Goal: Information Seeking & Learning: Learn about a topic

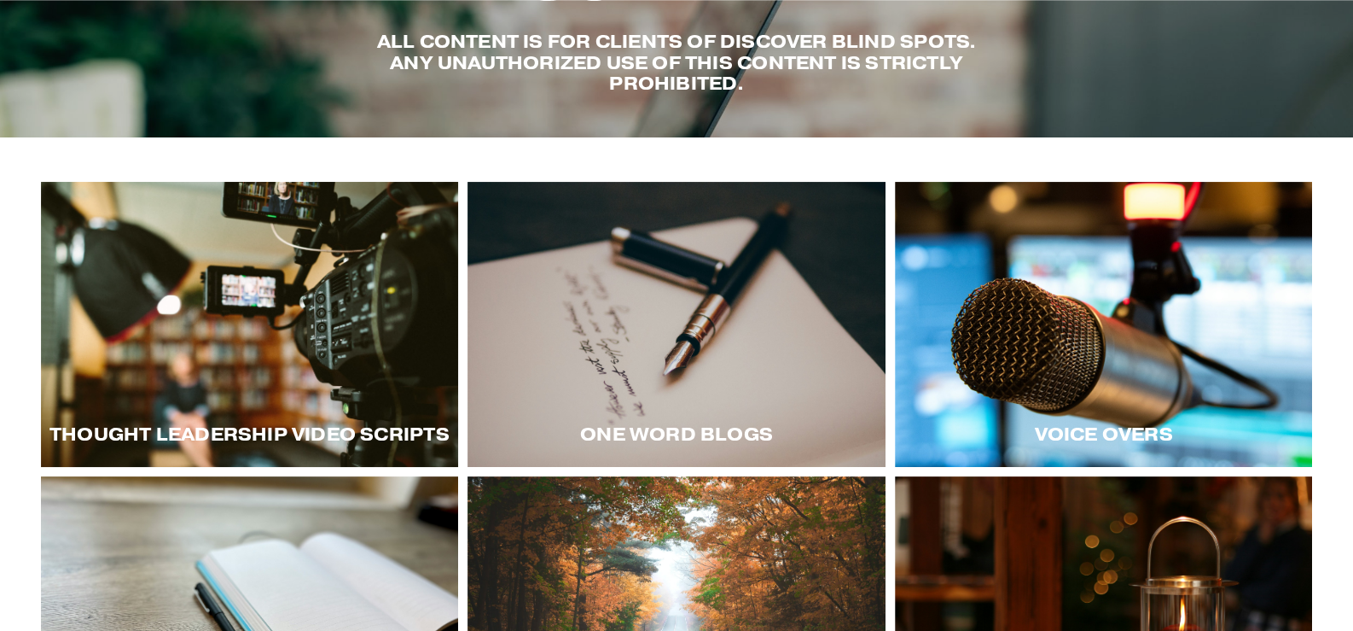
scroll to position [170, 0]
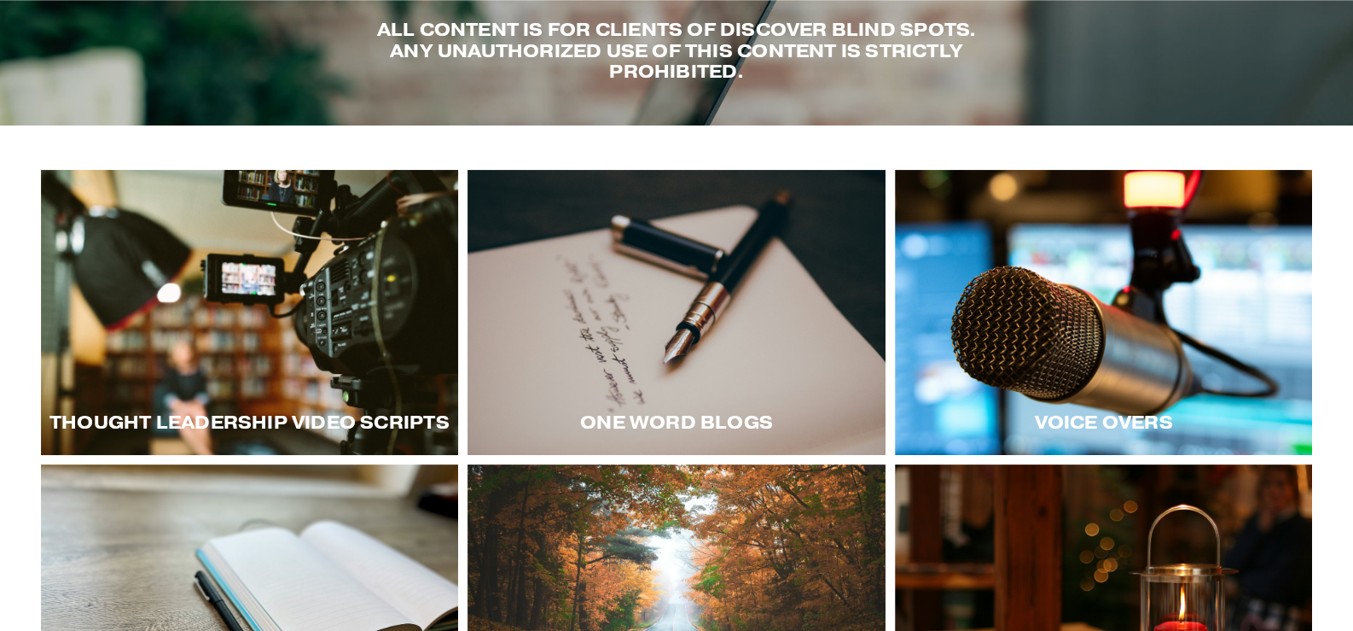
click at [427, 328] on div at bounding box center [250, 312] width 418 height 284
click at [223, 308] on div at bounding box center [250, 312] width 418 height 284
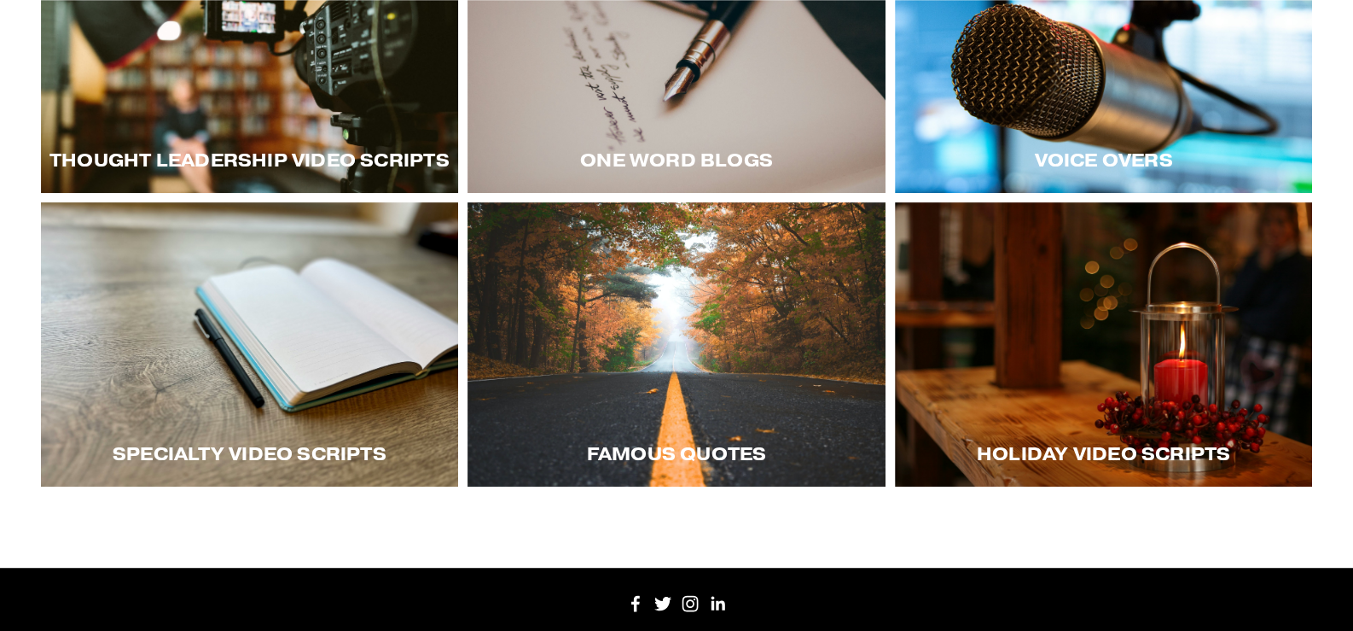
scroll to position [340, 0]
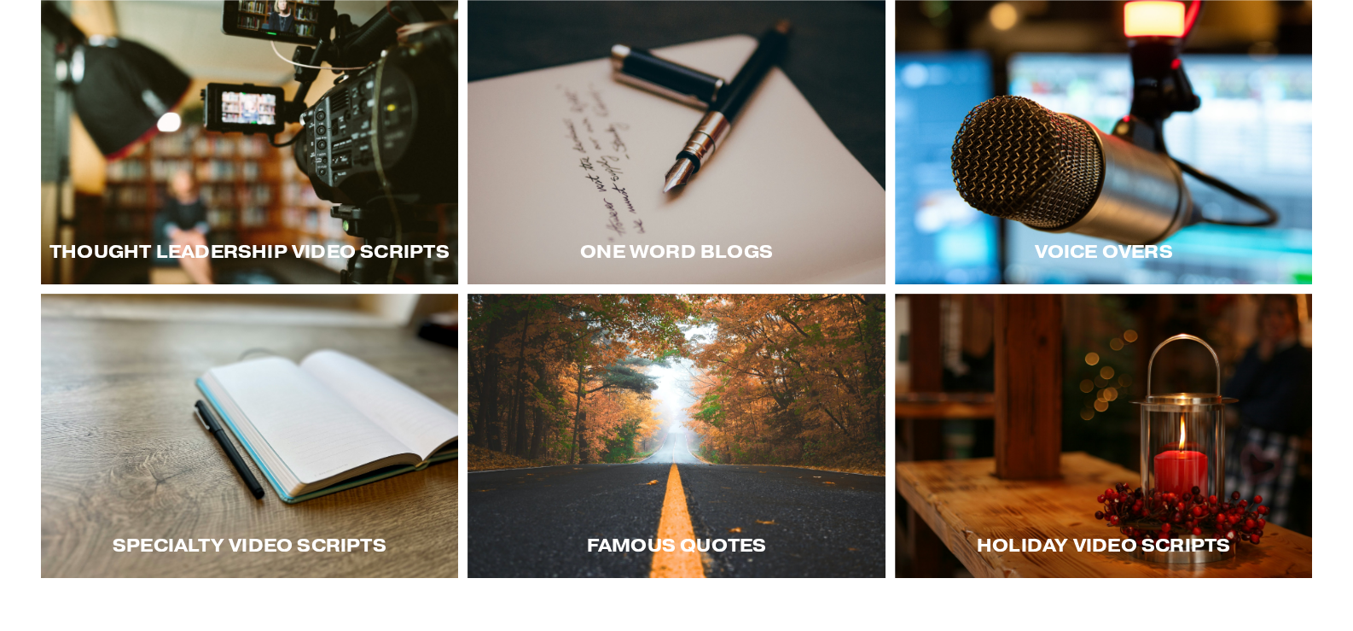
click at [1114, 176] on div at bounding box center [1104, 141] width 418 height 284
click at [189, 158] on div at bounding box center [250, 141] width 418 height 284
click at [209, 168] on div at bounding box center [250, 141] width 418 height 284
click at [1054, 137] on div at bounding box center [1104, 141] width 418 height 284
click at [990, 148] on div at bounding box center [1104, 141] width 418 height 284
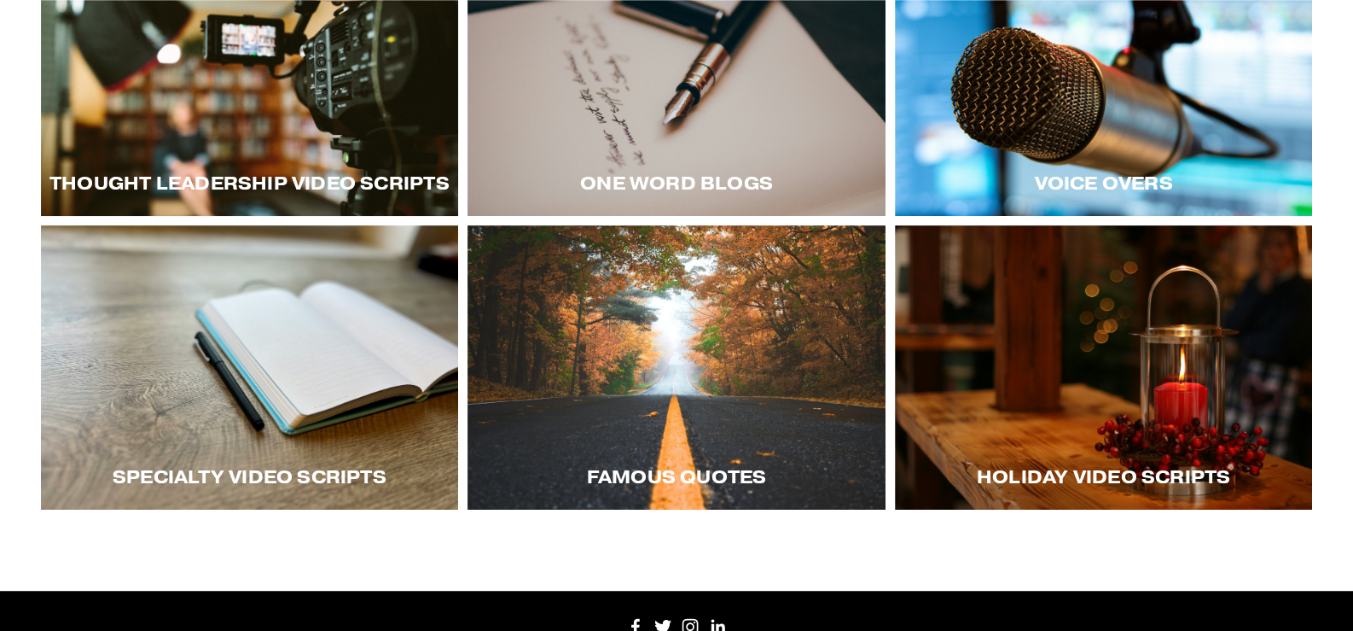
scroll to position [426, 0]
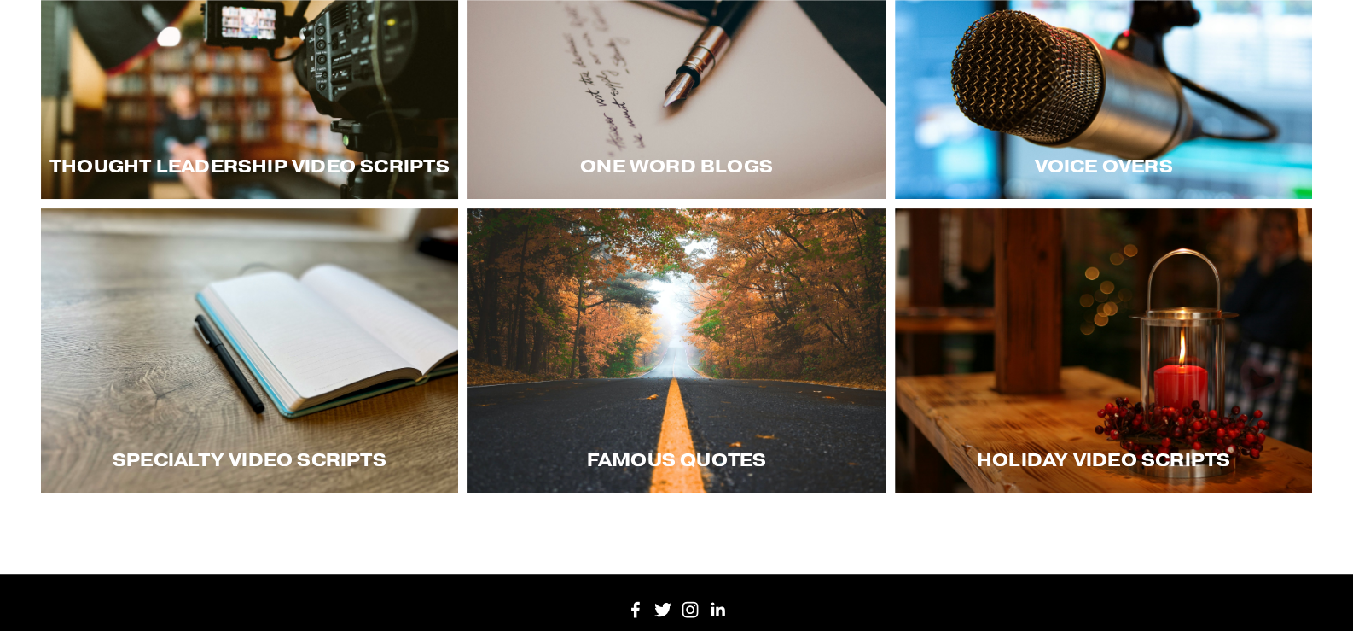
click at [300, 389] on div at bounding box center [250, 350] width 418 height 284
click at [680, 351] on div at bounding box center [677, 350] width 418 height 284
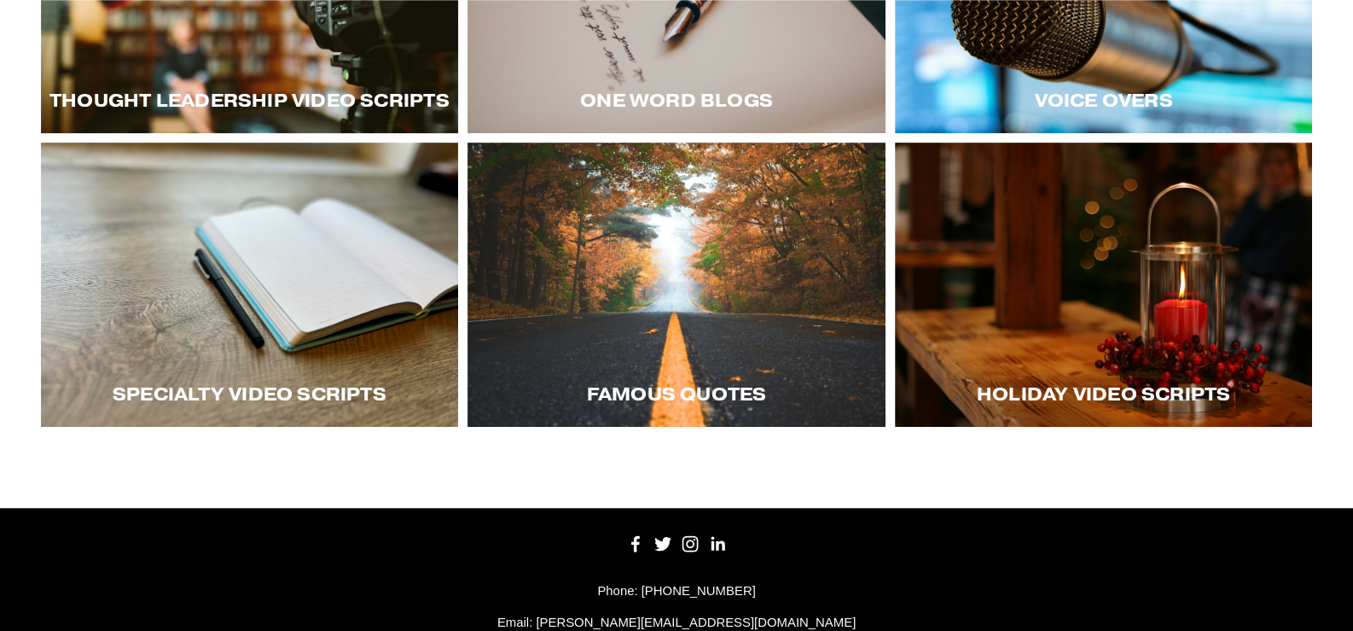
scroll to position [573, 0]
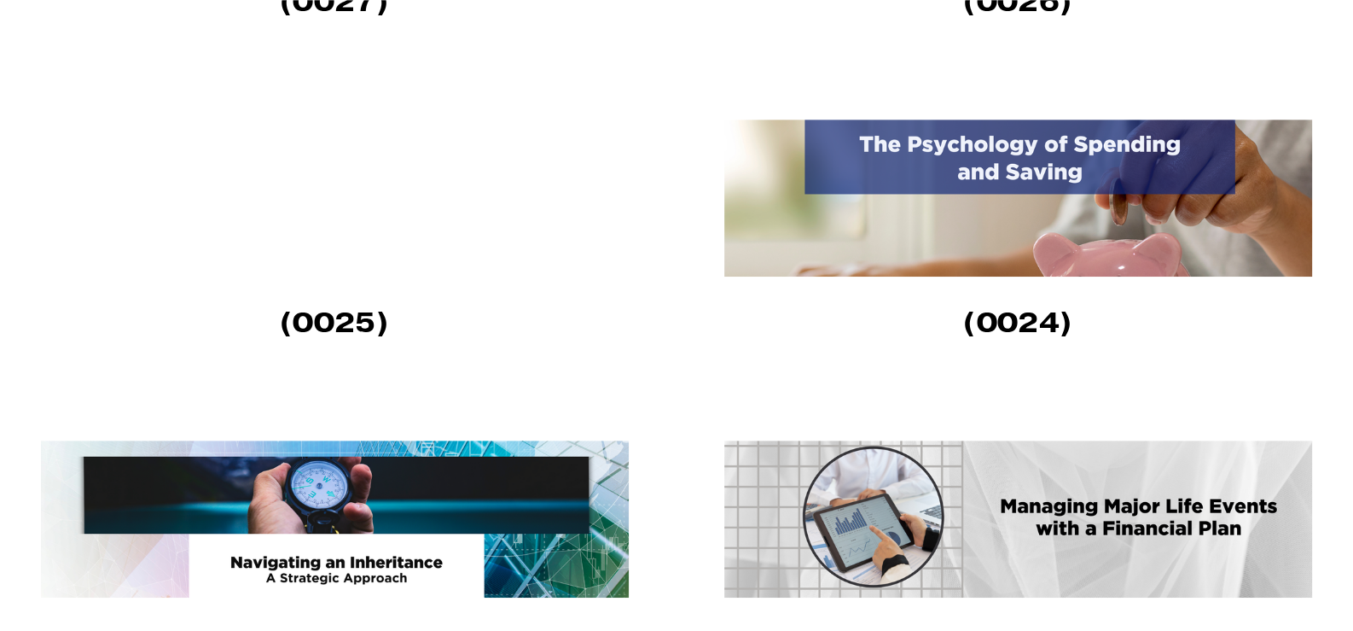
scroll to position [1280, 0]
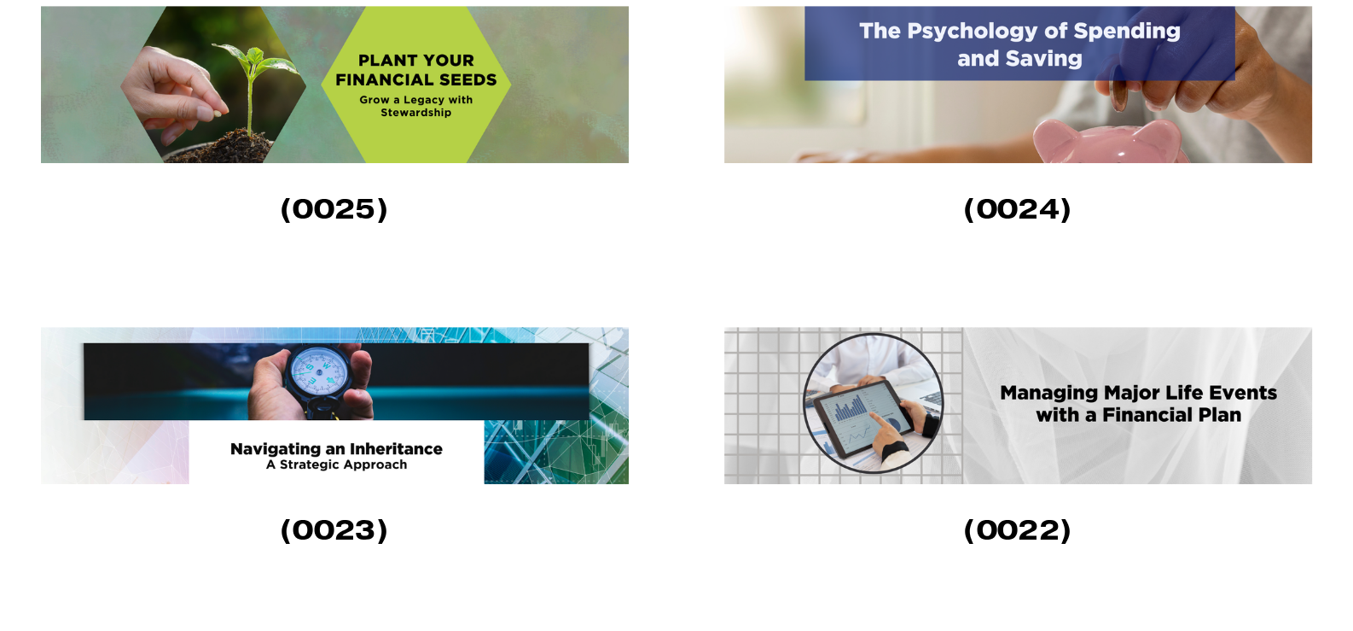
click at [395, 426] on img at bounding box center [336, 405] width 591 height 157
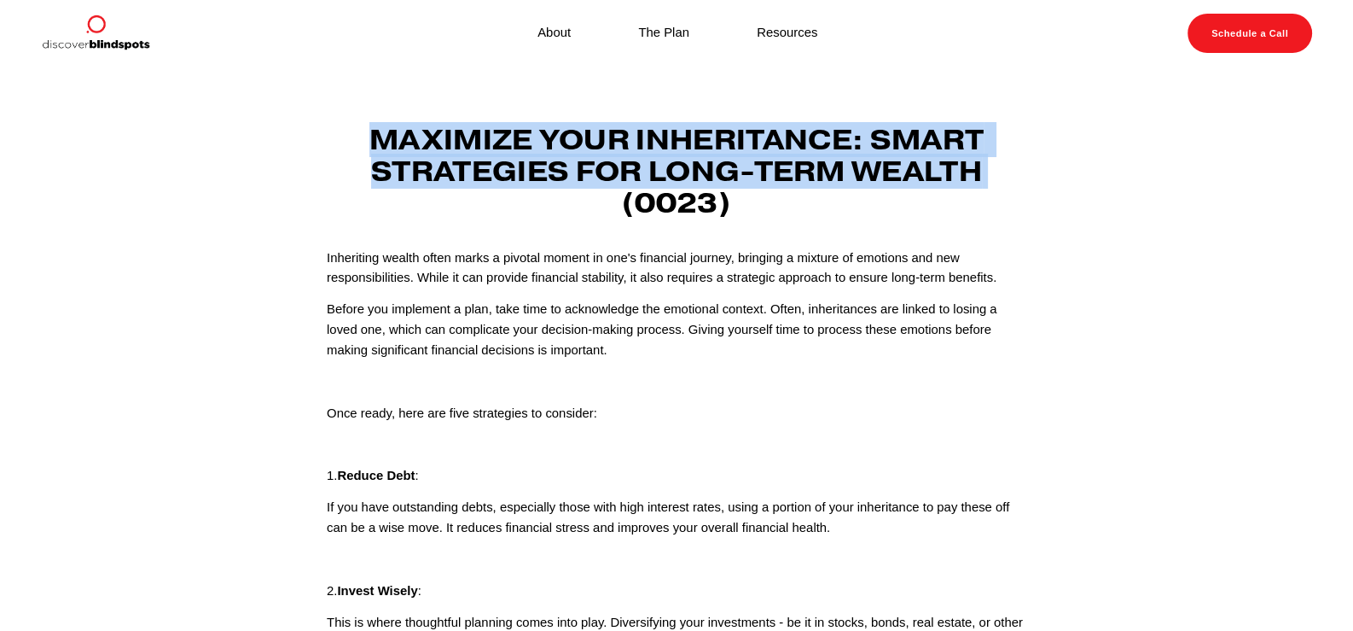
drag, startPoint x: 368, startPoint y: 135, endPoint x: 990, endPoint y: 166, distance: 622.8
click at [990, 166] on strong "Maximize Your Inheritance: Smart Strategies for Long-Term Wealth (0023)" at bounding box center [679, 171] width 621 height 98
copy strong "Maximize Your Inheritance: Smart Strategies for Long-Term Wealth"
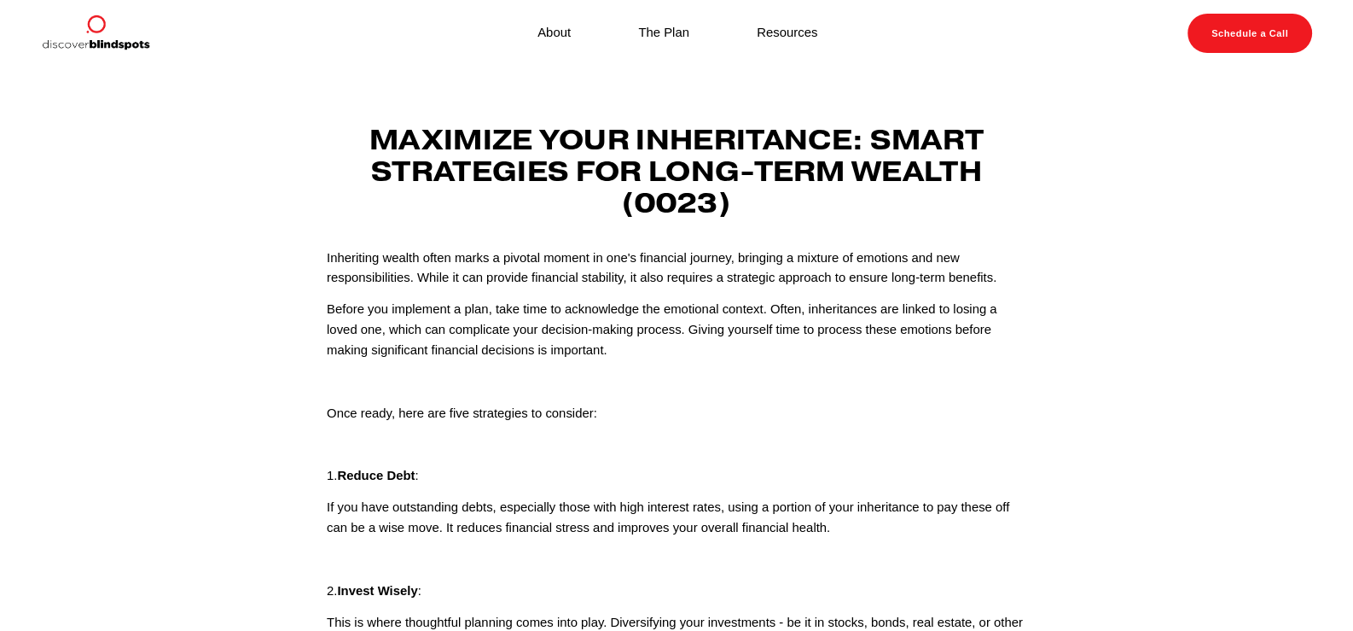
drag, startPoint x: 819, startPoint y: 392, endPoint x: 800, endPoint y: 387, distance: 20.1
click at [819, 392] on p at bounding box center [677, 382] width 700 height 20
click at [329, 258] on p "Inheriting wealth often marks a pivotal moment in one's financial journey, brin…" at bounding box center [677, 268] width 700 height 41
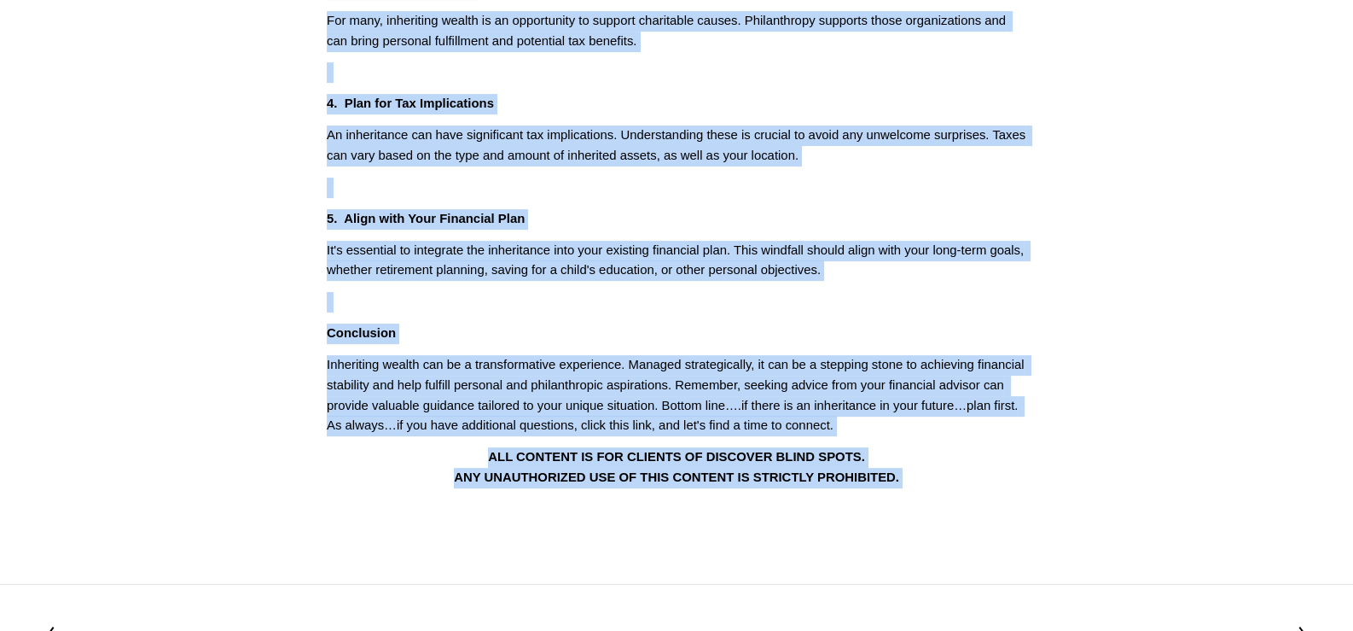
scroll to position [796, 0]
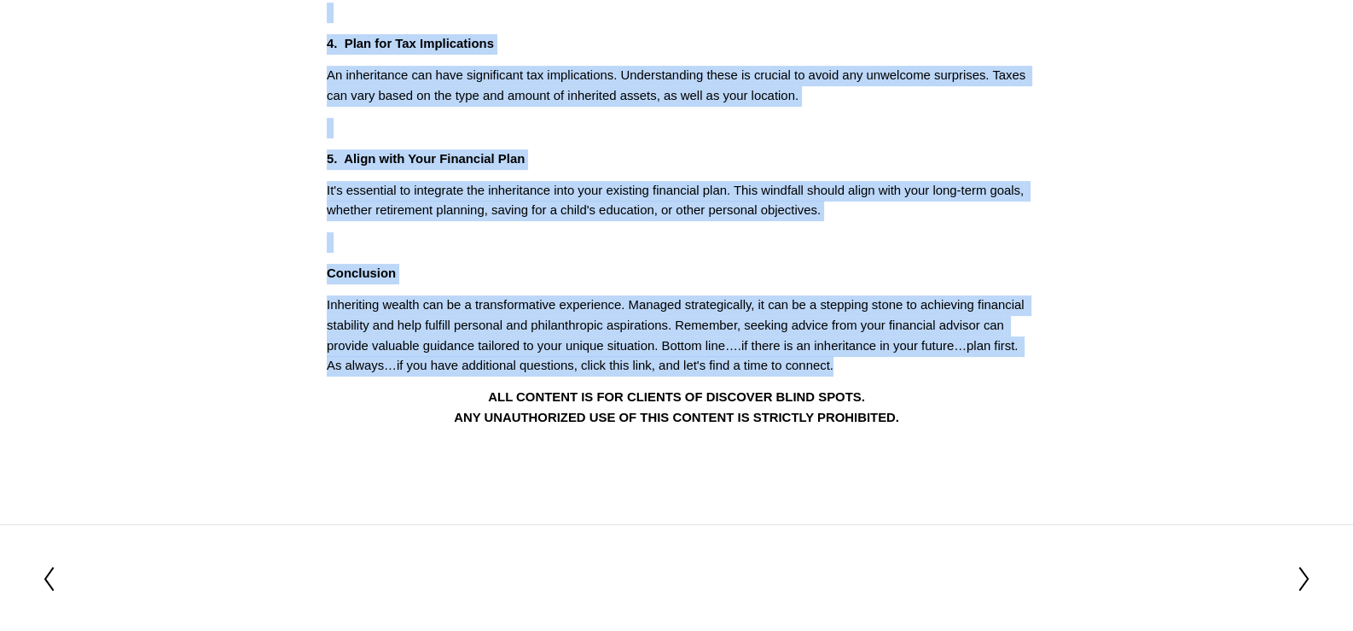
drag, startPoint x: 326, startPoint y: 259, endPoint x: 894, endPoint y: 370, distance: 579.0
copy div "Inheriting wealth often marks a pivotal moment in one's financial journey, brin…"
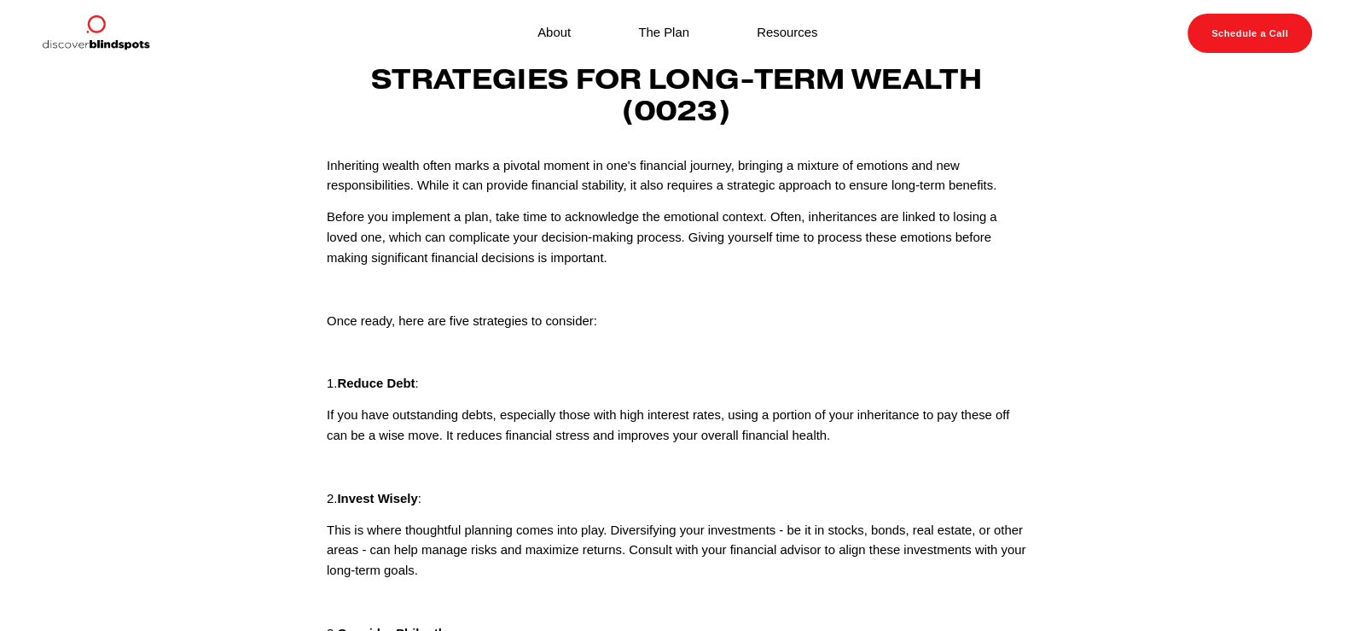
scroll to position [0, 0]
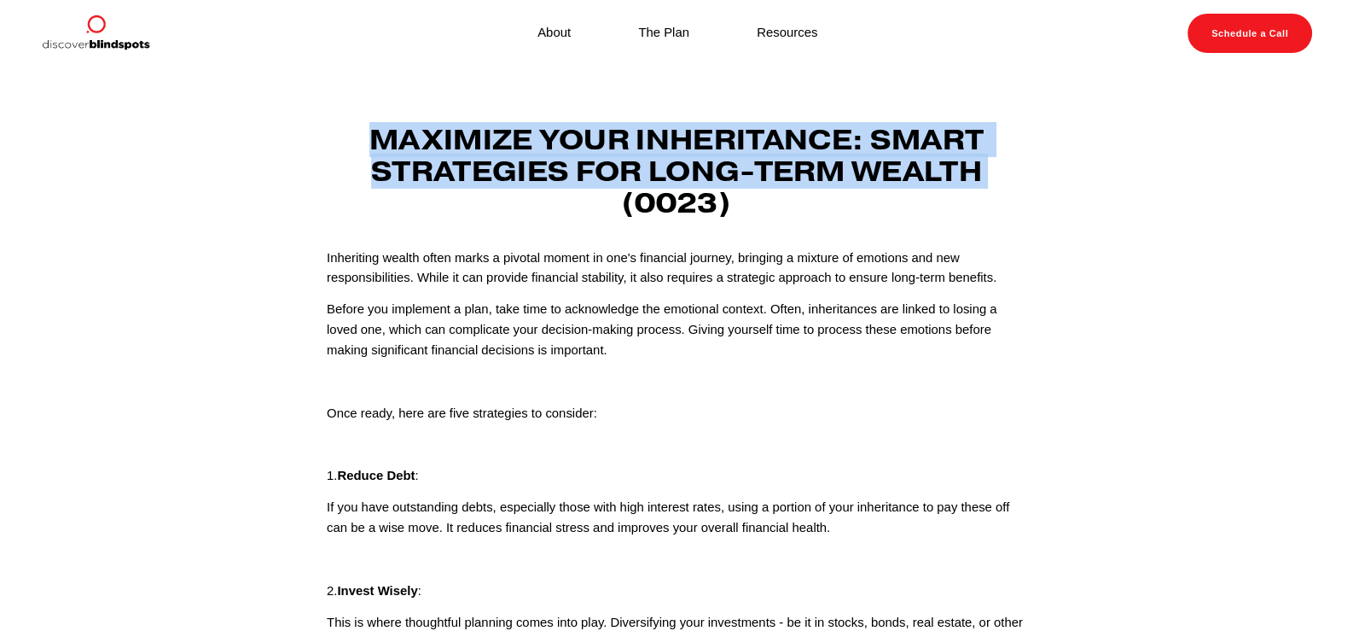
drag, startPoint x: 998, startPoint y: 169, endPoint x: 428, endPoint y: 141, distance: 569.9
click at [341, 142] on h3 "Maximize Your Inheritance: Smart Strategies for Long-Term Wealth (0023)" at bounding box center [677, 172] width 700 height 95
drag, startPoint x: 792, startPoint y: 195, endPoint x: 361, endPoint y: 139, distance: 434.6
click at [361, 139] on h3 "Maximize Your Inheritance: Smart Strategies for Long-Term Wealth (0023)" at bounding box center [677, 172] width 700 height 95
copy strong "Maximize Your Inheritance: Smart Strategies for Long-Term Wealth (0023)"
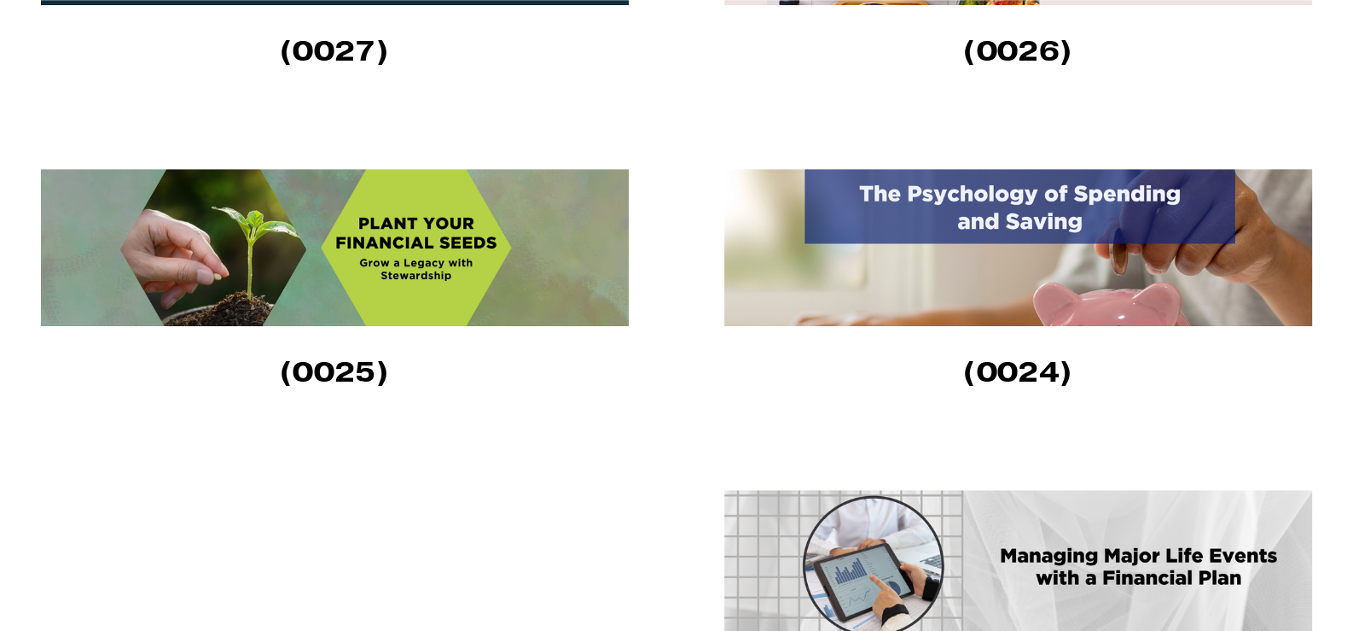
scroll to position [1195, 0]
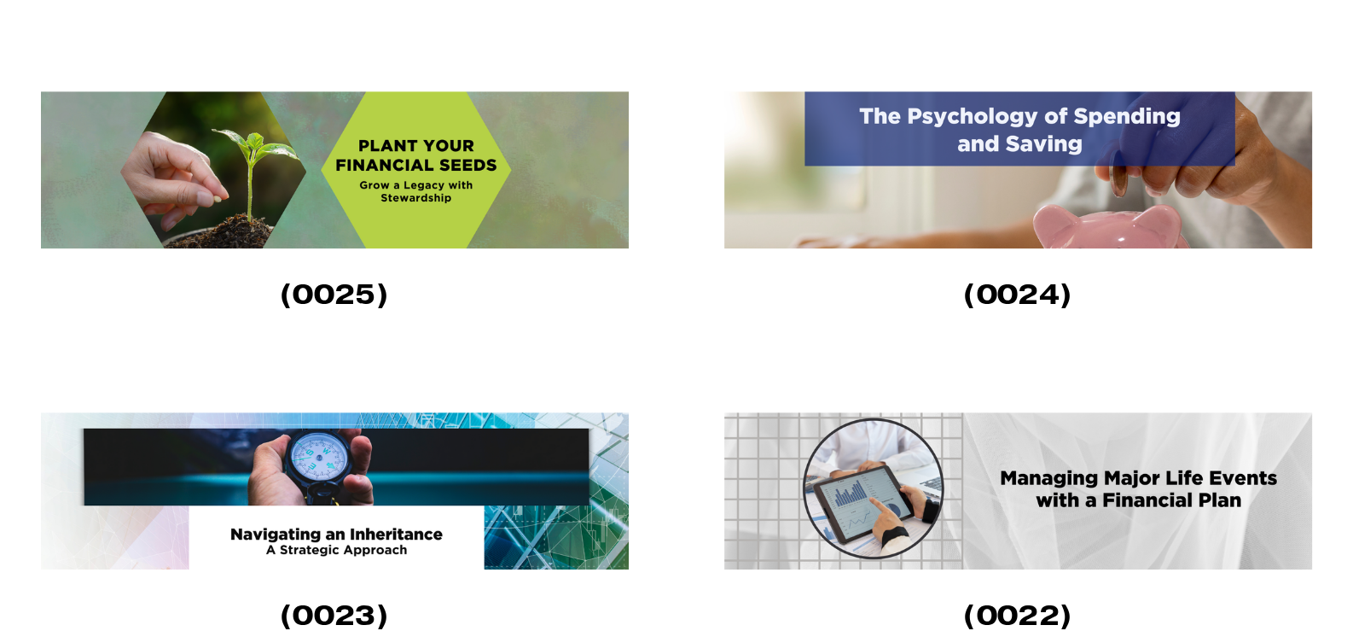
click at [993, 165] on img at bounding box center [1019, 169] width 591 height 157
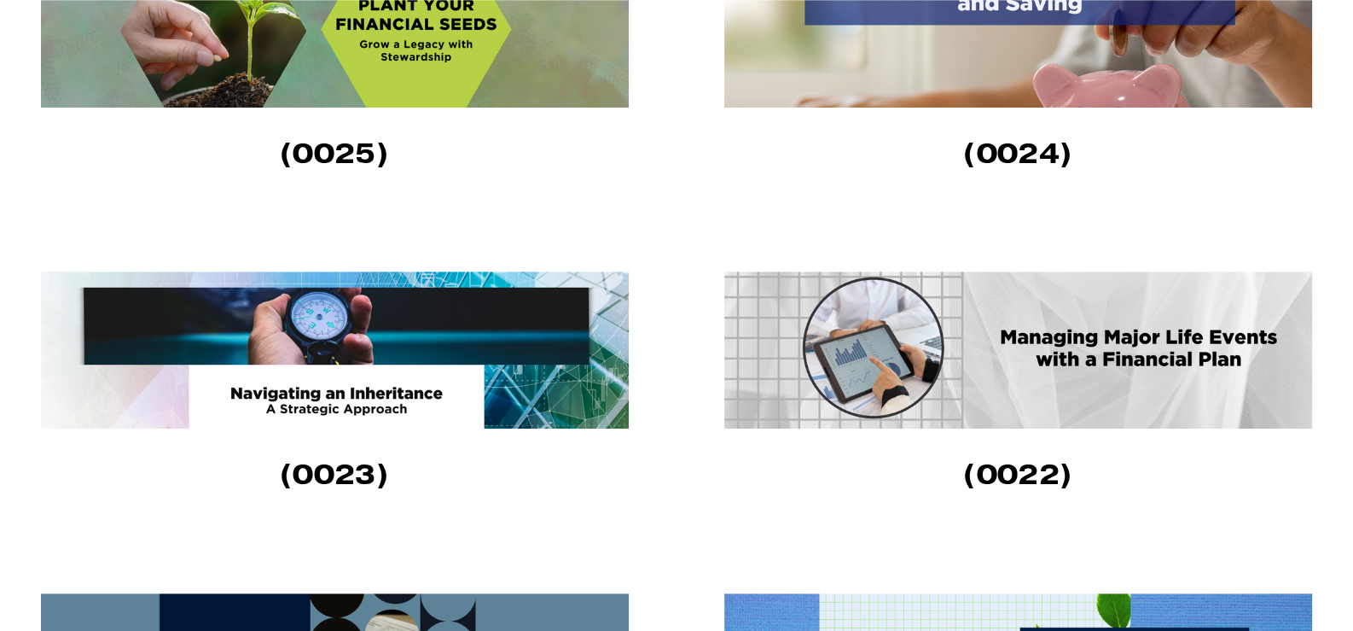
scroll to position [1364, 0]
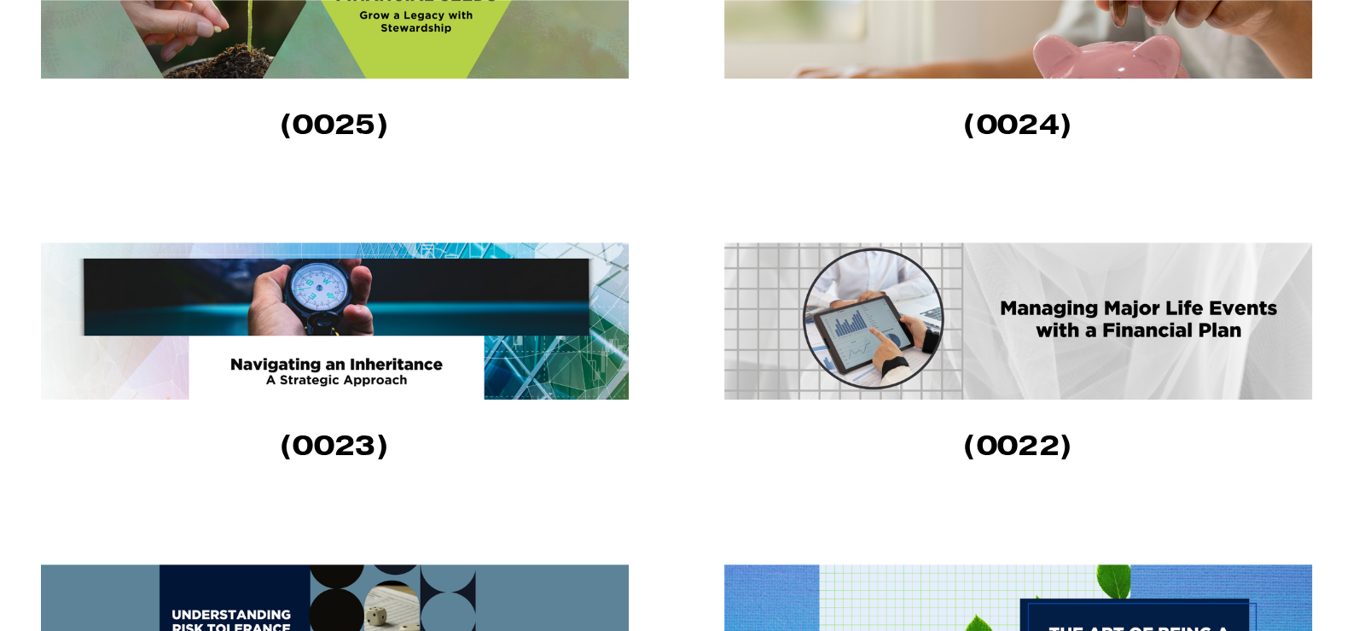
click at [1042, 319] on img at bounding box center [1019, 320] width 591 height 157
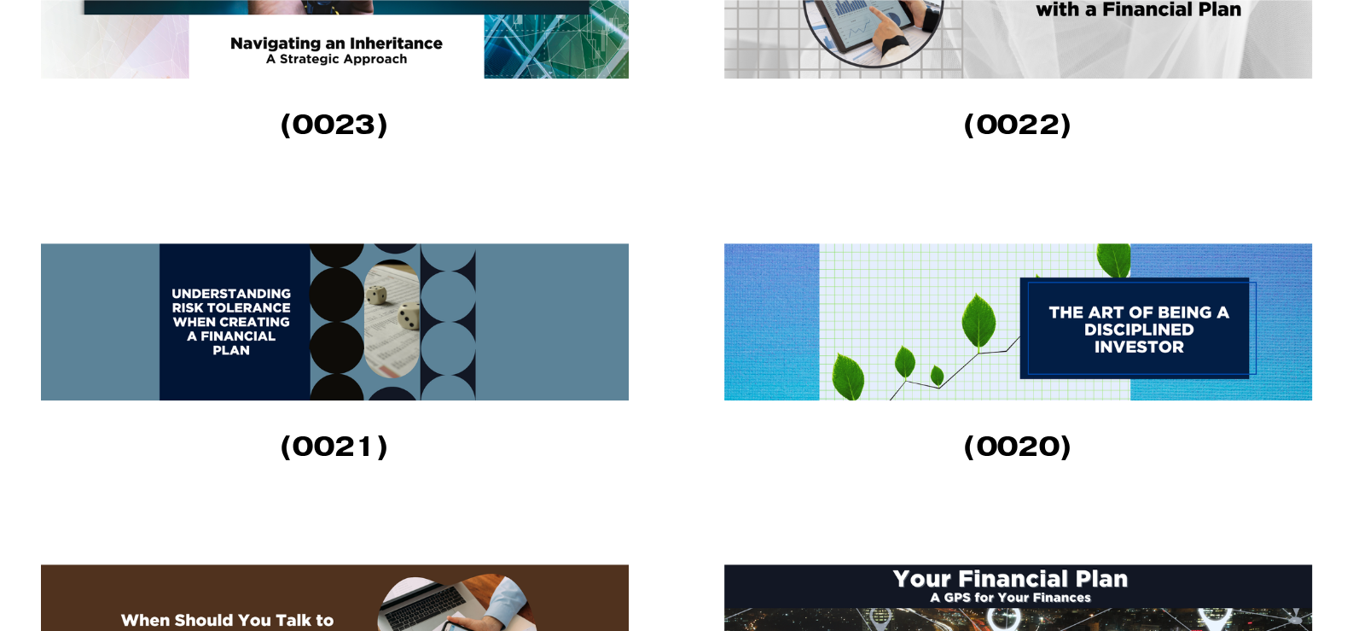
scroll to position [1706, 0]
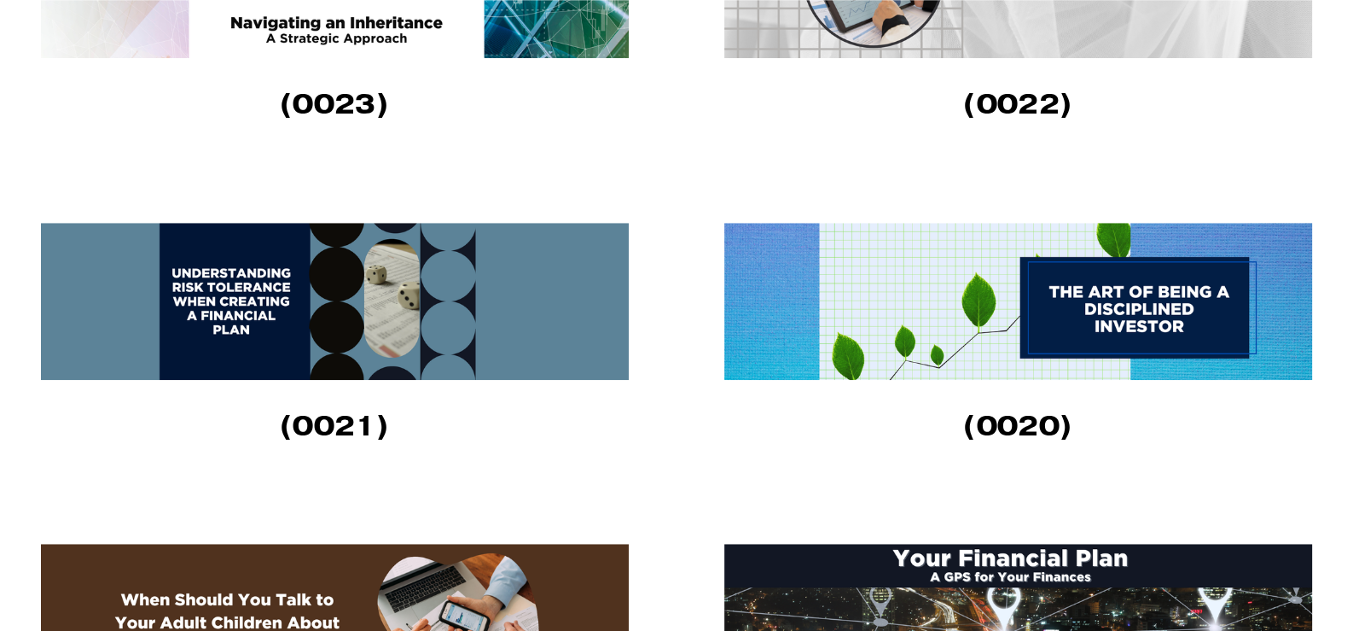
click at [236, 337] on img at bounding box center [336, 301] width 591 height 157
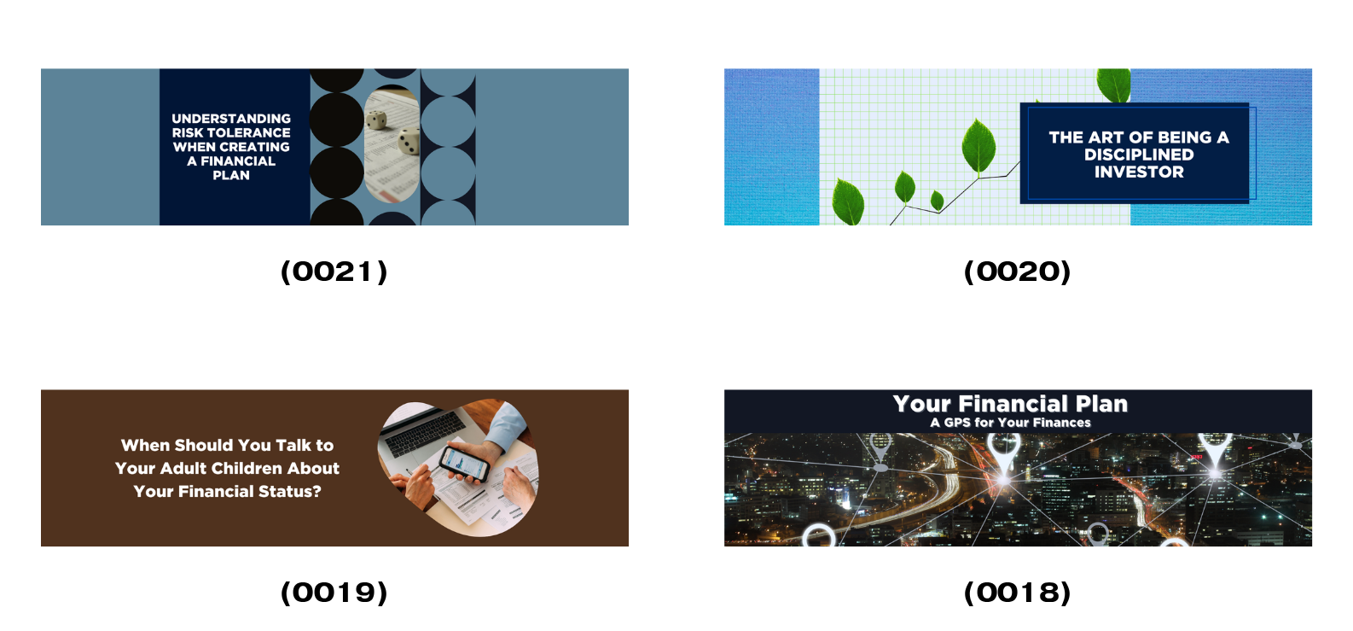
scroll to position [1877, 0]
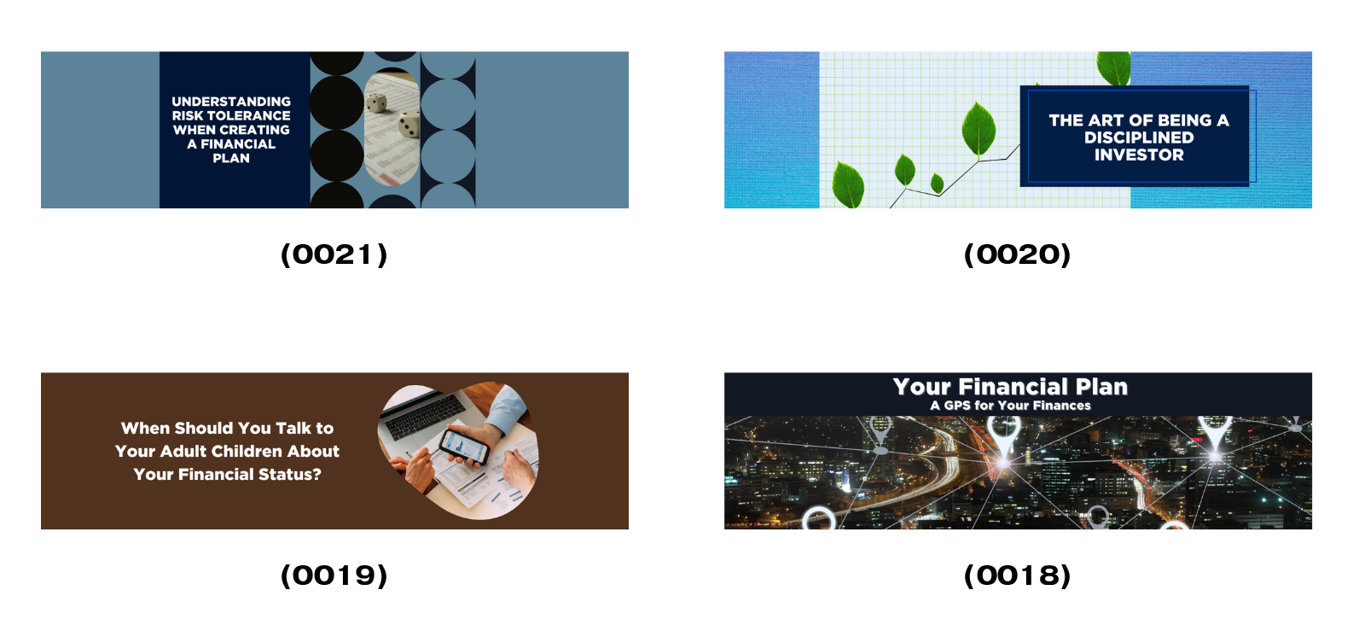
click at [1015, 183] on img at bounding box center [1019, 129] width 591 height 157
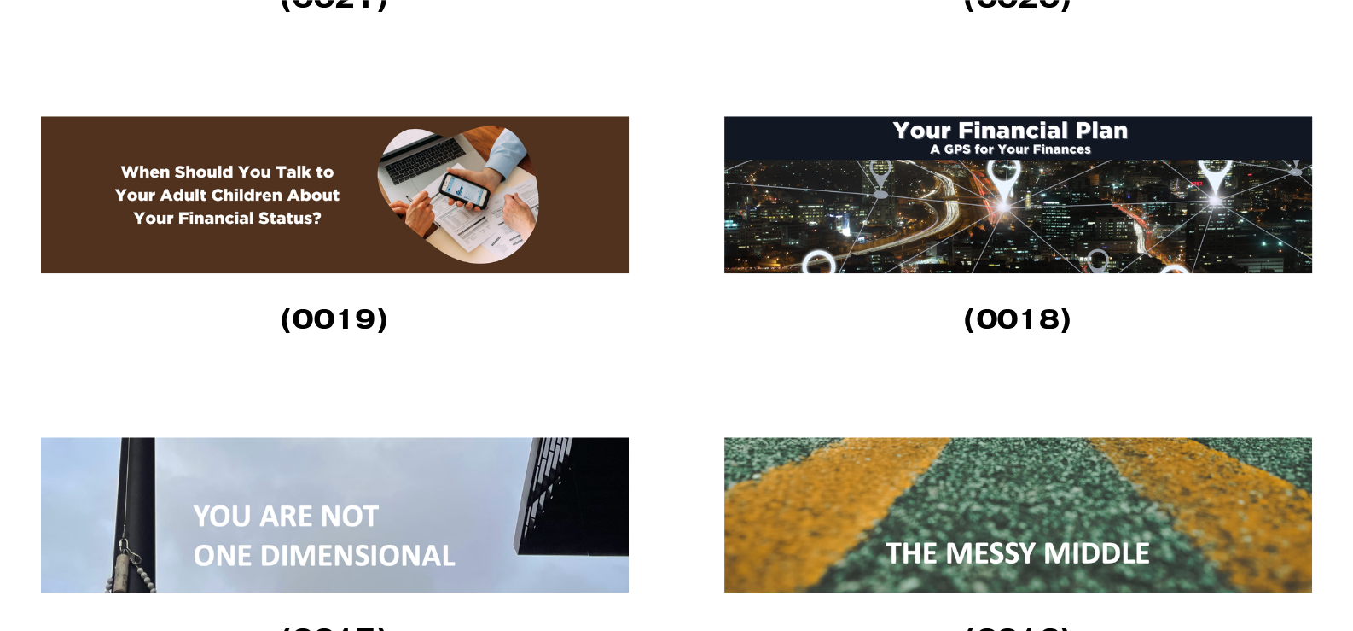
scroll to position [2219, 0]
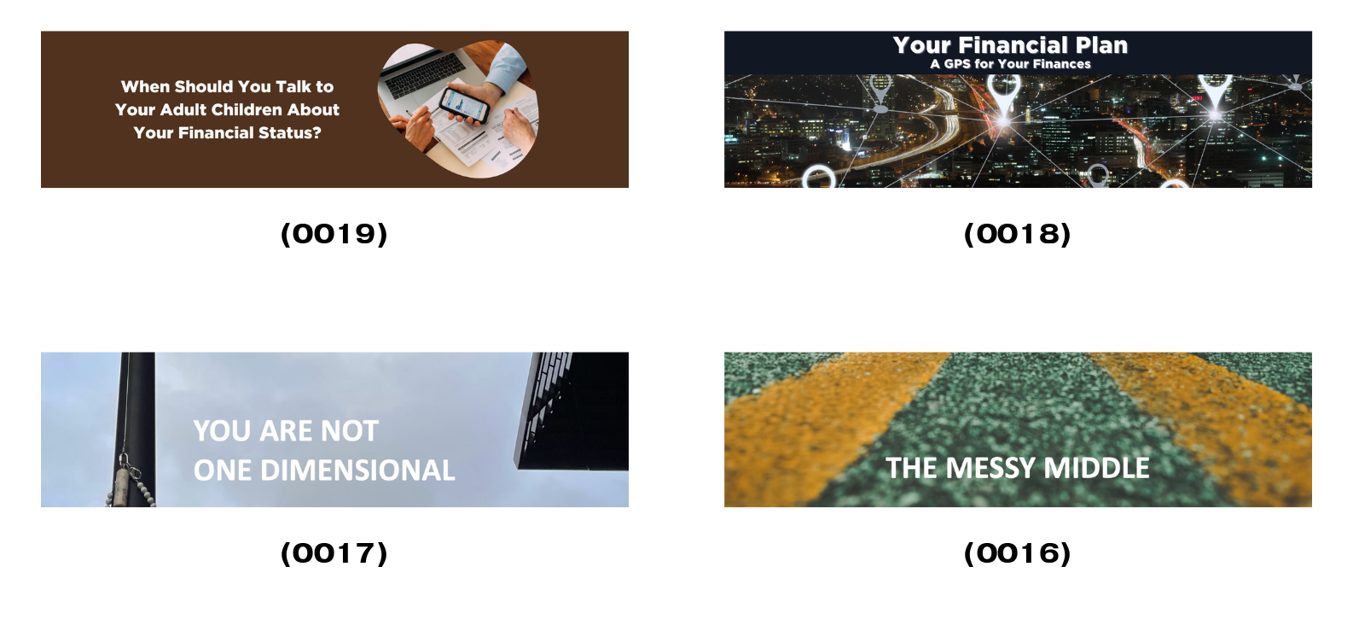
click at [338, 153] on img at bounding box center [336, 109] width 591 height 157
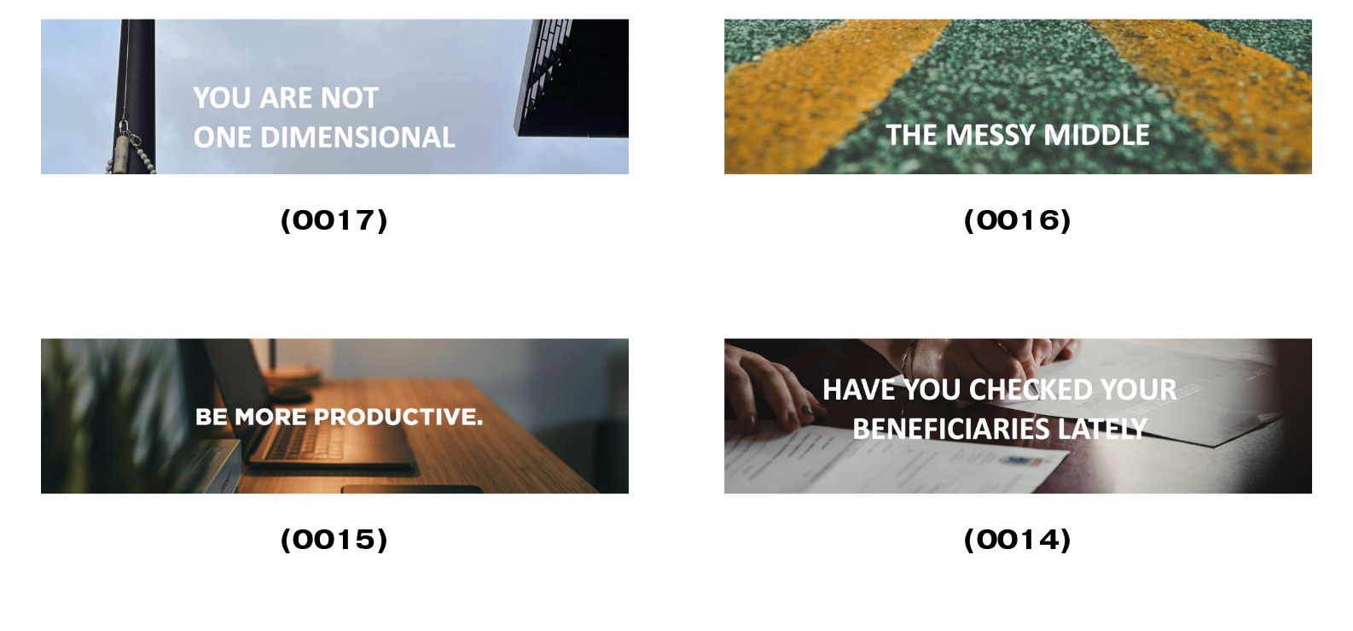
scroll to position [2644, 0]
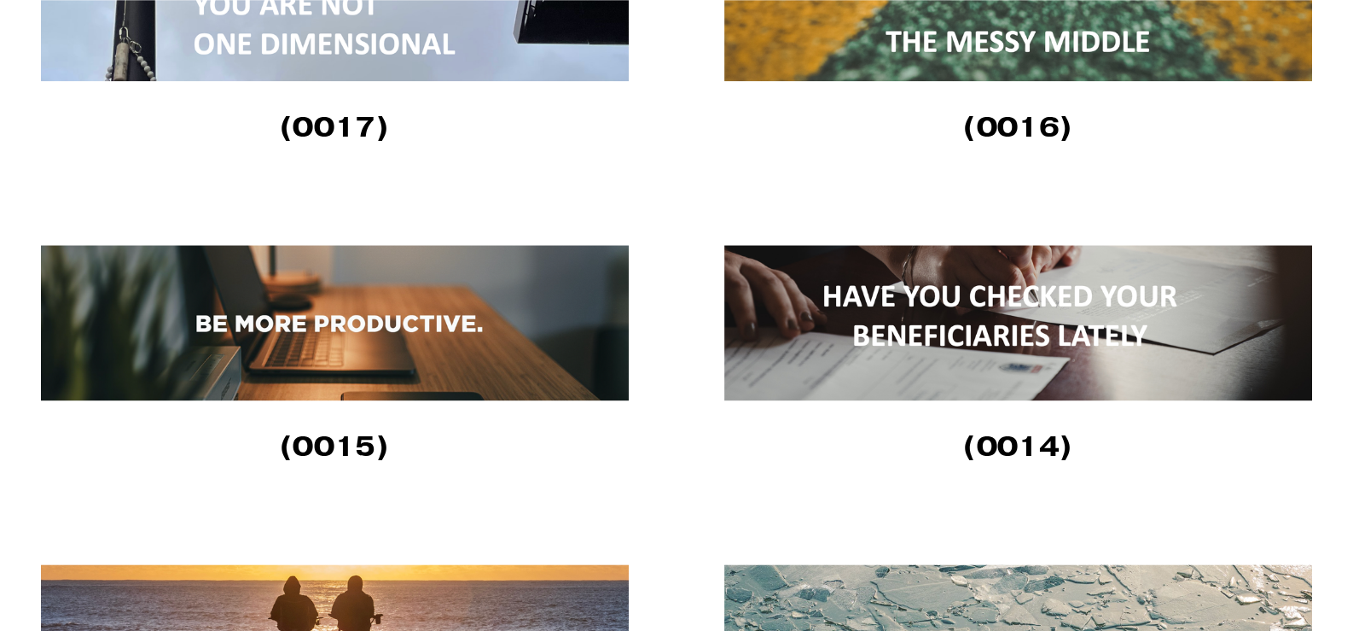
click at [1054, 335] on img at bounding box center [1018, 322] width 588 height 155
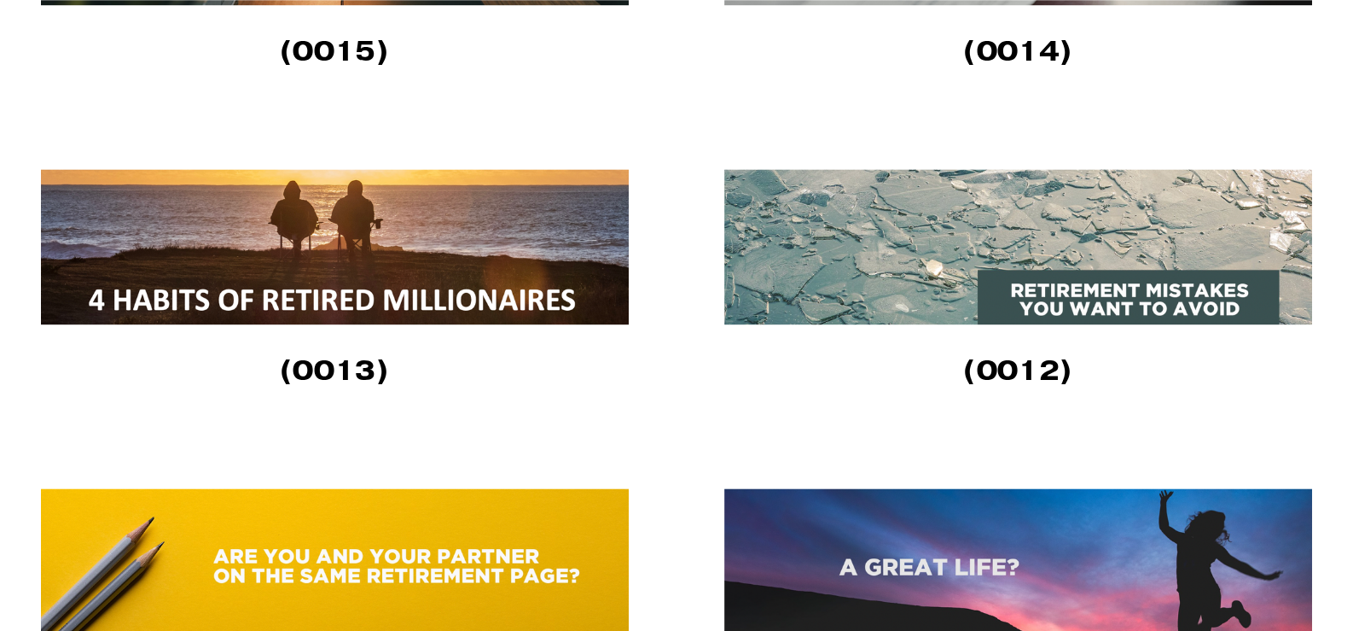
scroll to position [3071, 0]
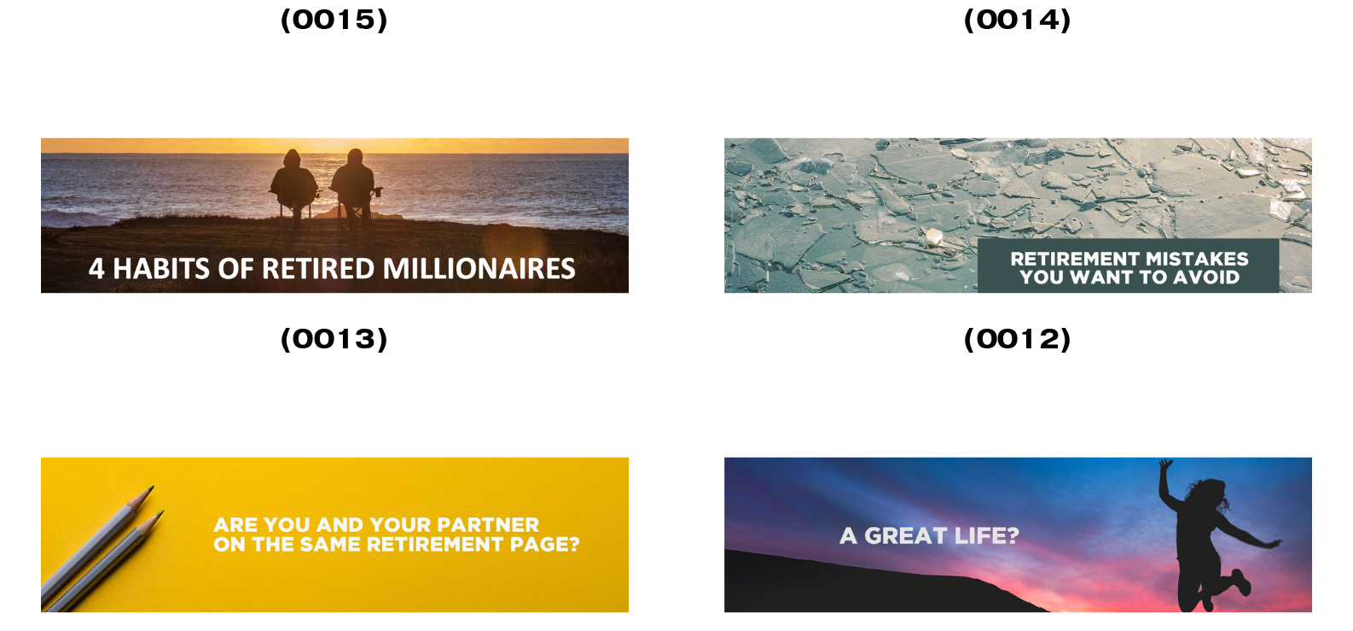
click at [1010, 253] on img at bounding box center [1018, 214] width 588 height 155
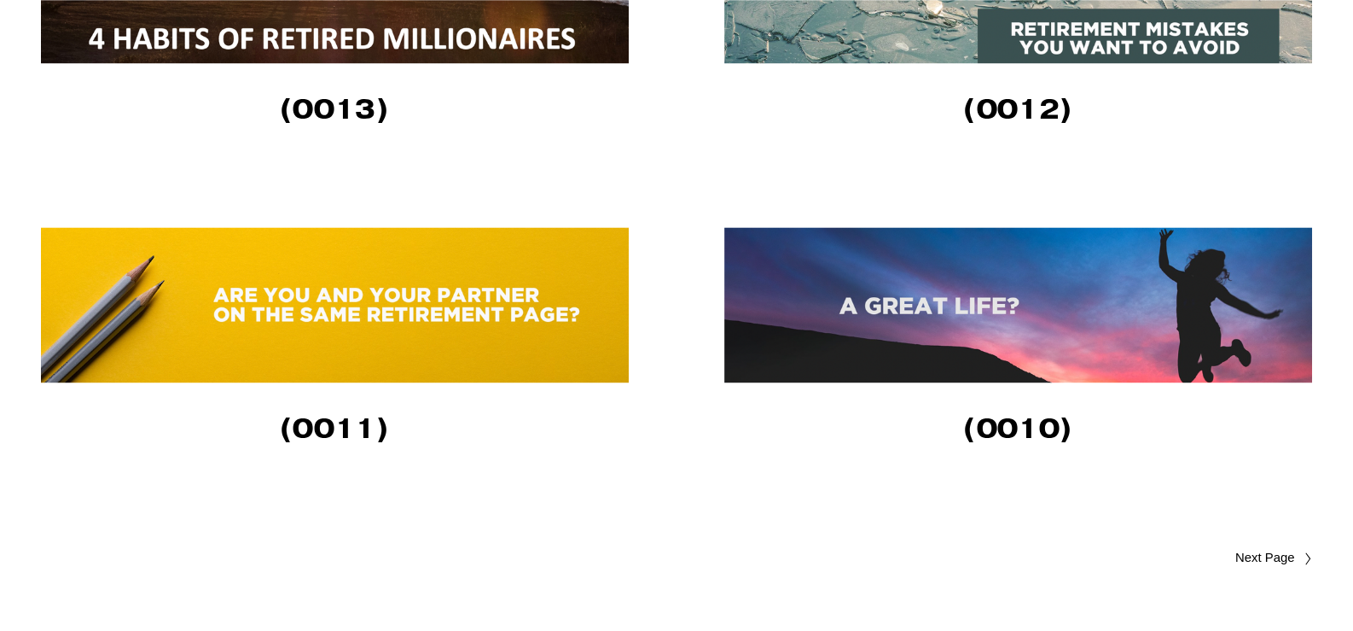
scroll to position [3327, 0]
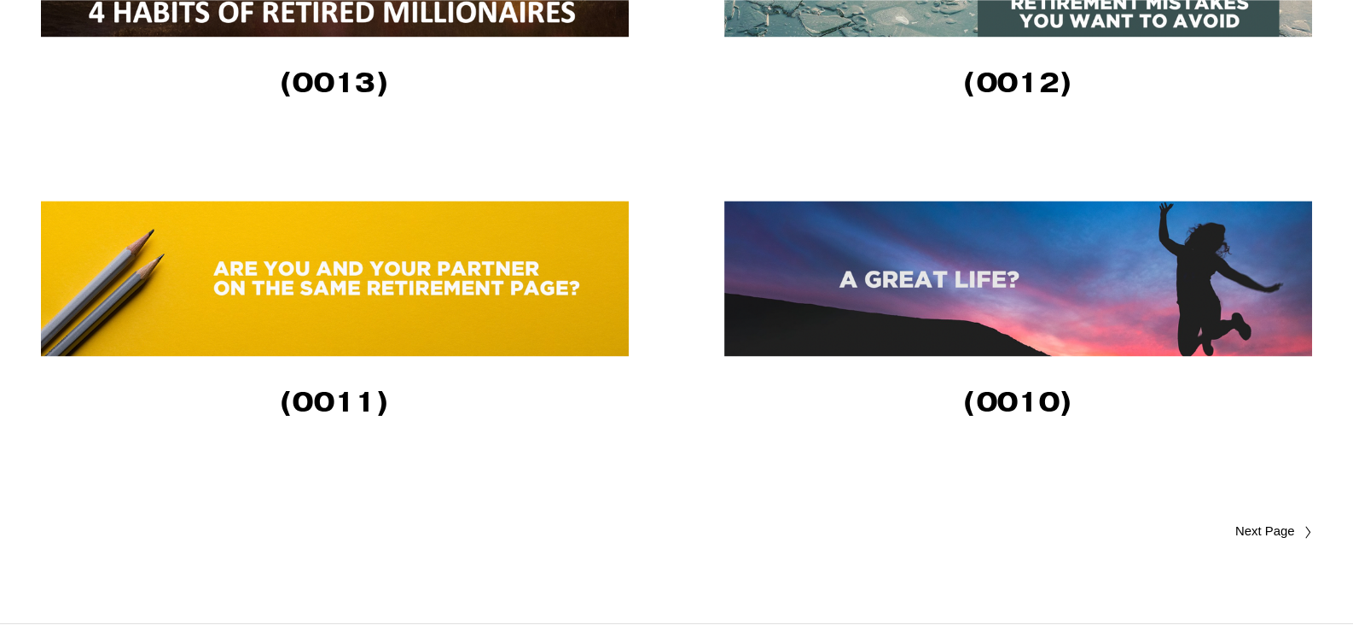
click at [401, 329] on img at bounding box center [335, 278] width 588 height 155
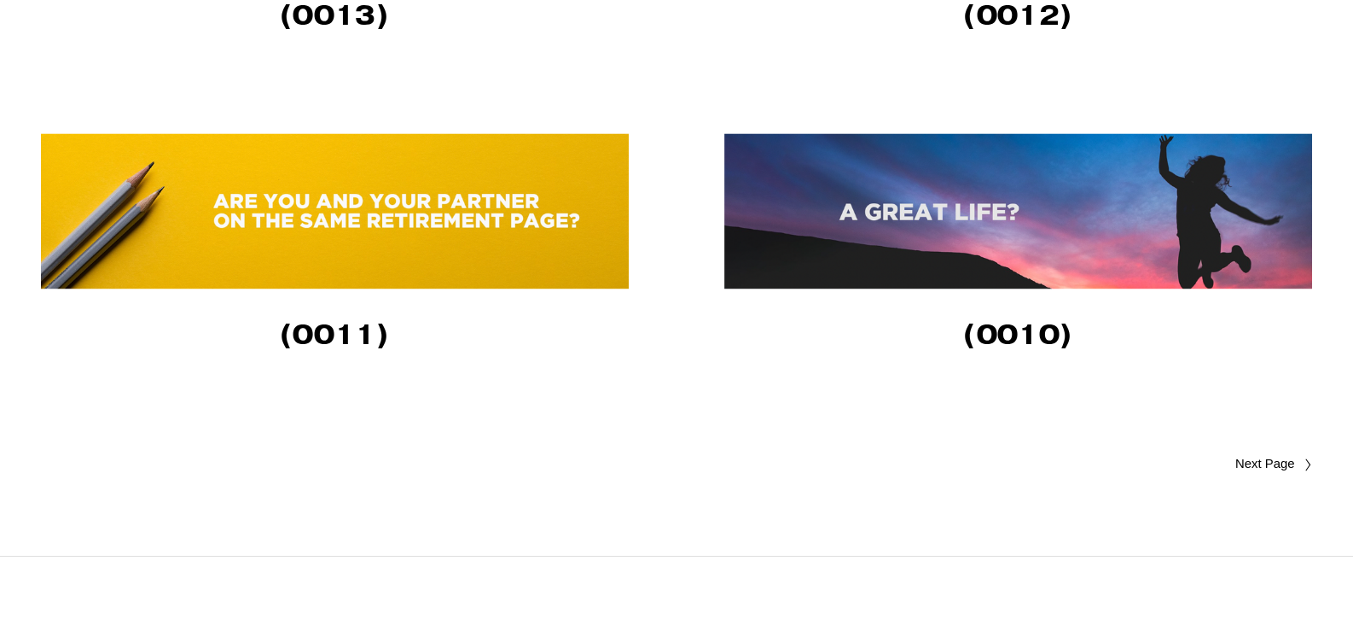
scroll to position [3499, 0]
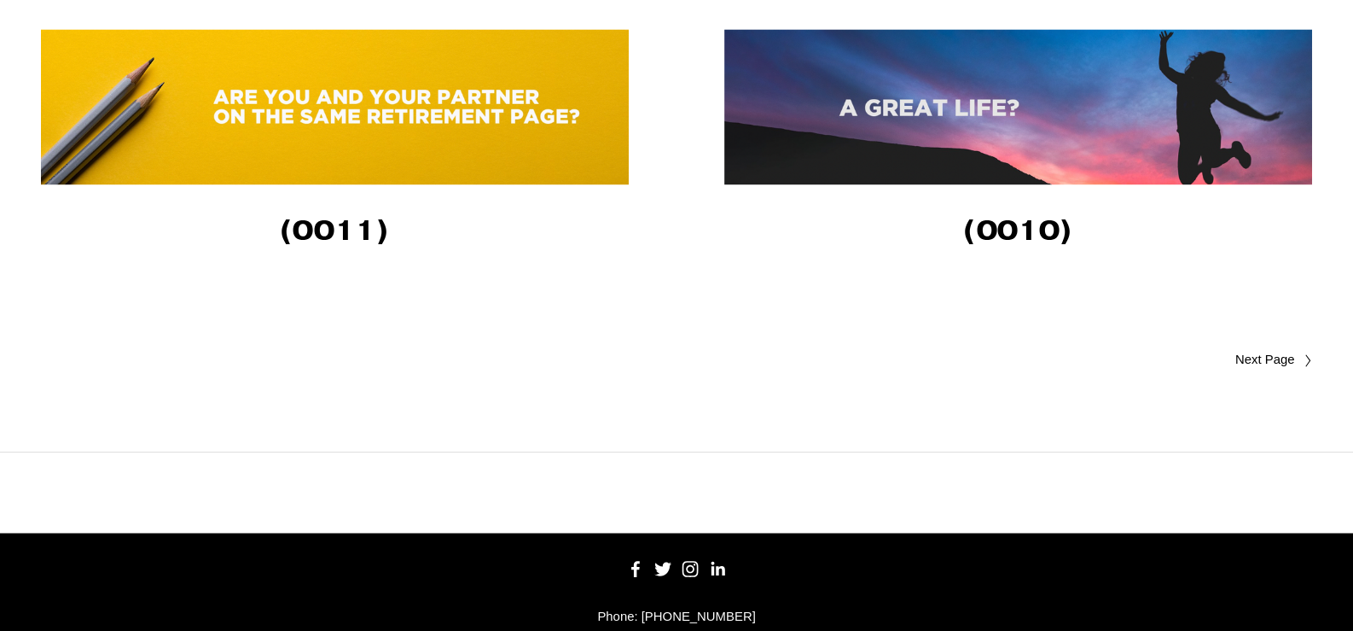
click at [1017, 161] on img at bounding box center [1018, 106] width 588 height 155
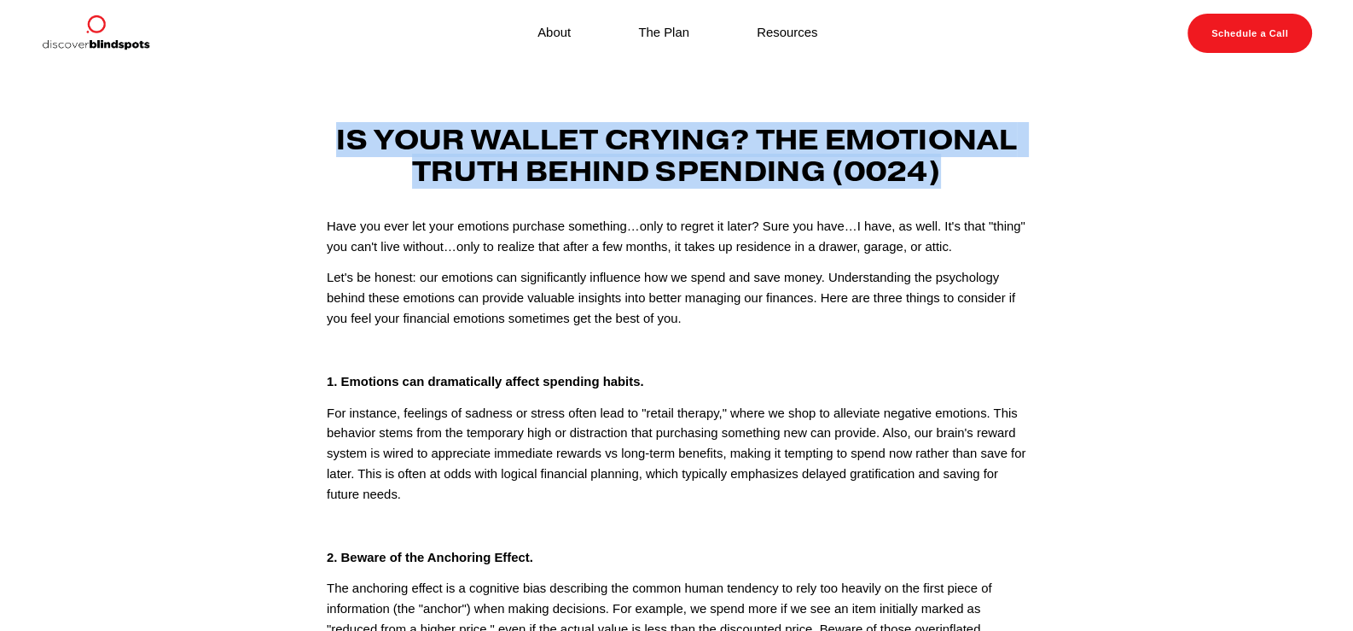
drag, startPoint x: 963, startPoint y: 176, endPoint x: 246, endPoint y: 125, distance: 719.5
click at [246, 125] on article "Feb 10 Written By Fletcher Riddle Is Your Wallet Crying? The Emotional Truth Be…" at bounding box center [676, 583] width 1353 height 1032
copy strong "Is Your Wallet Crying? The Emotional Truth Behind Spending (0024)"
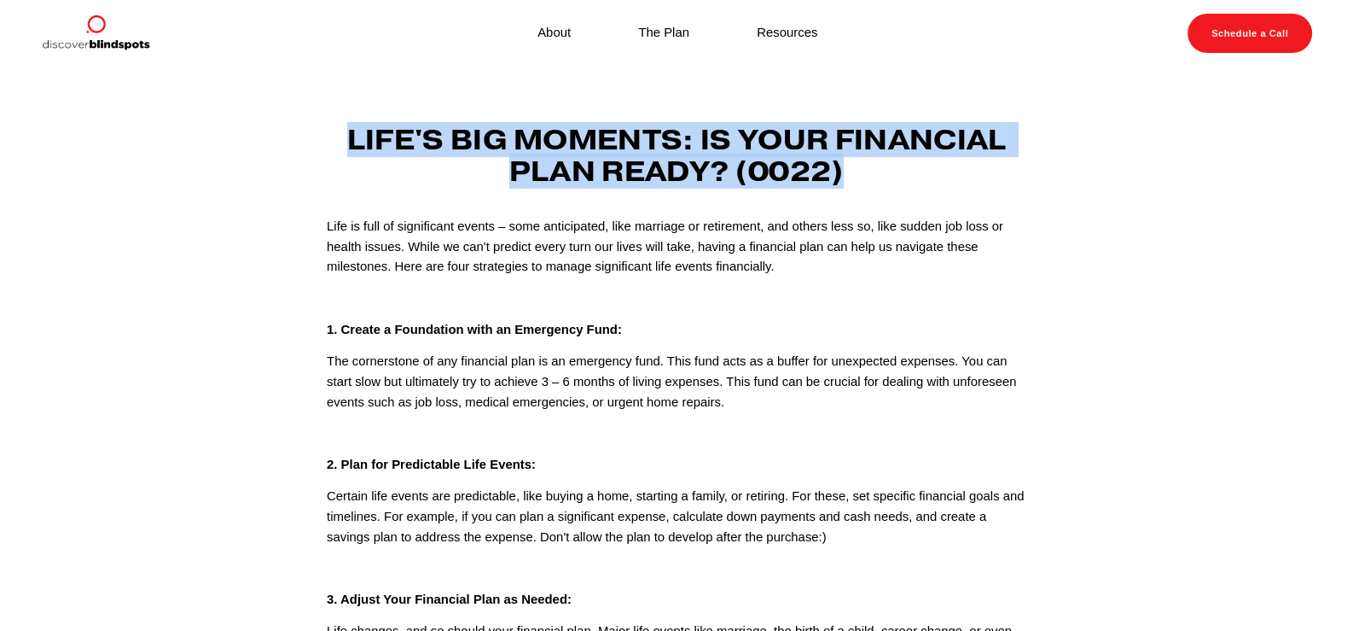
drag, startPoint x: 299, startPoint y: 156, endPoint x: 855, endPoint y: 187, distance: 557.2
click at [855, 187] on article "[DATE] Written By [PERSON_NAME] Life's Big Moments: Is Your Financial Plan Read…" at bounding box center [676, 583] width 1353 height 1033
copy strong "Life's Big Moments: Is Your Financial Plan Ready? (0022)"
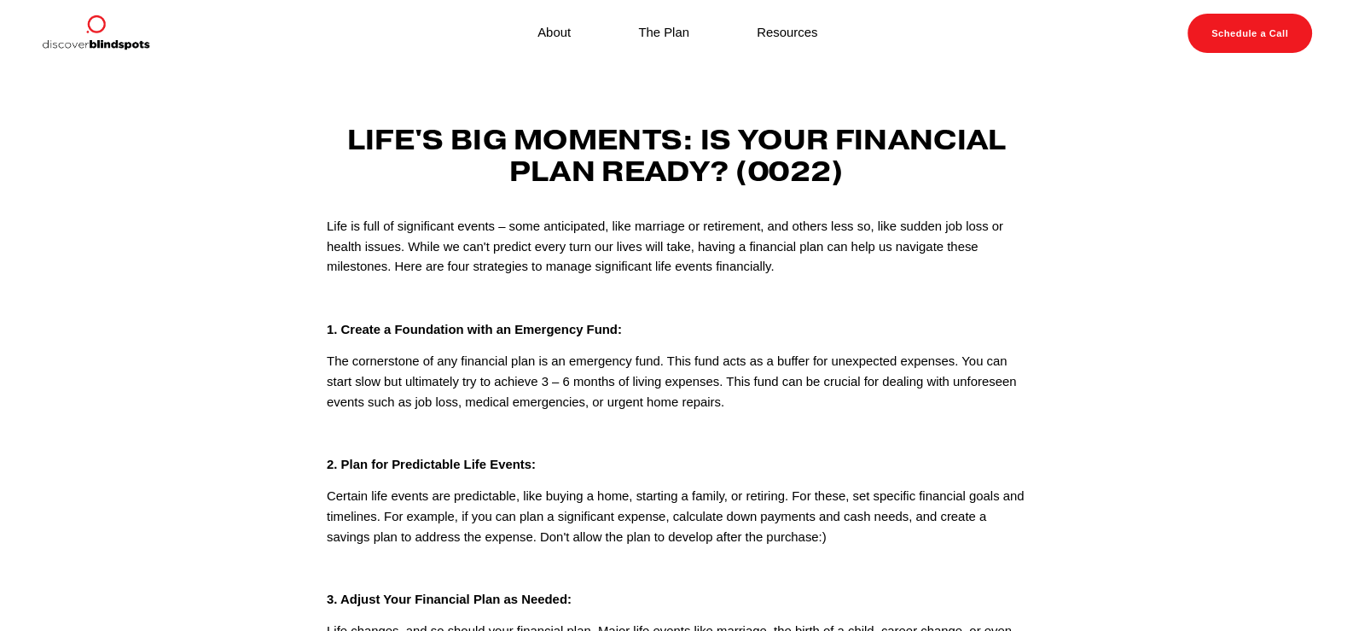
click at [796, 283] on div "Life is full of significant events – some anticipated, like marriage or retirem…" at bounding box center [677, 611] width 700 height 788
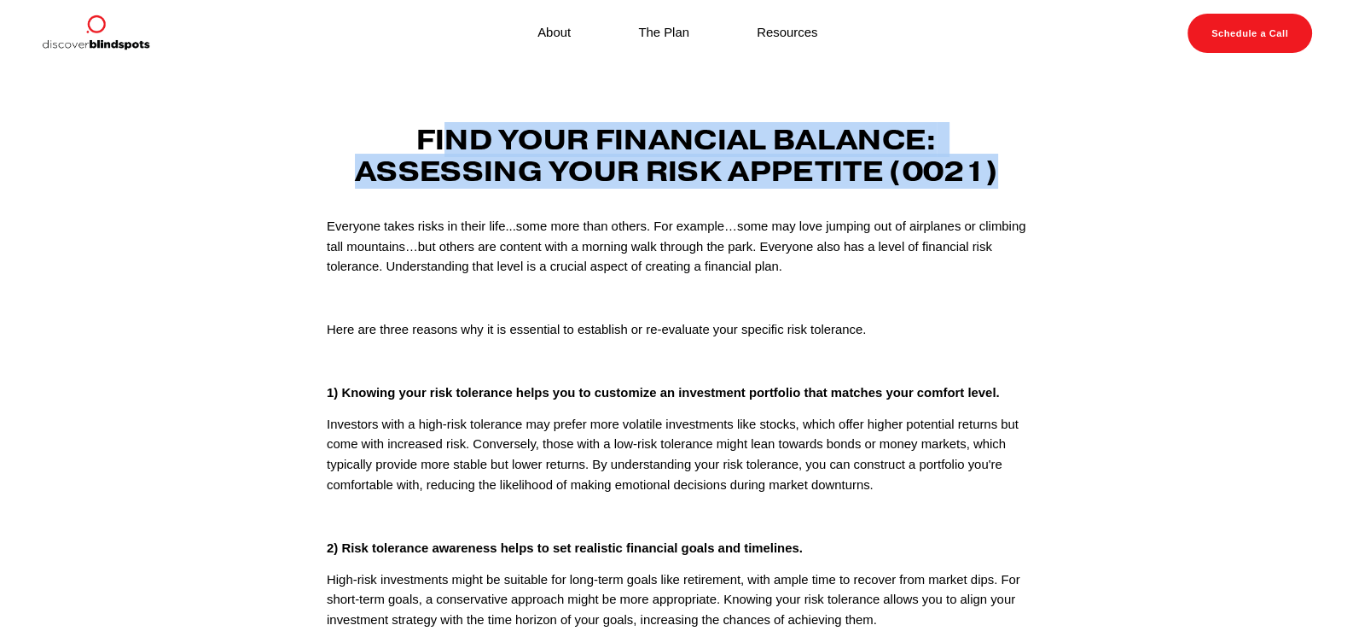
drag, startPoint x: 442, startPoint y: 131, endPoint x: 1073, endPoint y: 161, distance: 632.2
click at [1073, 161] on article "Feb 9 Written By Fletcher Riddle Find Your Financial Balance: Assessing Your Ri…" at bounding box center [676, 568] width 1353 height 1002
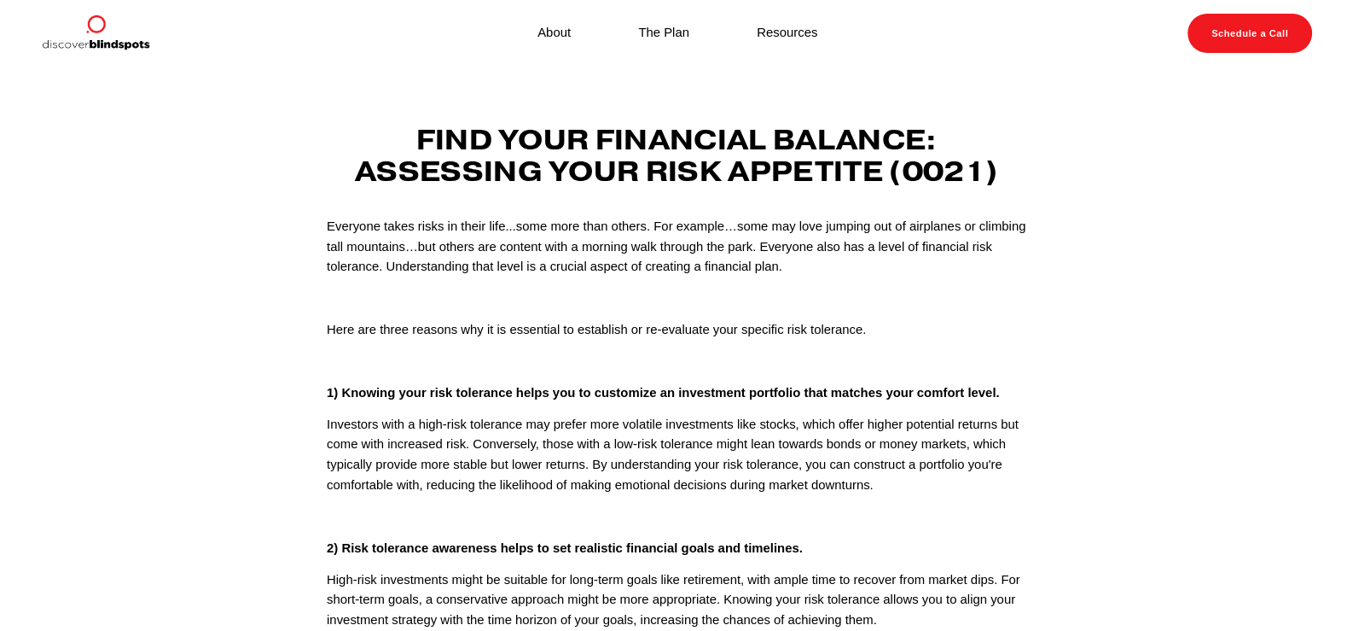
click at [348, 126] on h3 "Find Your Financial Balance: Assessing Your Risk Appetite (0021)" at bounding box center [677, 156] width 700 height 63
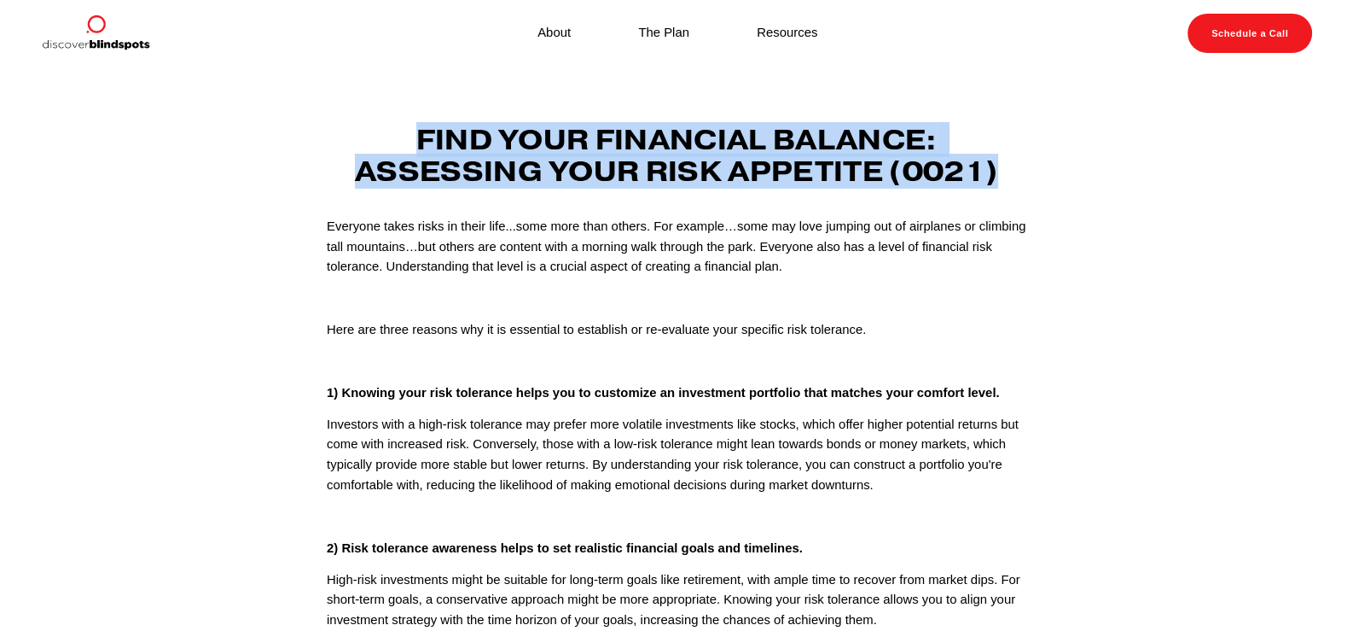
drag, startPoint x: 395, startPoint y: 124, endPoint x: 1044, endPoint y: 187, distance: 651.6
click at [1044, 187] on article "Feb 9 Written By Fletcher Riddle Find Your Financial Balance: Assessing Your Ri…" at bounding box center [676, 568] width 1353 height 1002
copy strong "Find Your Financial Balance: Assessing Your Risk Appetite (0021)"
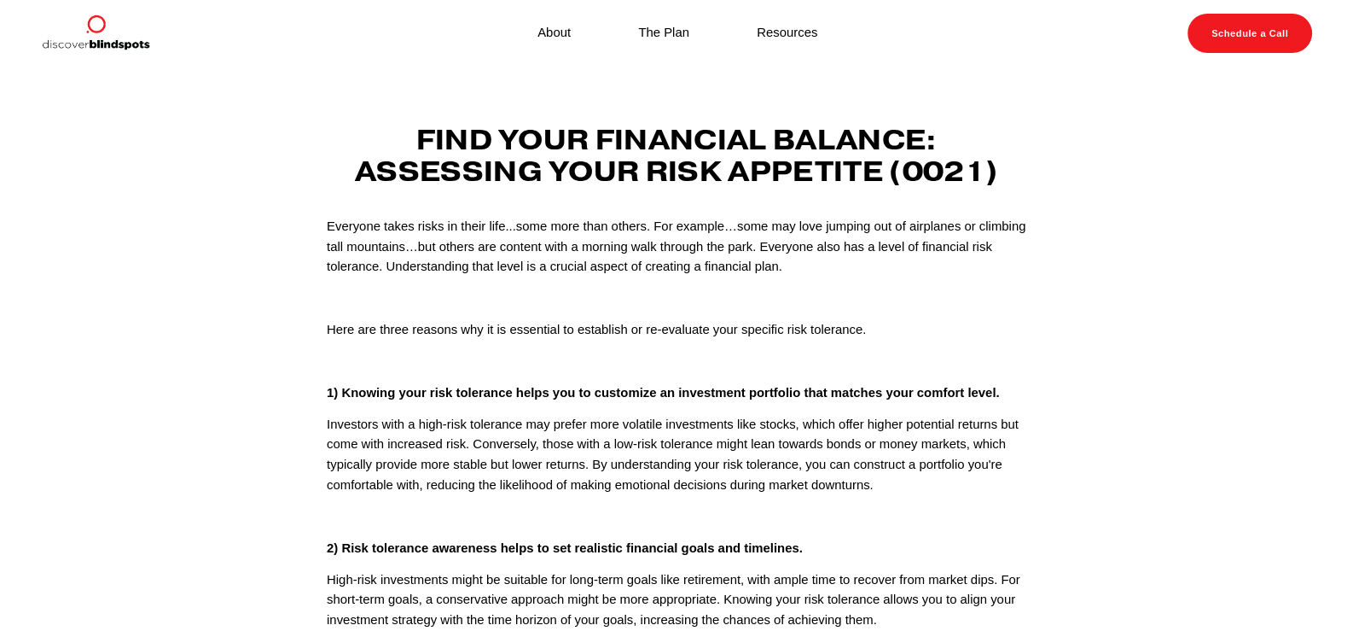
click at [747, 378] on div "Everyone takes risks in their life...some more than others. For example…some ma…" at bounding box center [677, 595] width 700 height 756
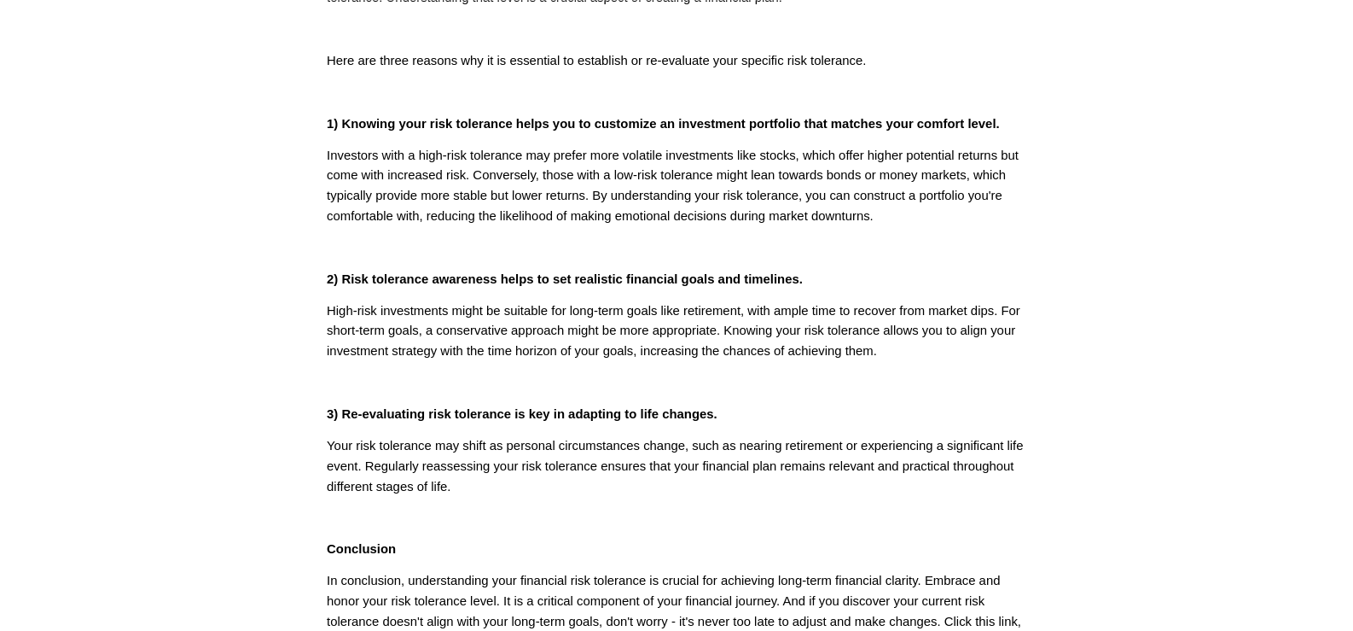
scroll to position [256, 0]
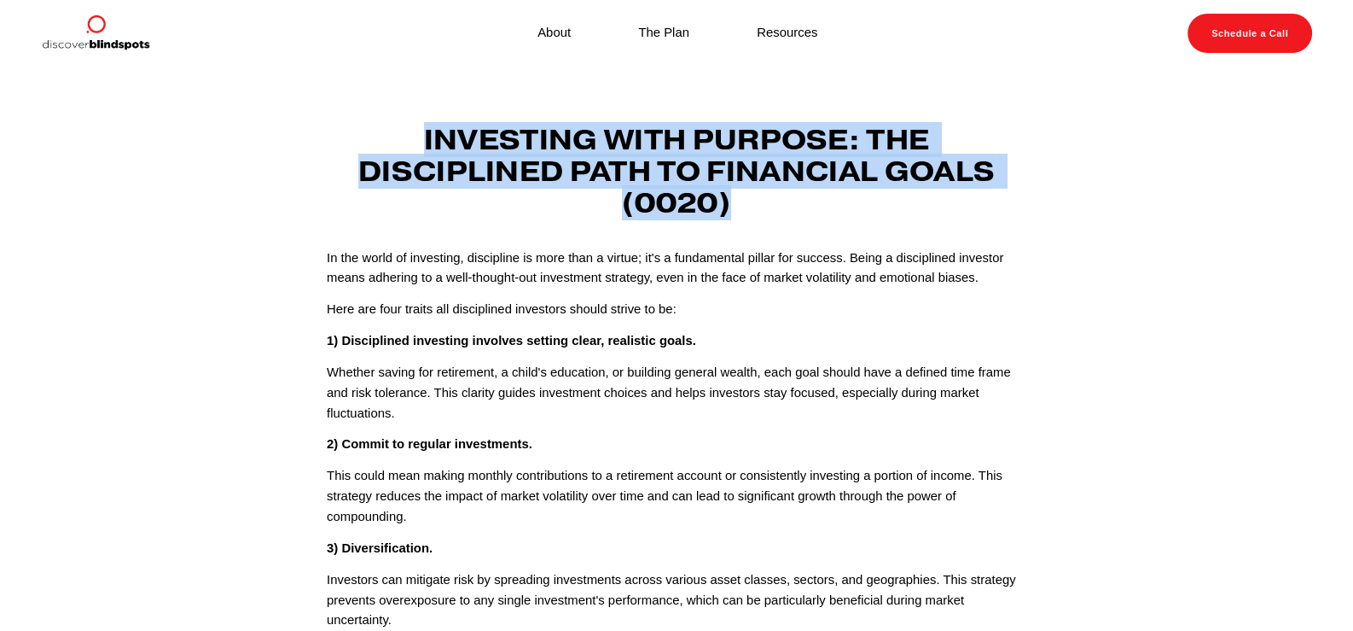
drag, startPoint x: 606, startPoint y: 135, endPoint x: 989, endPoint y: 193, distance: 387.5
click at [989, 193] on h3 "Investing with Purpose: The Disciplined Path to Financial Goals (0020)" at bounding box center [677, 172] width 700 height 95
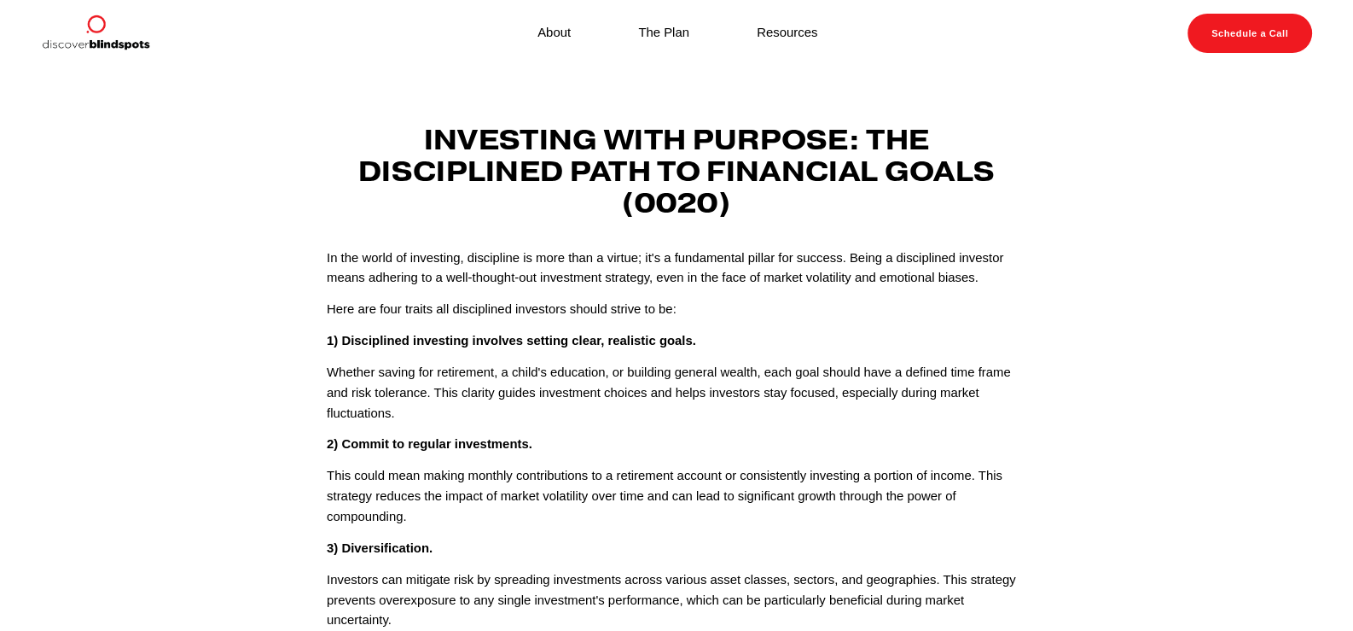
click at [878, 367] on p "Whether saving for retirement, a child's education, or building general wealth,…" at bounding box center [677, 393] width 700 height 61
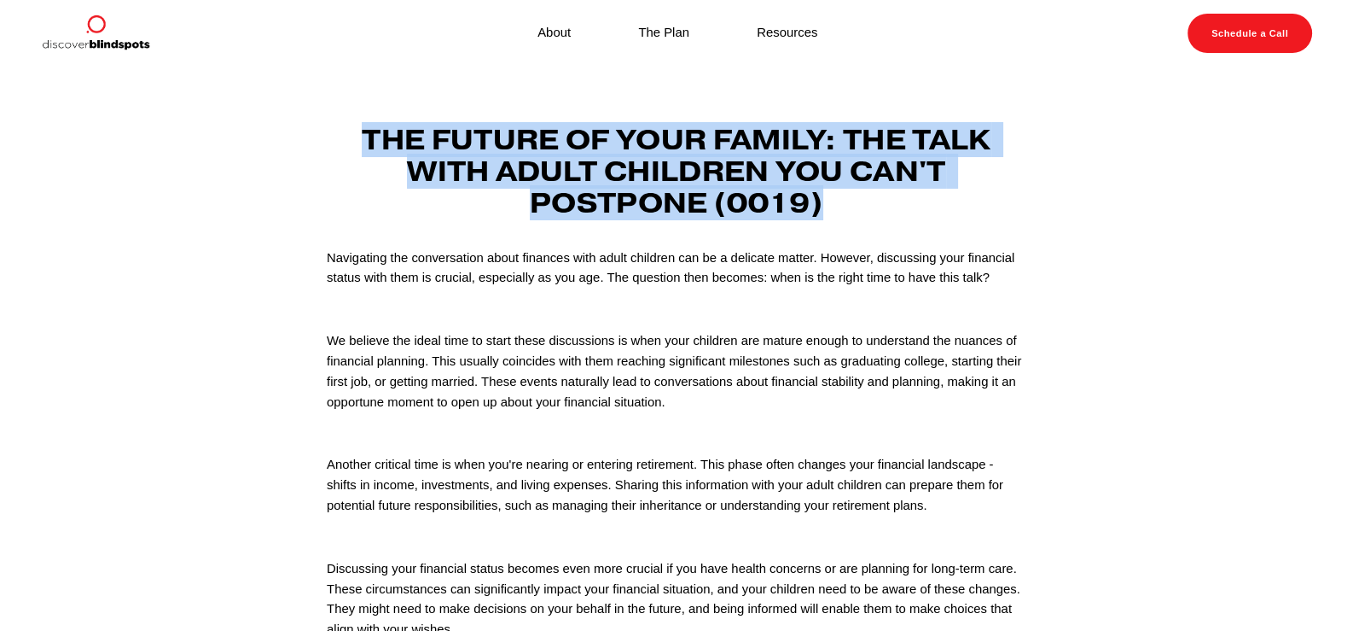
drag, startPoint x: 338, startPoint y: 131, endPoint x: 894, endPoint y: 191, distance: 559.6
click at [894, 191] on h3 "The Future of Your Family: The Talk with Adult Children You Can't Postpone (001…" at bounding box center [677, 172] width 700 height 95
copy strong "The Future of Your Family: The Talk with Adult Children You Can't Postpone (001…"
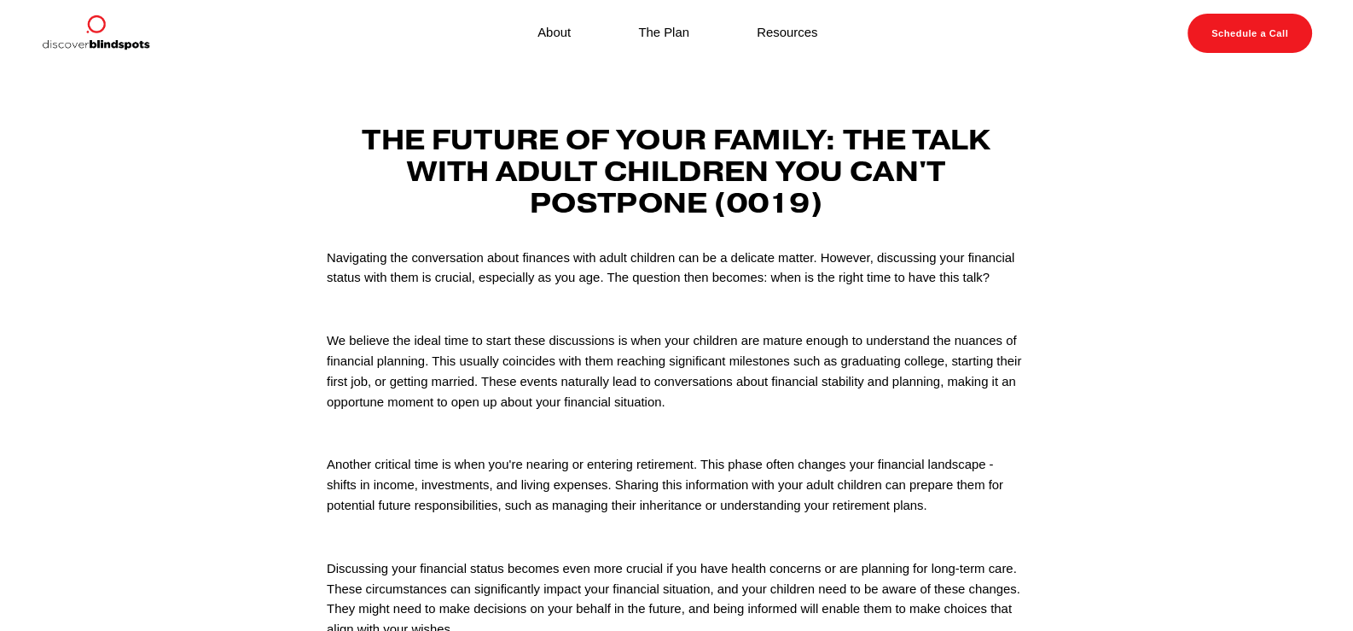
click at [643, 329] on div "Navigating the conversation about finances with adult children can be a delicat…" at bounding box center [677, 573] width 700 height 651
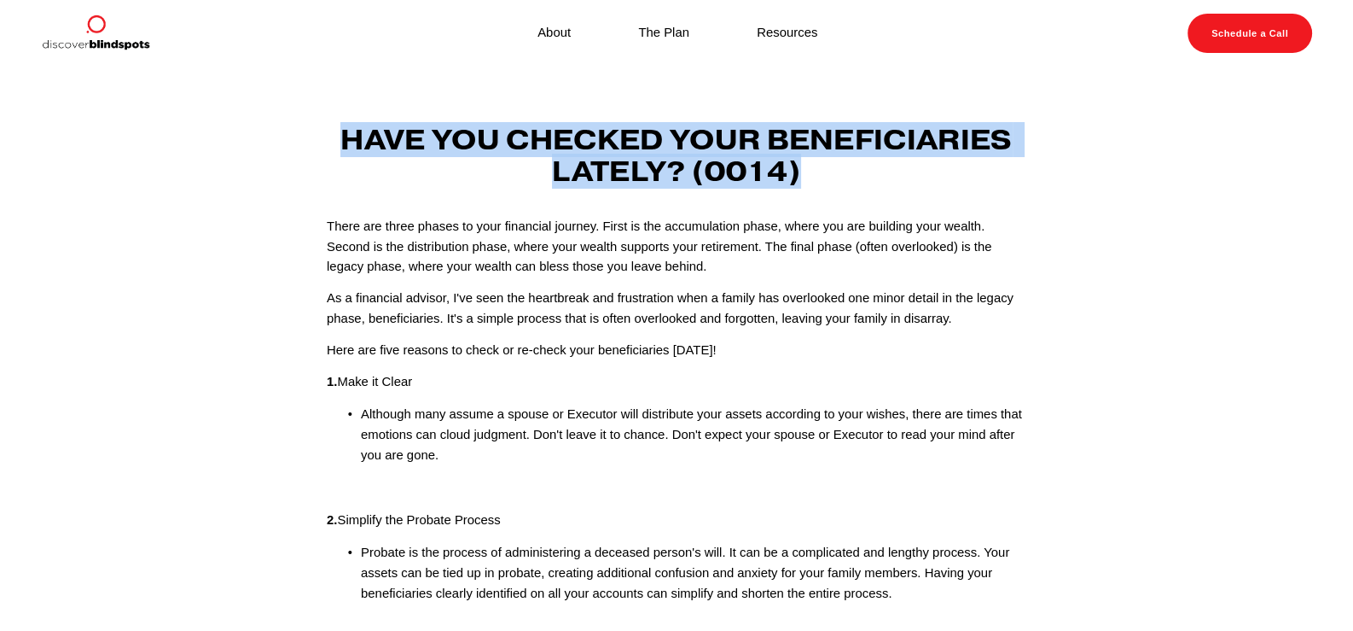
drag, startPoint x: 328, startPoint y: 140, endPoint x: 864, endPoint y: 195, distance: 538.7
click at [864, 195] on div "Have You Checked your Beneficiaries Lately? (0014)" at bounding box center [676, 164] width 729 height 78
copy strong "Have You Checked your Beneficiaries Lately? (0014)"
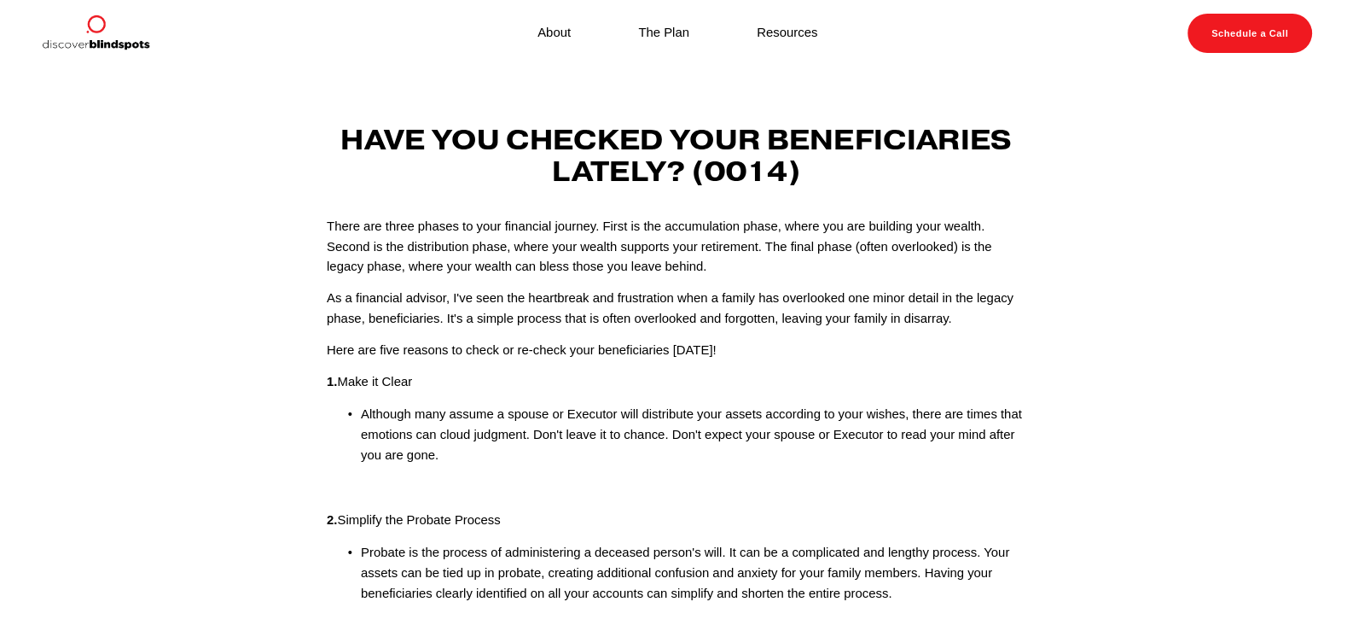
click at [866, 358] on p "Here are five reasons to check or re-check your beneficiaries today!" at bounding box center [677, 350] width 700 height 20
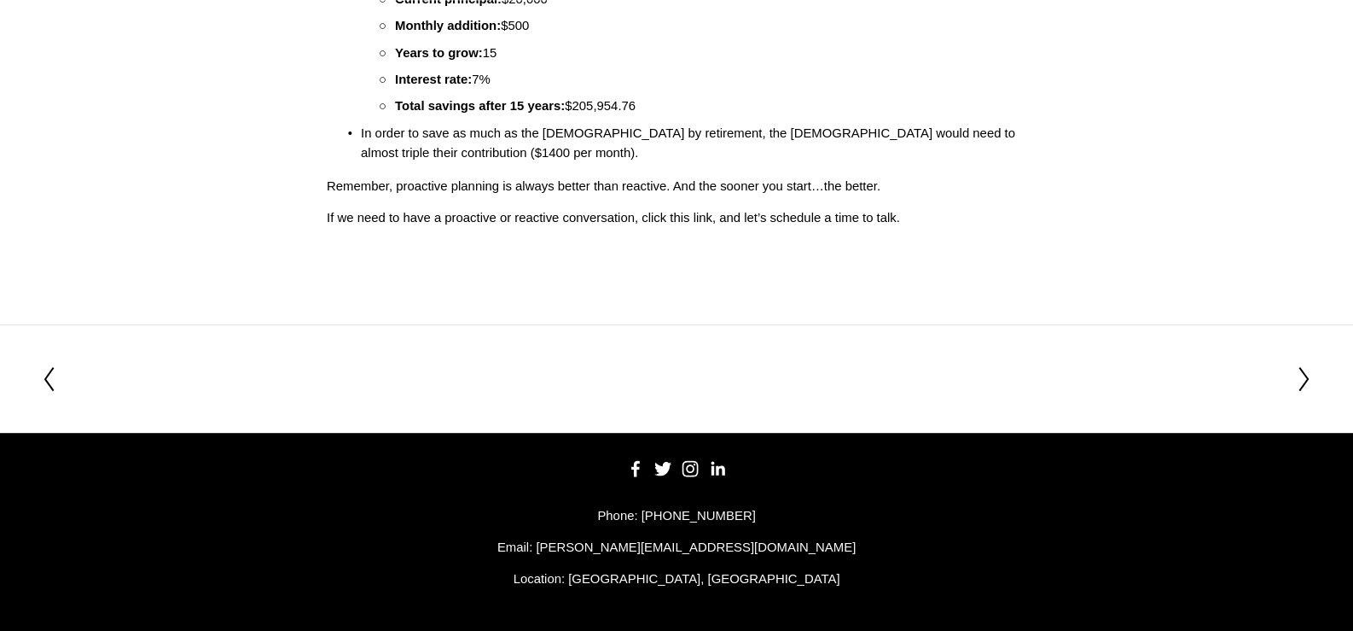
scroll to position [560, 0]
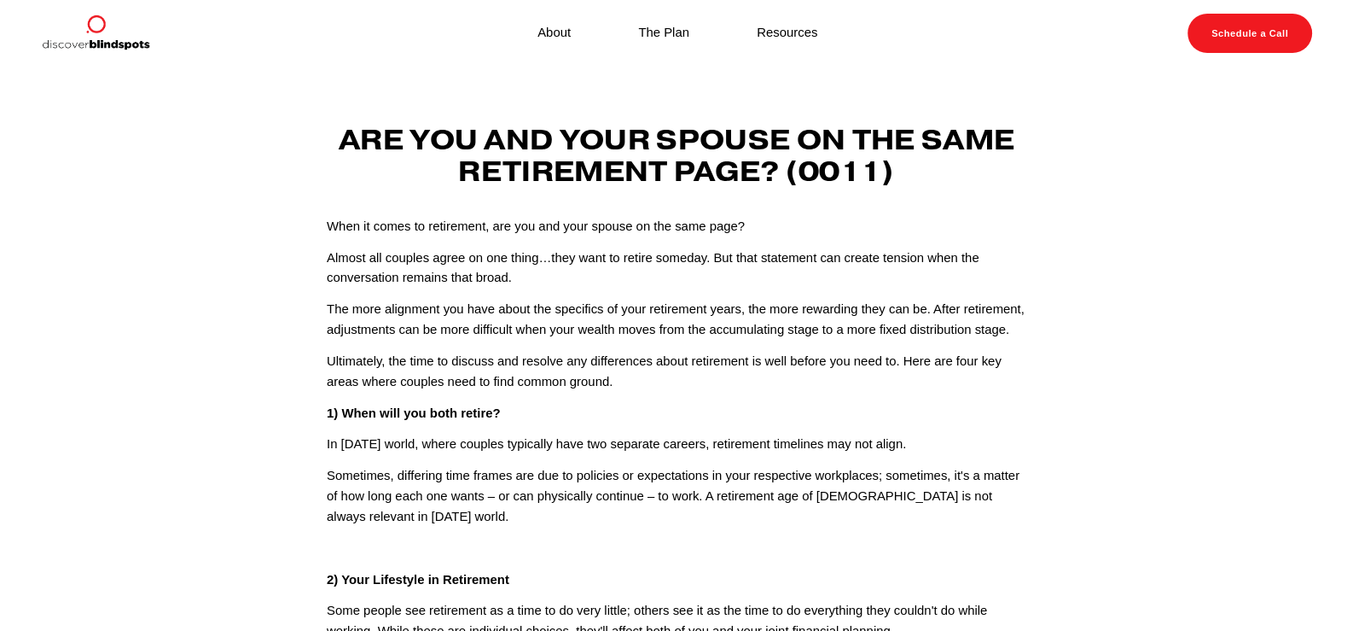
drag, startPoint x: 670, startPoint y: 241, endPoint x: 630, endPoint y: 102, distance: 144.8
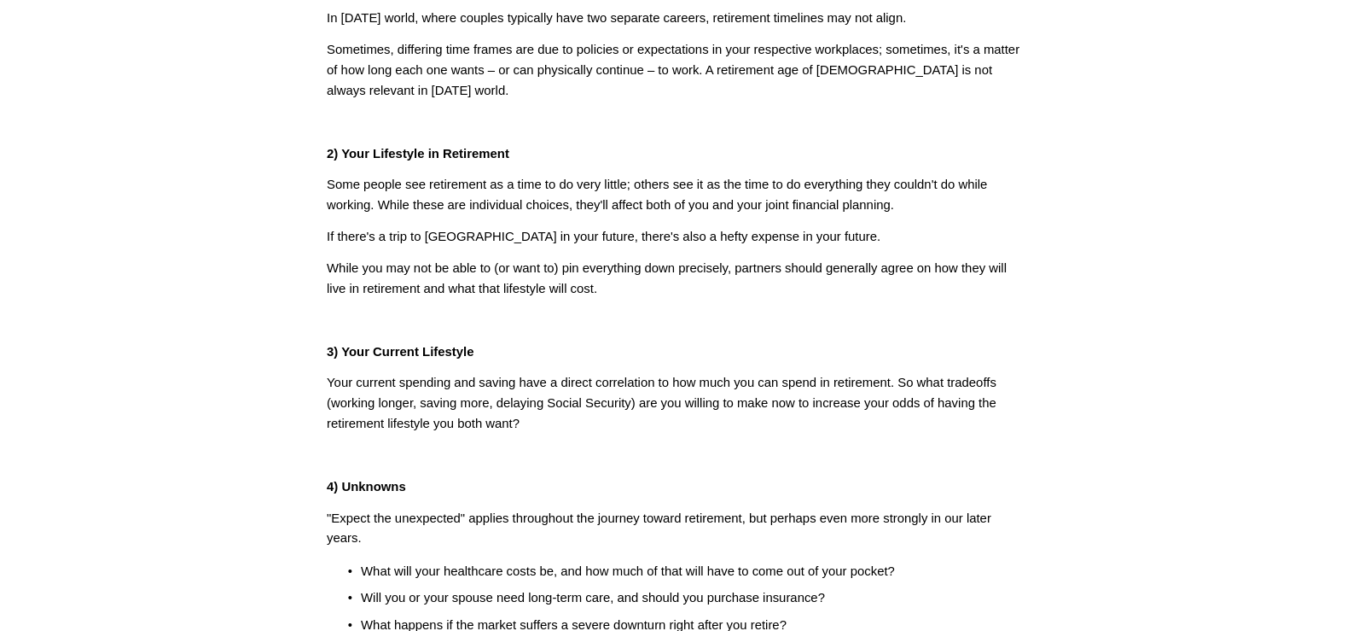
scroll to position [426, 0]
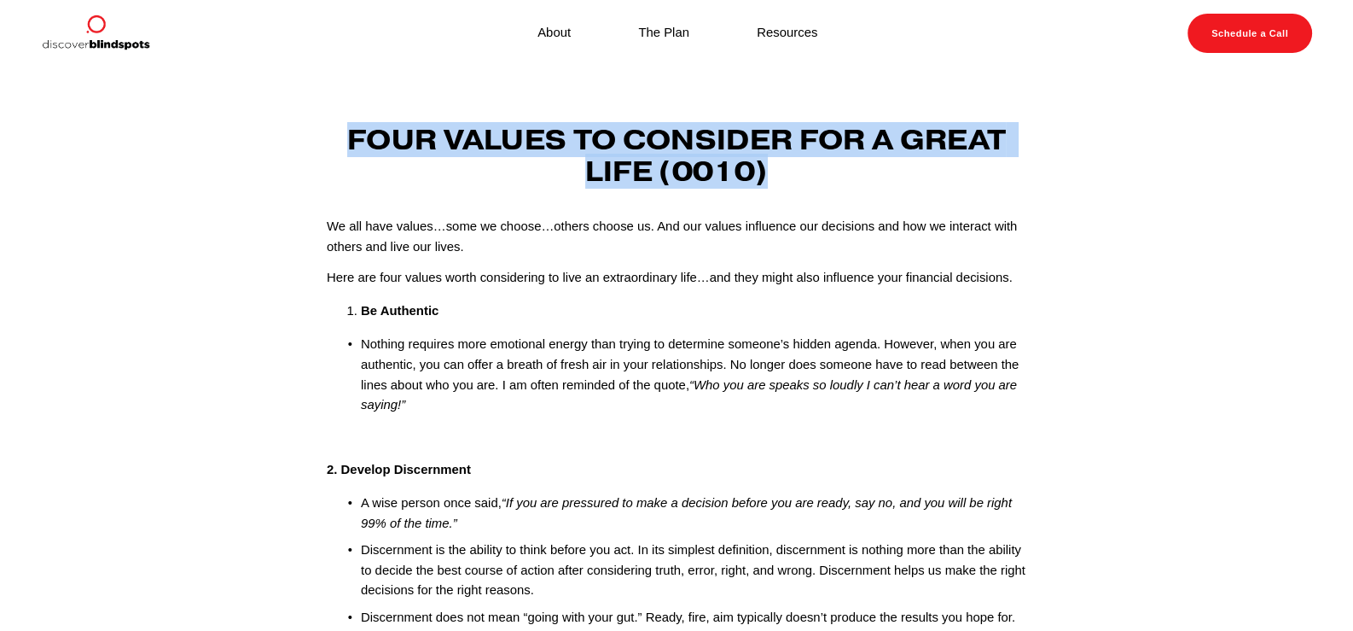
drag, startPoint x: 340, startPoint y: 138, endPoint x: 848, endPoint y: 177, distance: 509.2
click at [848, 177] on h3 "Four values to consider for a great life (0010)" at bounding box center [677, 156] width 700 height 63
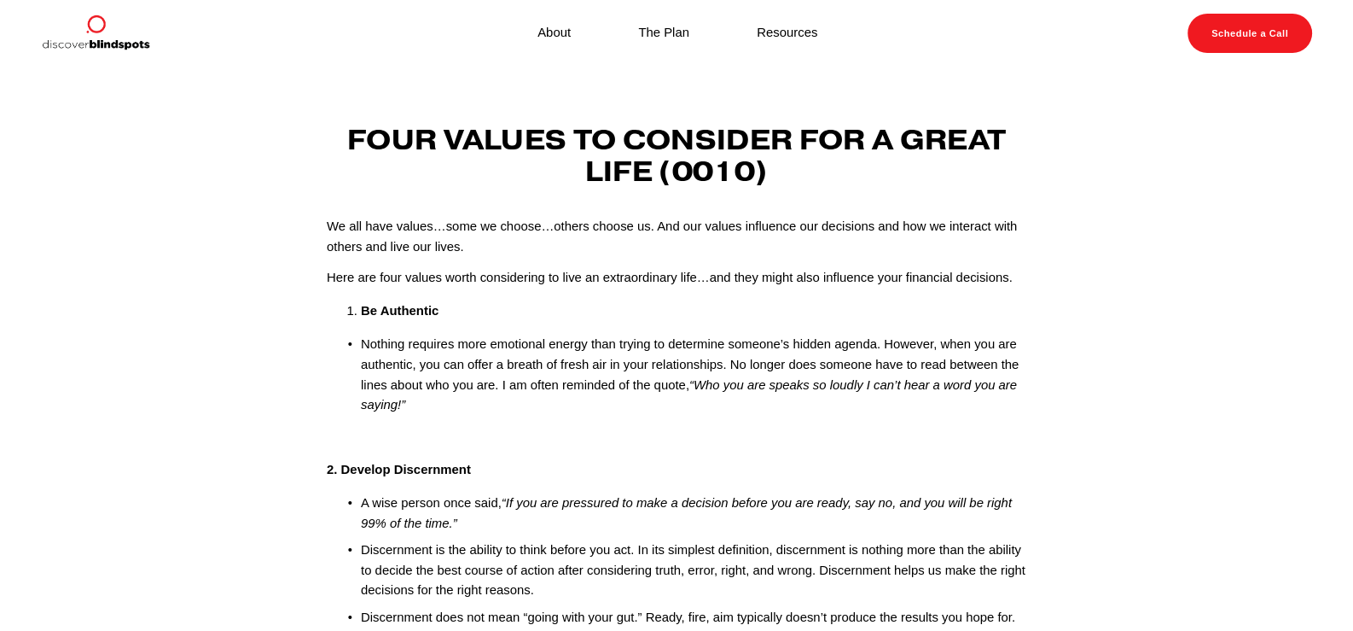
drag, startPoint x: 708, startPoint y: 157, endPoint x: 550, endPoint y: 320, distance: 227.5
click at [550, 320] on p "Be Authentic" at bounding box center [694, 311] width 666 height 20
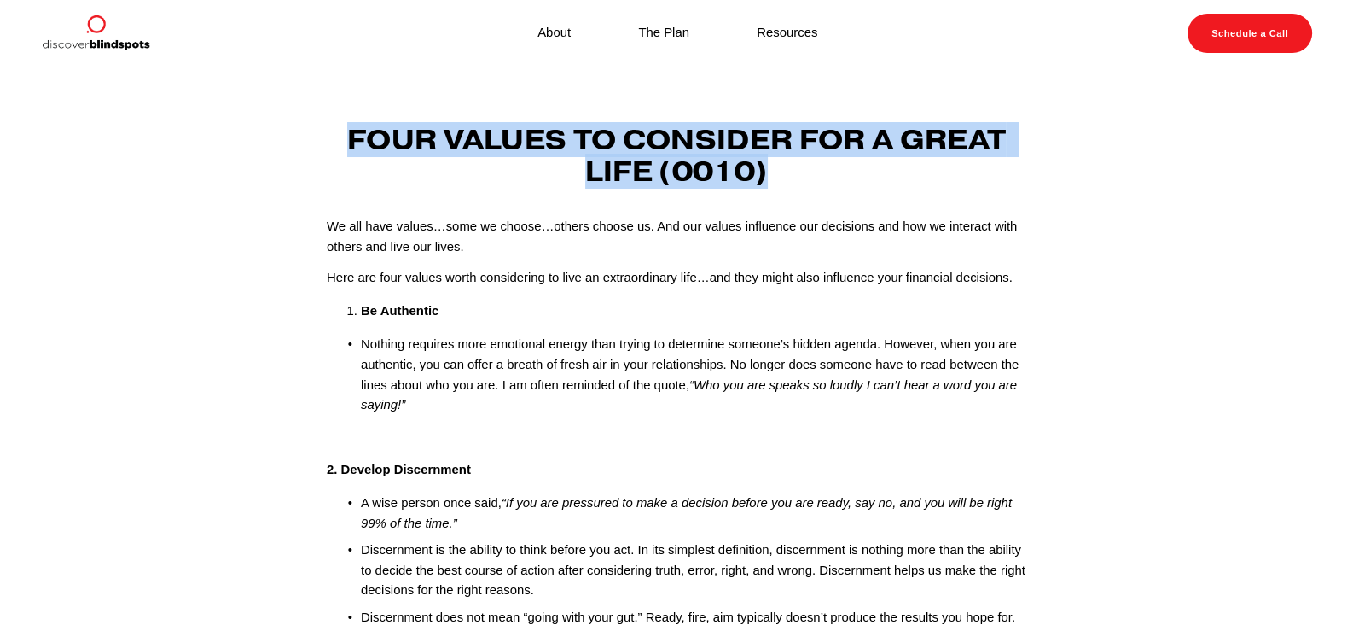
drag, startPoint x: 343, startPoint y: 141, endPoint x: 800, endPoint y: 170, distance: 458.3
click at [800, 170] on h3 "Four values to consider for a great life (0010)" at bounding box center [677, 156] width 700 height 63
copy strong "Four values to consider for a great life (0010)"
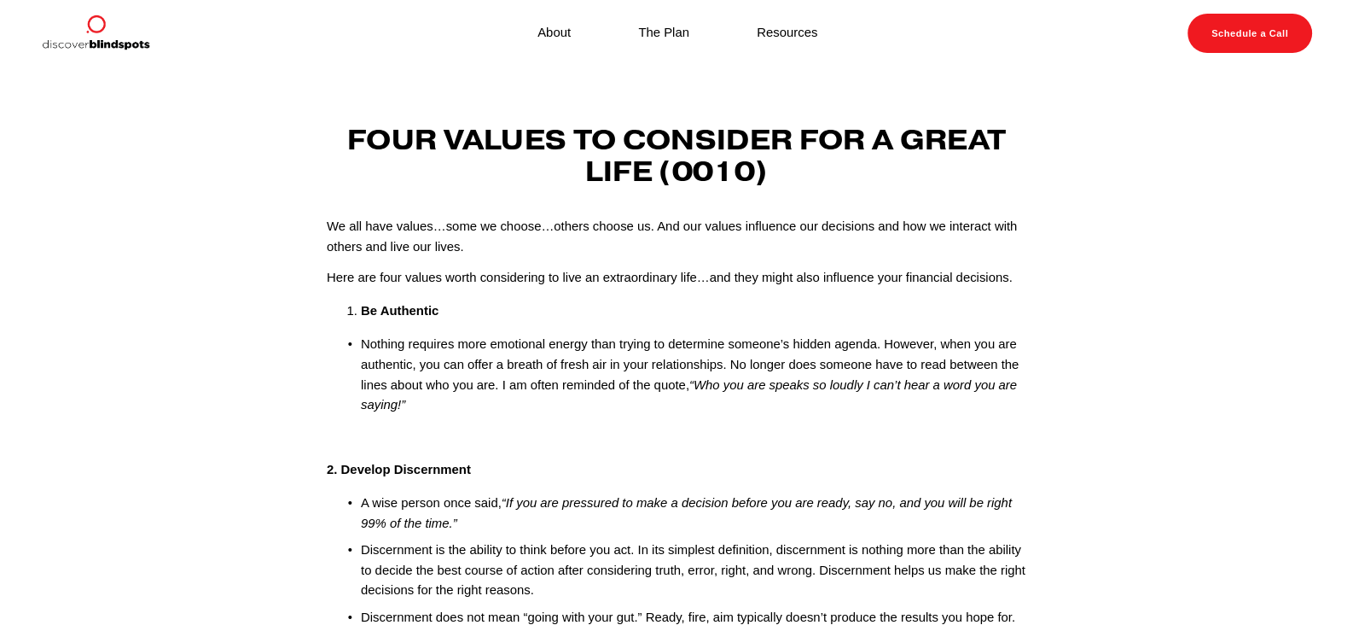
click at [606, 497] on em "“If you are pressured to make a decision before you are ready, say no, and you …" at bounding box center [688, 513] width 654 height 34
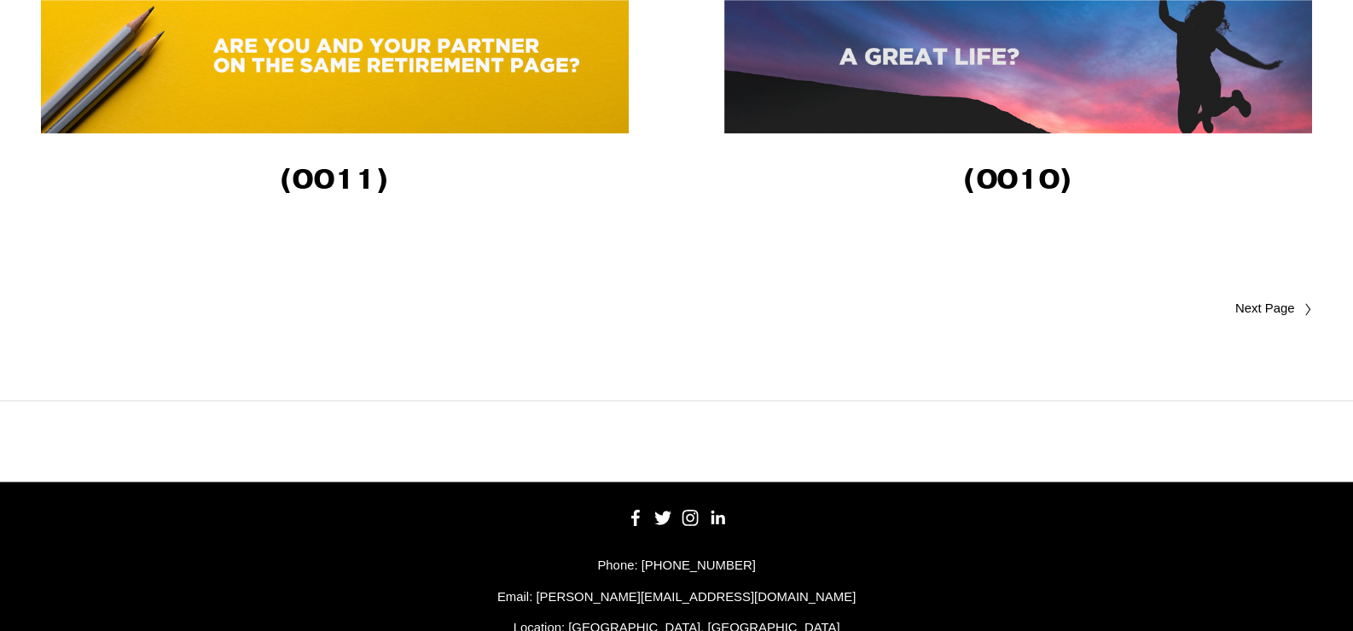
scroll to position [3605, 0]
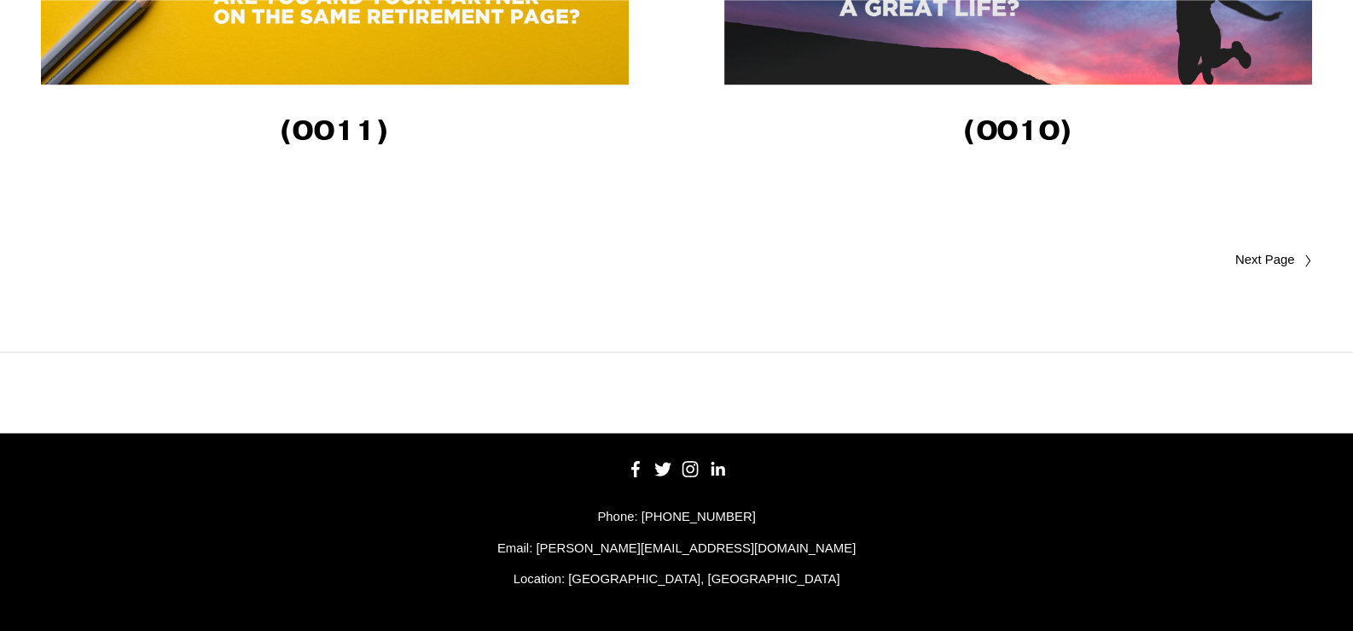
click at [1267, 250] on link "Older Posts" at bounding box center [995, 260] width 636 height 20
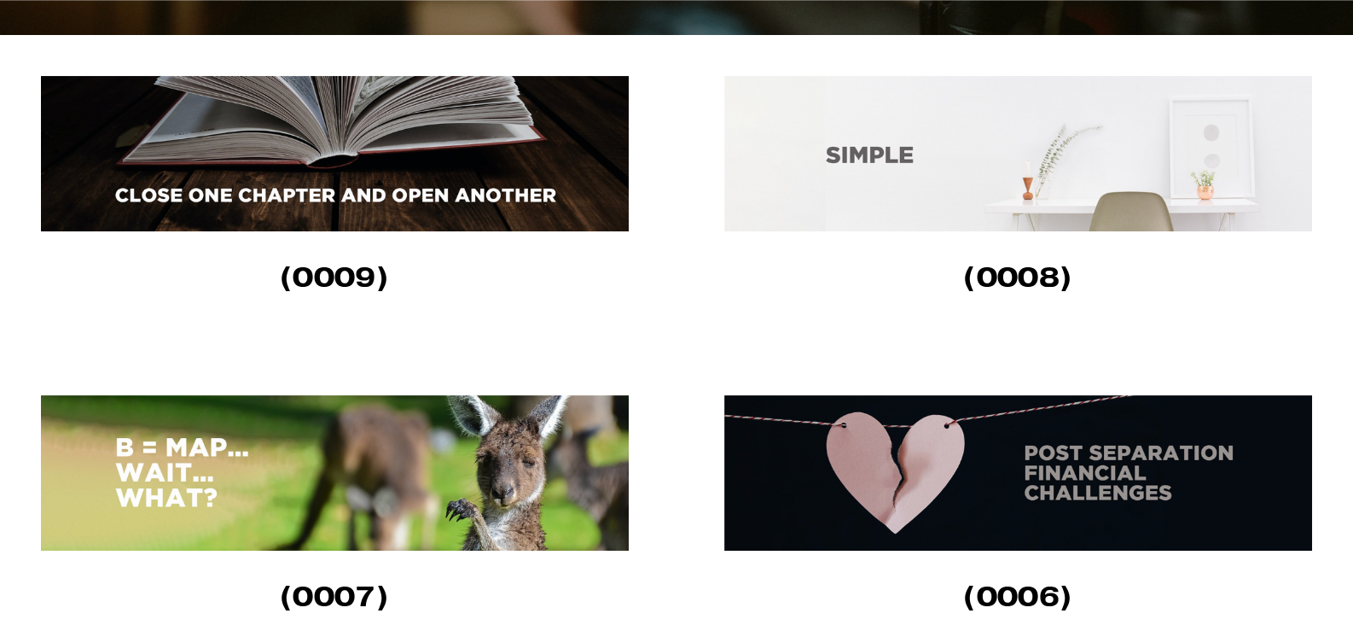
scroll to position [597, 0]
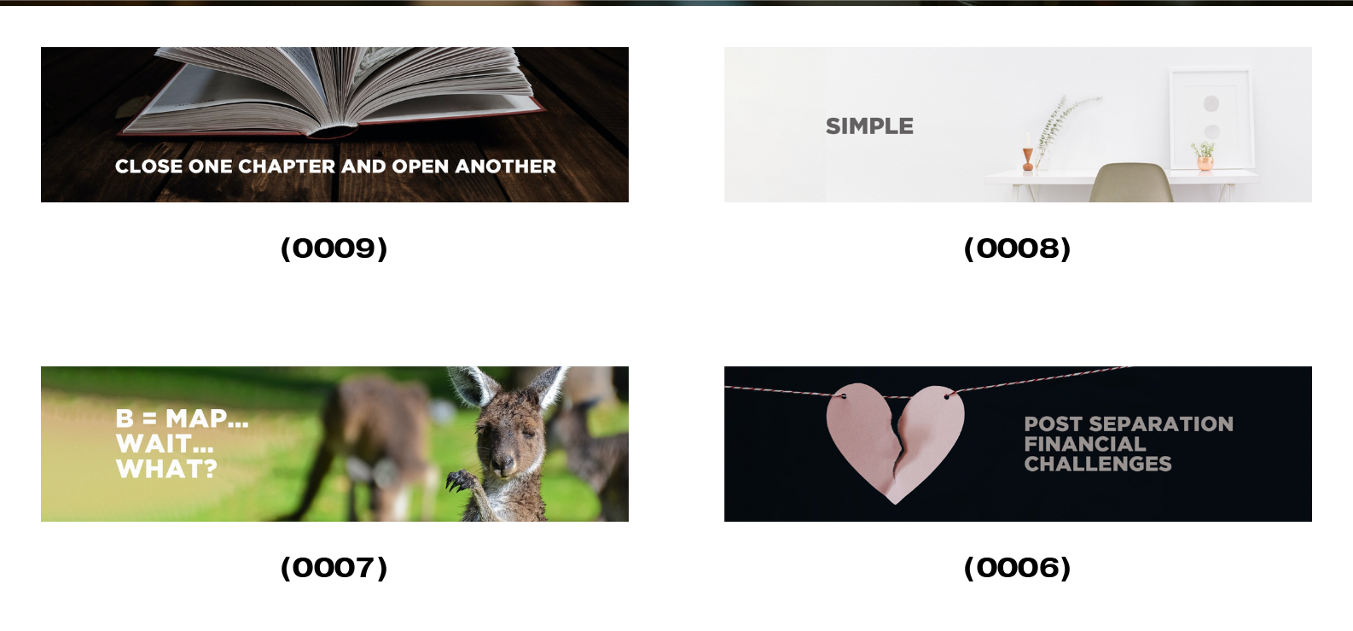
click at [934, 99] on img at bounding box center [1018, 124] width 588 height 155
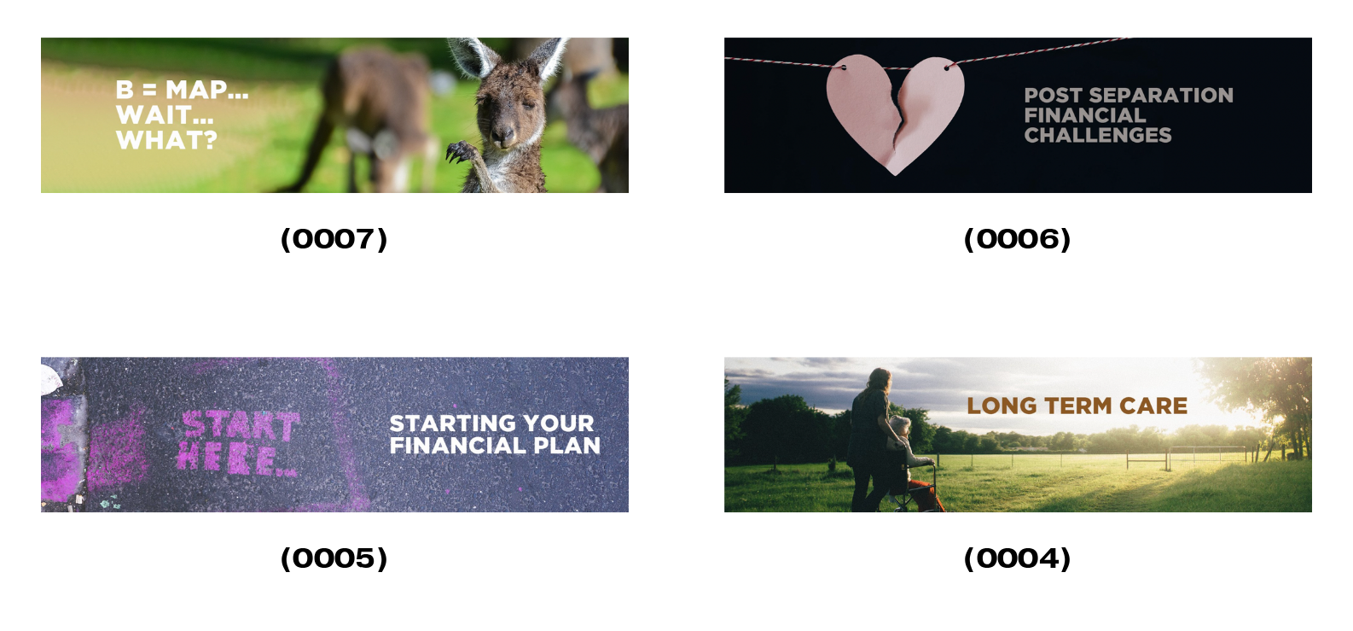
scroll to position [939, 0]
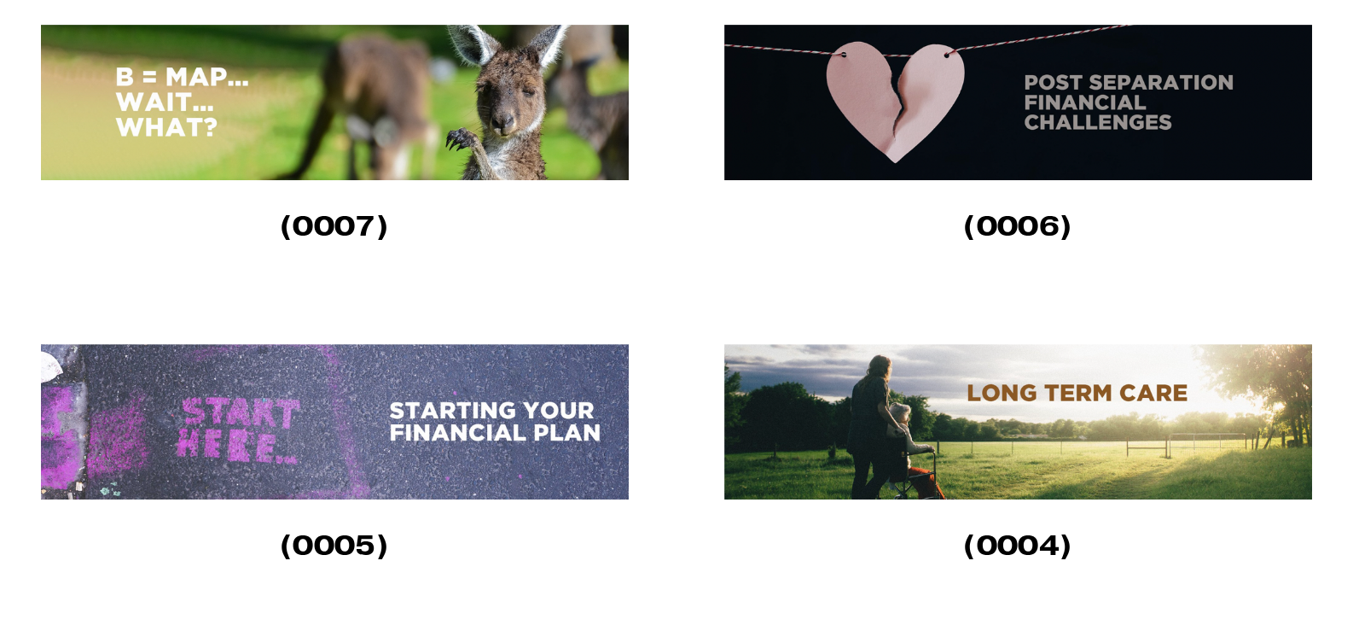
click at [1101, 415] on img at bounding box center [1018, 421] width 588 height 155
click at [303, 439] on img at bounding box center [335, 421] width 588 height 155
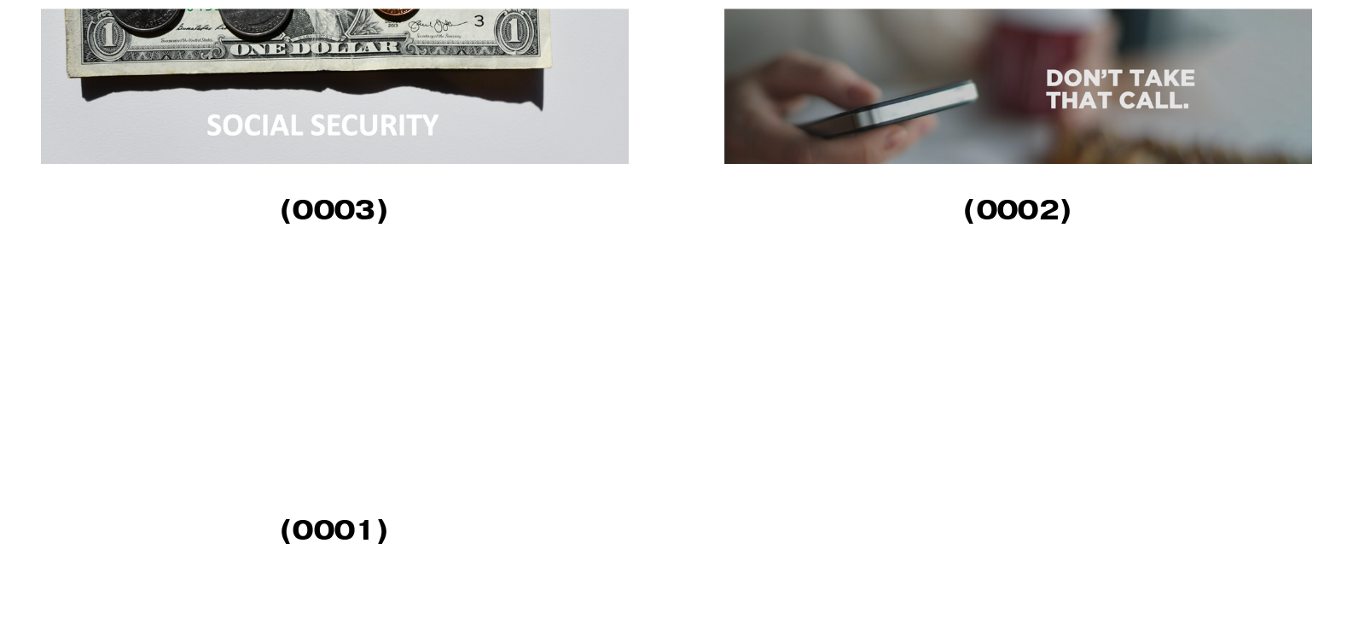
scroll to position [1620, 0]
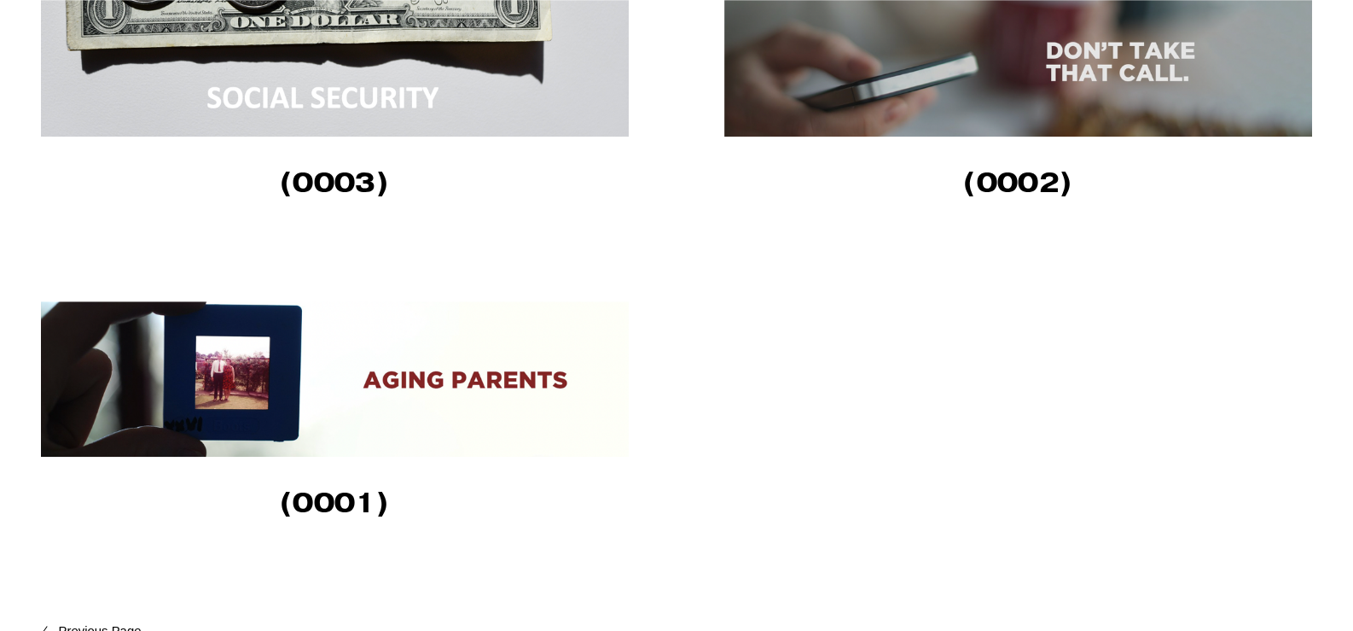
click at [427, 70] on img at bounding box center [335, 58] width 588 height 155
click at [148, 368] on img at bounding box center [335, 378] width 588 height 155
click at [1225, 82] on img at bounding box center [1018, 58] width 588 height 155
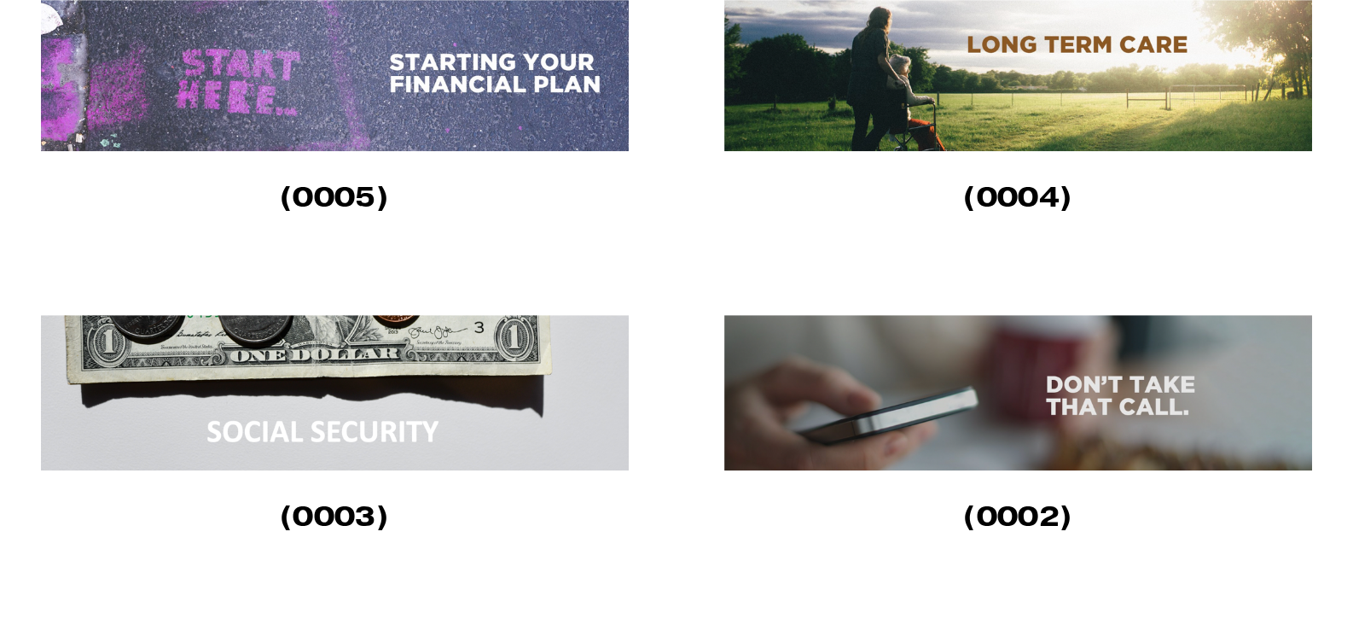
scroll to position [1195, 0]
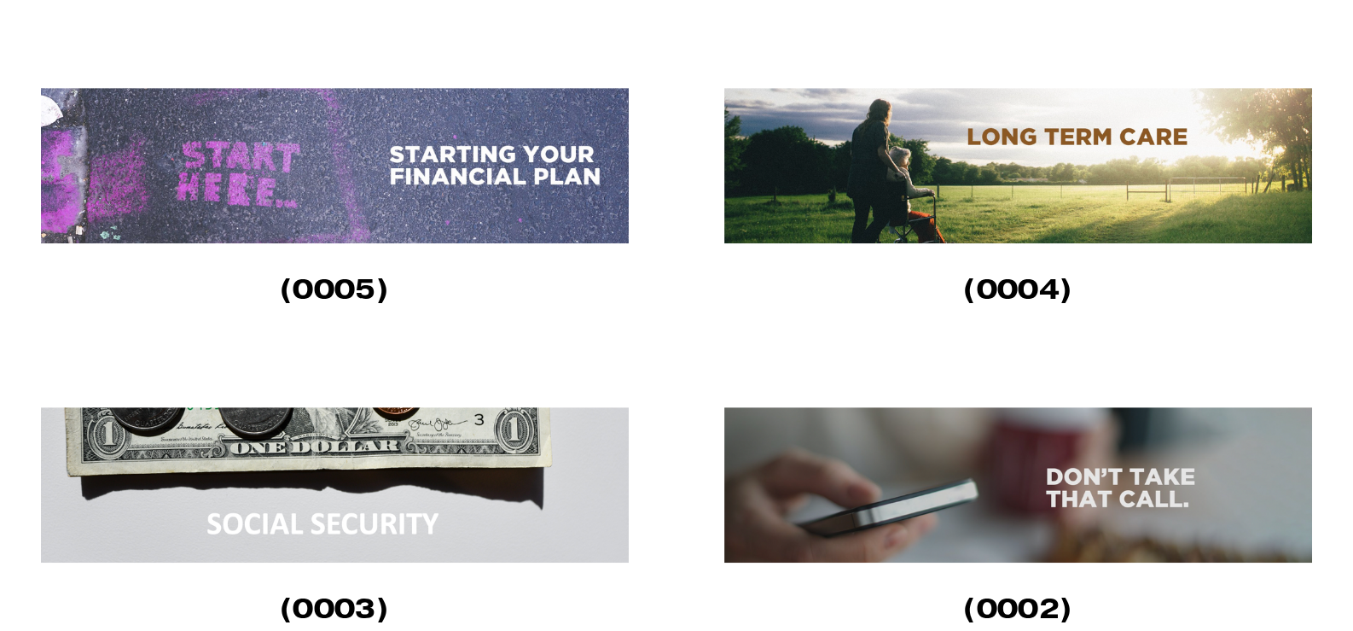
click at [328, 147] on img at bounding box center [335, 165] width 588 height 155
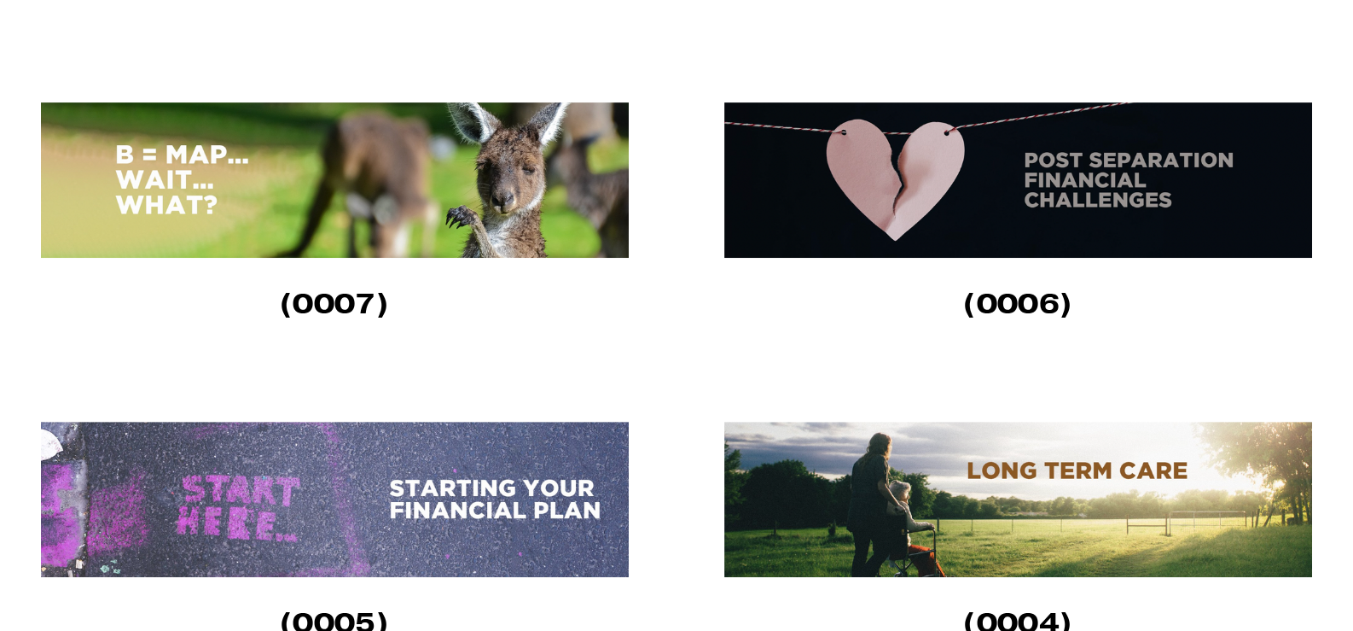
scroll to position [852, 0]
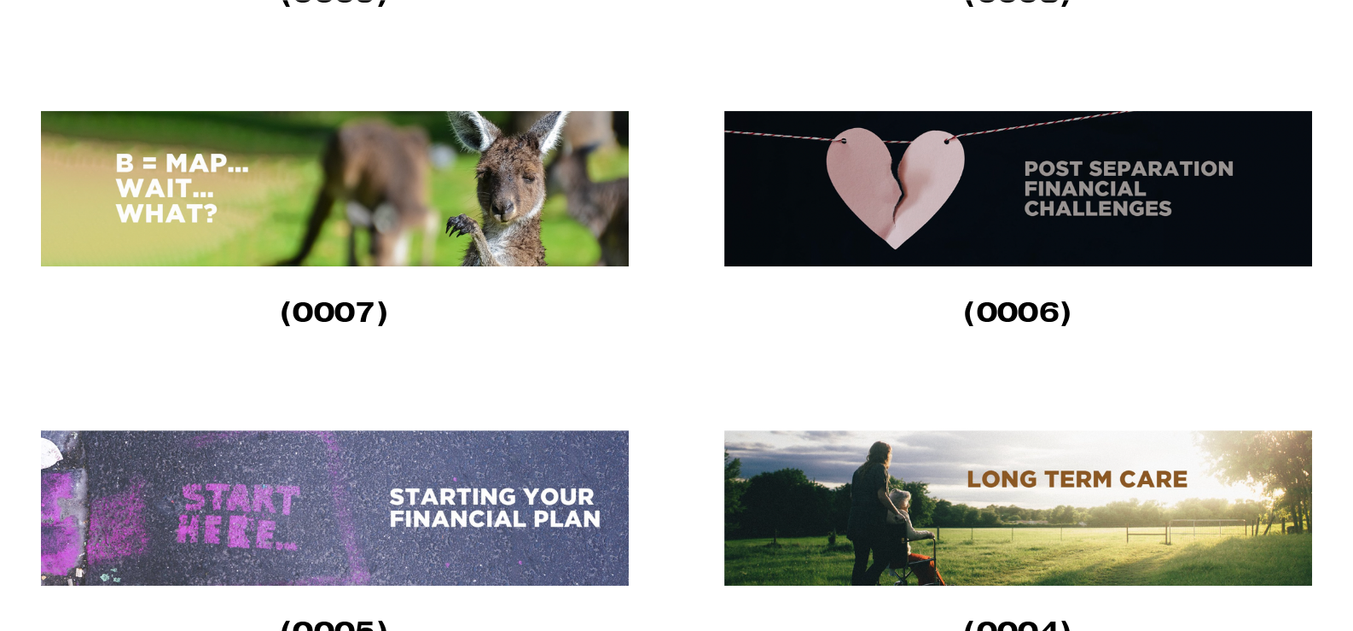
click at [1106, 217] on img at bounding box center [1018, 188] width 588 height 155
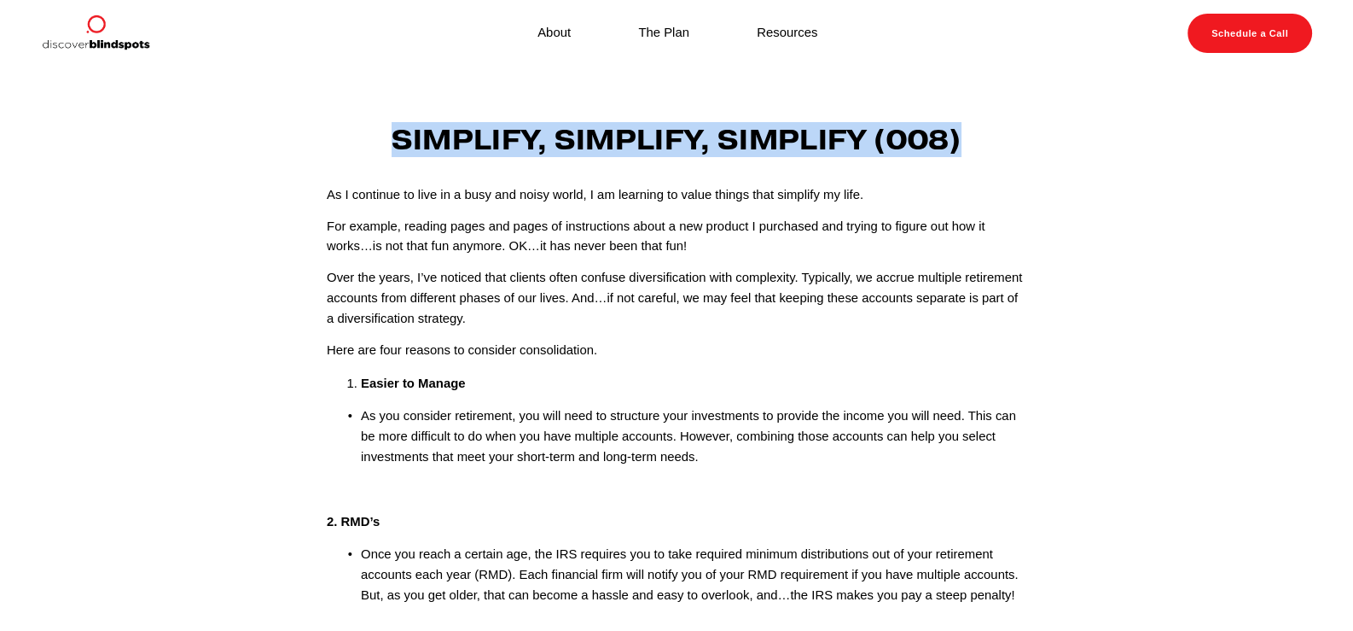
drag, startPoint x: 414, startPoint y: 145, endPoint x: 997, endPoint y: 131, distance: 583.0
click at [997, 131] on h3 "Simplify, Simplify, Simplify (008)" at bounding box center [677, 141] width 700 height 32
copy strong "Simplify, Simplify, Simplify (008)"
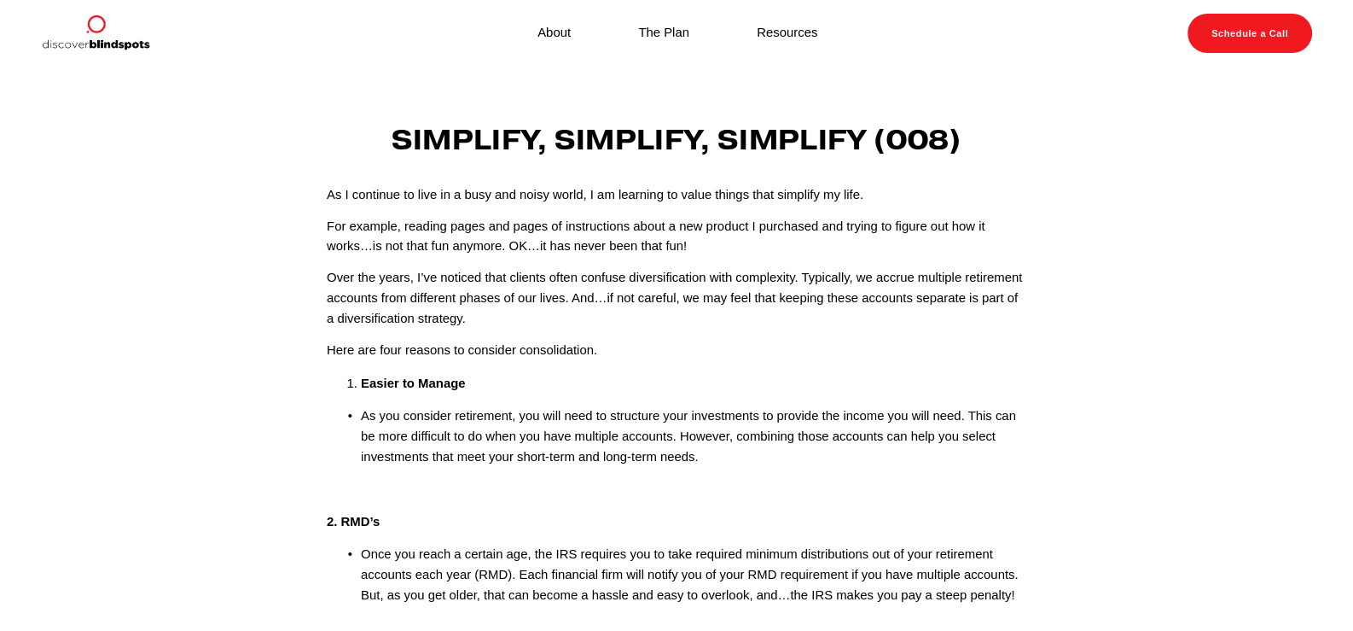
click at [754, 445] on p "As you consider retirement, you will need to structure your investments to prov…" at bounding box center [694, 436] width 666 height 61
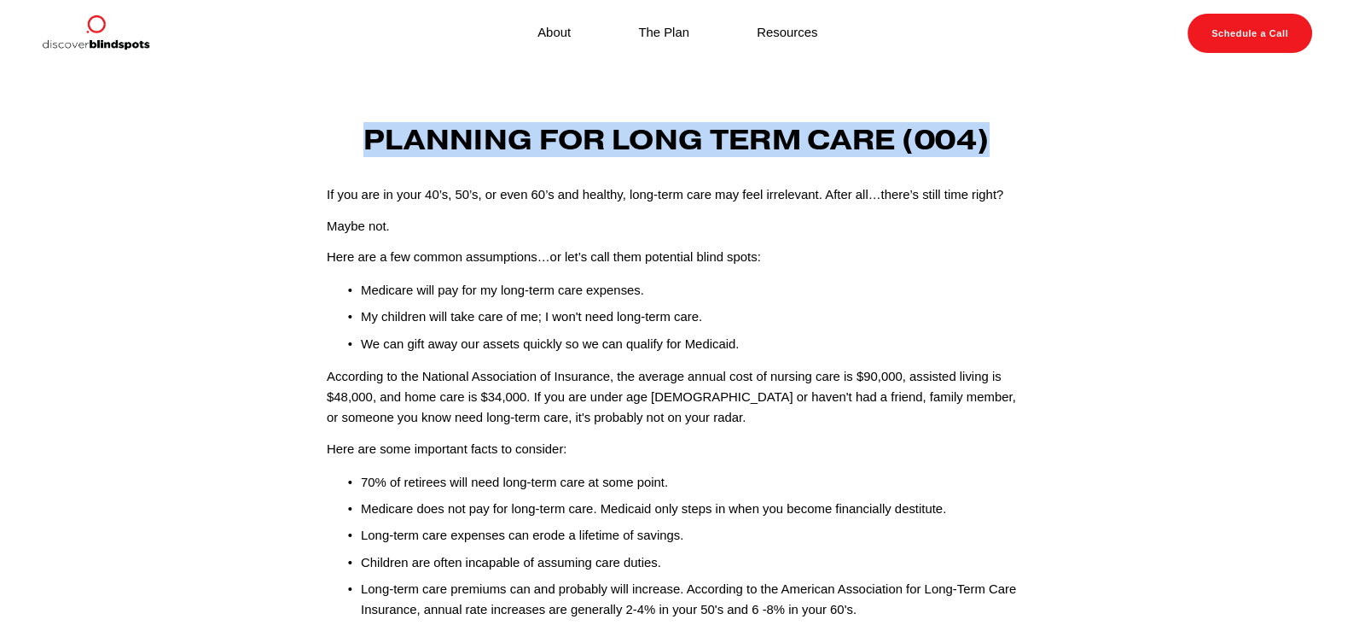
drag, startPoint x: 357, startPoint y: 131, endPoint x: 1083, endPoint y: 135, distance: 726.2
click at [1083, 135] on article "Feb 7 Written By Fletcher Riddle Planning for Long Term Care (004) If you are i…" at bounding box center [676, 496] width 1353 height 858
copy h3 "Planning for Long Term Care (004)"
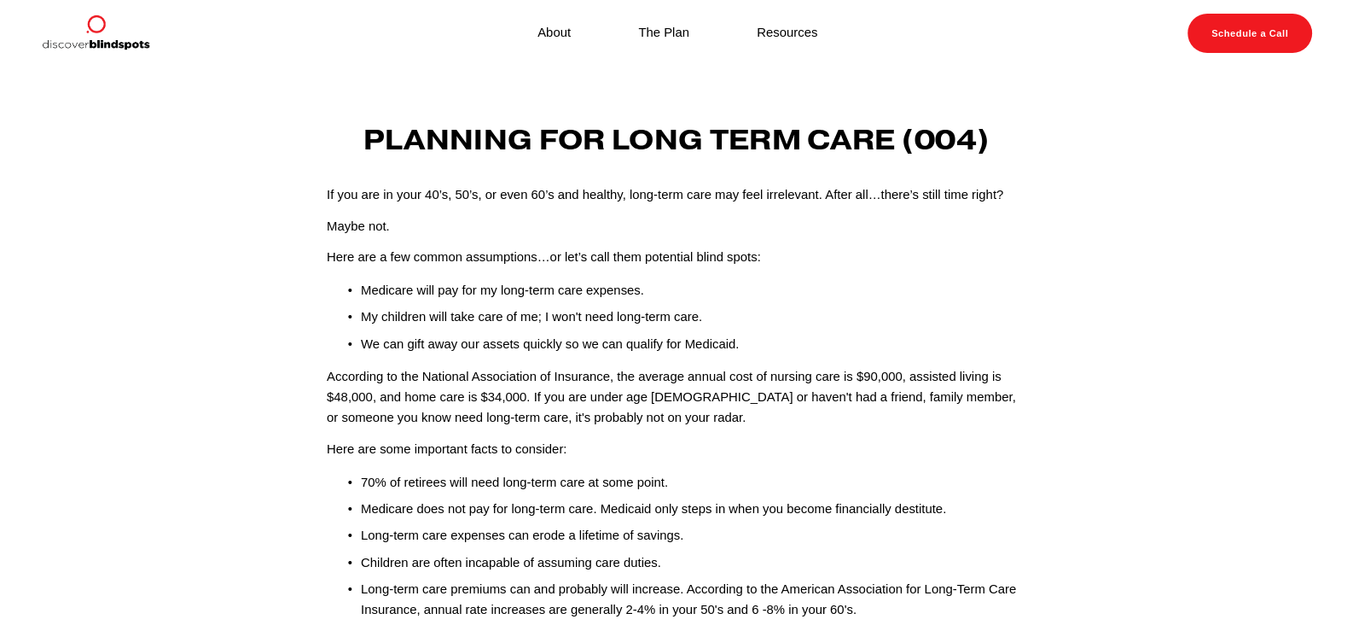
click at [893, 425] on p "According to the National Association of Insurance, the average annual cost of …" at bounding box center [677, 397] width 700 height 61
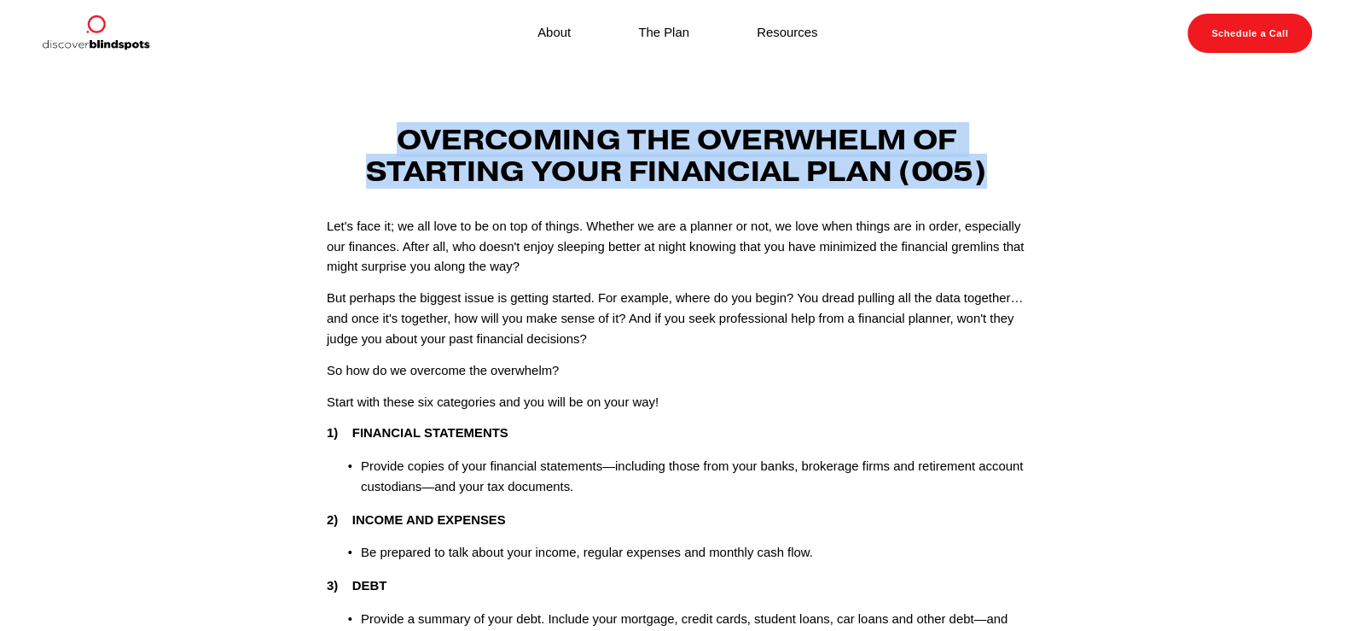
drag, startPoint x: 375, startPoint y: 145, endPoint x: 1054, endPoint y: 161, distance: 678.6
click at [1054, 161] on article "[DATE] Written By [PERSON_NAME] Overcoming the Overwhelm of Starting Your Finan…" at bounding box center [676, 614] width 1353 height 1095
copy h3 "Overcoming the Overwhelm of Starting Your Financial Plan (005)"
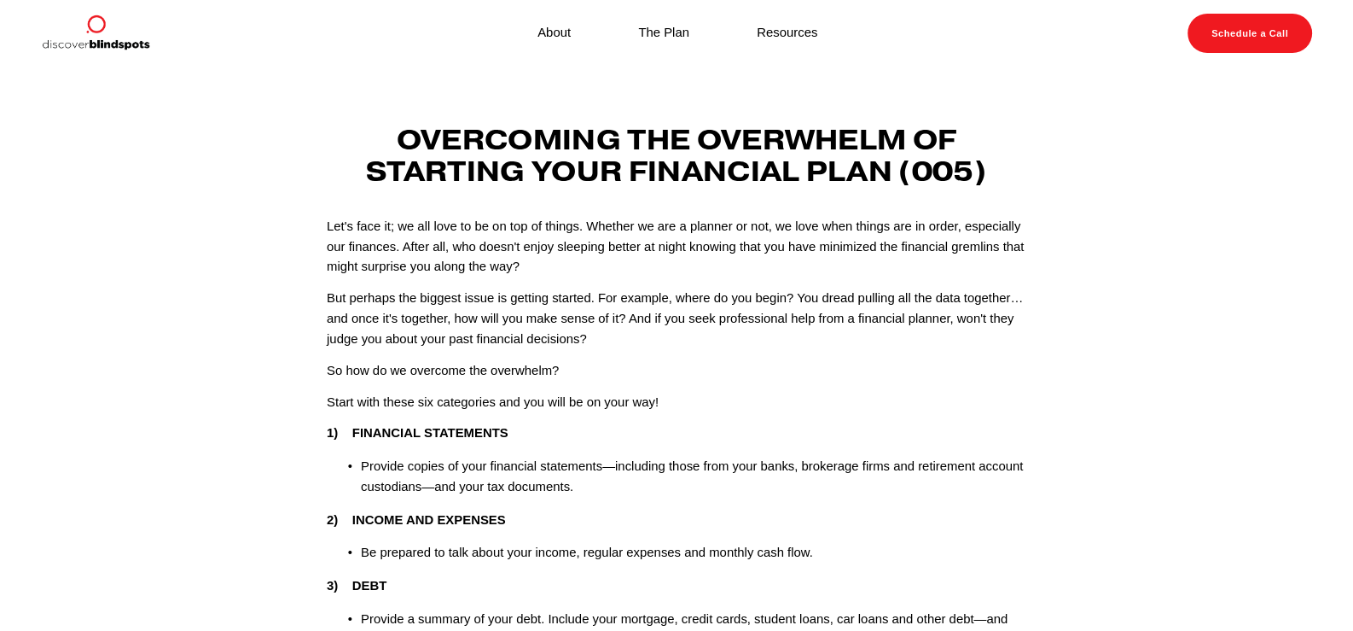
click at [733, 355] on div "Let's face it; we all love to be on top of things. Whether we are a planner or …" at bounding box center [677, 642] width 700 height 850
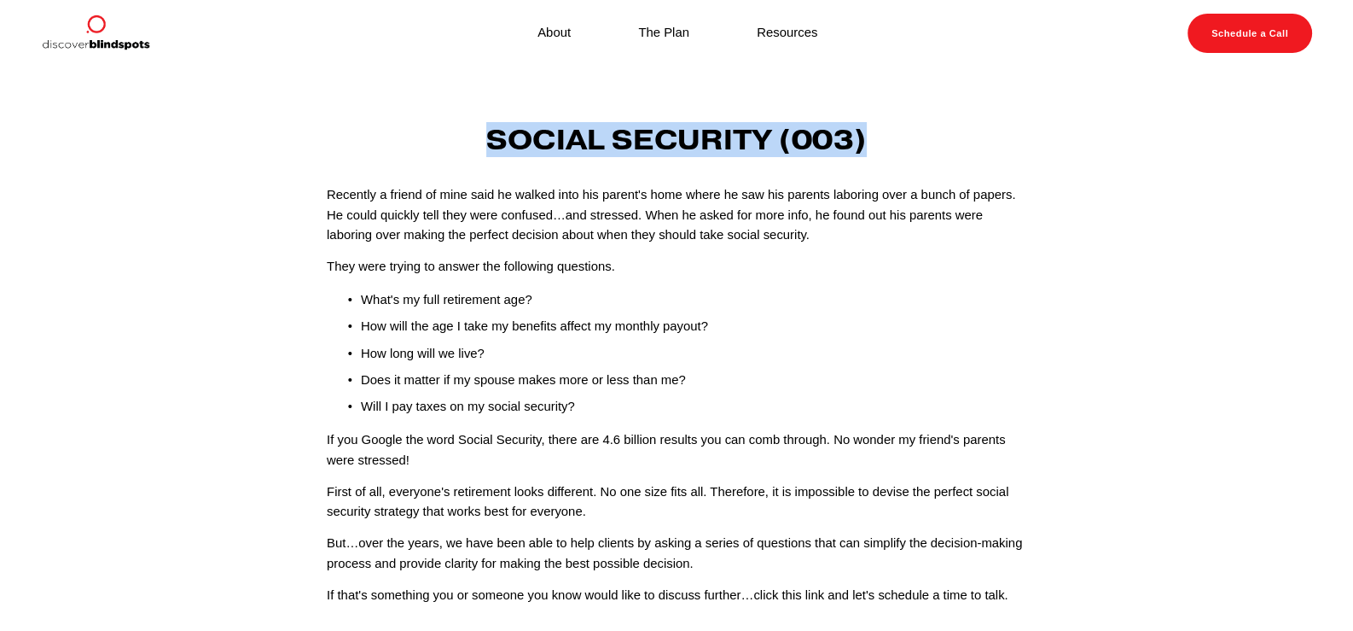
drag, startPoint x: 470, startPoint y: 129, endPoint x: 994, endPoint y: 134, distance: 524.0
click at [994, 134] on h3 "Social Security (003)" at bounding box center [677, 141] width 700 height 32
copy h3 "Social Security (003)"
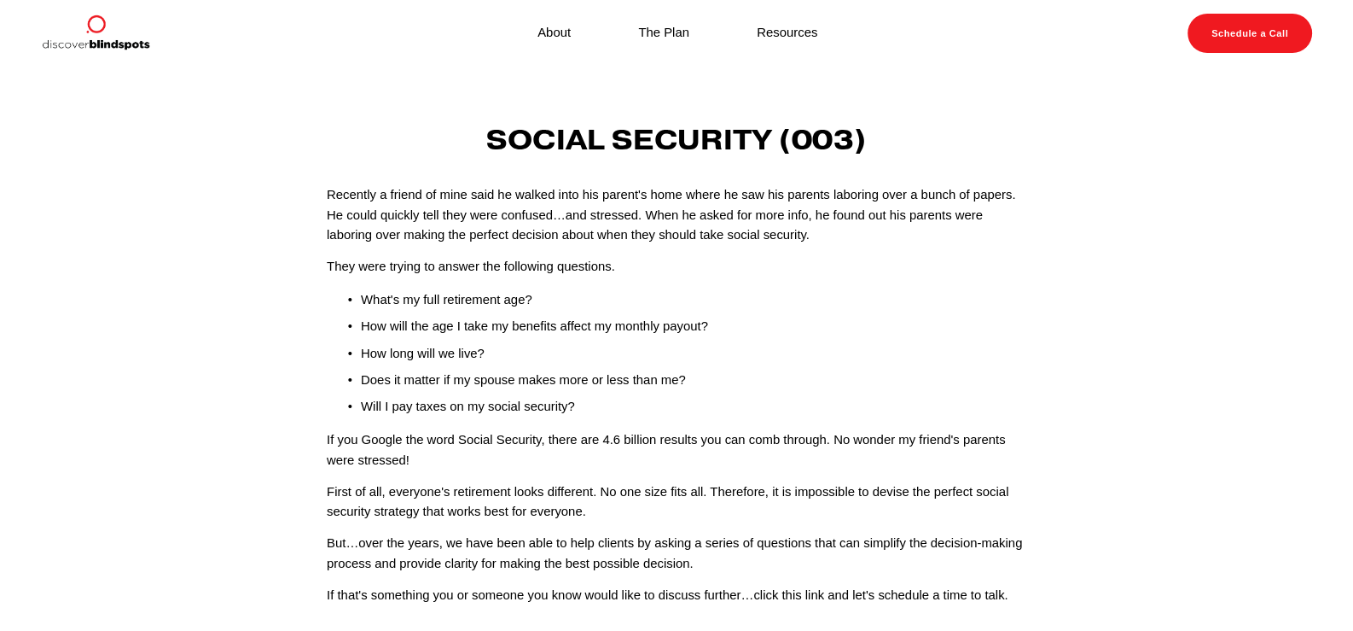
click at [568, 325] on p "How will the age I take my benefits affect my monthly payout?" at bounding box center [694, 327] width 666 height 20
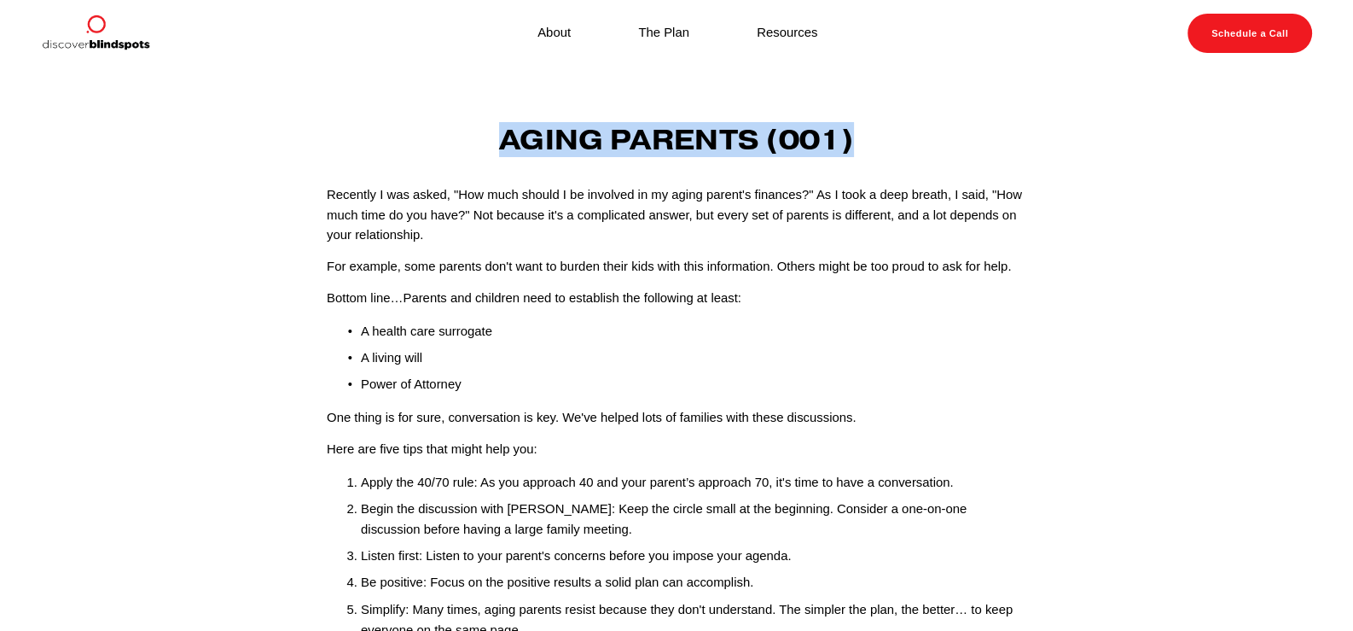
drag, startPoint x: 496, startPoint y: 136, endPoint x: 886, endPoint y: 151, distance: 390.3
click at [886, 151] on h3 "Aging Parents (001)" at bounding box center [677, 141] width 700 height 32
copy strong "Aging Parents (001)"
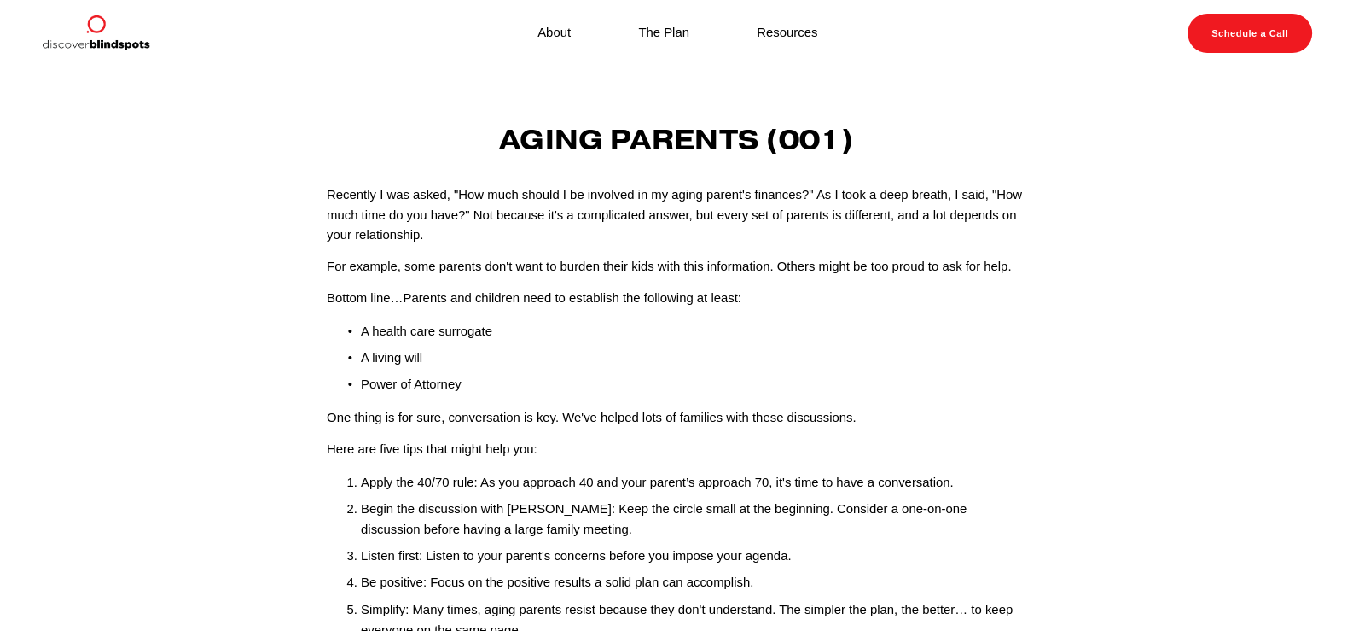
click at [695, 358] on p "A living will" at bounding box center [694, 358] width 666 height 20
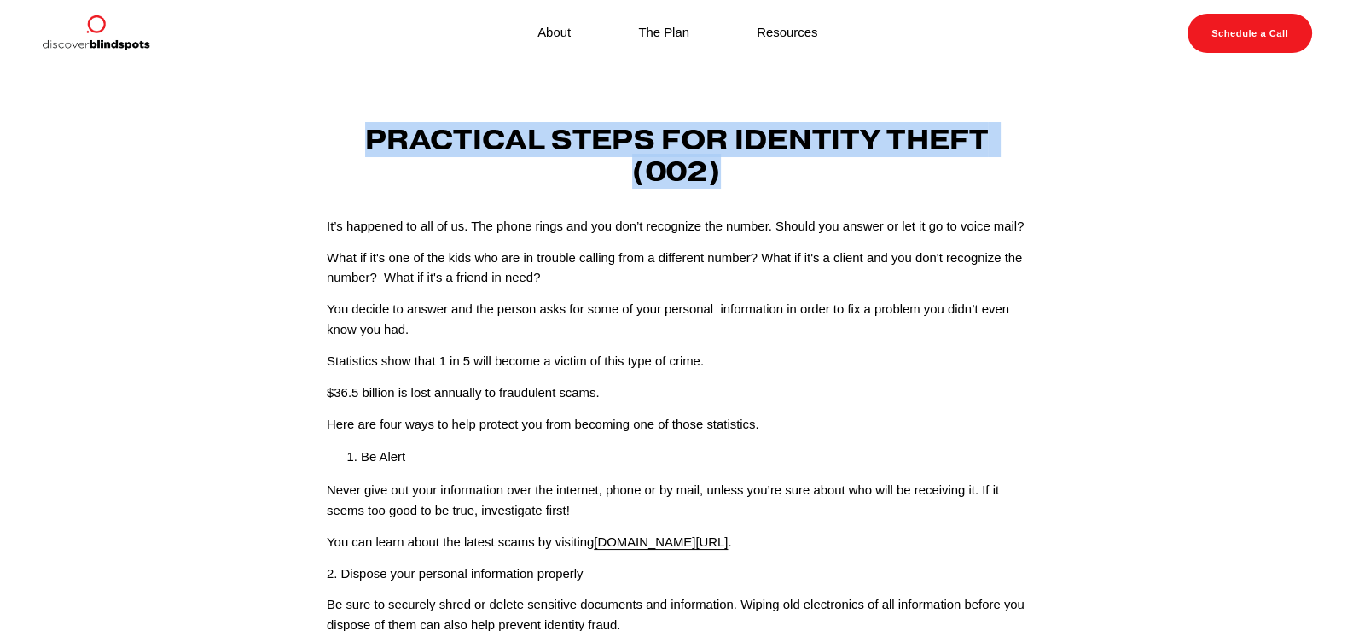
drag, startPoint x: 341, startPoint y: 135, endPoint x: 746, endPoint y: 178, distance: 406.8
click at [746, 178] on h3 "Practical Steps for Identity Theft (002)" at bounding box center [677, 156] width 700 height 63
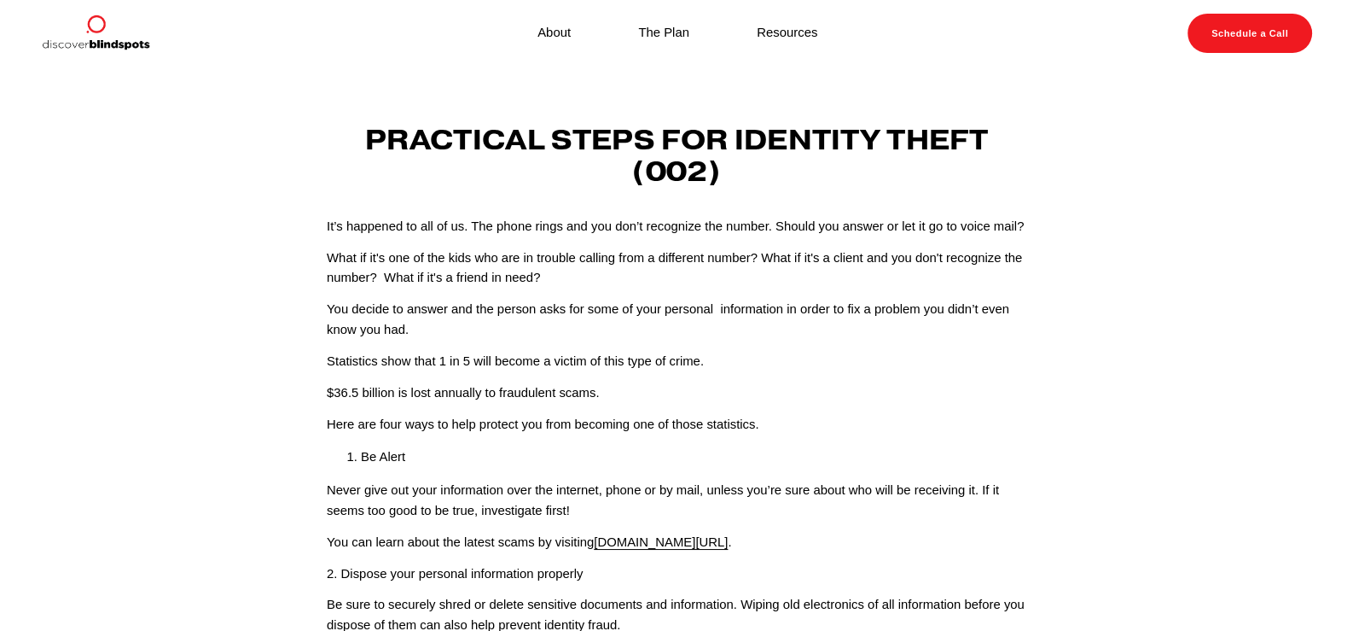
click at [883, 413] on div "It’s happened to all of us. The phone rings and you don’t recognize the number.…" at bounding box center [677, 546] width 700 height 658
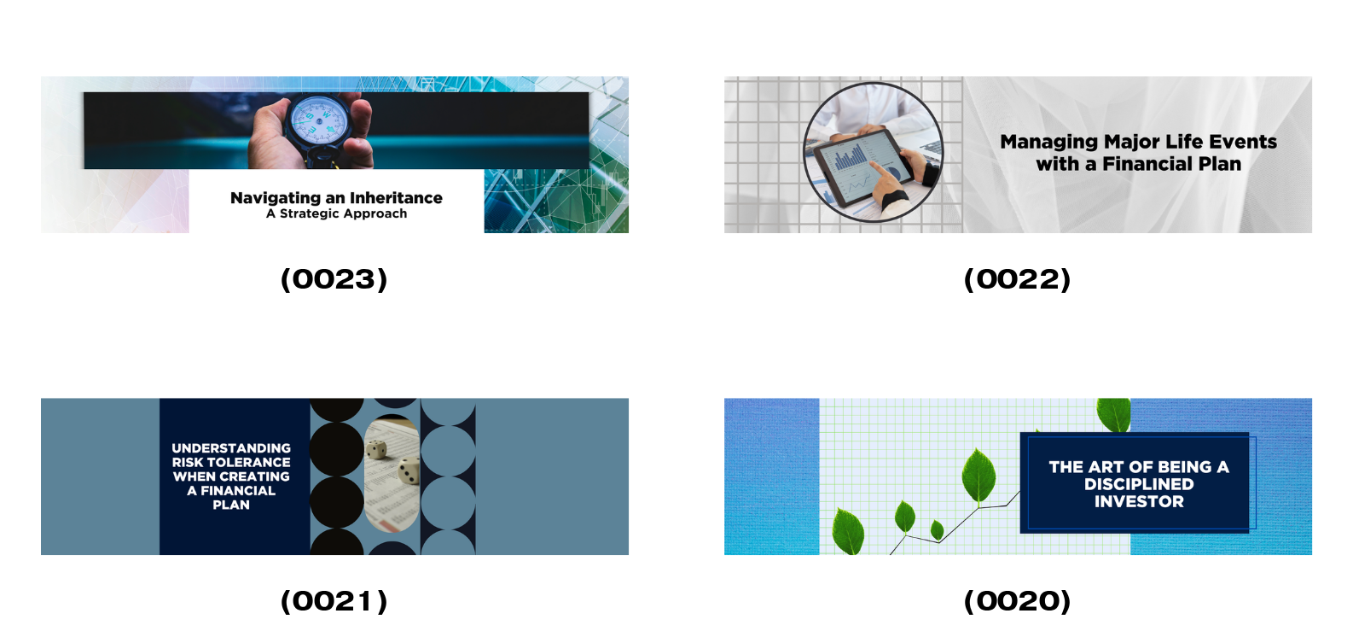
scroll to position [1620, 0]
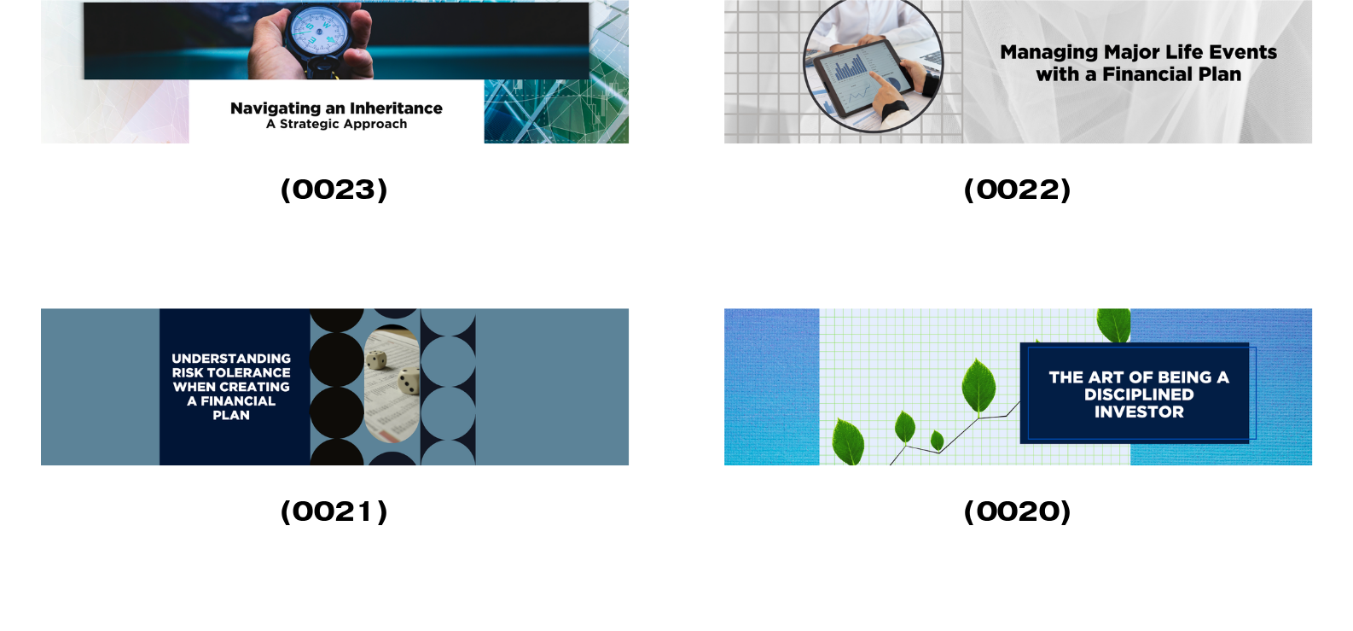
click at [219, 420] on img at bounding box center [336, 386] width 591 height 157
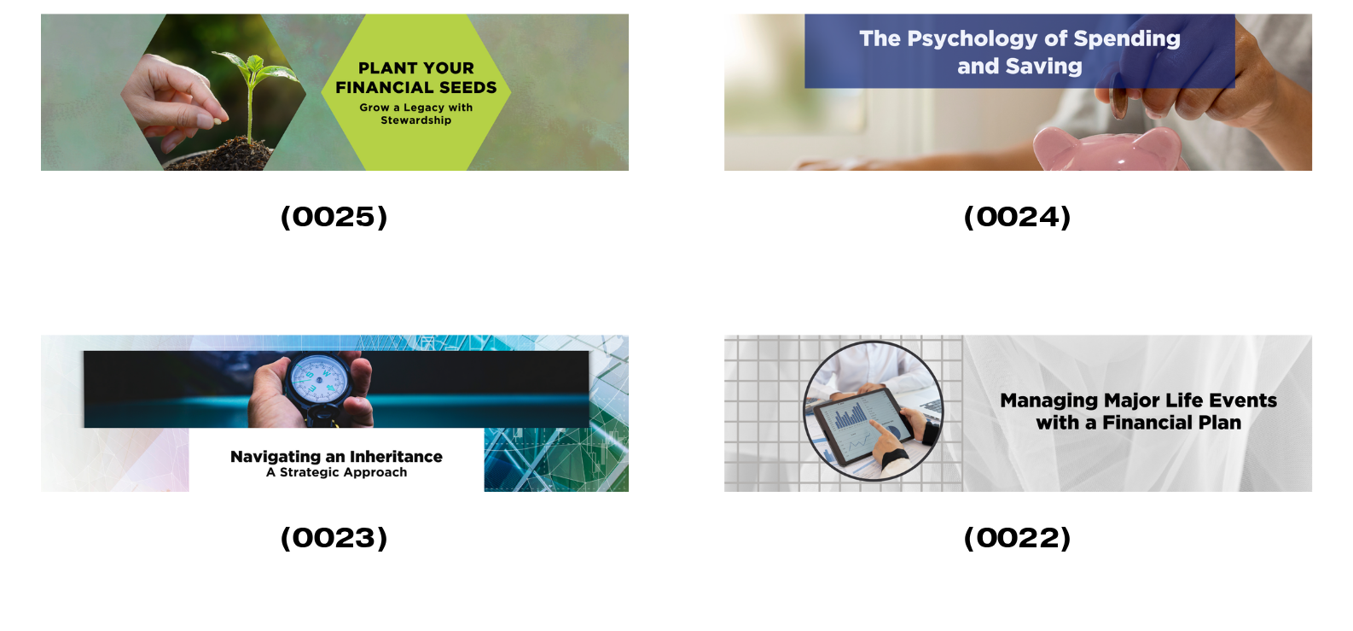
scroll to position [1280, 0]
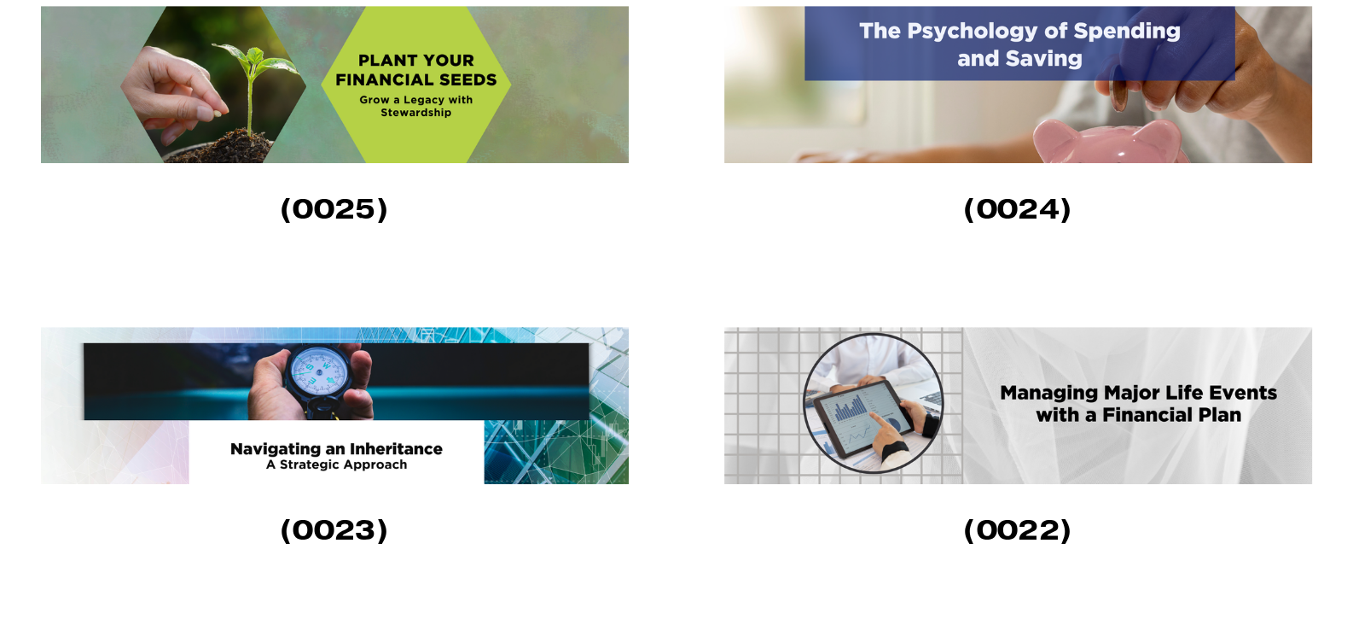
click at [725, 212] on h3 "(0024)" at bounding box center [1018, 210] width 588 height 32
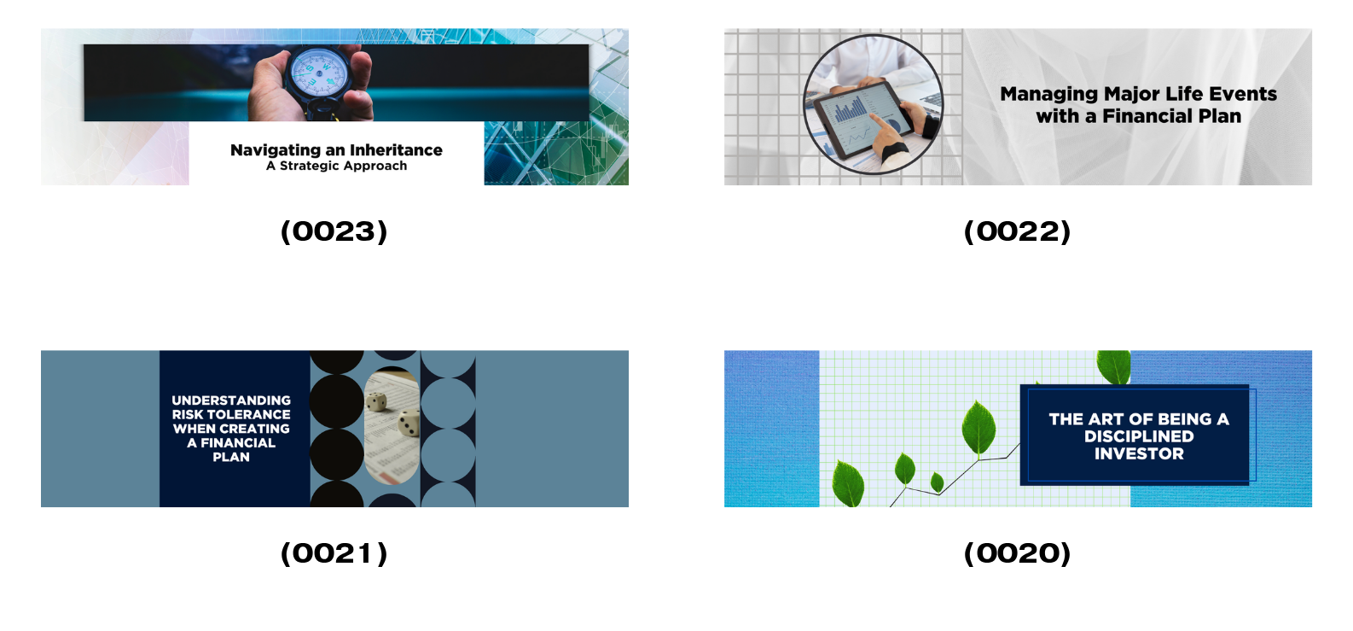
scroll to position [1620, 0]
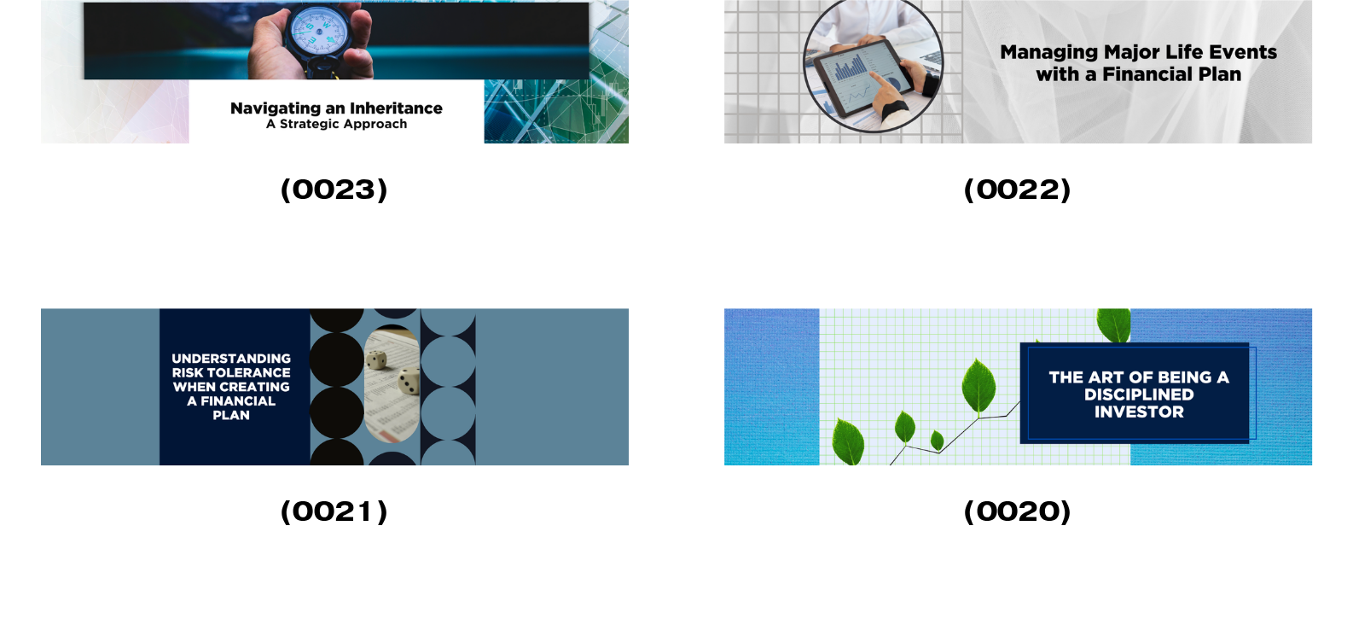
click at [1050, 393] on img at bounding box center [1019, 386] width 591 height 157
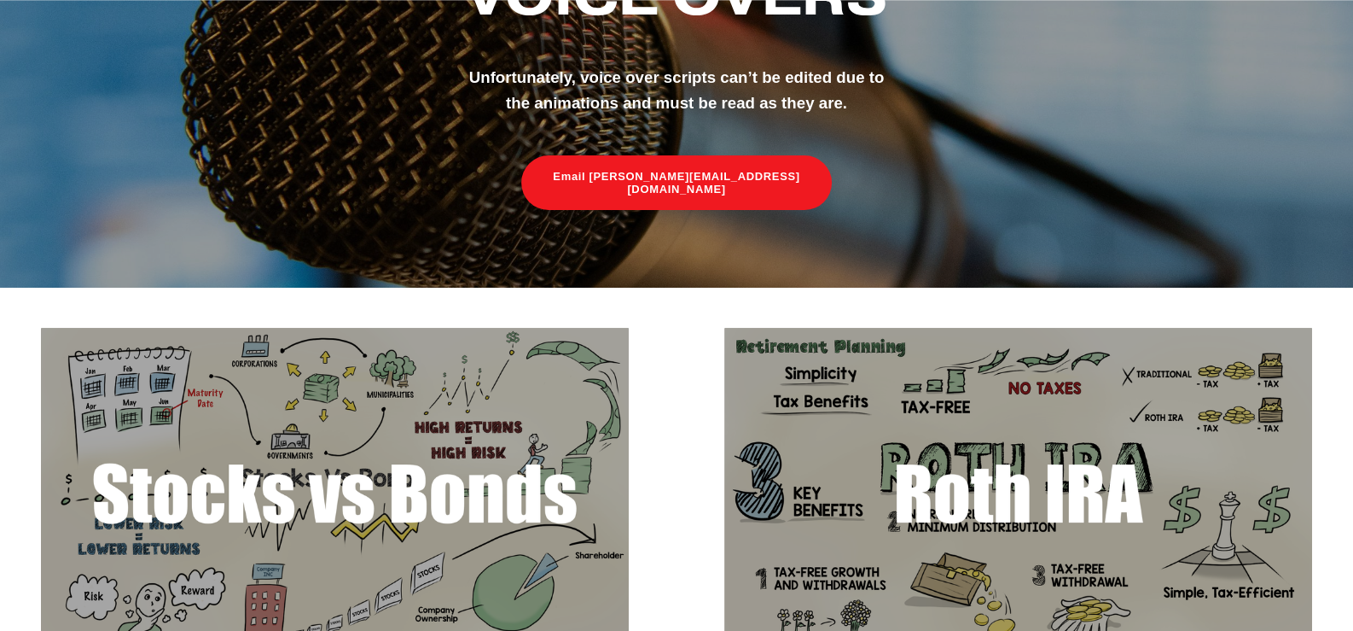
scroll to position [340, 0]
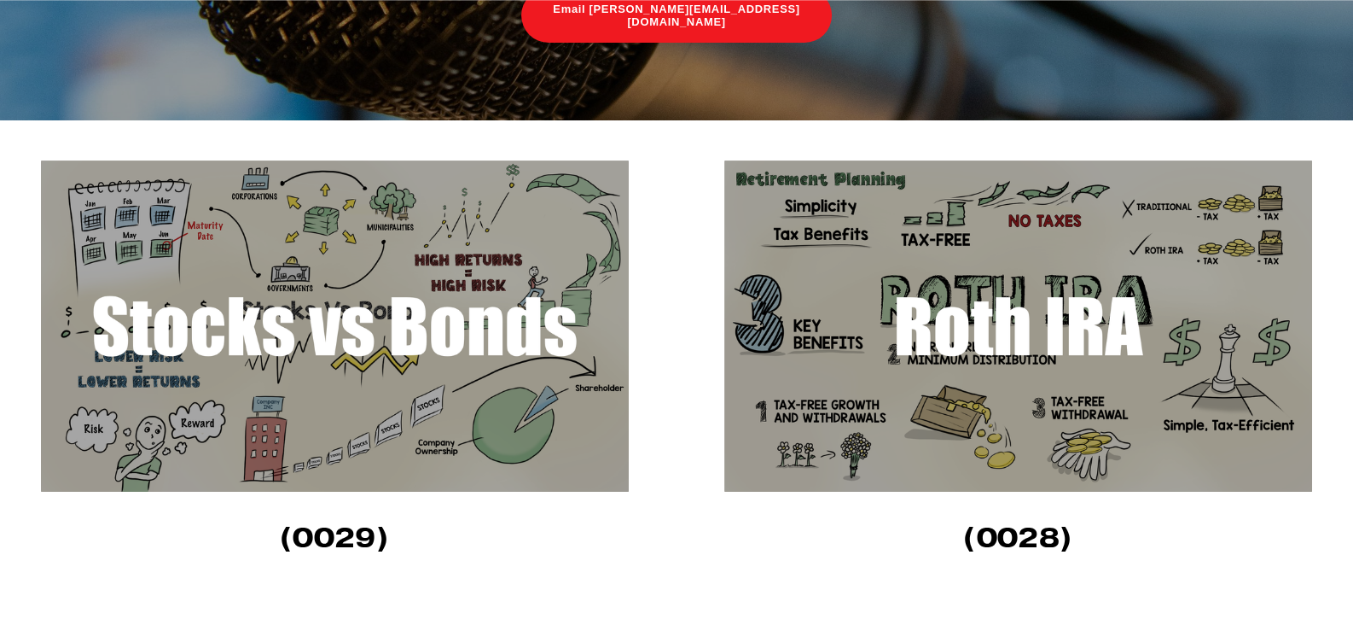
click at [1093, 390] on img at bounding box center [1018, 325] width 588 height 331
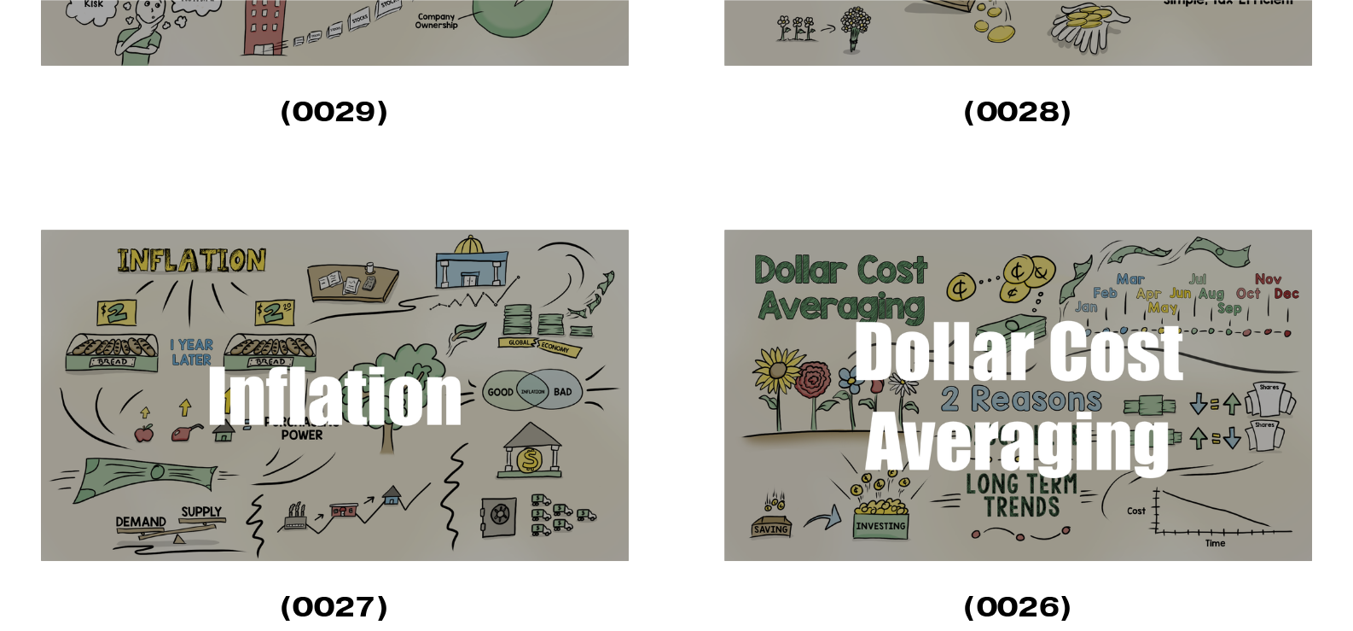
scroll to position [767, 0]
click at [439, 366] on img at bounding box center [335, 394] width 588 height 331
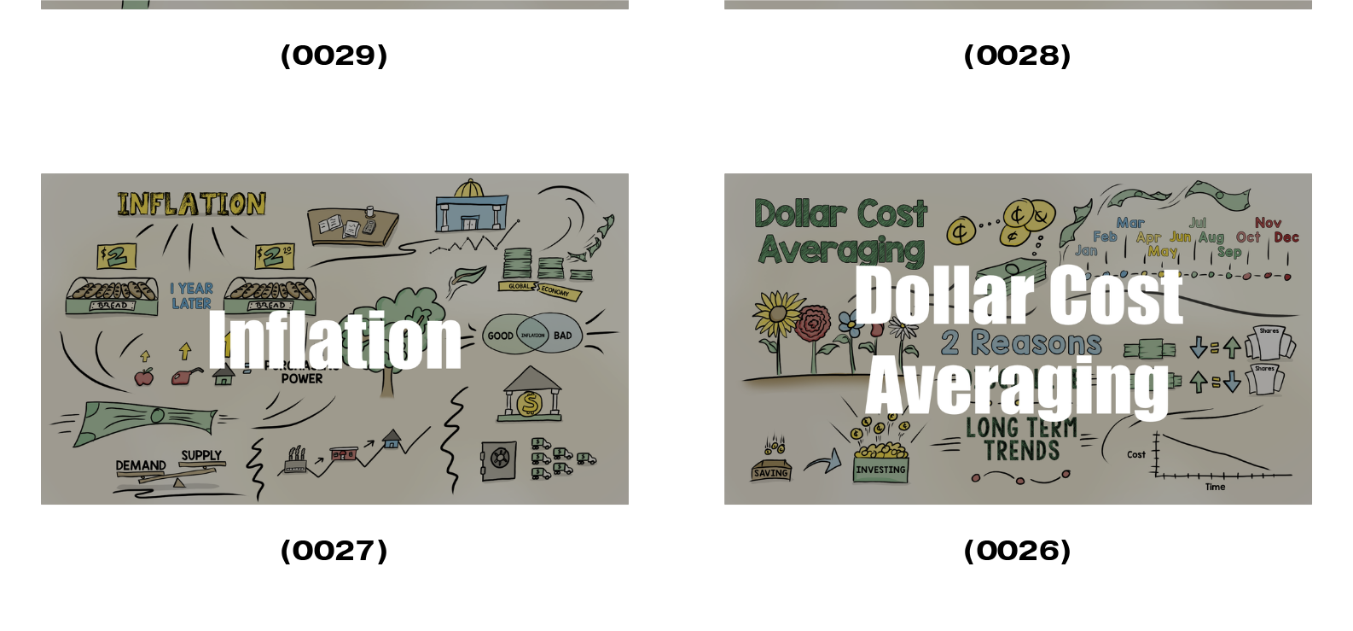
scroll to position [852, 0]
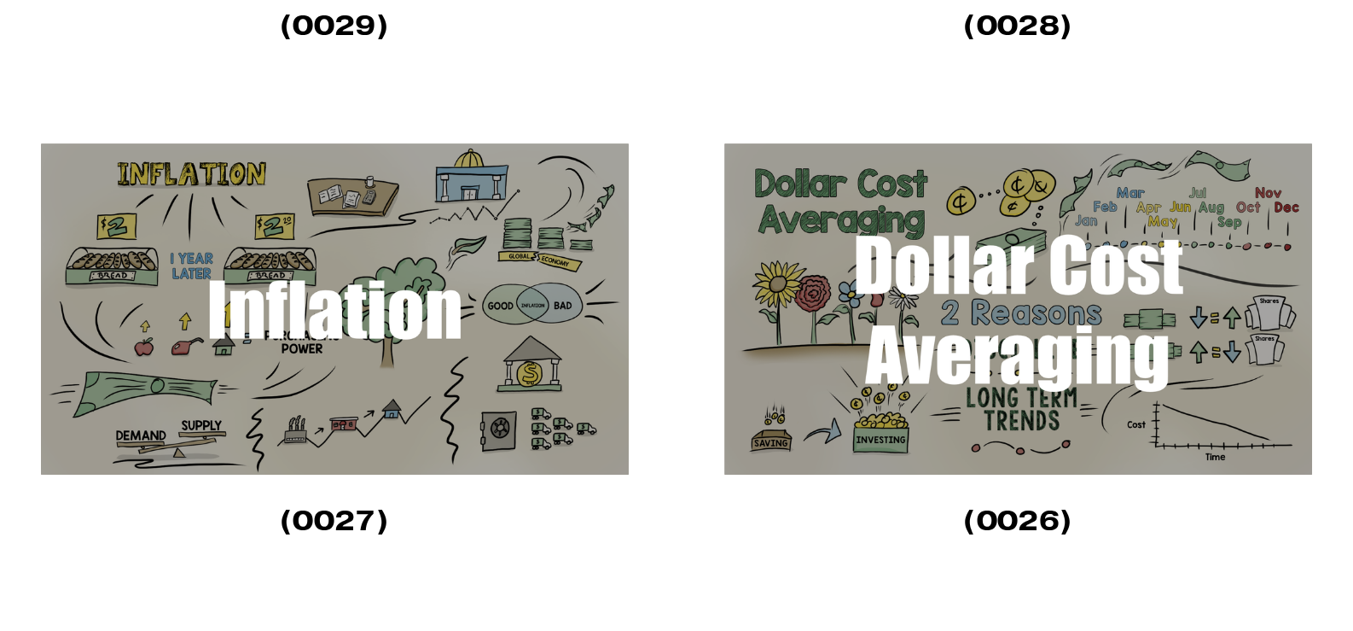
click at [972, 315] on img at bounding box center [1018, 308] width 588 height 331
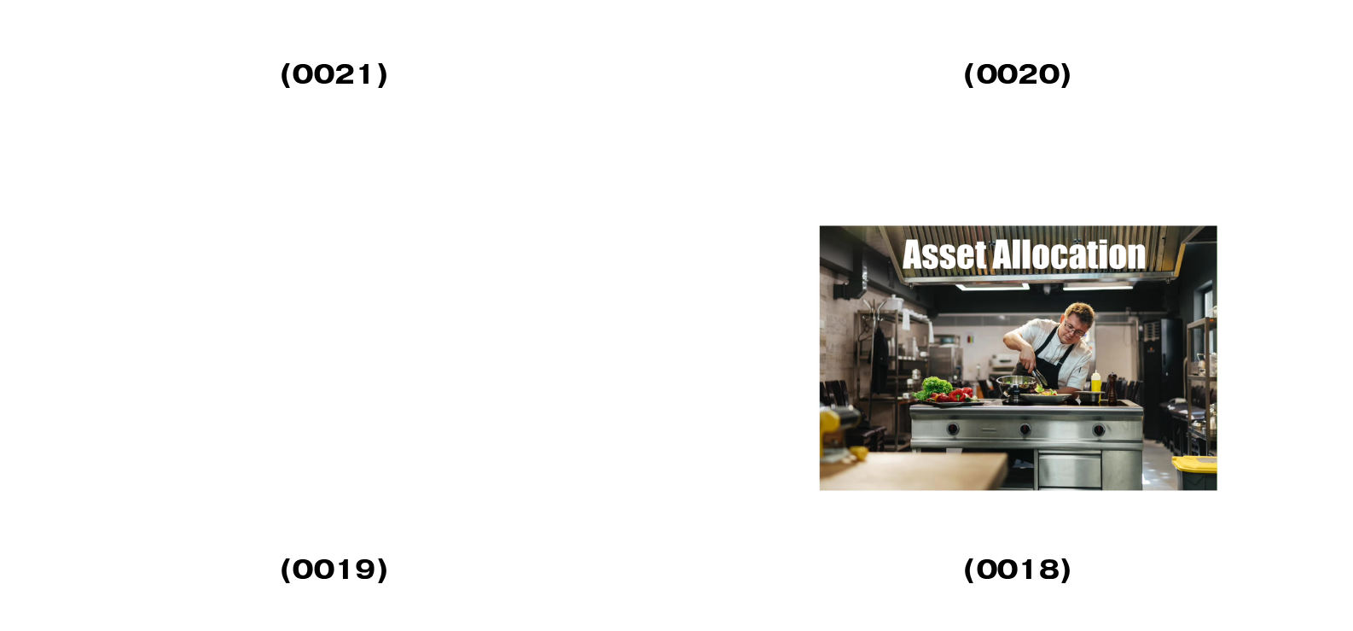
scroll to position [2815, 0]
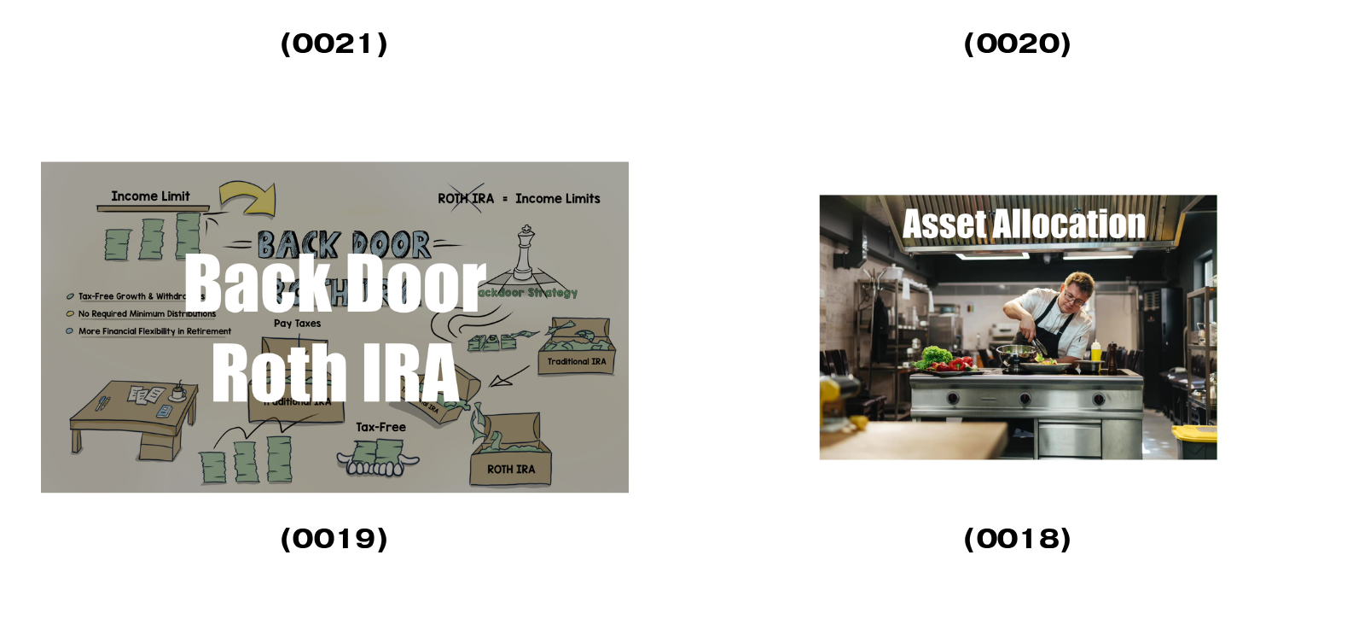
click at [998, 316] on img at bounding box center [1018, 326] width 588 height 331
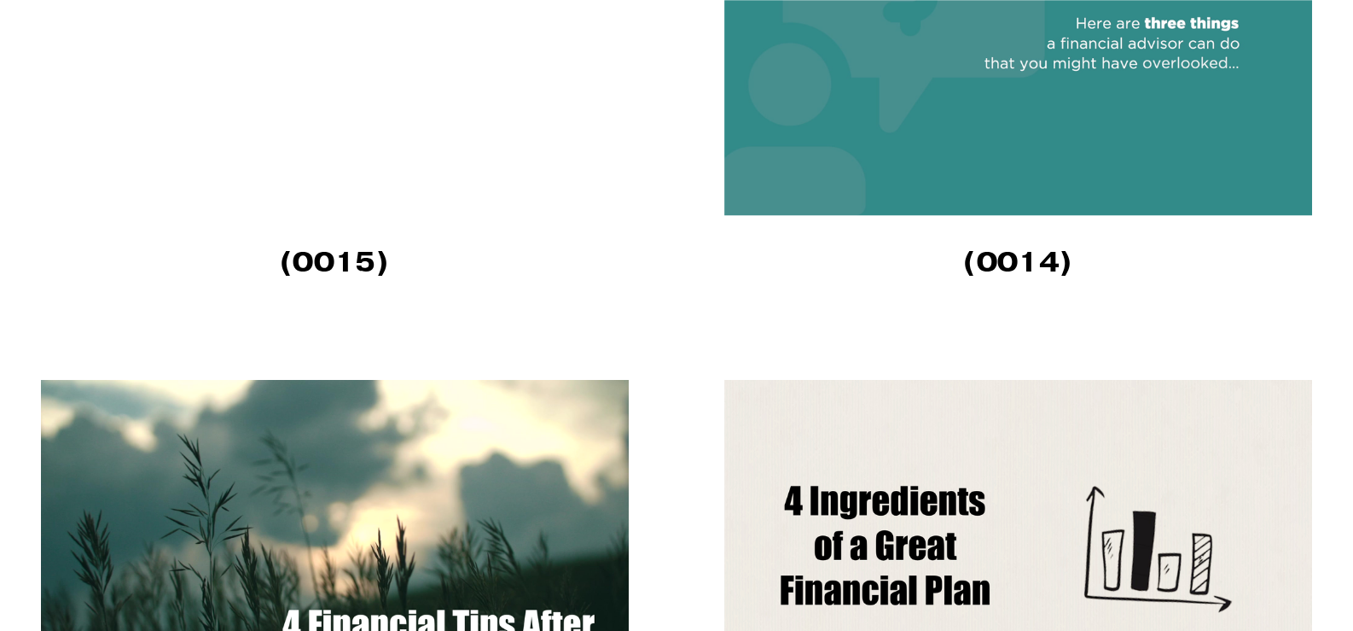
scroll to position [4096, 0]
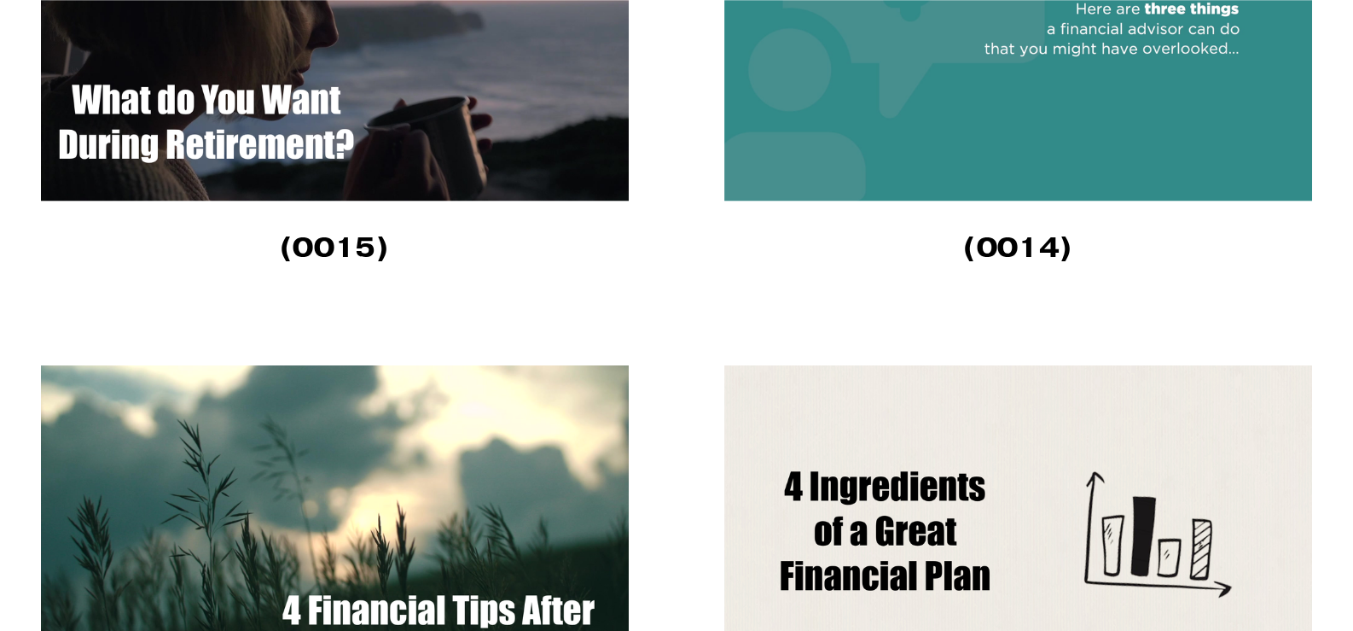
click at [1017, 113] on img at bounding box center [1018, 35] width 588 height 331
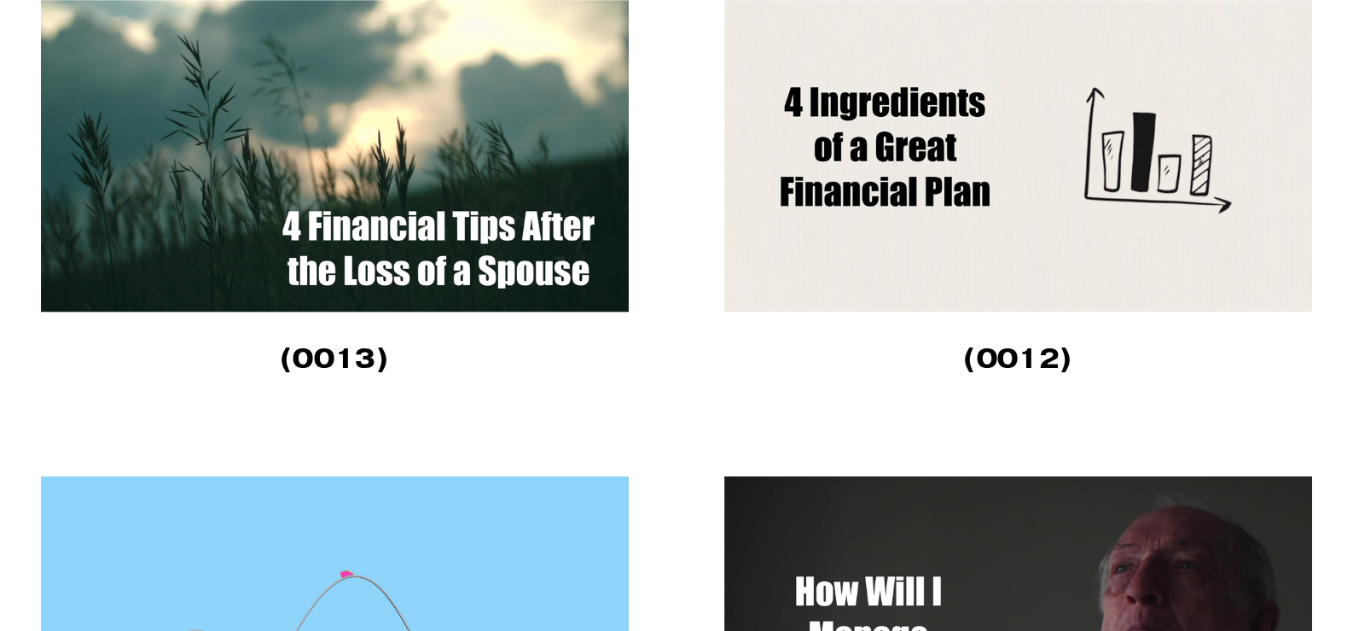
scroll to position [4693, 0]
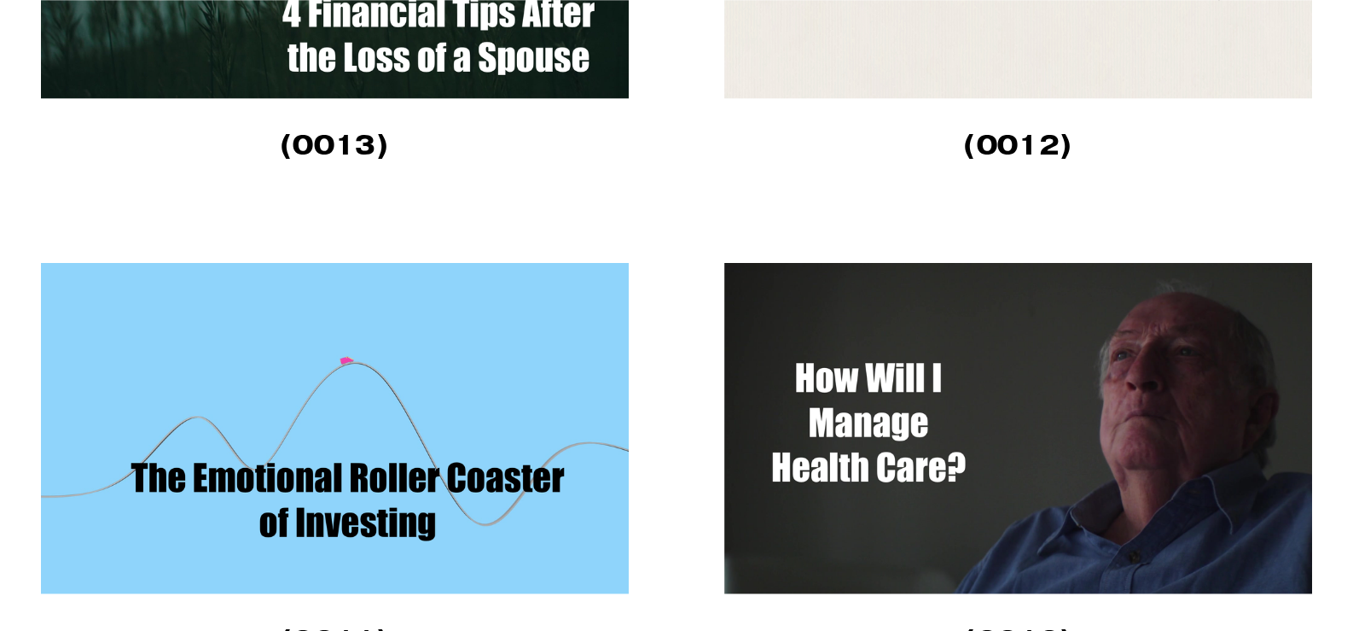
click at [407, 374] on img at bounding box center [335, 428] width 588 height 331
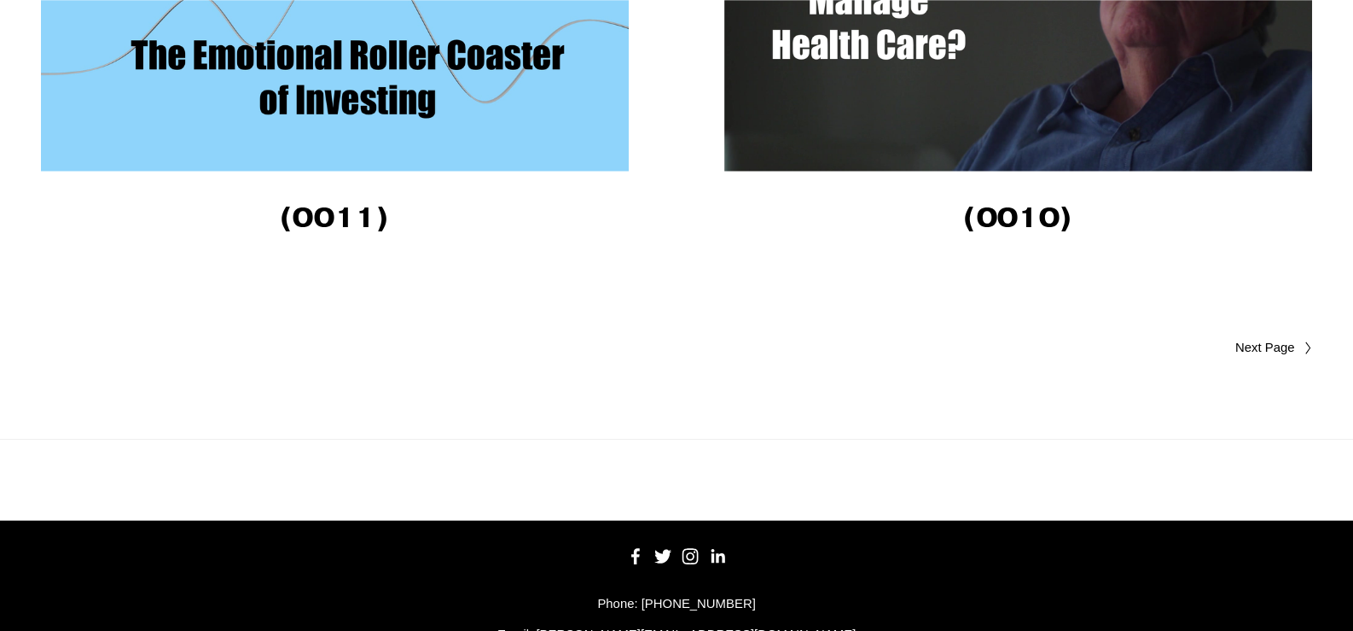
scroll to position [5209, 0]
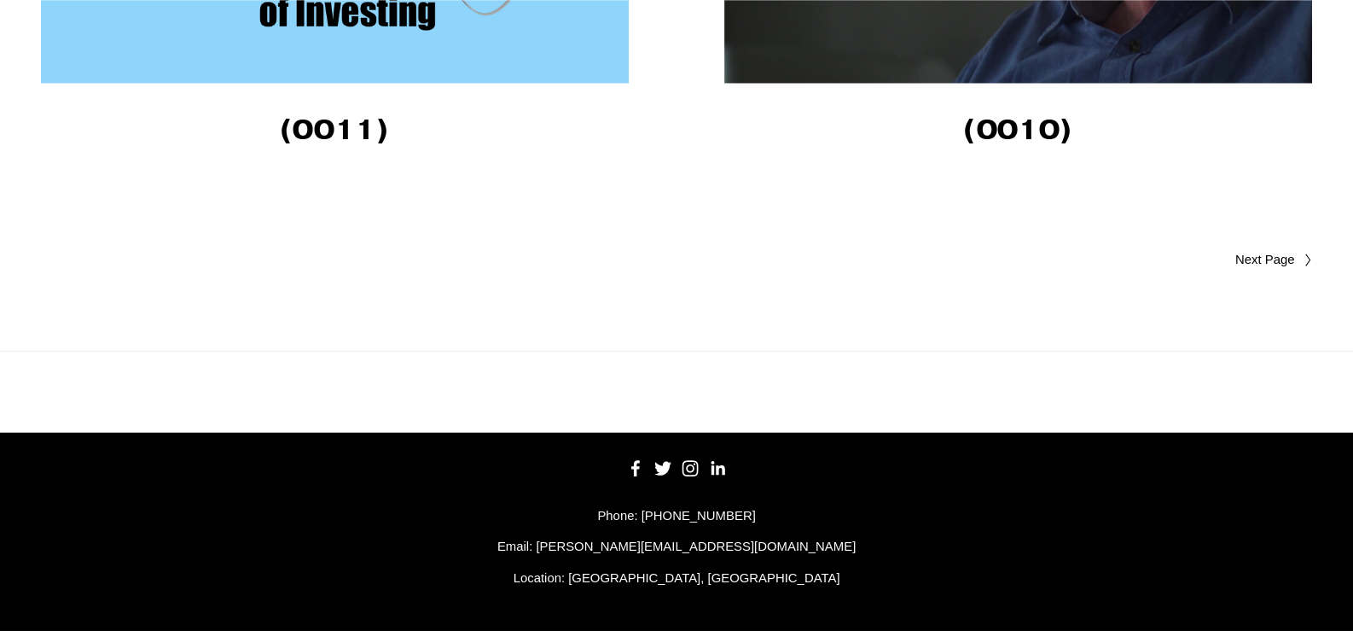
click at [1282, 253] on span "Older Posts" at bounding box center [1231, 260] width 125 height 20
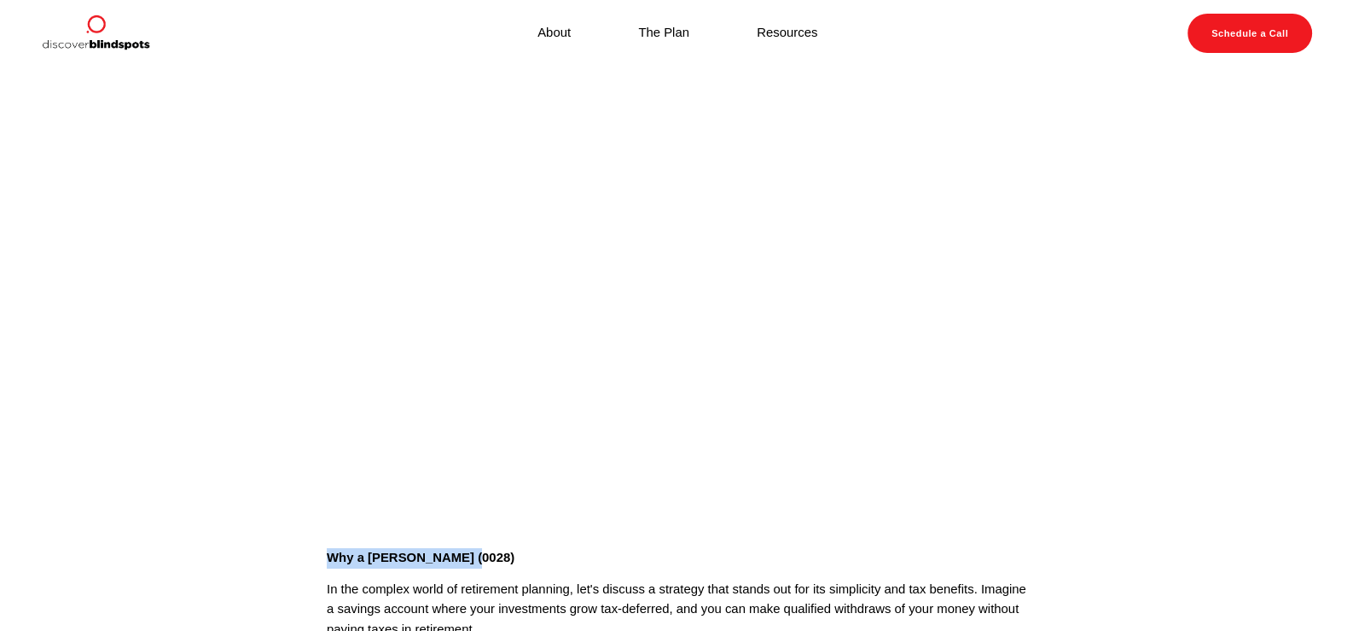
drag, startPoint x: 331, startPoint y: 555, endPoint x: 483, endPoint y: 550, distance: 152.0
click at [483, 550] on p "Why a [PERSON_NAME] (0028)" at bounding box center [677, 558] width 700 height 20
copy strong "Why a [PERSON_NAME] (0028)"
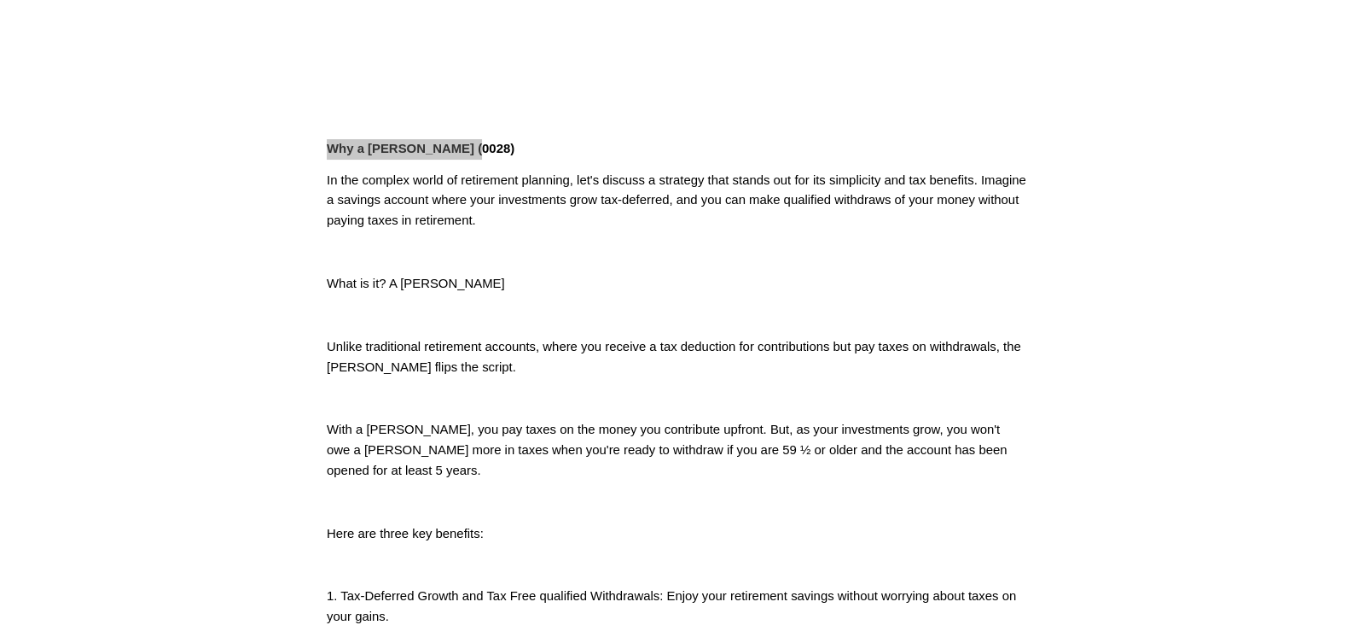
scroll to position [426, 0]
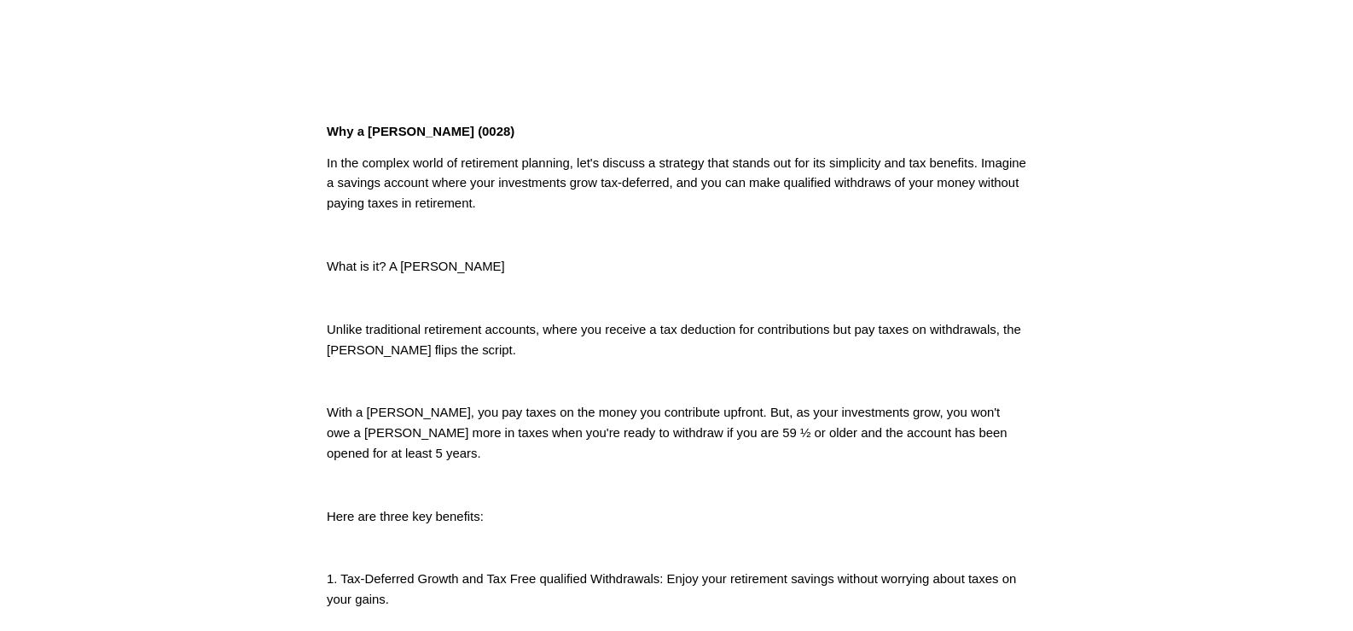
click at [565, 383] on p at bounding box center [677, 381] width 700 height 20
click at [969, 282] on div "Why a [PERSON_NAME] (0028) In the complex world of retirement planning, let's d…" at bounding box center [677, 481] width 700 height 718
click at [428, 227] on p at bounding box center [677, 235] width 700 height 20
drag, startPoint x: 661, startPoint y: 370, endPoint x: 533, endPoint y: 309, distance: 142.0
click at [661, 371] on p at bounding box center [677, 381] width 700 height 20
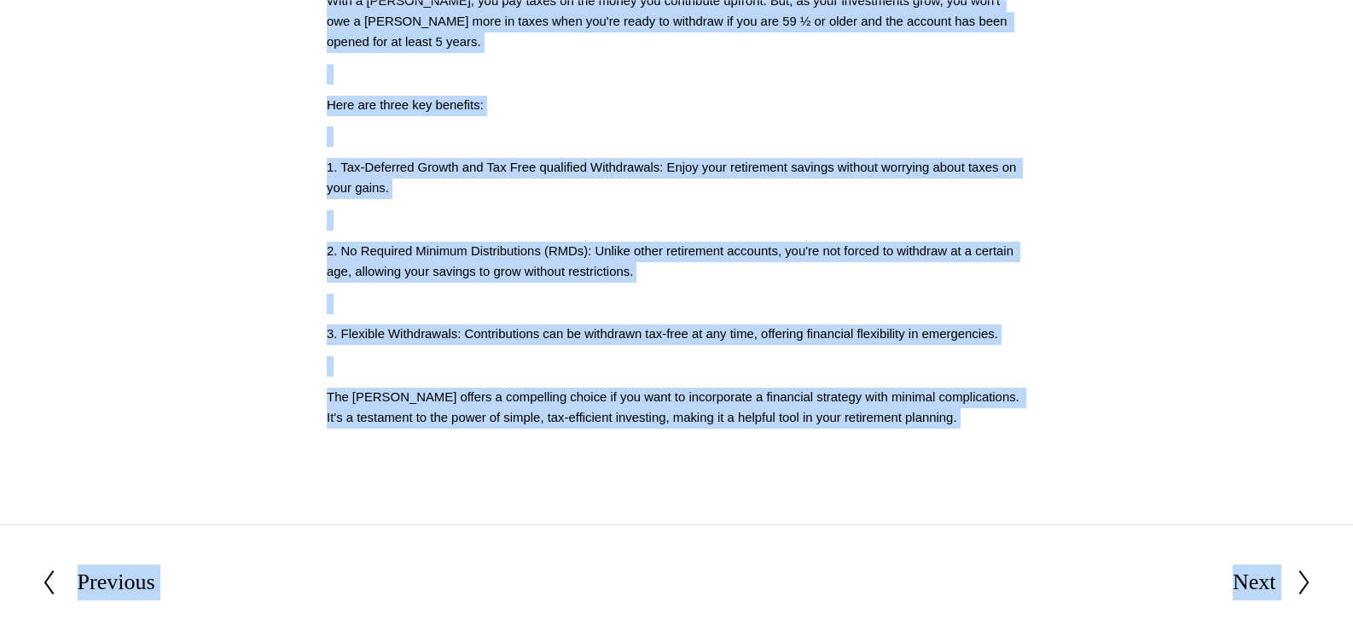
scroll to position [998, 0]
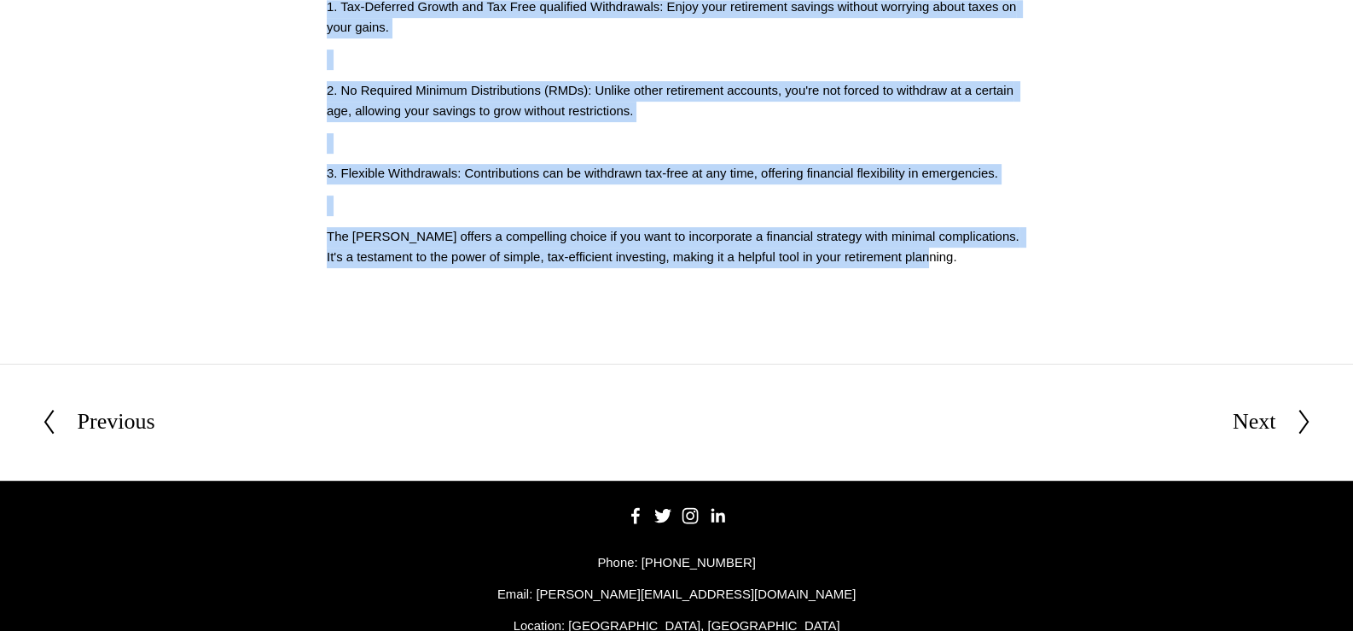
drag, startPoint x: 329, startPoint y: 132, endPoint x: 929, endPoint y: 264, distance: 614.9
copy div "Why a Roth IRA (0028) In the complex world of retirement planning, let's discus…"
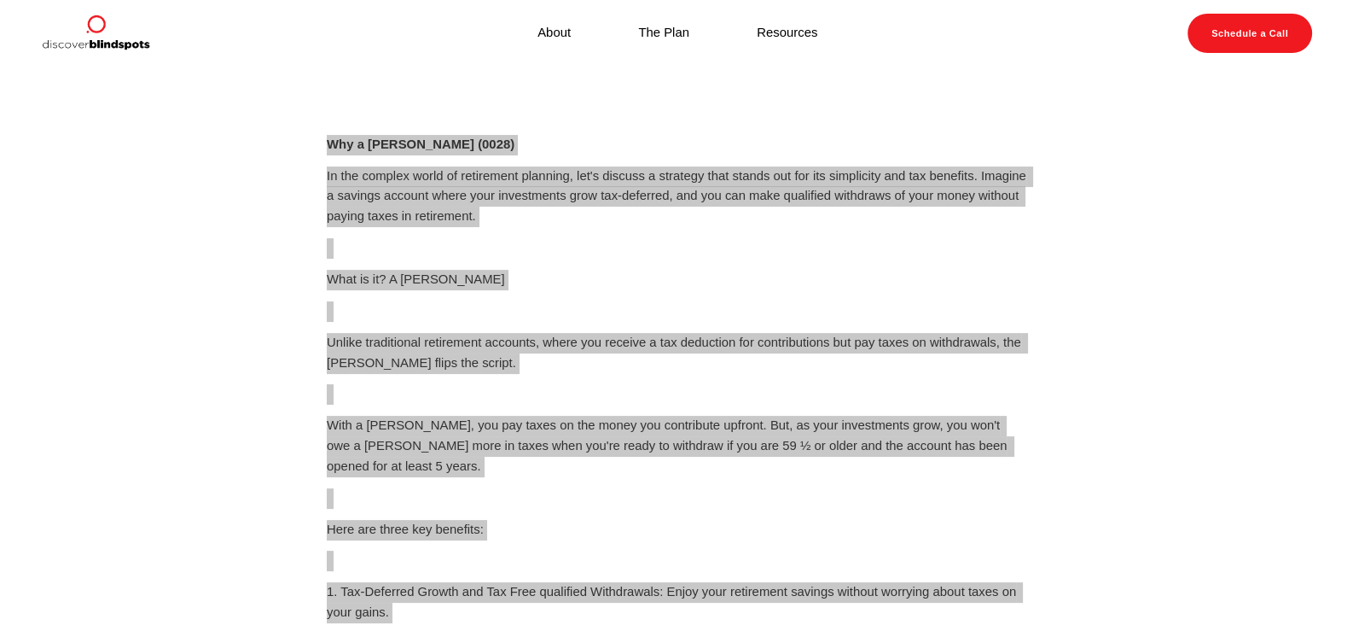
scroll to position [0, 0]
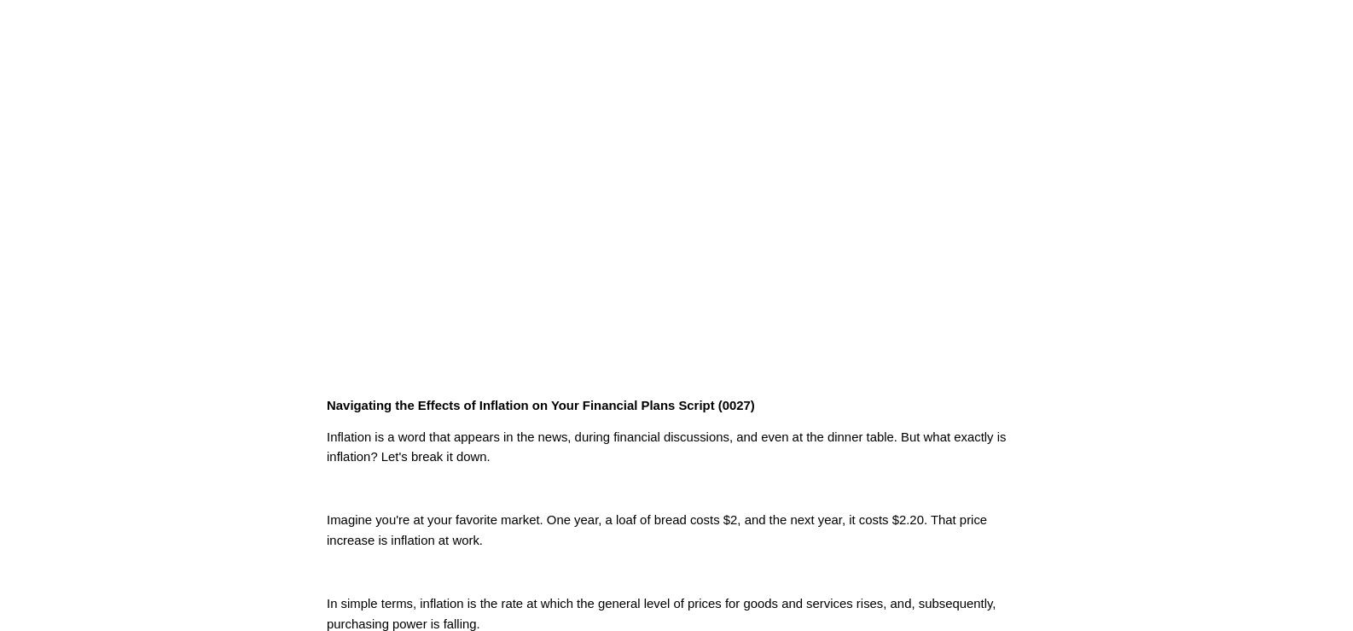
scroll to position [170, 0]
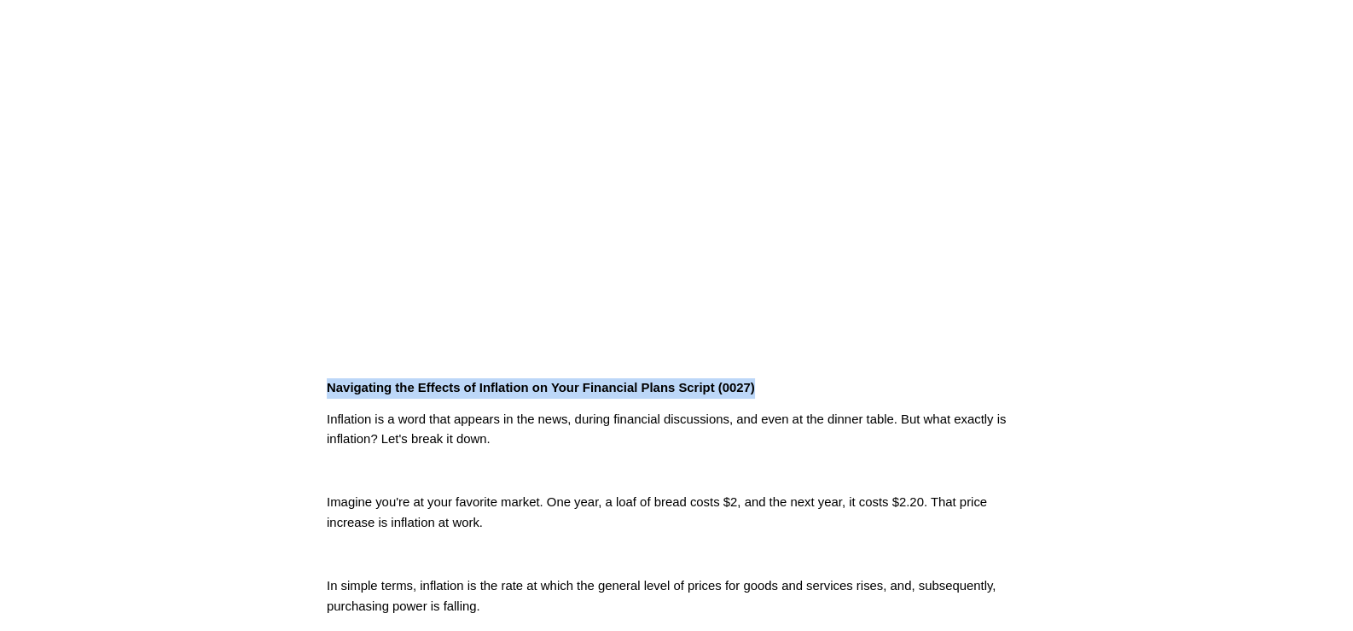
drag, startPoint x: 321, startPoint y: 382, endPoint x: 829, endPoint y: 386, distance: 508.6
copy strong "Navigating the Effects of Inflation on Your Financial Plans Script (0027)"
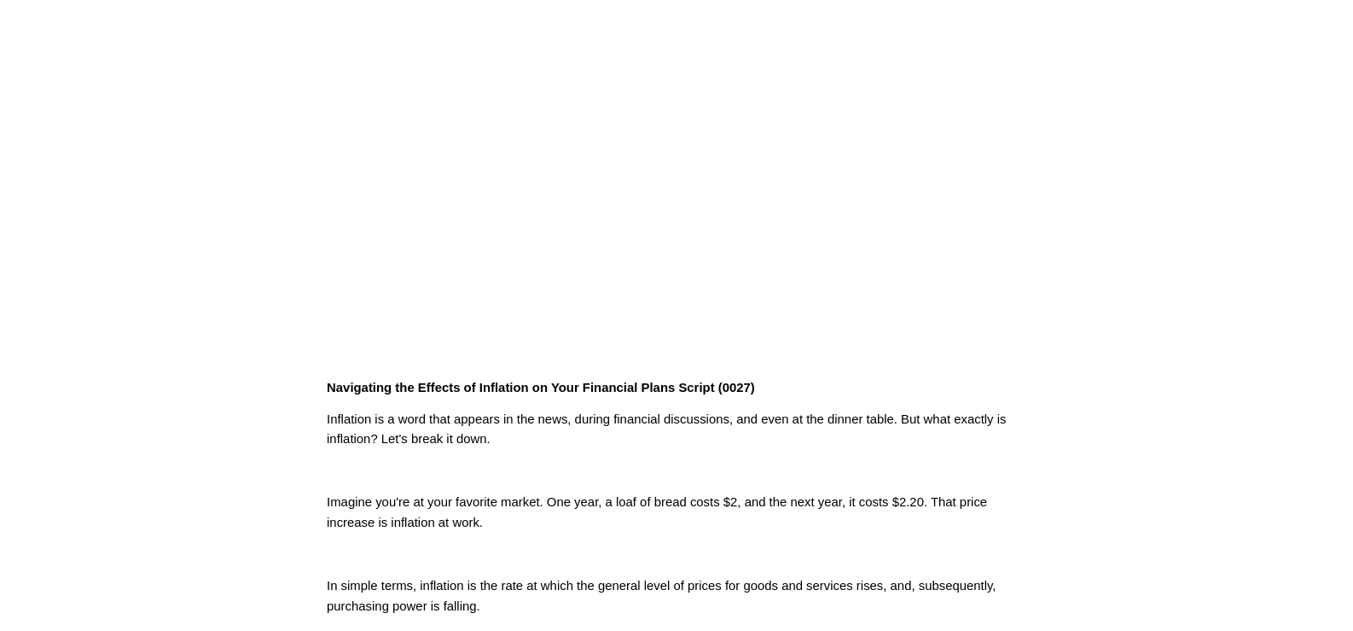
drag, startPoint x: 806, startPoint y: 468, endPoint x: 752, endPoint y: 468, distance: 53.8
click at [806, 468] on p at bounding box center [677, 471] width 700 height 20
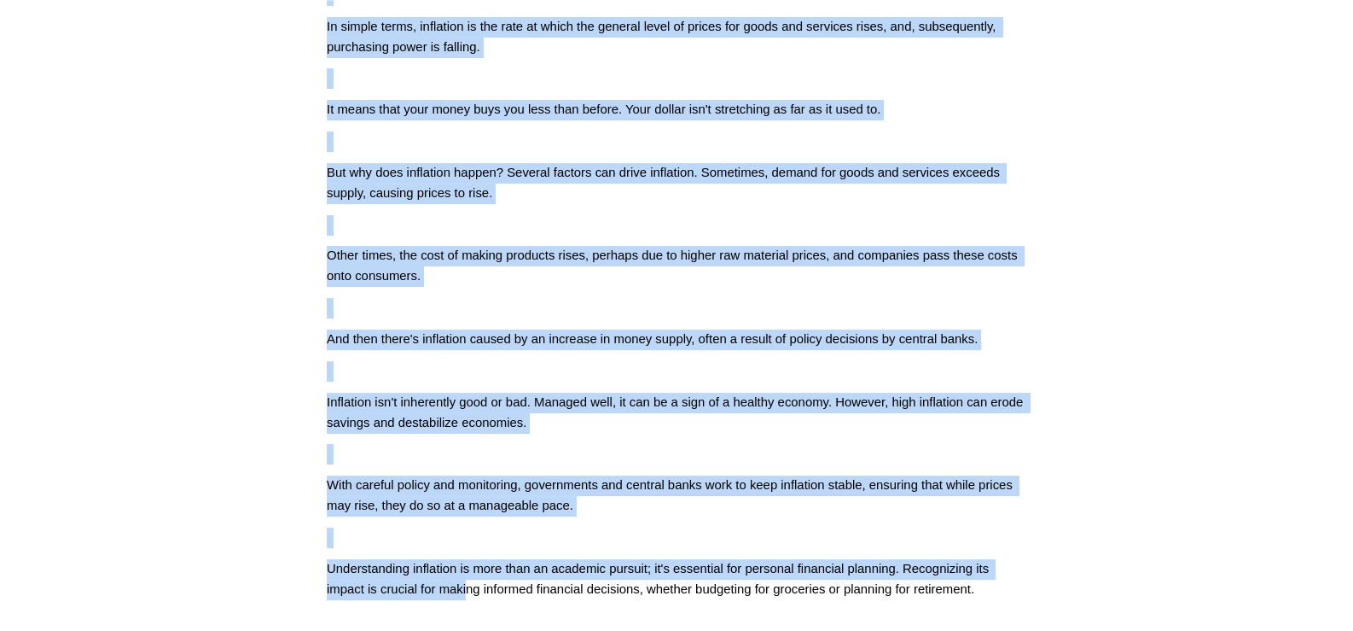
scroll to position [854, 0]
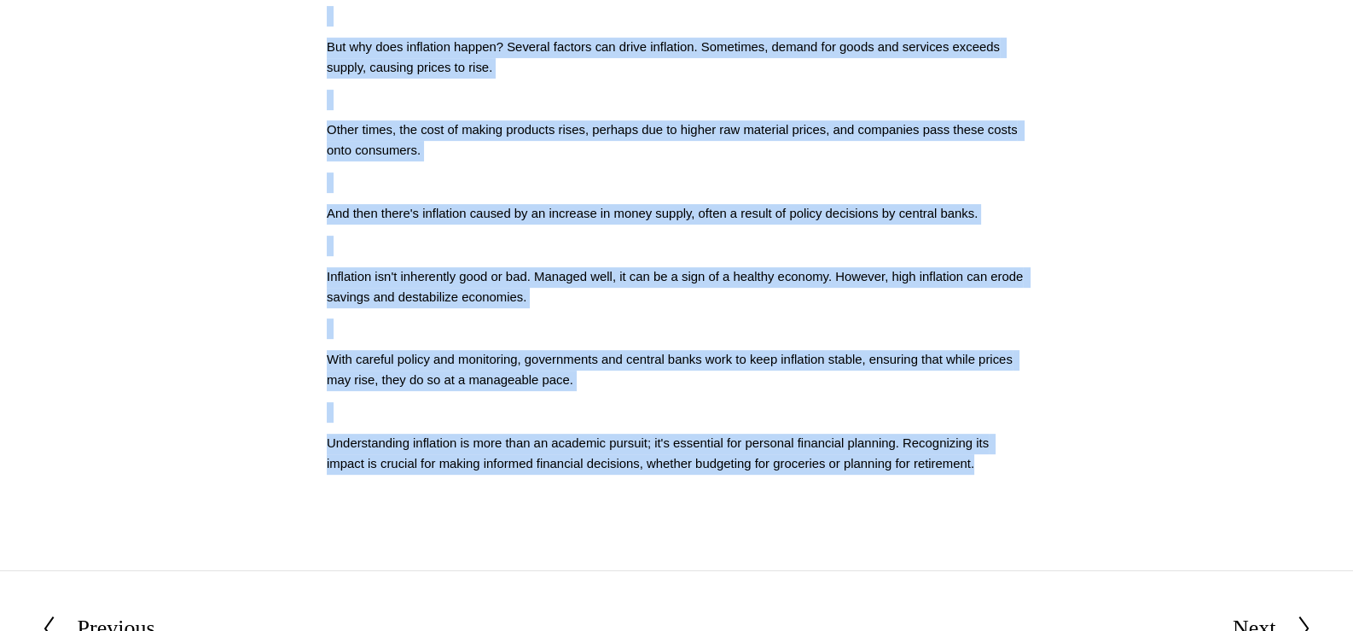
drag, startPoint x: 324, startPoint y: 414, endPoint x: 1097, endPoint y: 496, distance: 776.6
copy div "Inflation is a word that appears in the news, during financial discussions, and…"
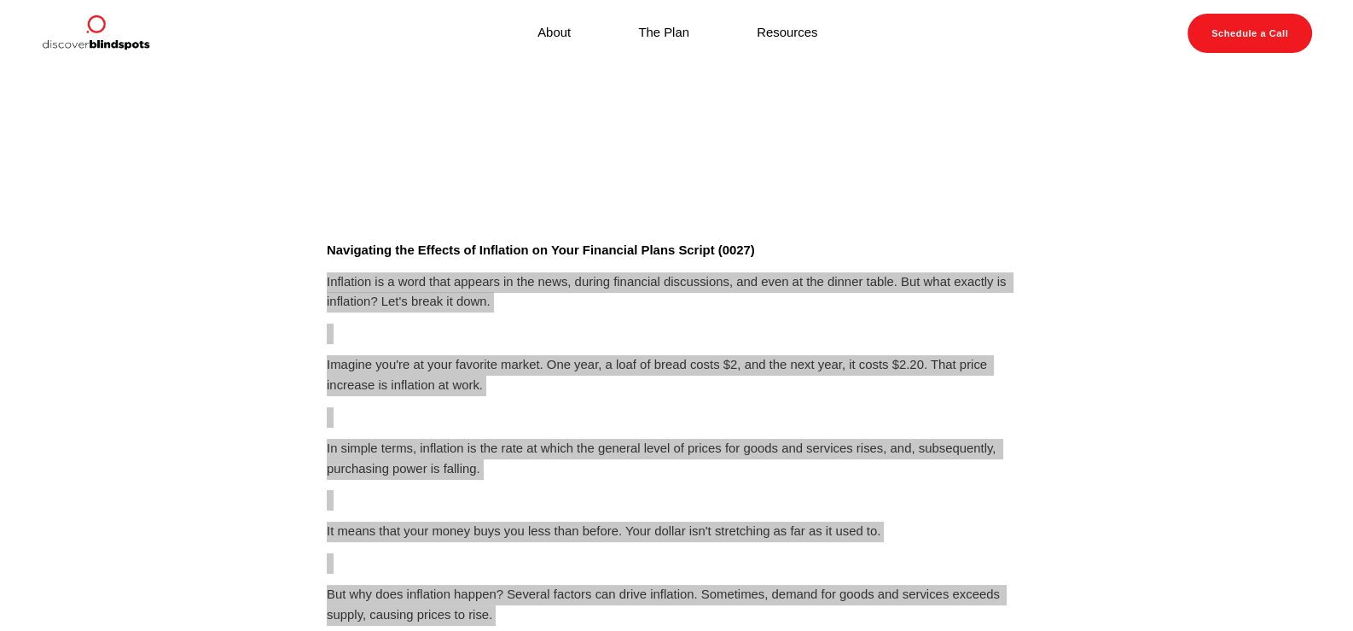
scroll to position [256, 0]
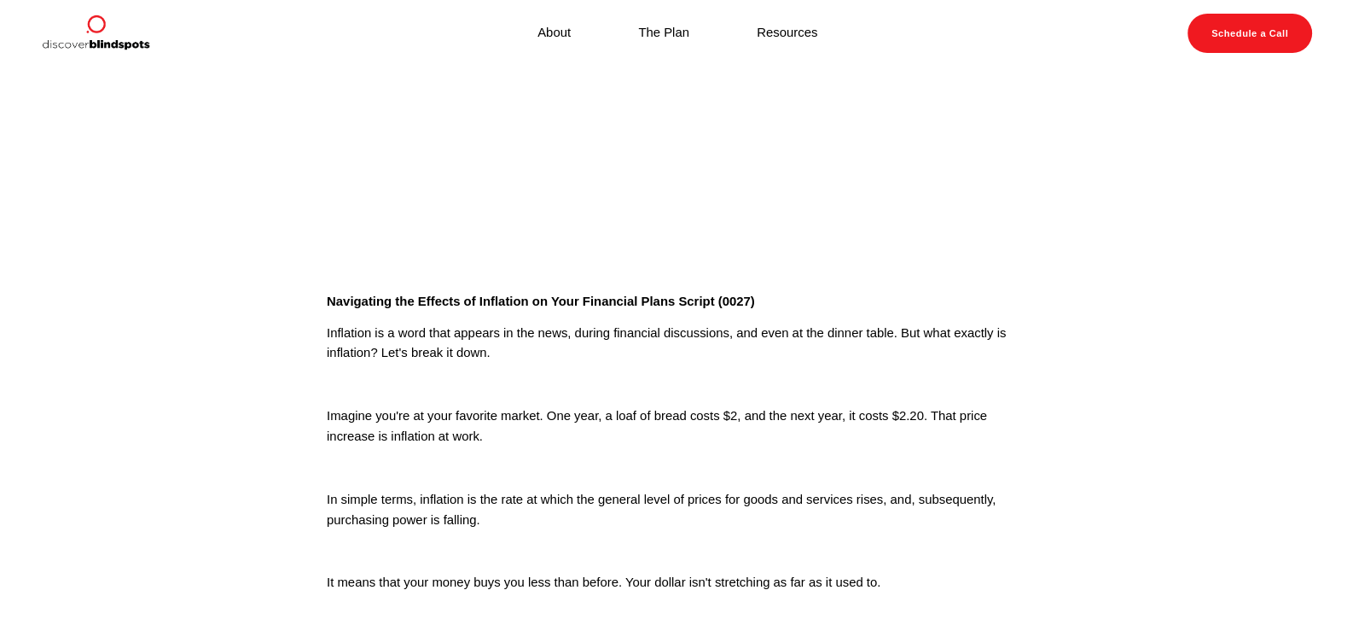
drag, startPoint x: 819, startPoint y: 303, endPoint x: 804, endPoint y: 301, distance: 15.5
click at [819, 303] on p "Navigating the Effects of Inflation on Your Financial Plans Script (0027)" at bounding box center [677, 302] width 700 height 20
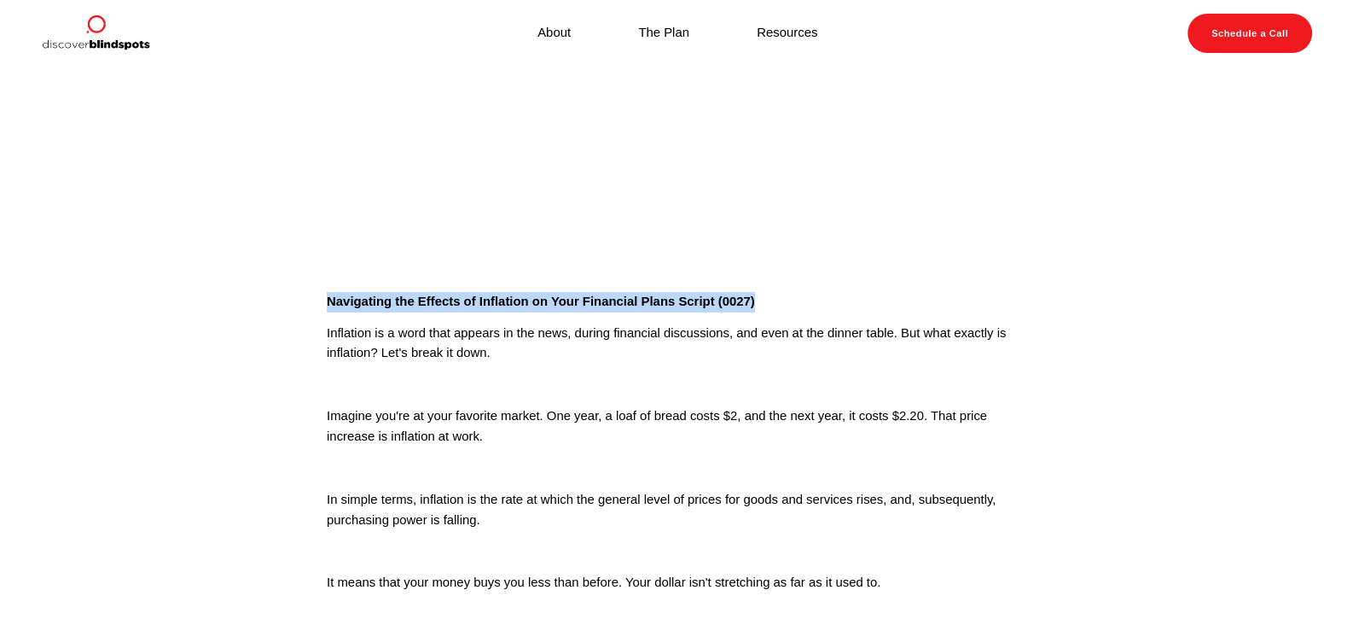
drag, startPoint x: 772, startPoint y: 302, endPoint x: 265, endPoint y: 304, distance: 507.7
click at [265, 304] on article "Jun 12 Written By Fletcher Riddle Navigating the Effects of Inflation on Your F…" at bounding box center [676, 489] width 1353 height 1357
copy strong "Navigating the Effects of Inflation on Your Financial Plans Script (0027)"
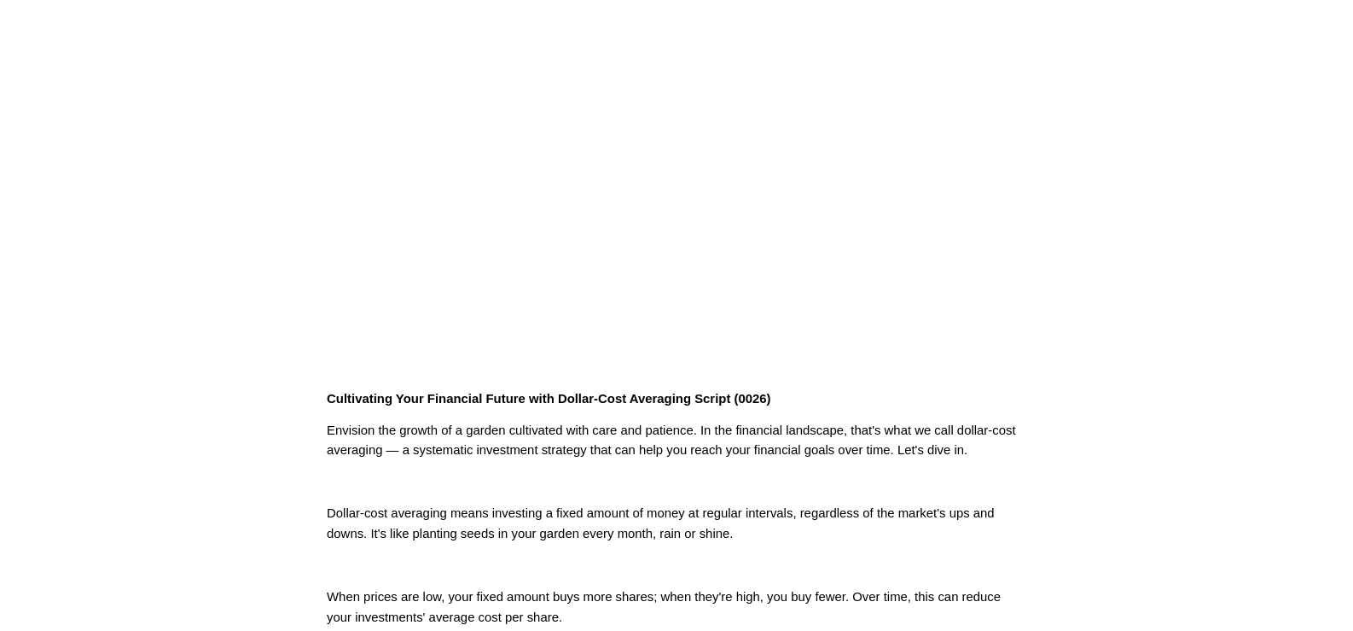
scroll to position [170, 0]
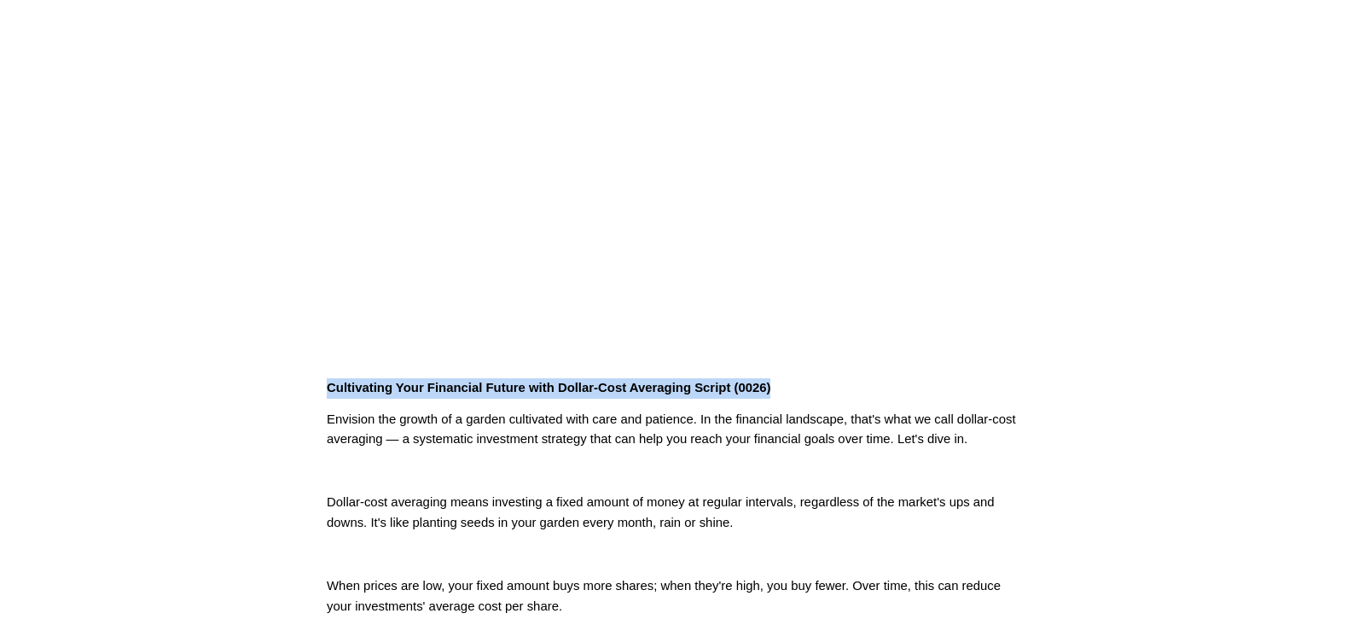
drag, startPoint x: 382, startPoint y: 384, endPoint x: 794, endPoint y: 389, distance: 412.2
click at [794, 389] on p "Cultivating Your Financial Future with Dollar-Cost Averaging Script (0026)" at bounding box center [677, 388] width 700 height 20
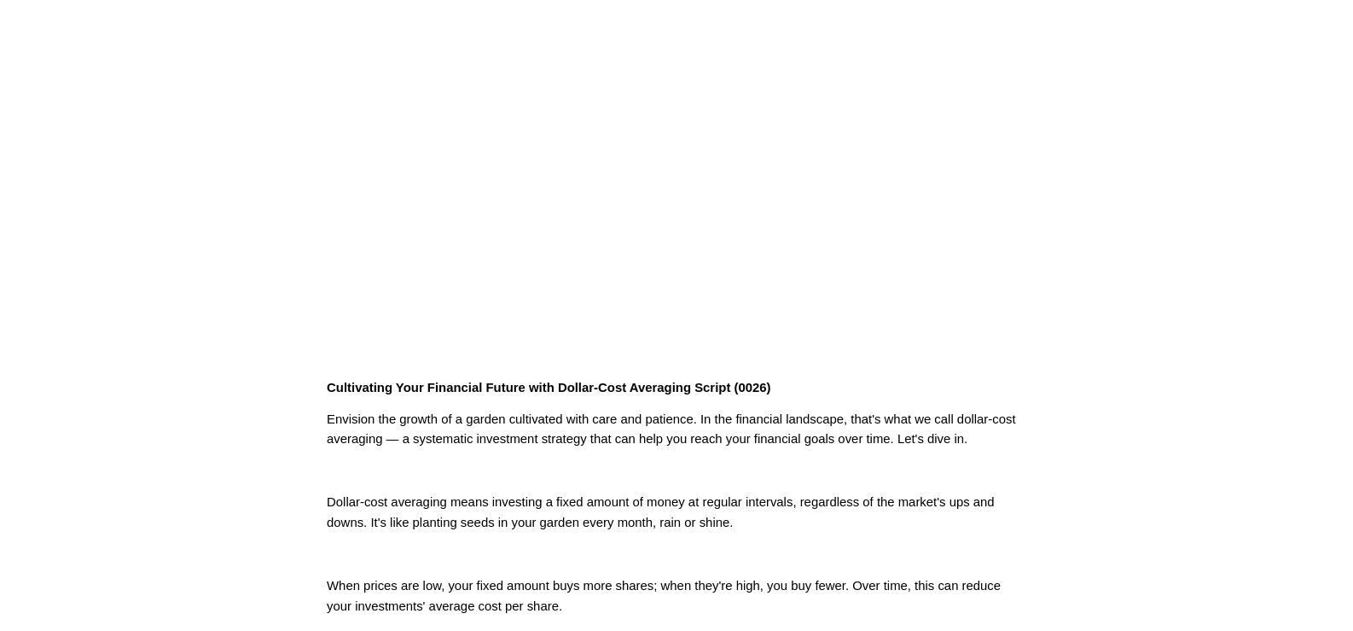
click at [863, 447] on p "Envision the growth of a garden cultivated with care and patience. In the finan…" at bounding box center [677, 430] width 700 height 41
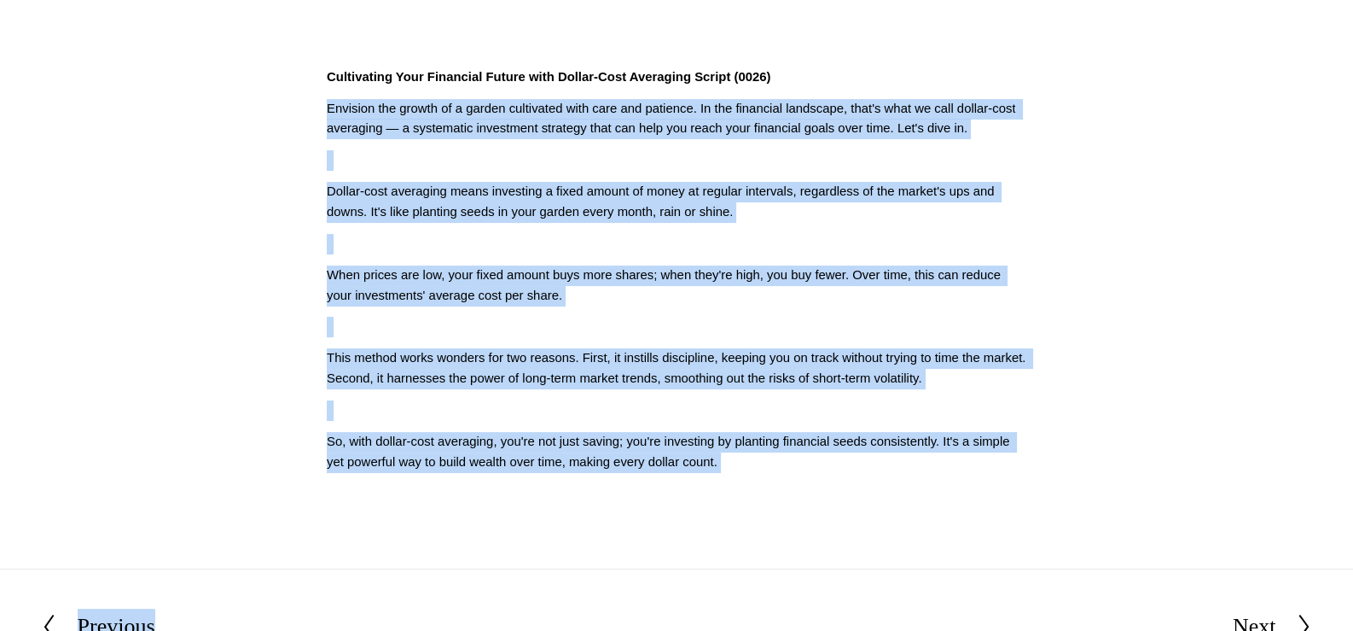
scroll to position [538, 0]
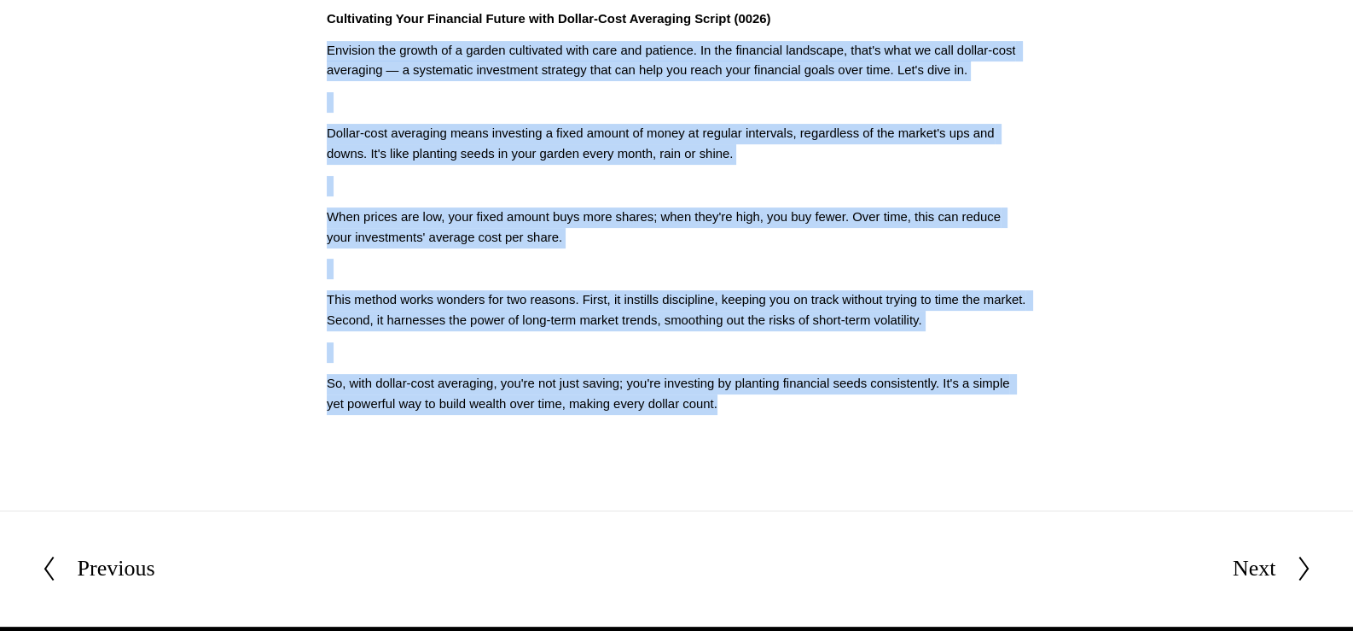
drag, startPoint x: 323, startPoint y: 245, endPoint x: 725, endPoint y: 462, distance: 457.8
click at [725, 462] on article "Jun 12 Written By Fletcher Riddle Cultivating Your Financial Future with Dollar…" at bounding box center [676, 18] width 1353 height 981
copy div "Envision the growth of a garden cultivated with care and patience. In the finan…"
click at [875, 471] on article "Jun 12 Written By Fletcher Riddle Cultivating Your Financial Future with Dollar…" at bounding box center [676, 18] width 1353 height 981
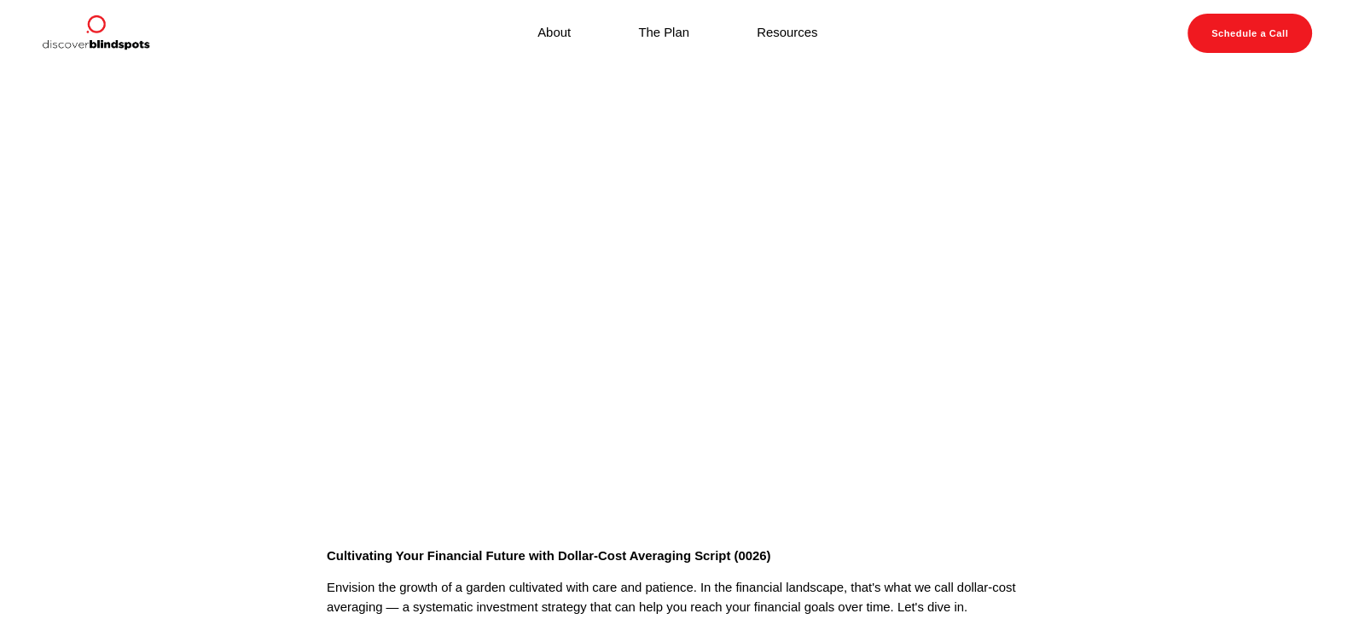
scroll to position [0, 0]
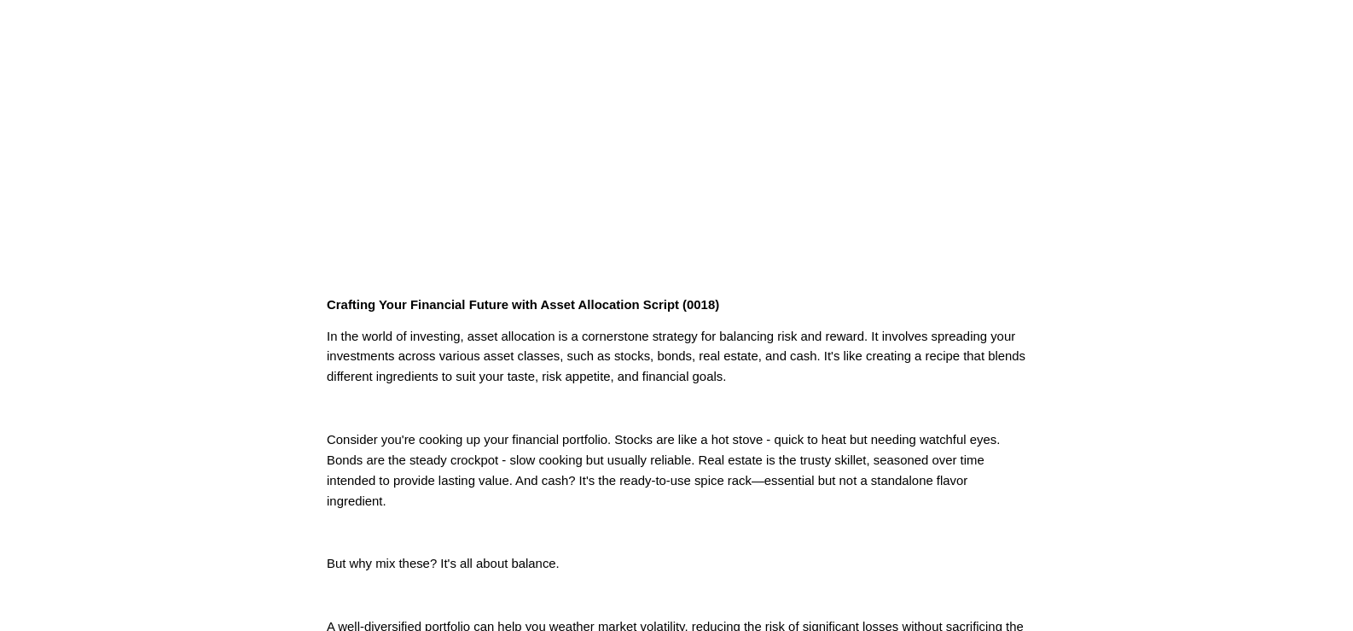
scroll to position [256, 0]
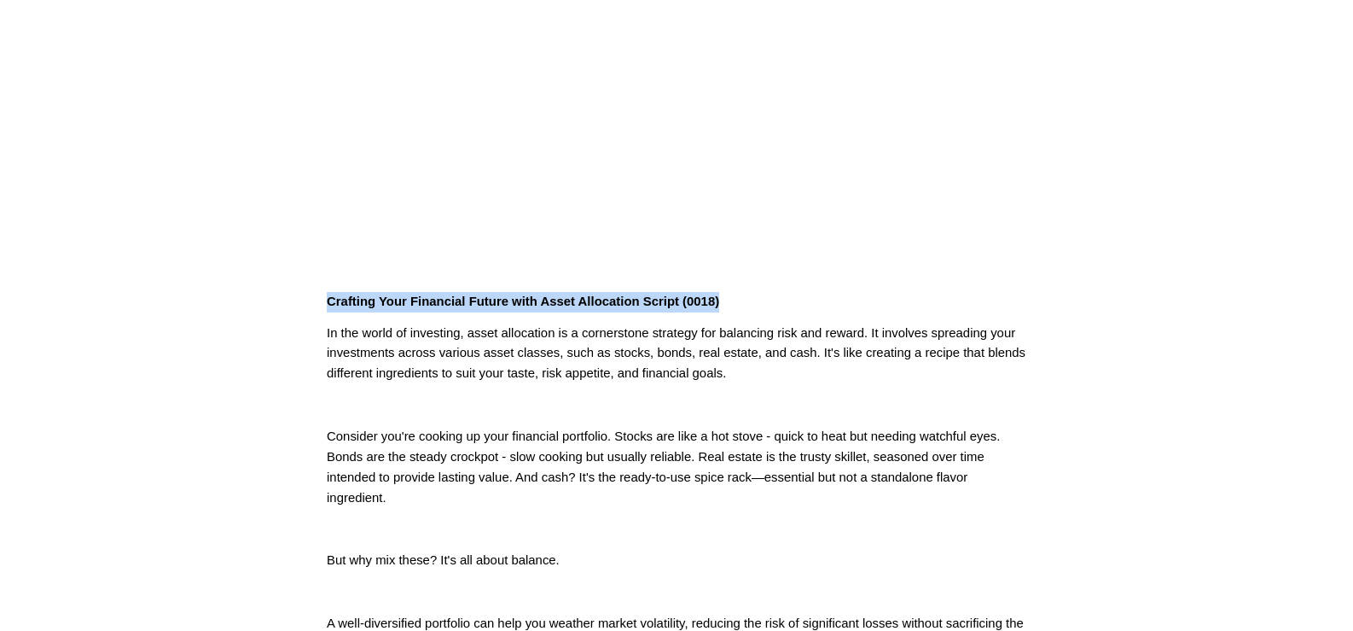
drag, startPoint x: 737, startPoint y: 308, endPoint x: 317, endPoint y: 306, distance: 420.7
click at [317, 306] on div "Crafting Your Financial Future with Asset Allocation Script (0018) In the world…" at bounding box center [676, 524] width 729 height 495
copy strong "Crafting Your Financial Future with Asset Allocation Script (0018)"
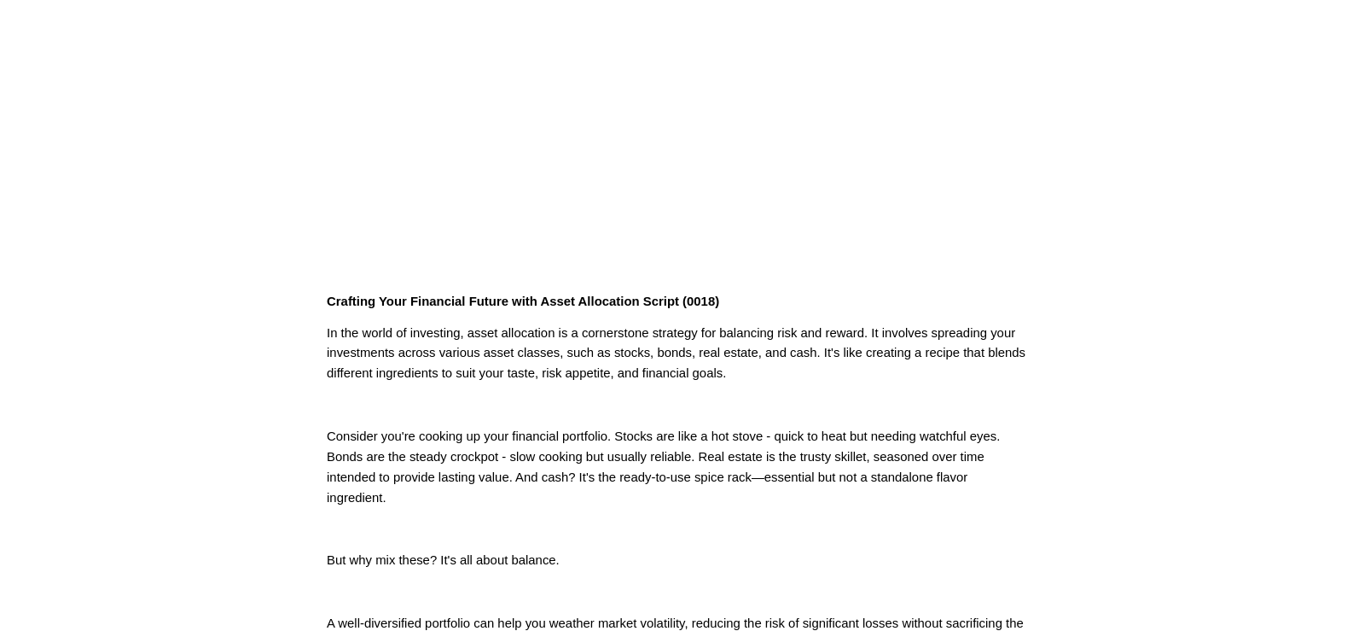
click at [730, 448] on p "Consider you're cooking up your financial portfolio. Stocks are like a hot stov…" at bounding box center [677, 467] width 700 height 81
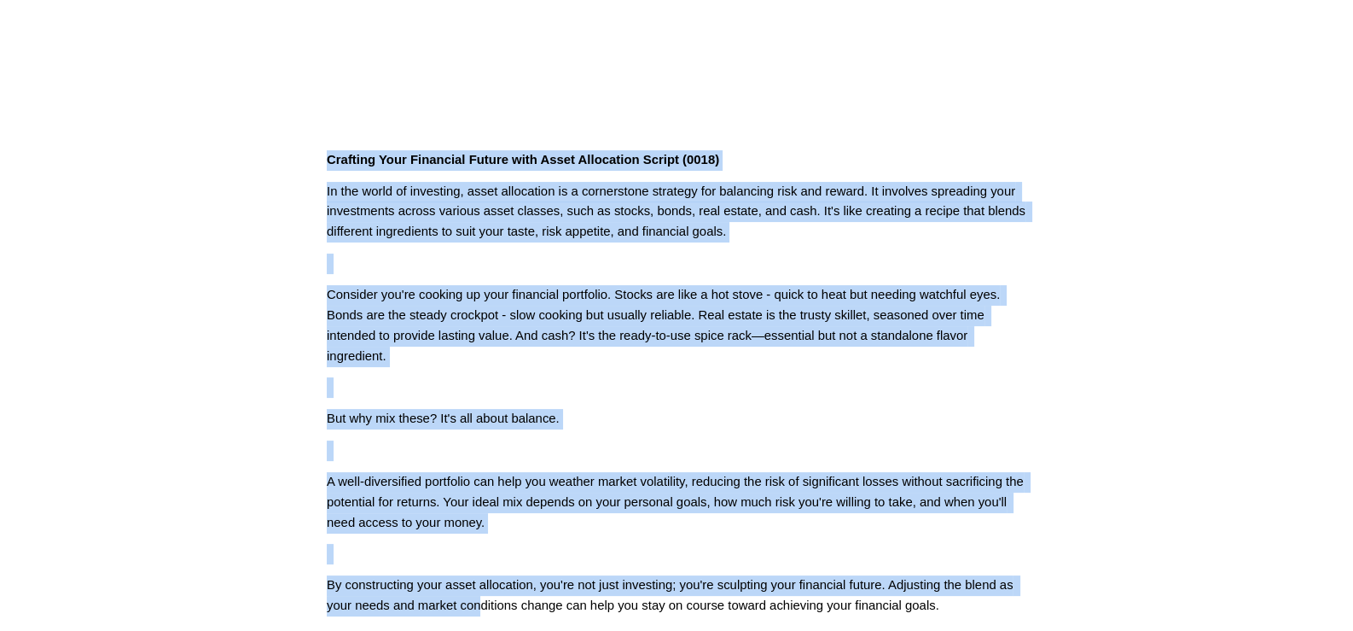
scroll to position [482, 0]
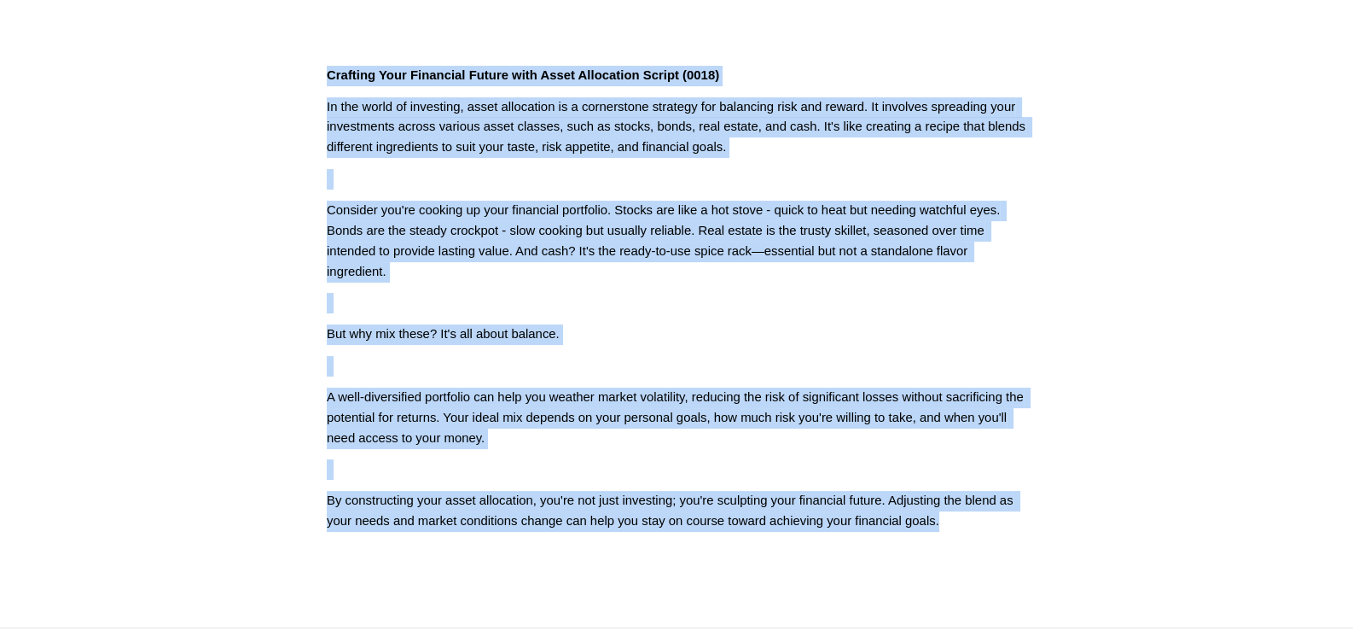
drag, startPoint x: 320, startPoint y: 298, endPoint x: 1055, endPoint y: 592, distance: 791.5
click at [1055, 592] on article "[DATE] Written By [PERSON_NAME] Crafting Your Financial Future with Asset Alloc…" at bounding box center [676, 105] width 1353 height 1043
copy div "Loremips Dolo Sitametco Adipis elit Seddo Eiusmodtem Incidi (6118) Ut lab etdol…"
click at [775, 483] on div "Crafting Your Financial Future with Asset Allocation Script (0018) In the world…" at bounding box center [677, 299] width 700 height 466
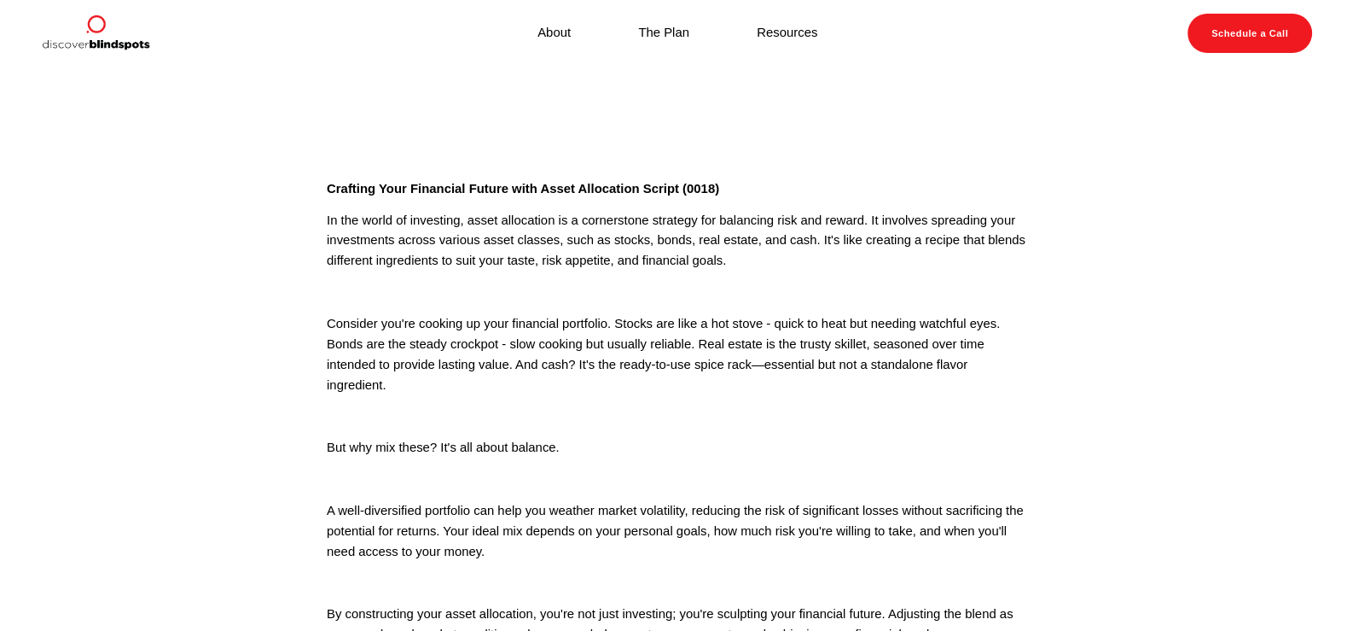
scroll to position [0, 0]
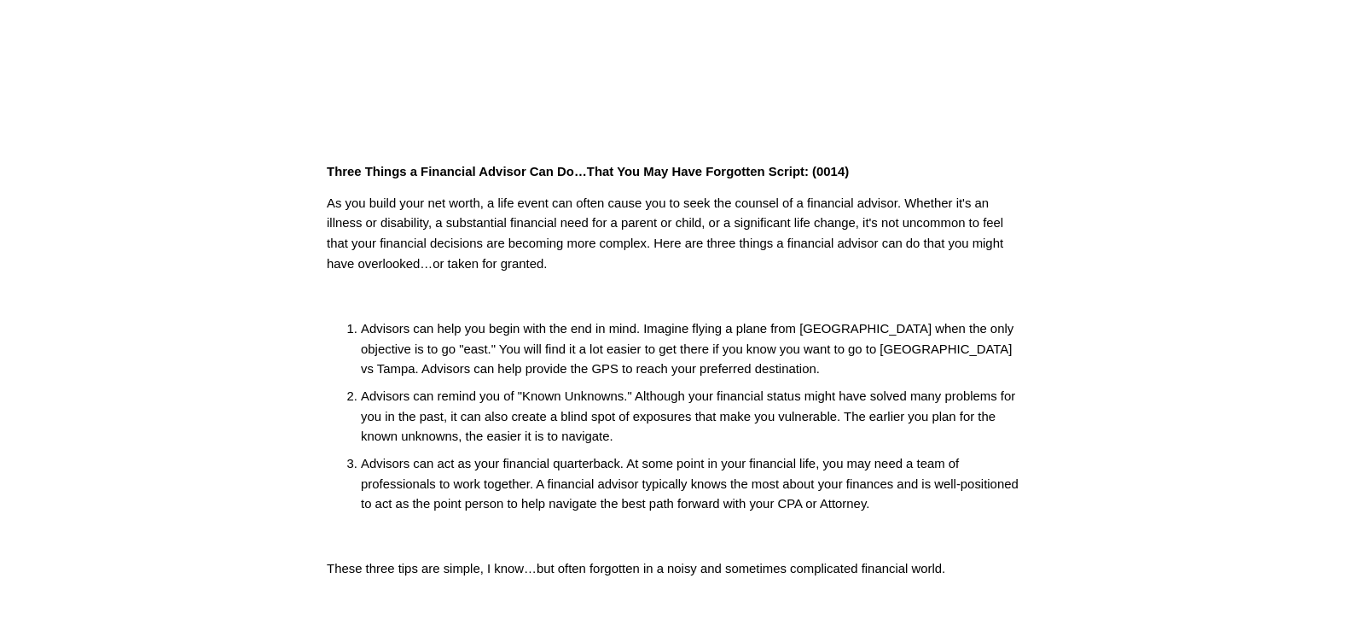
scroll to position [256, 0]
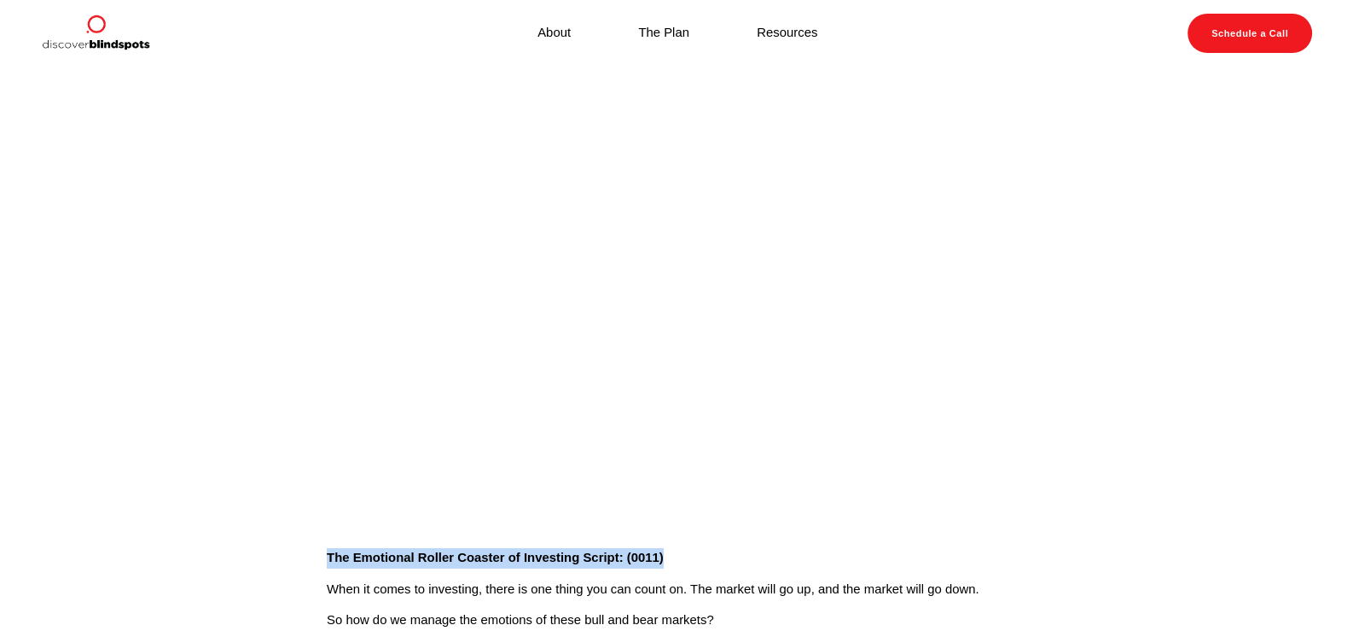
drag, startPoint x: 315, startPoint y: 560, endPoint x: 703, endPoint y: 561, distance: 388.3
copy strong "The Emotional Roller Coaster of Investing Script: (0011)"
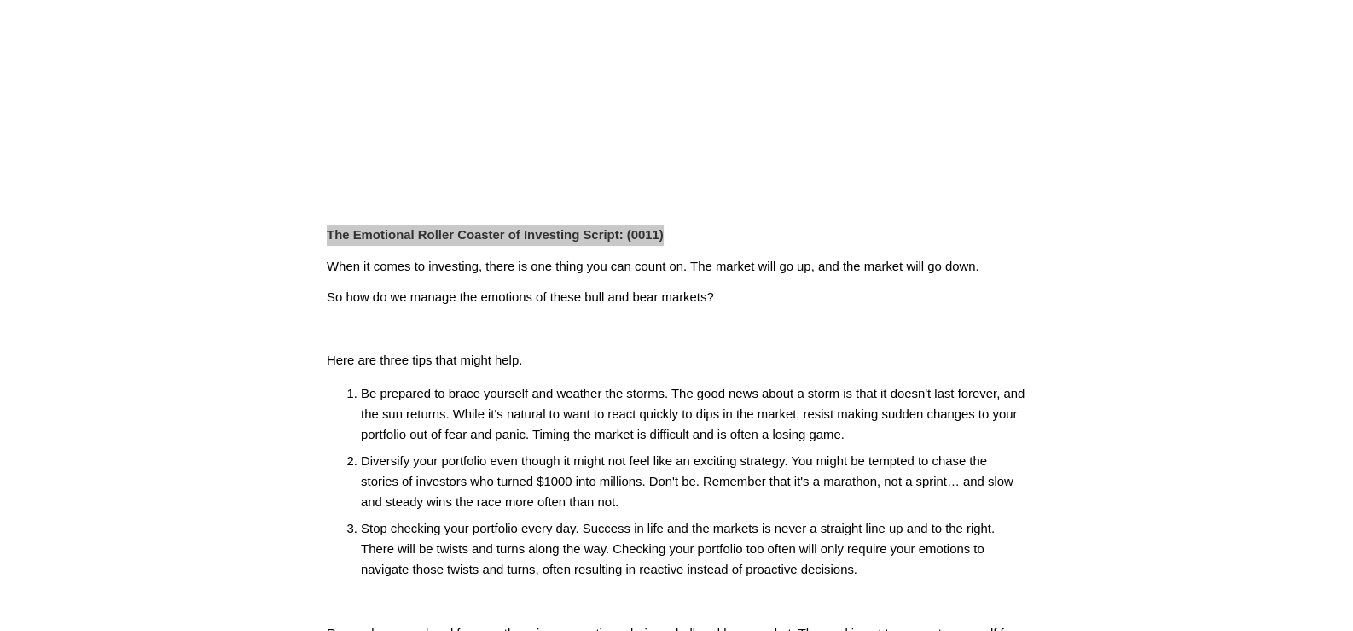
scroll to position [426, 0]
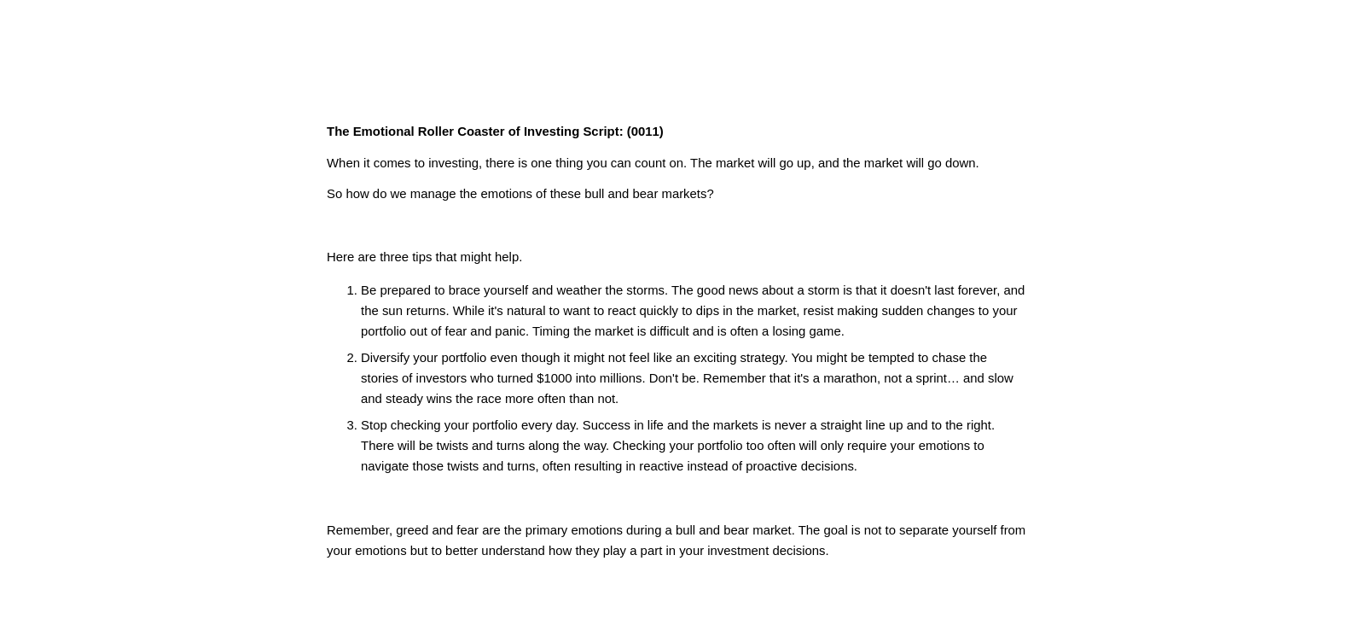
click at [680, 373] on p "Diversify your portfolio even though it might not feel like an exciting strateg…" at bounding box center [694, 378] width 666 height 61
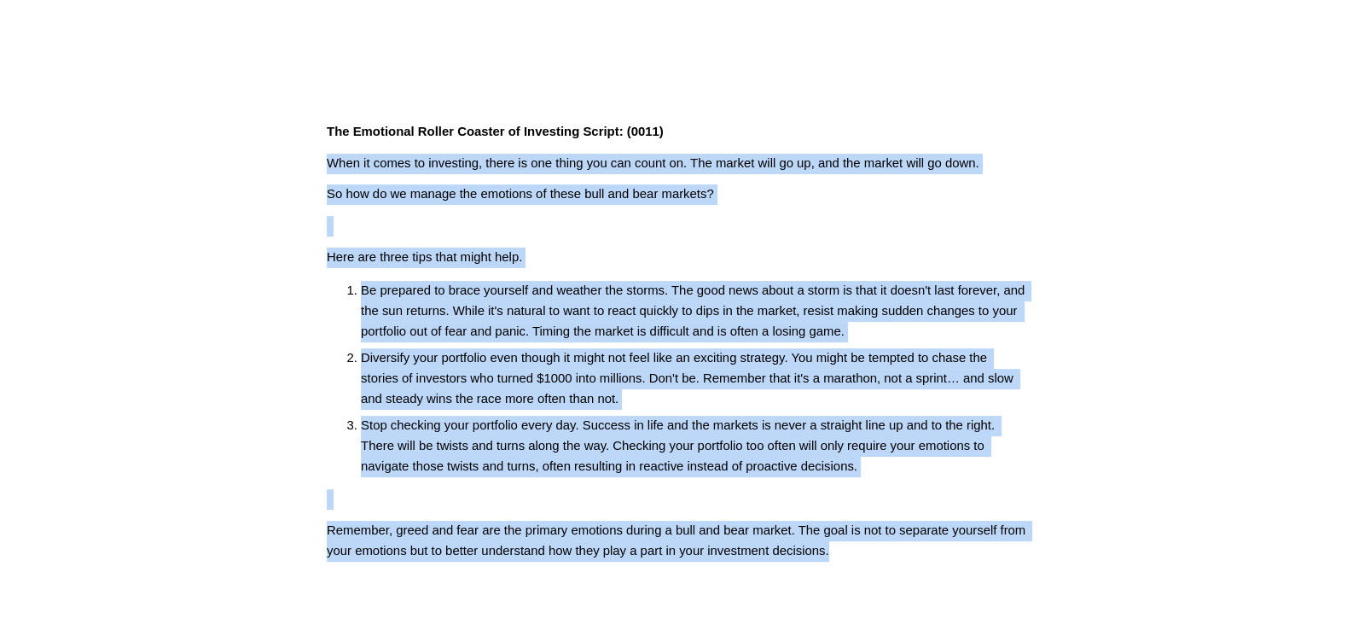
drag, startPoint x: 325, startPoint y: 163, endPoint x: 708, endPoint y: 422, distance: 462.2
click at [917, 590] on article "[DATE] Written By [PERSON_NAME] The Emotional Roller Coaster of Investing Scrip…" at bounding box center [676, 149] width 1353 height 1016
copy div "Lore ip dolor si ametconse, adipi el sed doeiu tem inc utlab et. Dol magnaa eni…"
click at [1185, 430] on article "[DATE] Written By [PERSON_NAME] The Emotional Roller Coaster of Investing Scrip…" at bounding box center [676, 149] width 1353 height 1016
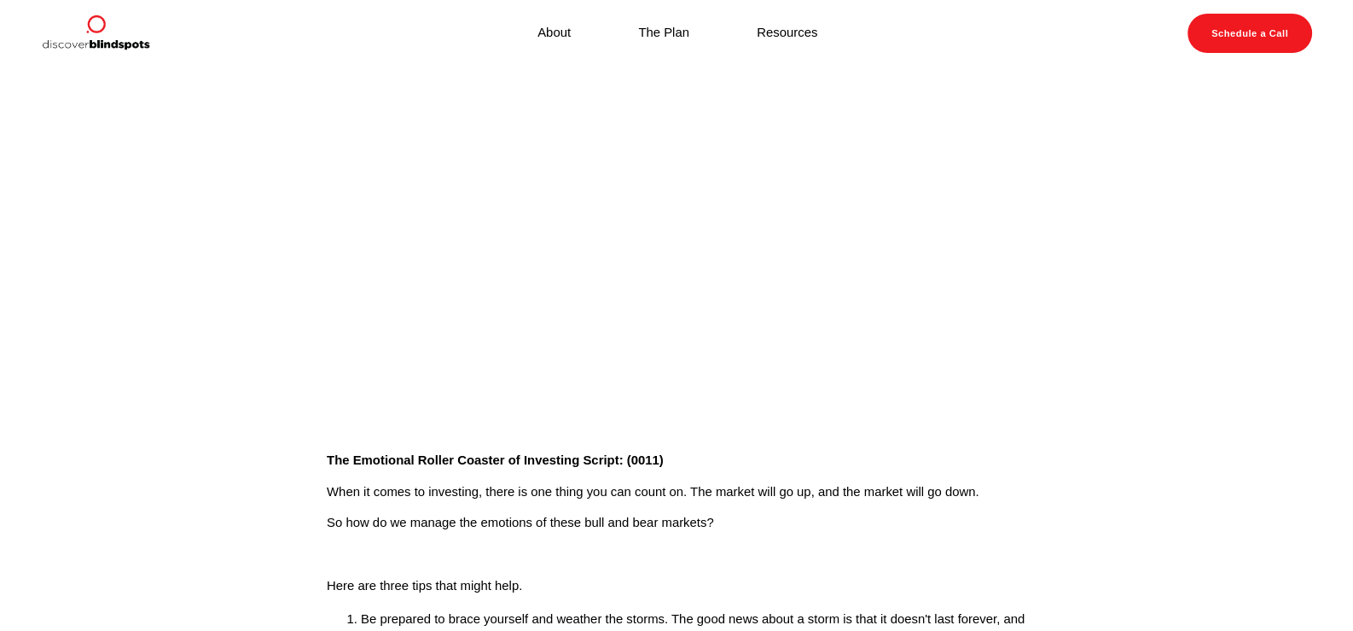
scroll to position [0, 0]
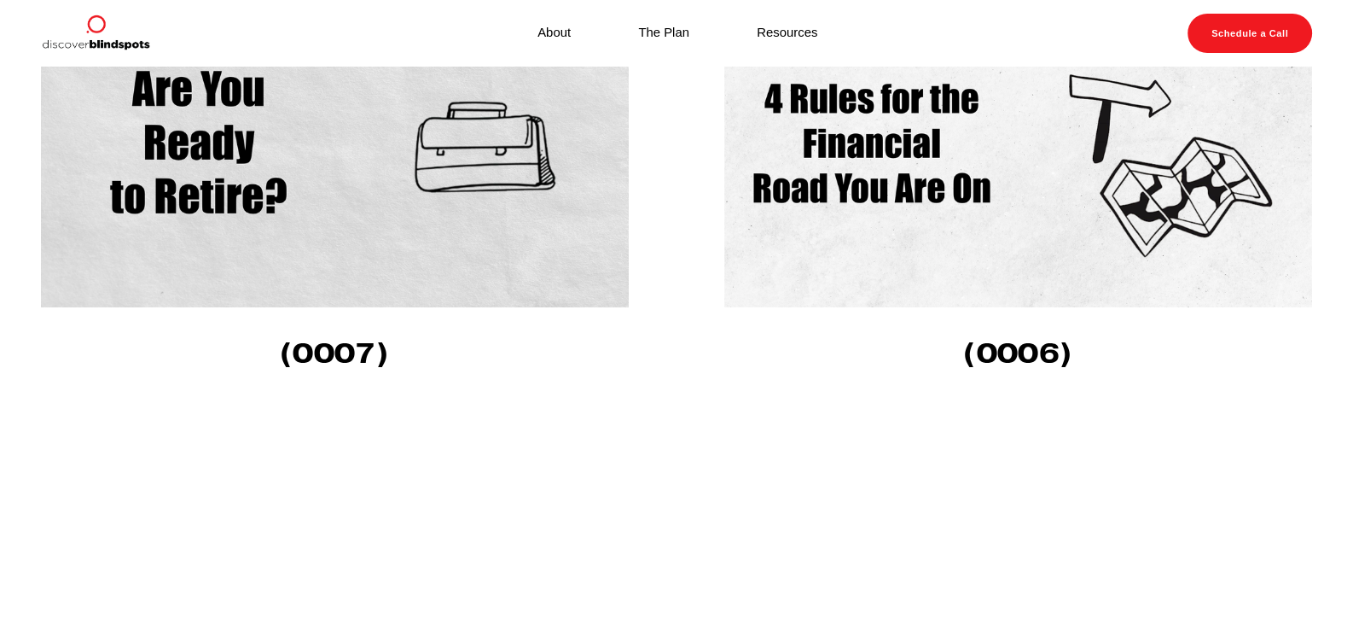
scroll to position [939, 0]
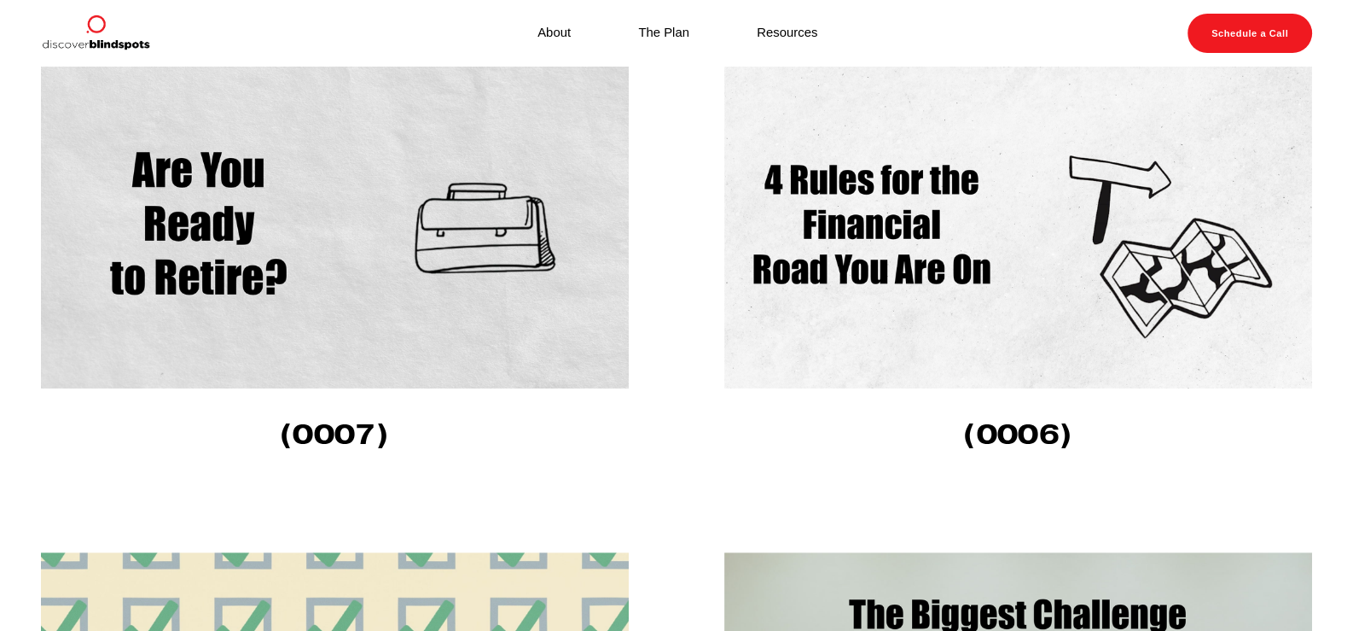
click at [149, 179] on img at bounding box center [335, 222] width 588 height 331
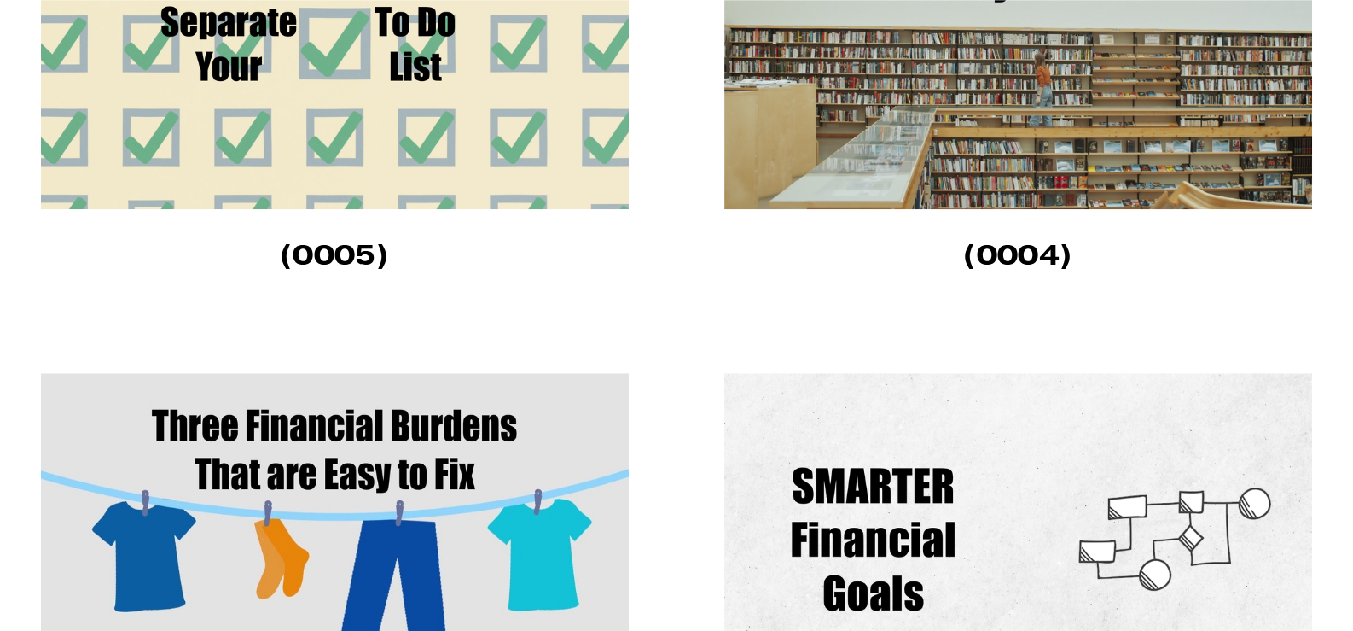
scroll to position [1620, 0]
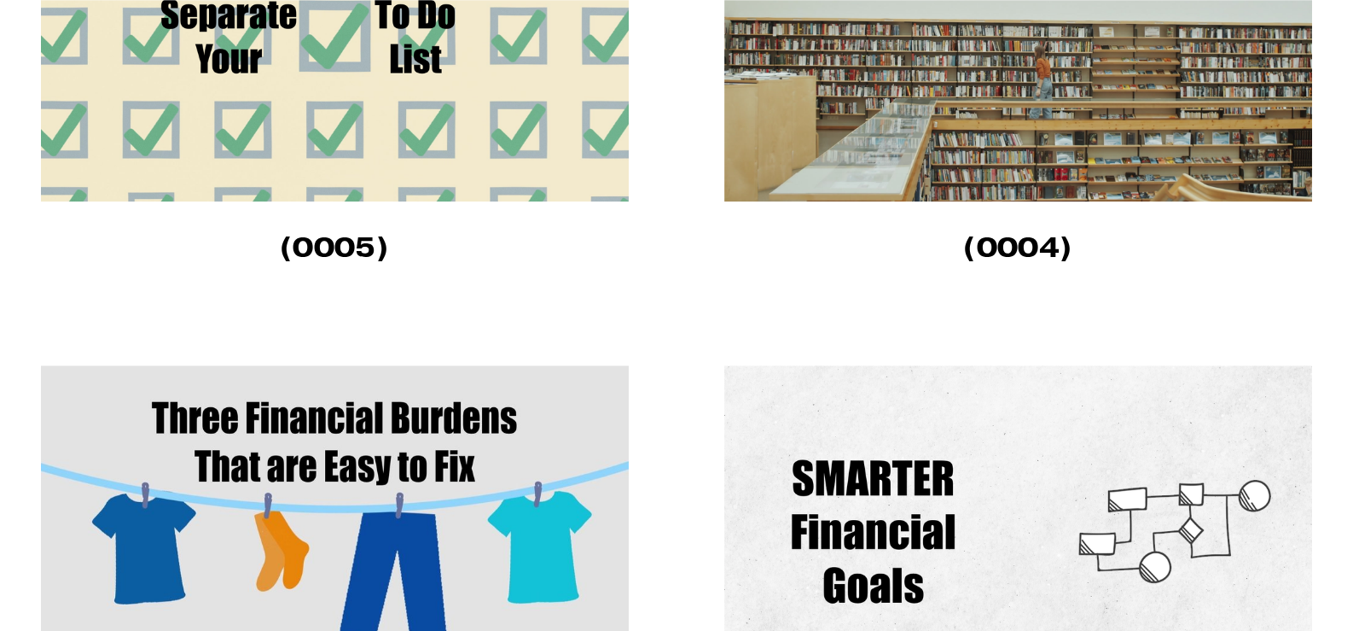
click at [869, 160] on img at bounding box center [1018, 35] width 588 height 331
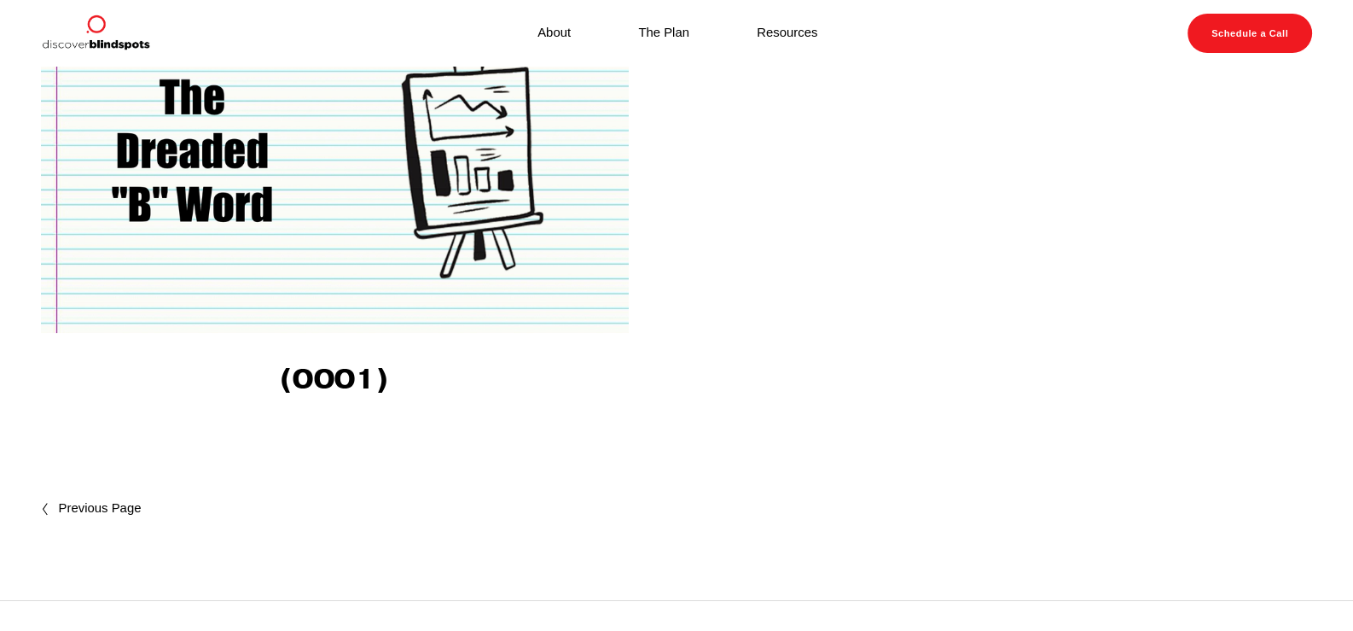
scroll to position [2478, 0]
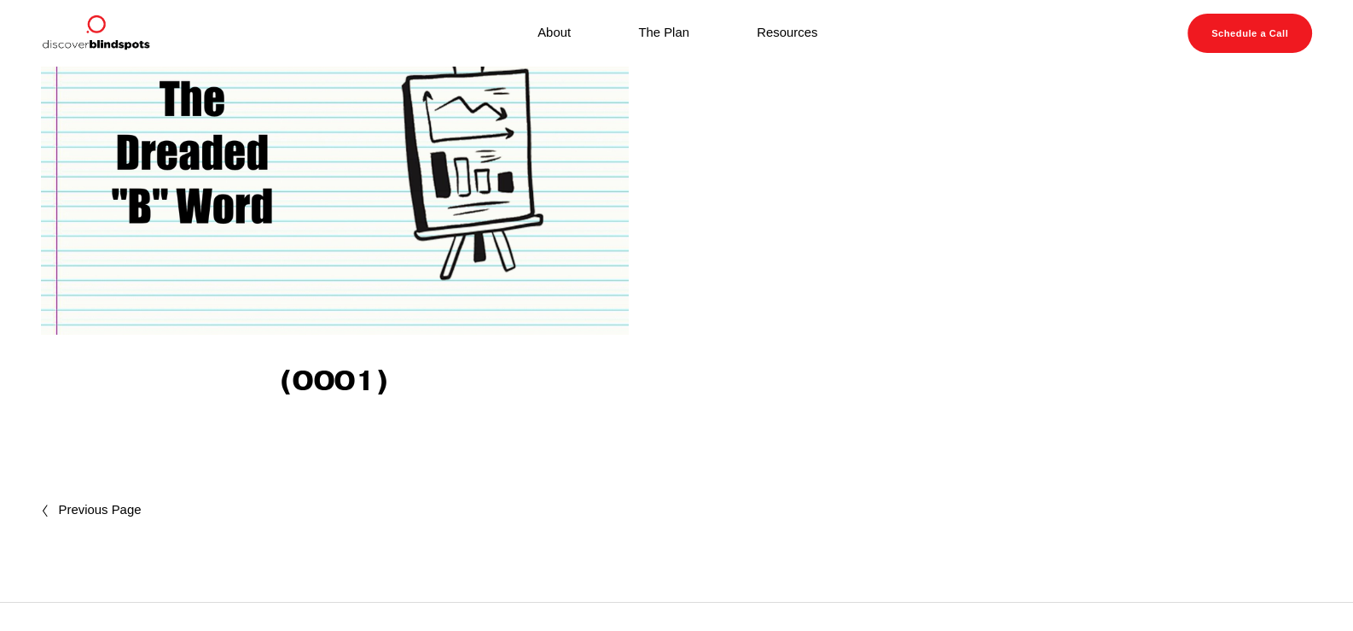
click at [335, 247] on img at bounding box center [335, 168] width 588 height 331
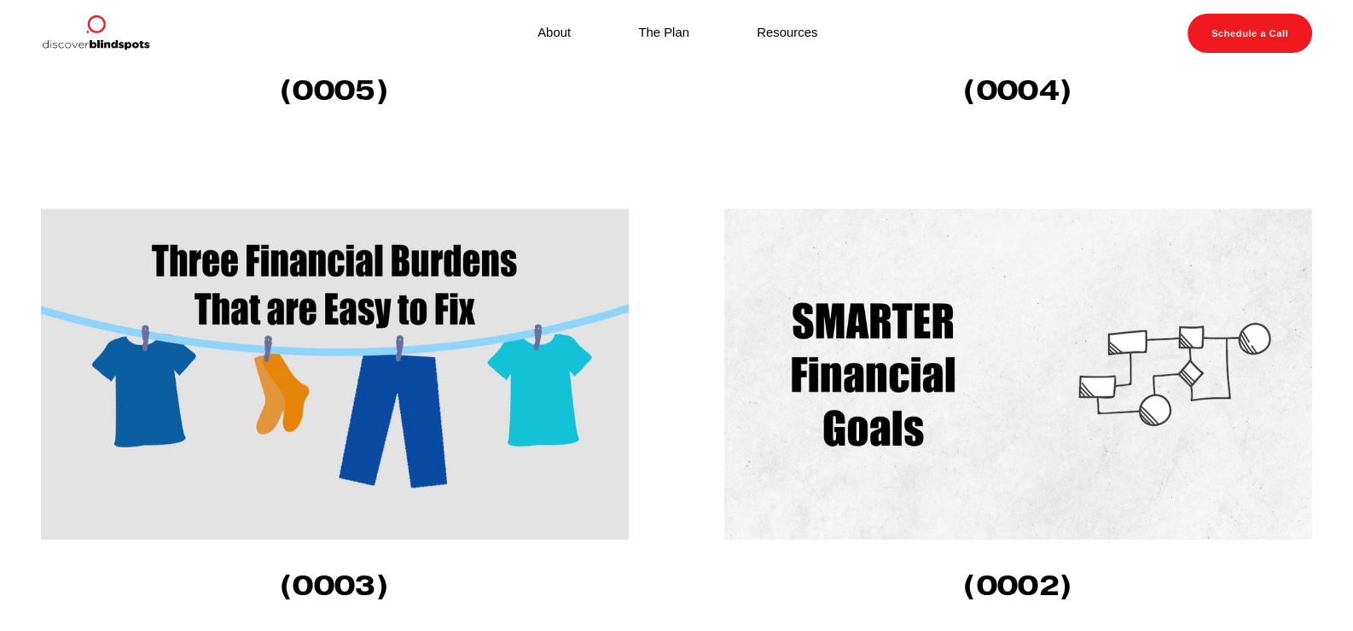
scroll to position [1710, 0]
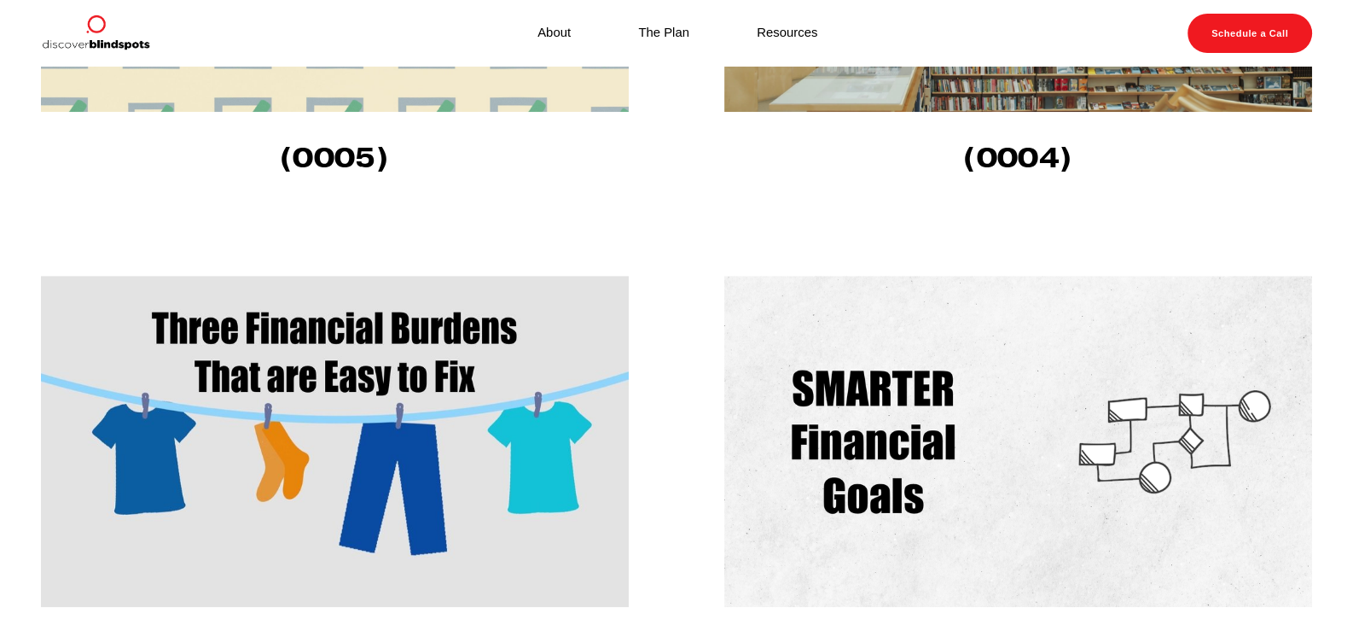
click at [938, 443] on img at bounding box center [1018, 441] width 588 height 331
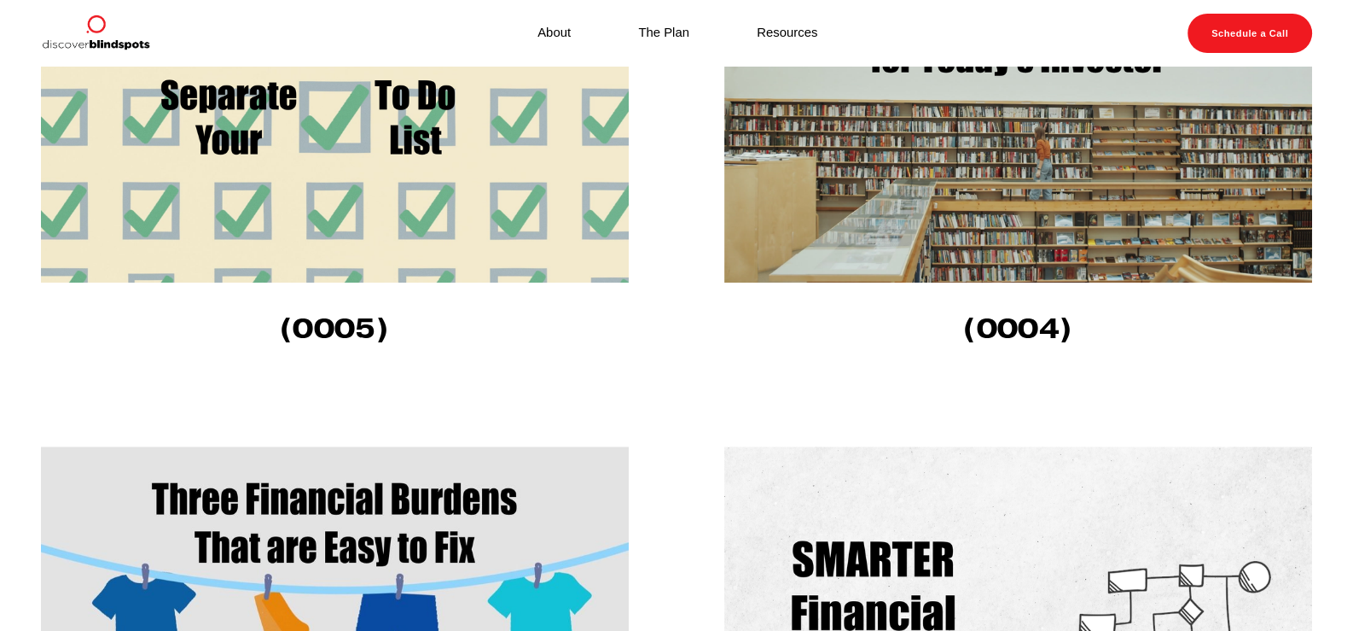
scroll to position [1369, 0]
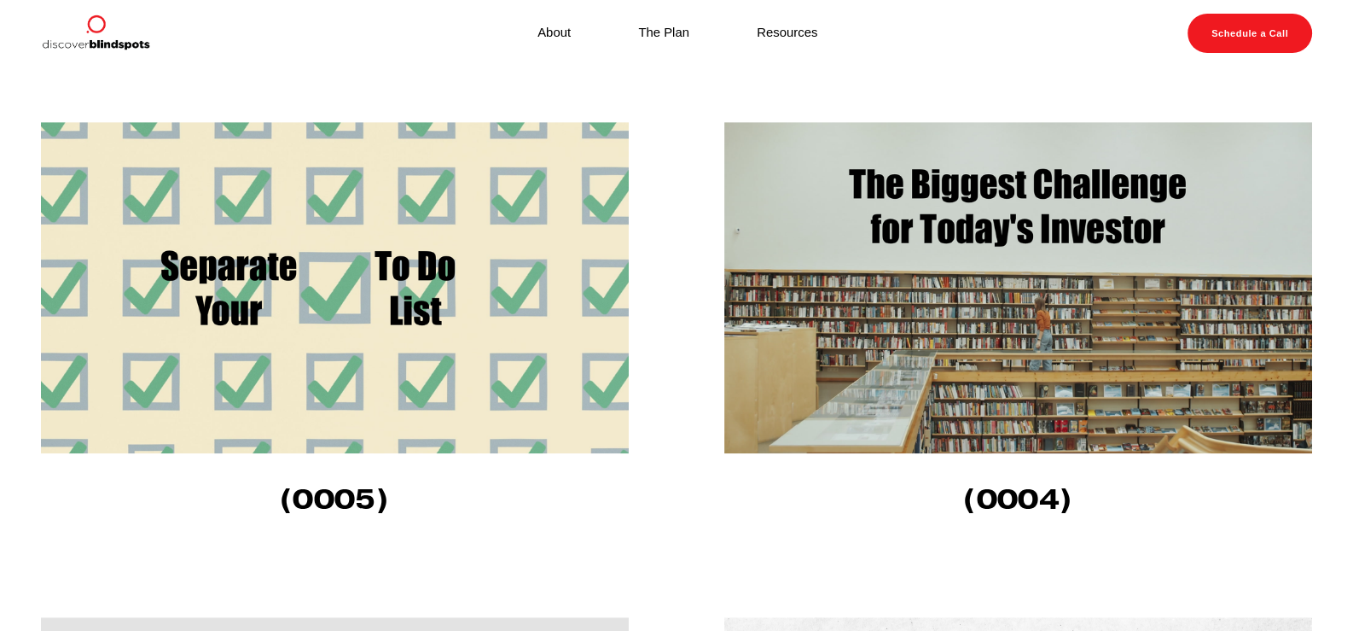
click at [986, 336] on img at bounding box center [1018, 287] width 588 height 331
click at [398, 273] on img at bounding box center [335, 287] width 588 height 331
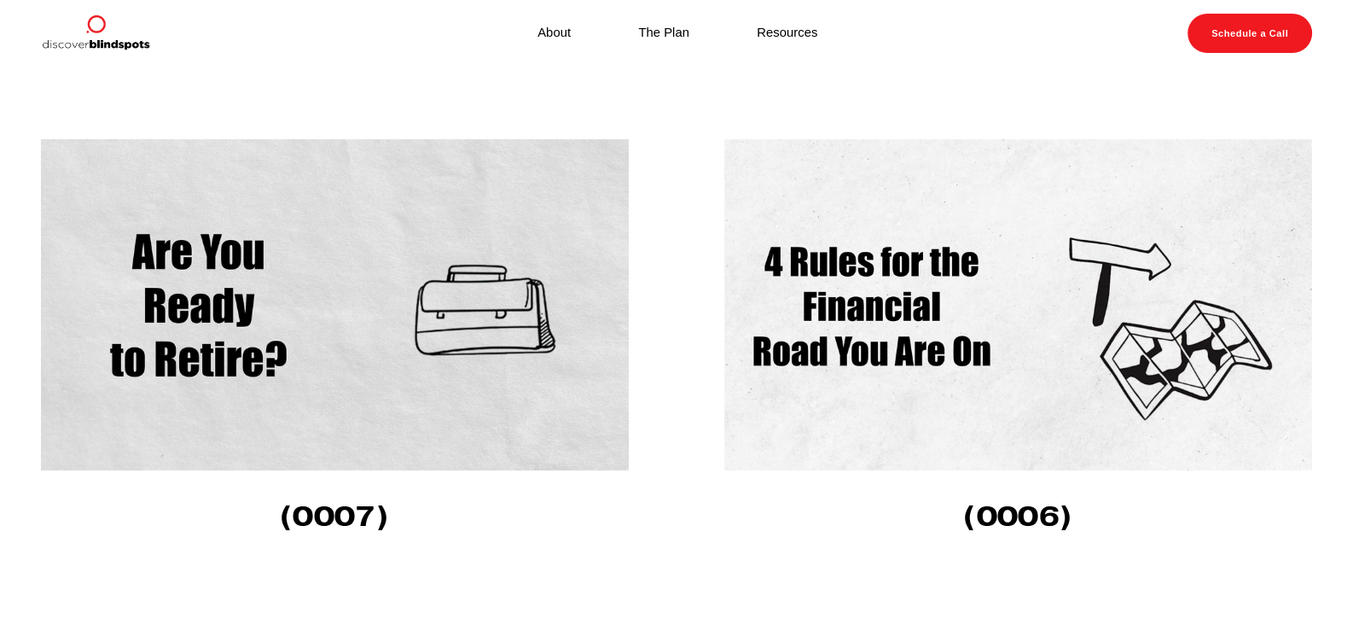
click at [327, 370] on img at bounding box center [335, 304] width 588 height 331
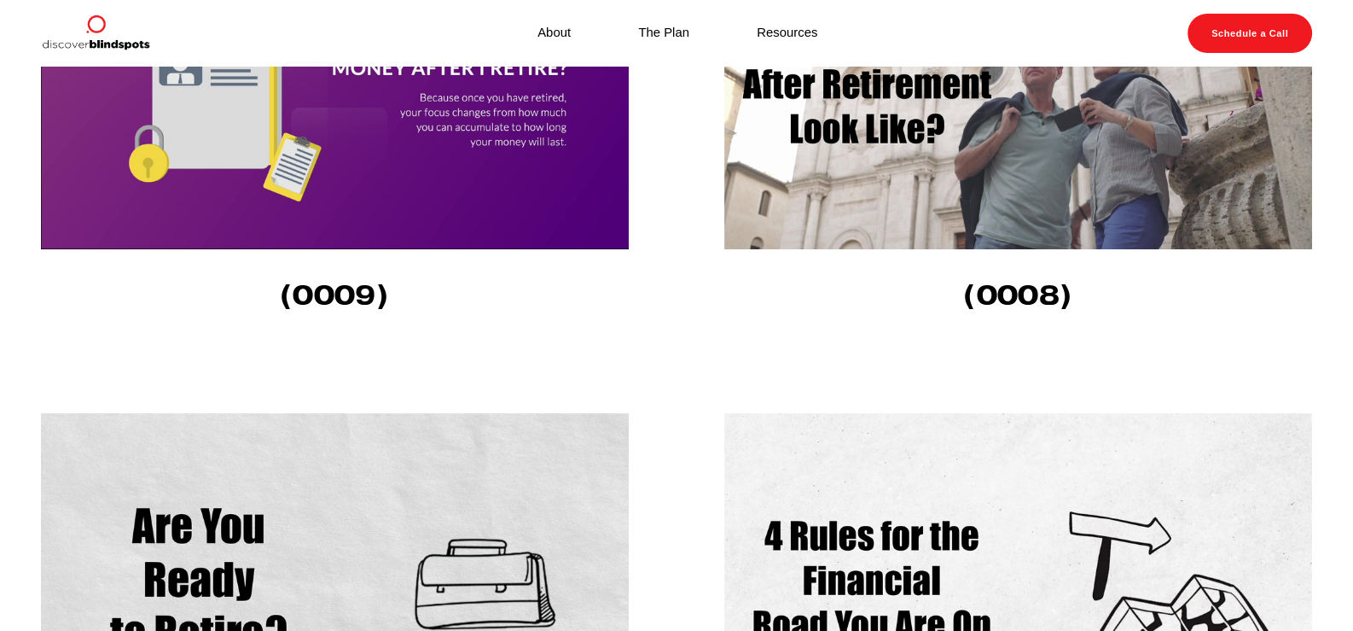
scroll to position [430, 0]
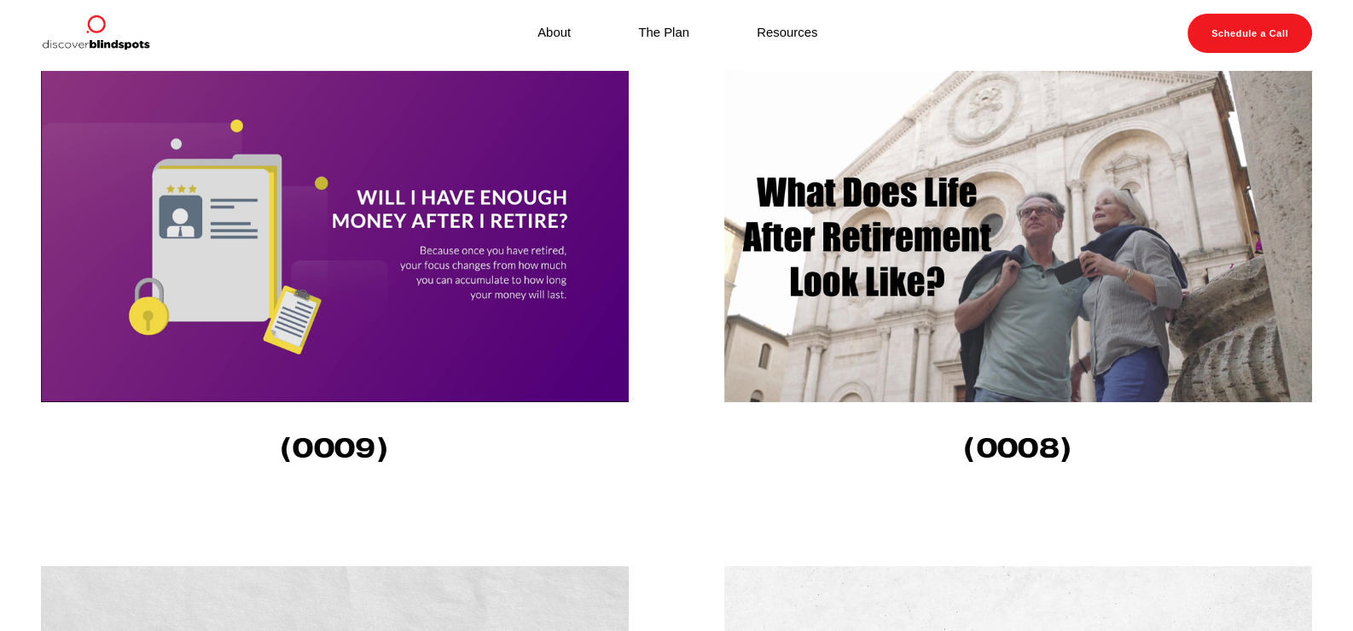
click at [864, 238] on img at bounding box center [1018, 236] width 588 height 331
click at [317, 186] on img at bounding box center [335, 236] width 588 height 331
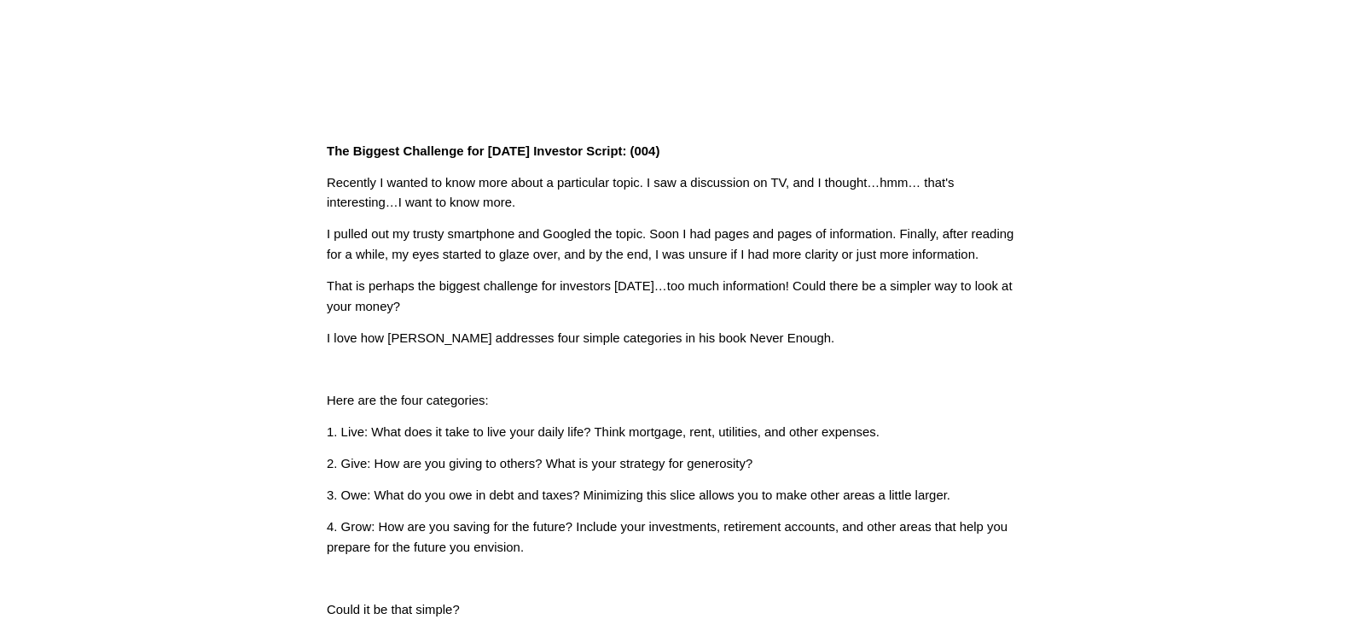
scroll to position [512, 0]
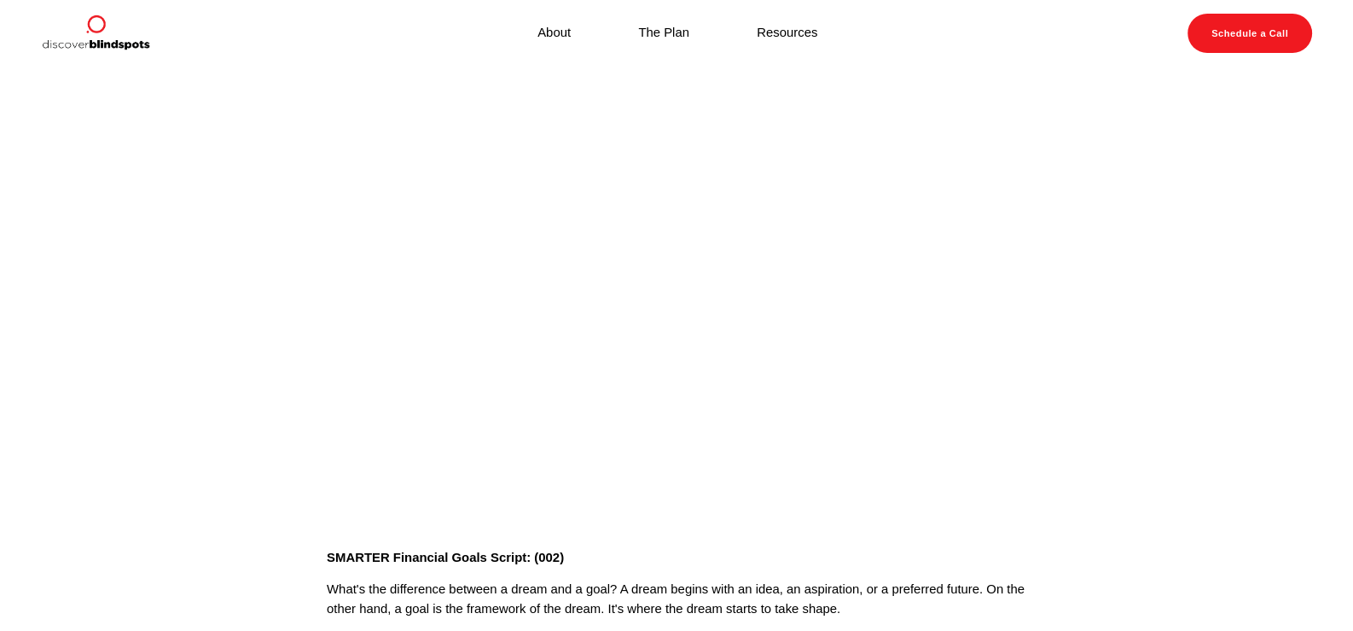
scroll to position [170, 0]
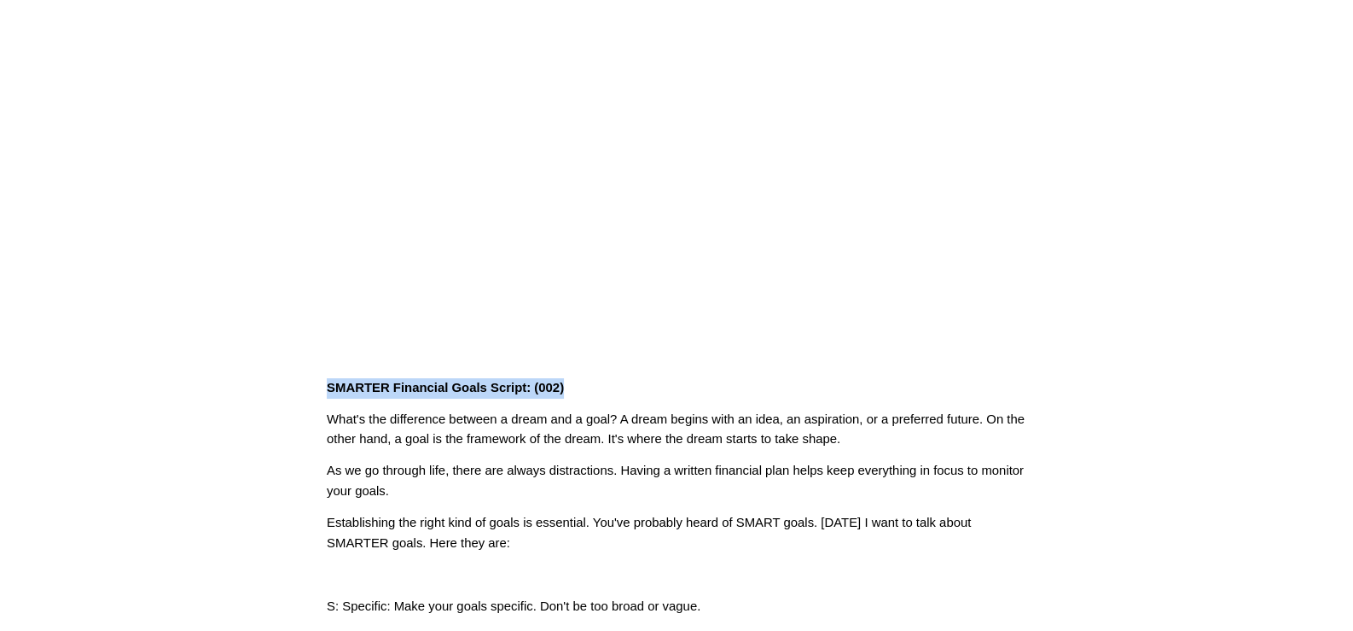
drag, startPoint x: 576, startPoint y: 380, endPoint x: 240, endPoint y: 375, distance: 336.2
click at [240, 375] on article "Sep 9 Written By Fletcher Riddle SMARTER Financial Goals Script: (002) What's t…" at bounding box center [676, 446] width 1353 height 1098
copy strong "SMARTER Financial Goals Script: (002)"
click at [678, 486] on p "As we go through life, there are always distractions. Having a written financia…" at bounding box center [677, 481] width 700 height 41
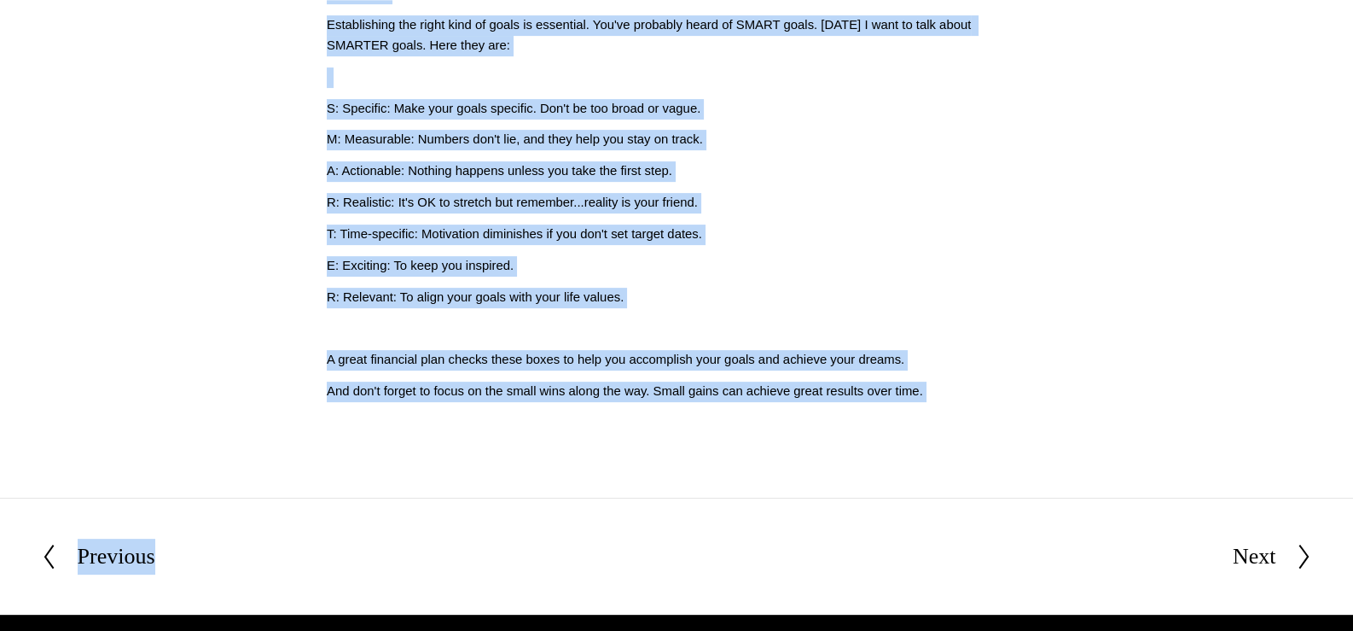
scroll to position [851, 0]
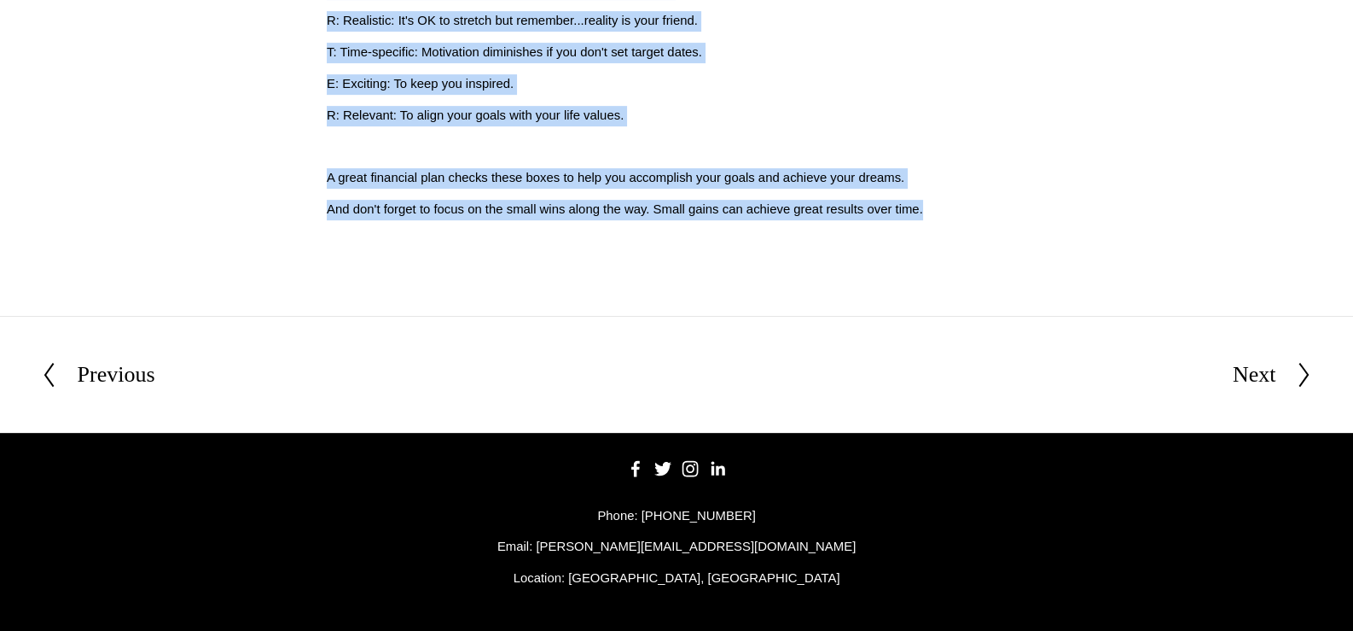
drag, startPoint x: 320, startPoint y: 385, endPoint x: 1017, endPoint y: 279, distance: 705.1
copy div "SMARTER Financial Goals Script: (002) What's the difference between a dream and…"
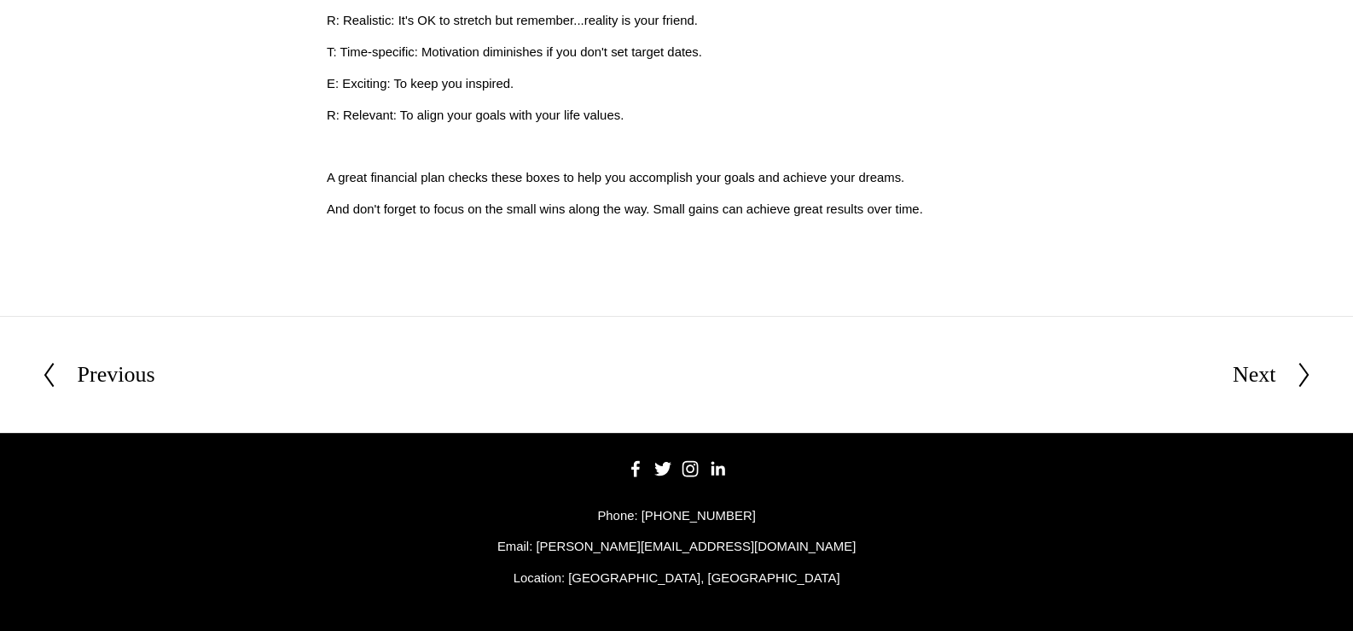
click at [212, 333] on section "Previous Previous Next Next" at bounding box center [676, 374] width 1353 height 117
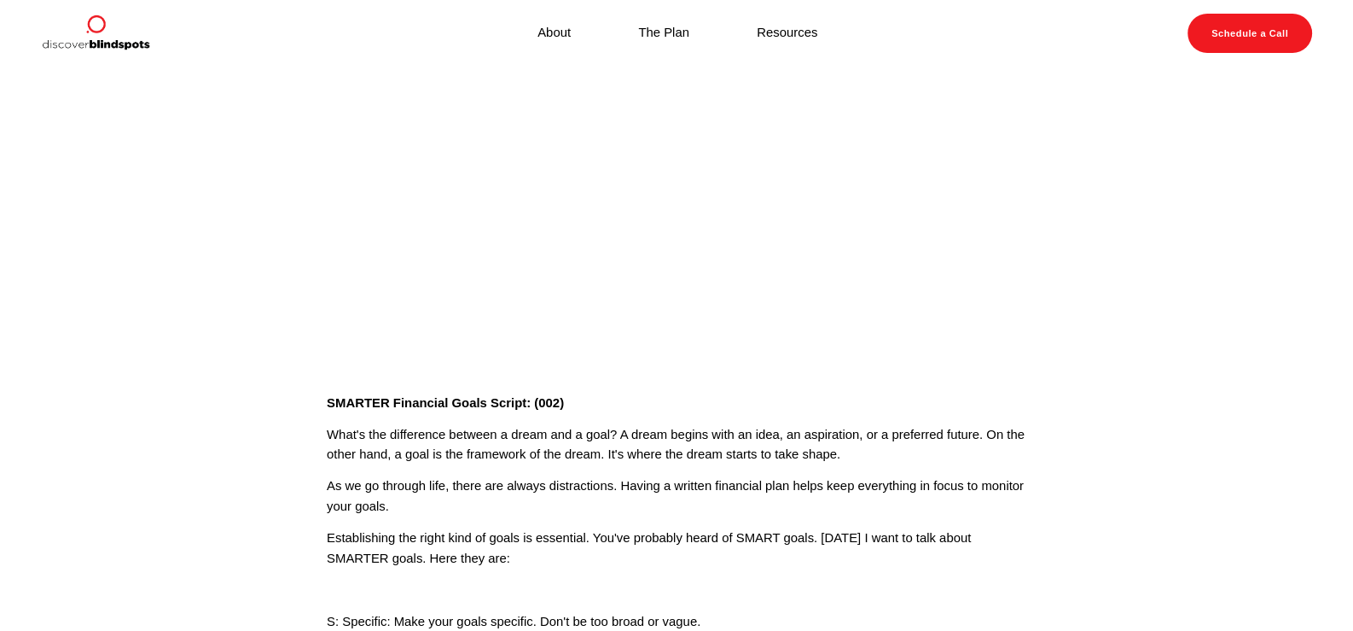
scroll to position [0, 0]
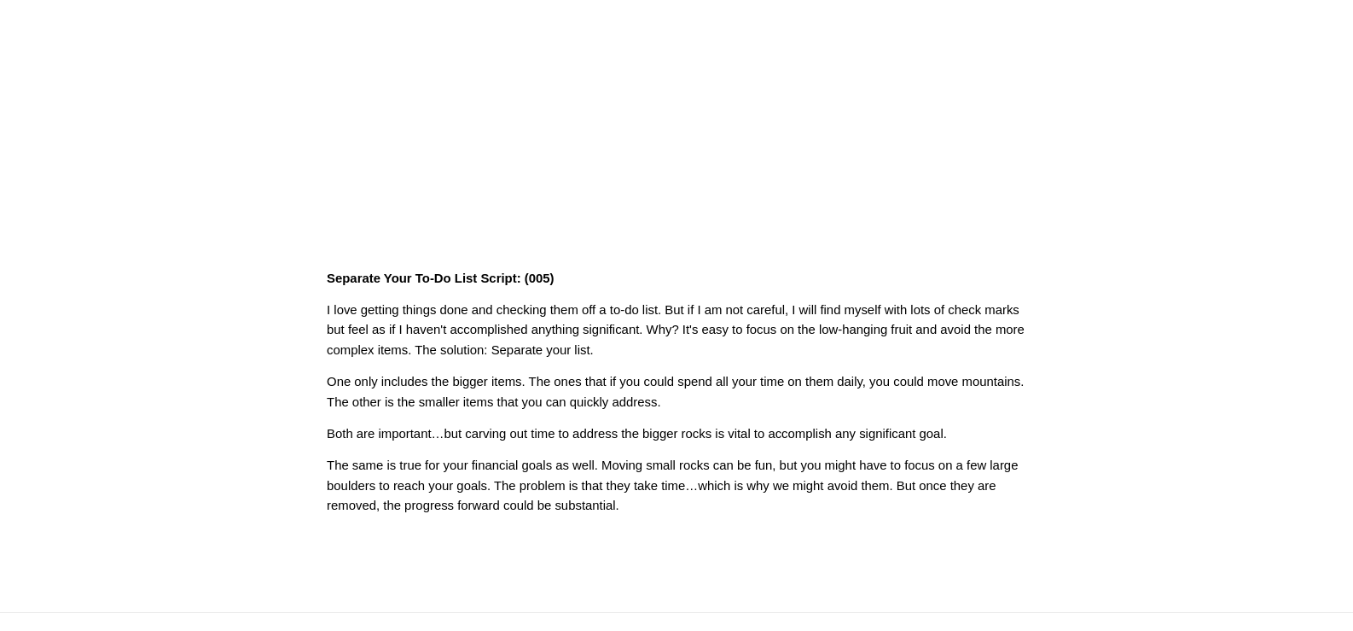
scroll to position [150, 0]
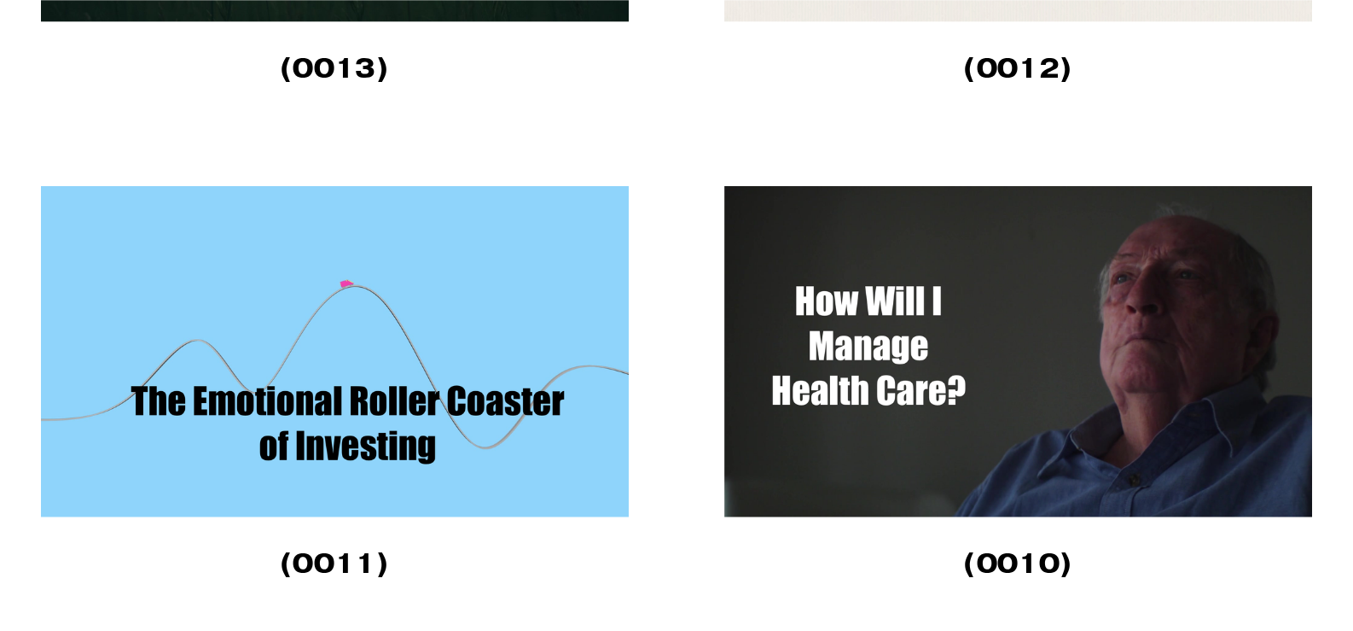
scroll to position [5035, 0]
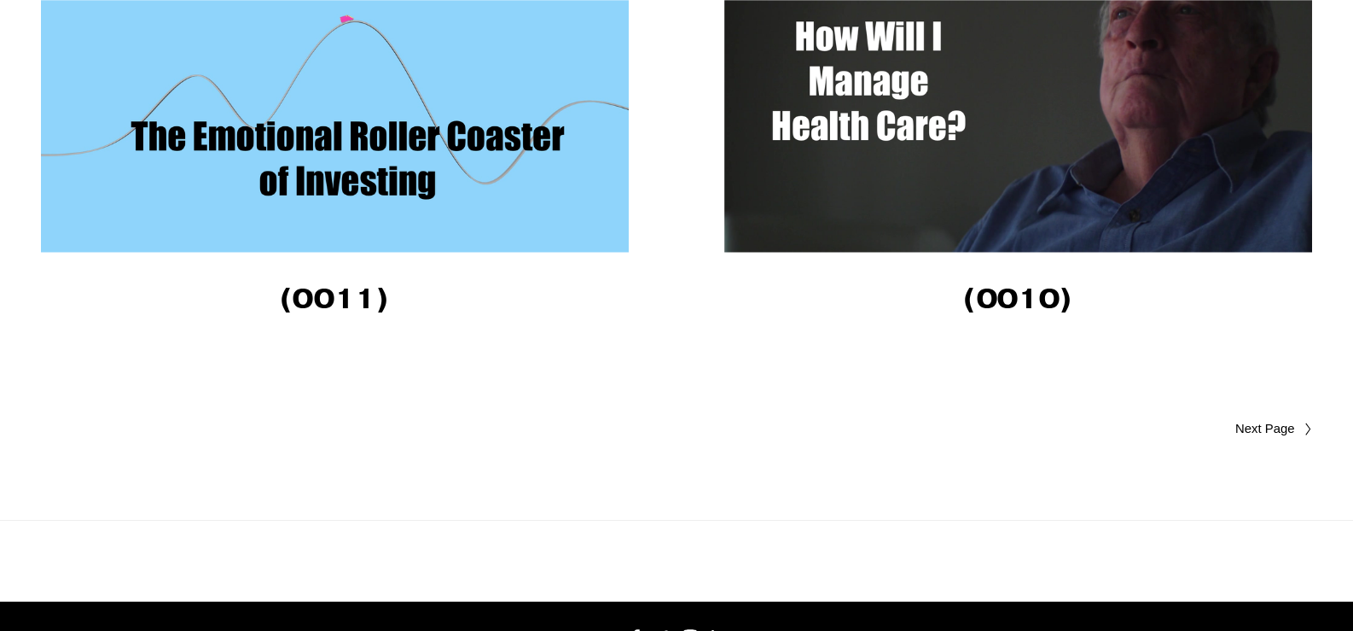
click at [1265, 439] on link "Older Posts" at bounding box center [995, 429] width 636 height 20
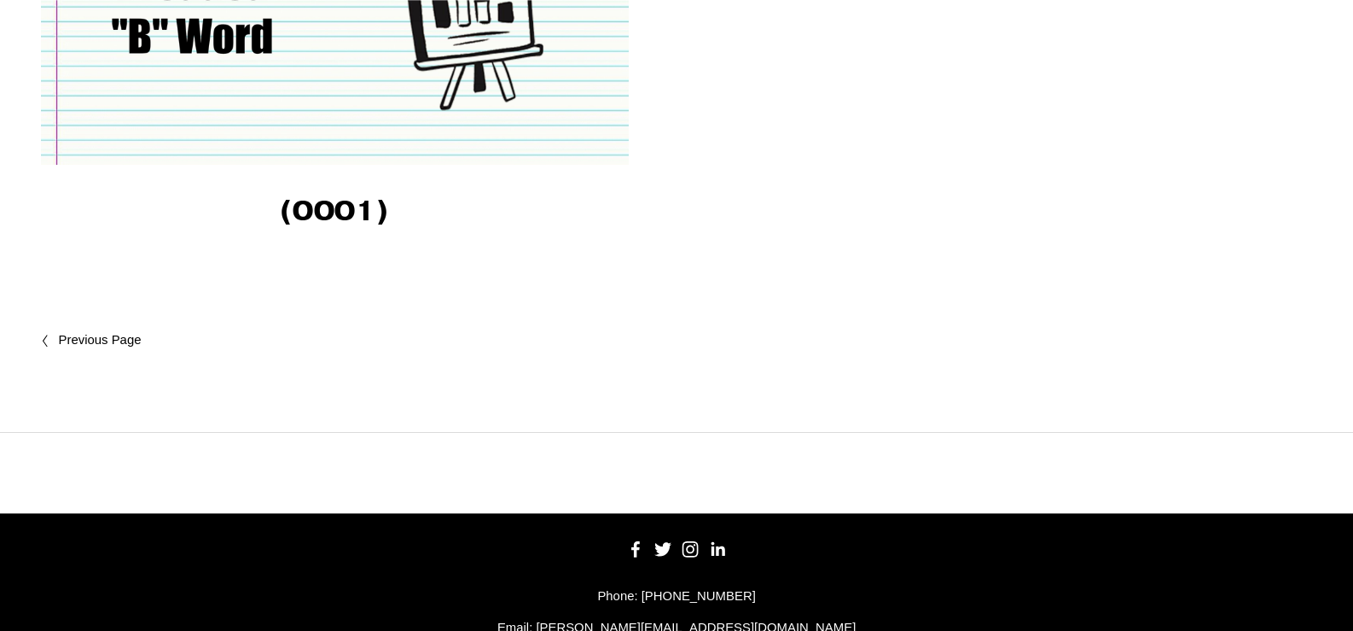
scroll to position [2734, 0]
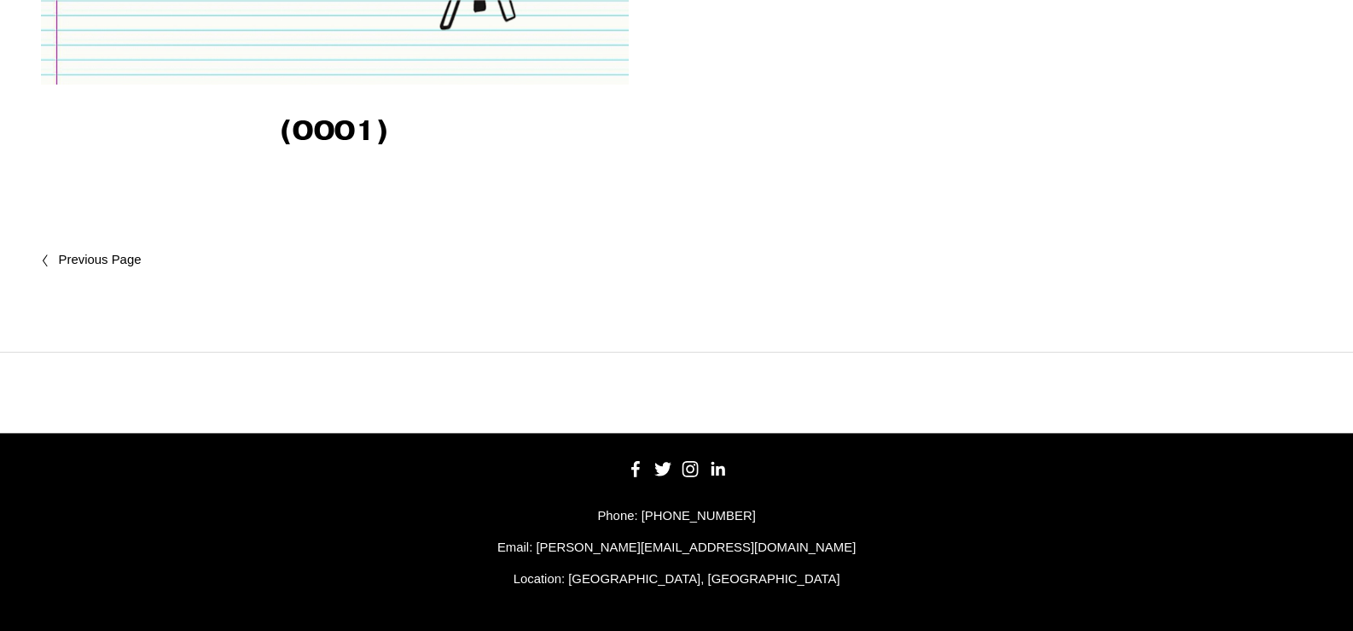
click at [113, 262] on span "Newer Posts" at bounding box center [136, 260] width 154 height 20
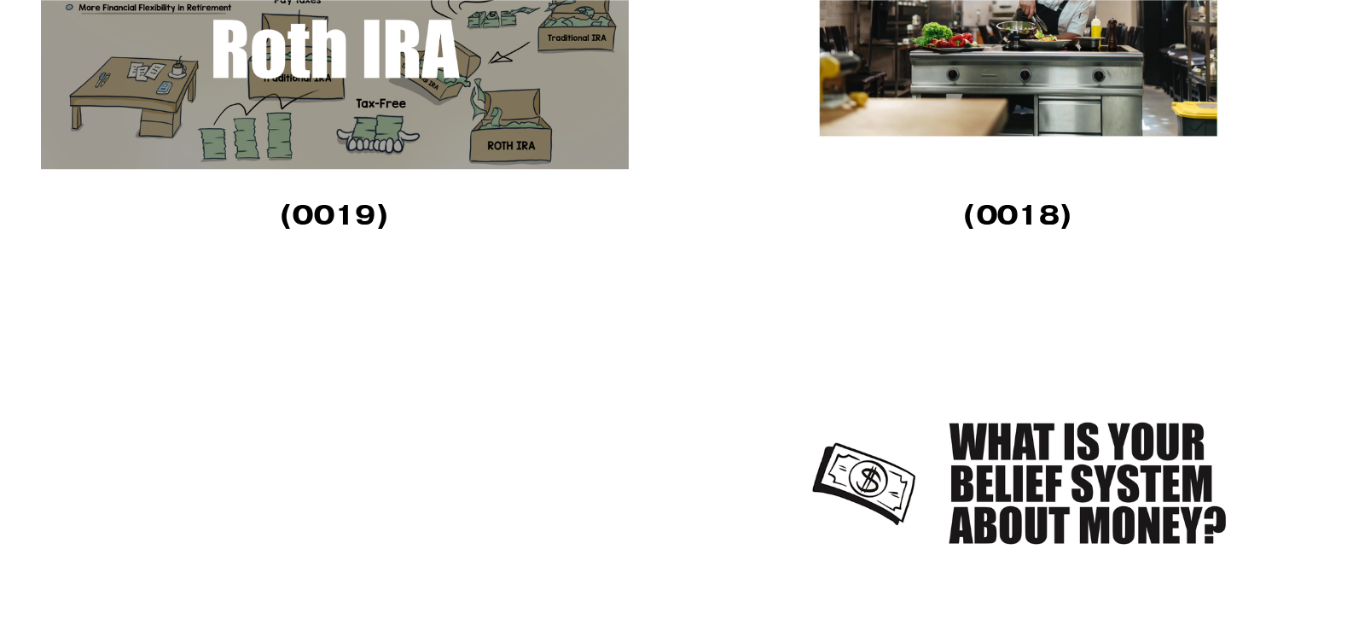
scroll to position [3242, 0]
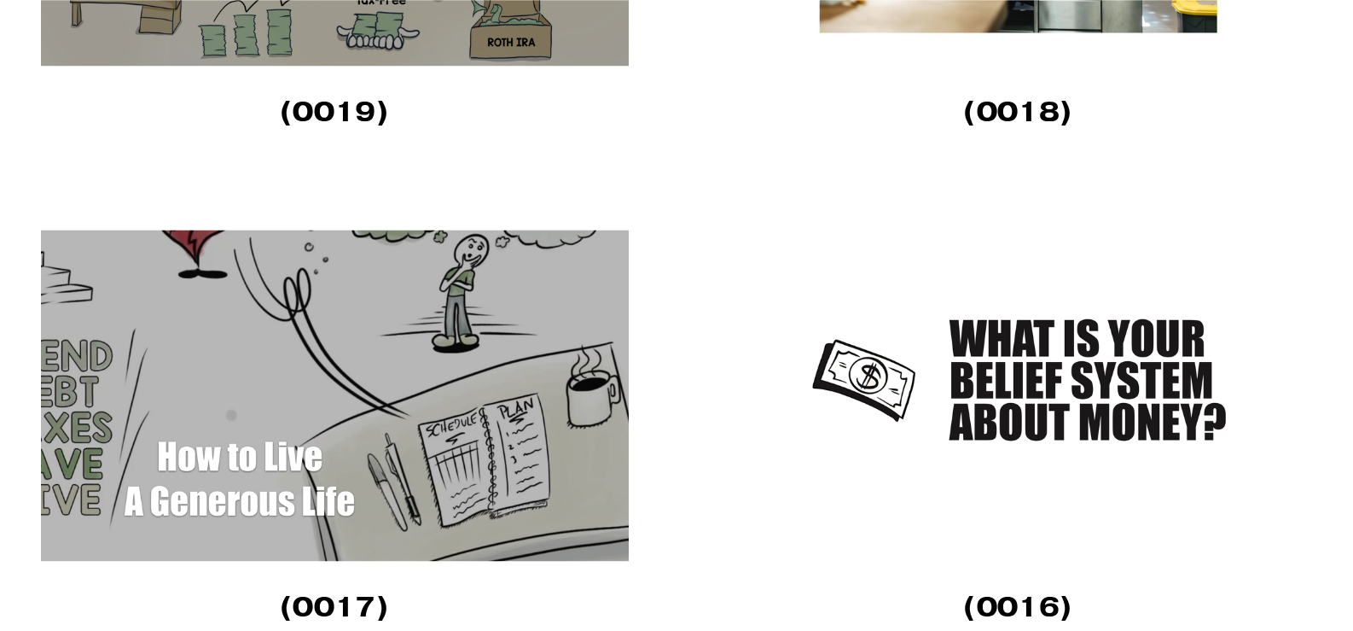
click at [1067, 380] on img at bounding box center [1018, 395] width 588 height 331
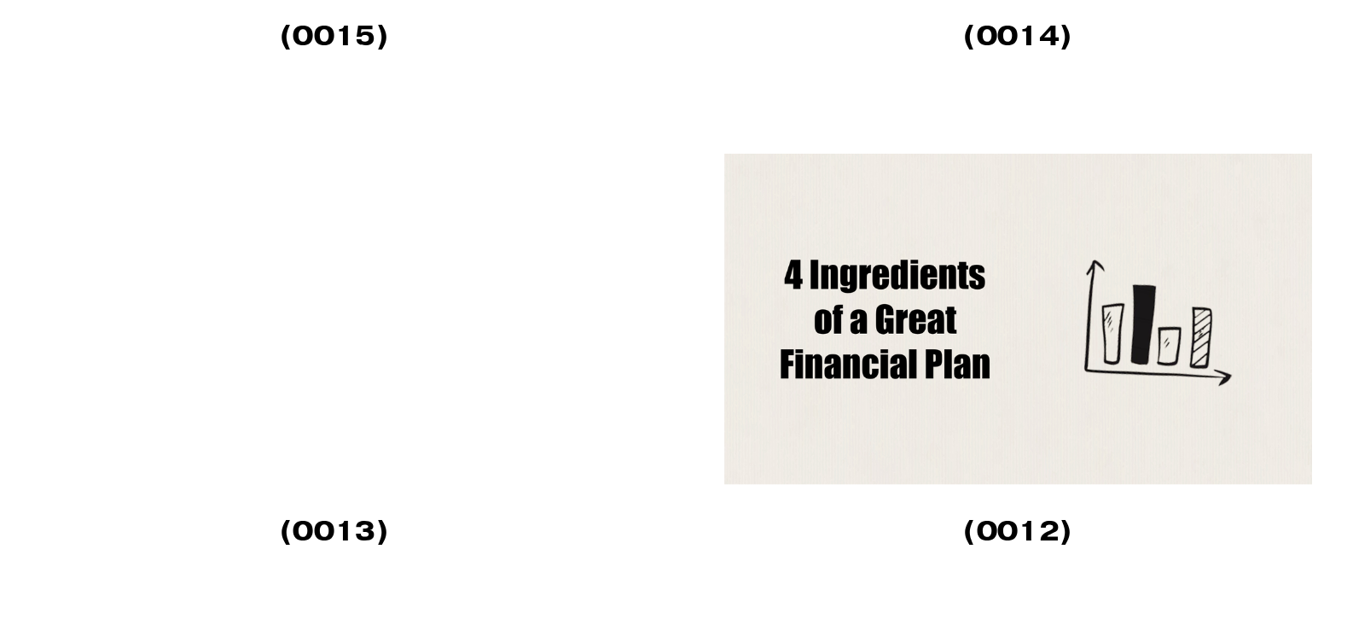
scroll to position [4352, 0]
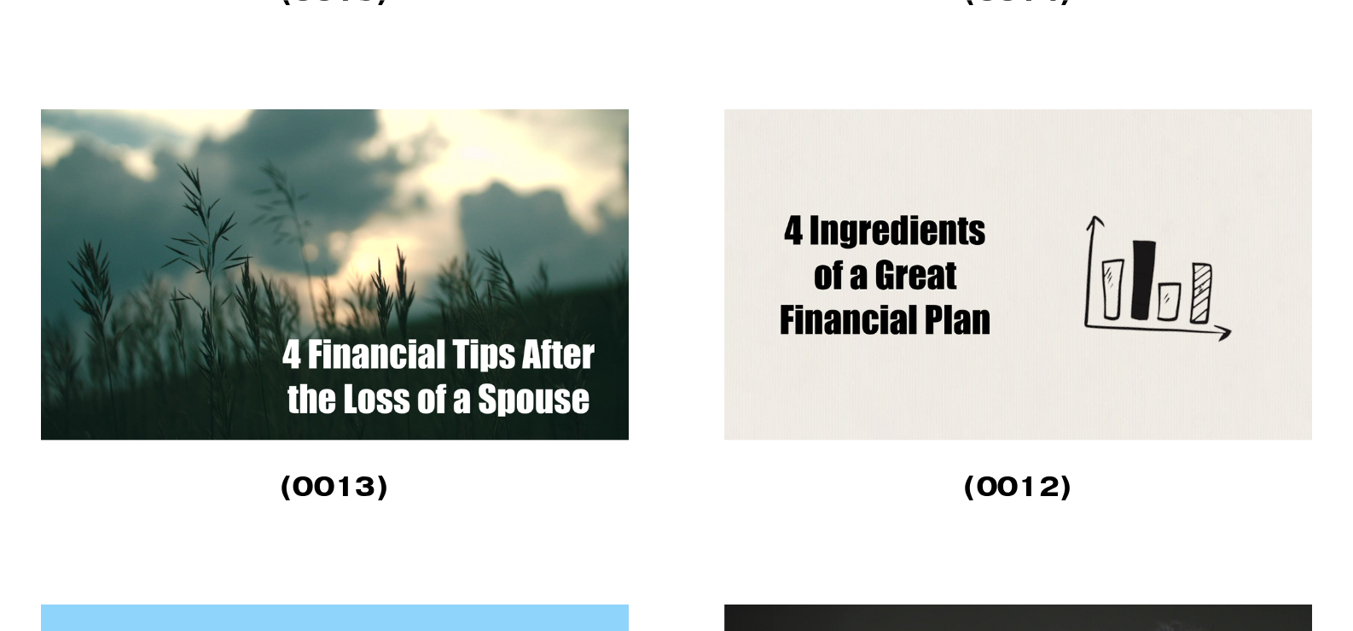
click at [452, 319] on img at bounding box center [335, 274] width 588 height 331
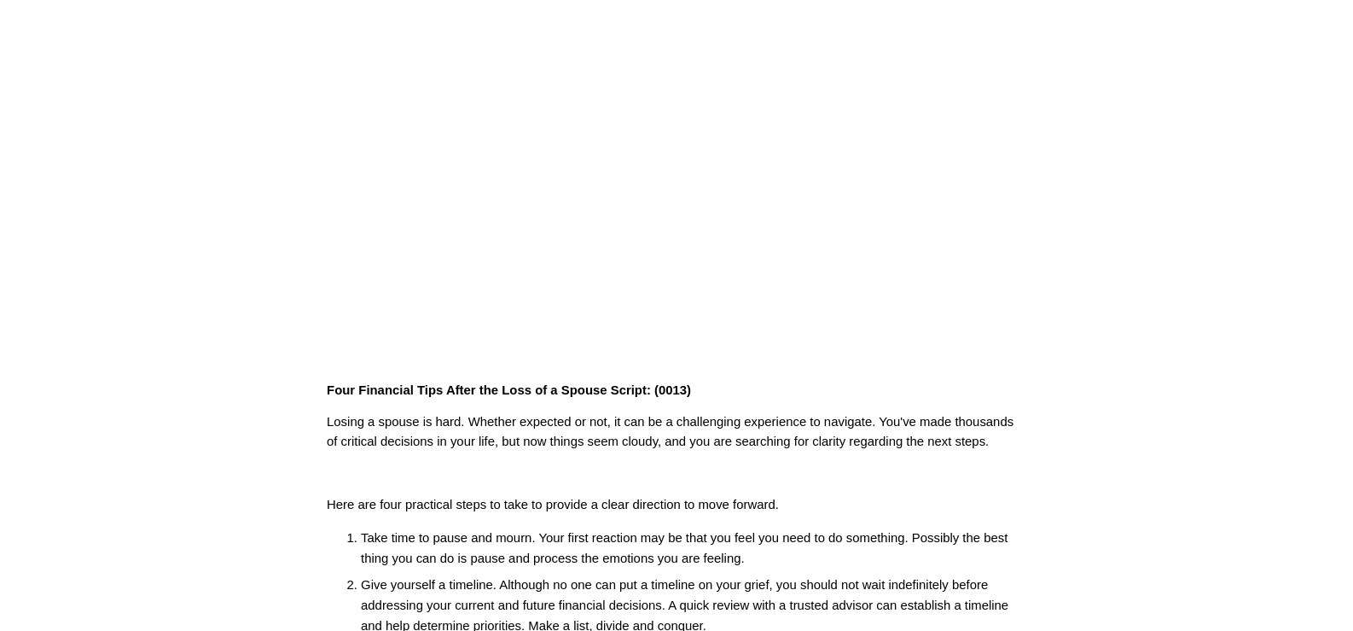
scroll to position [170, 0]
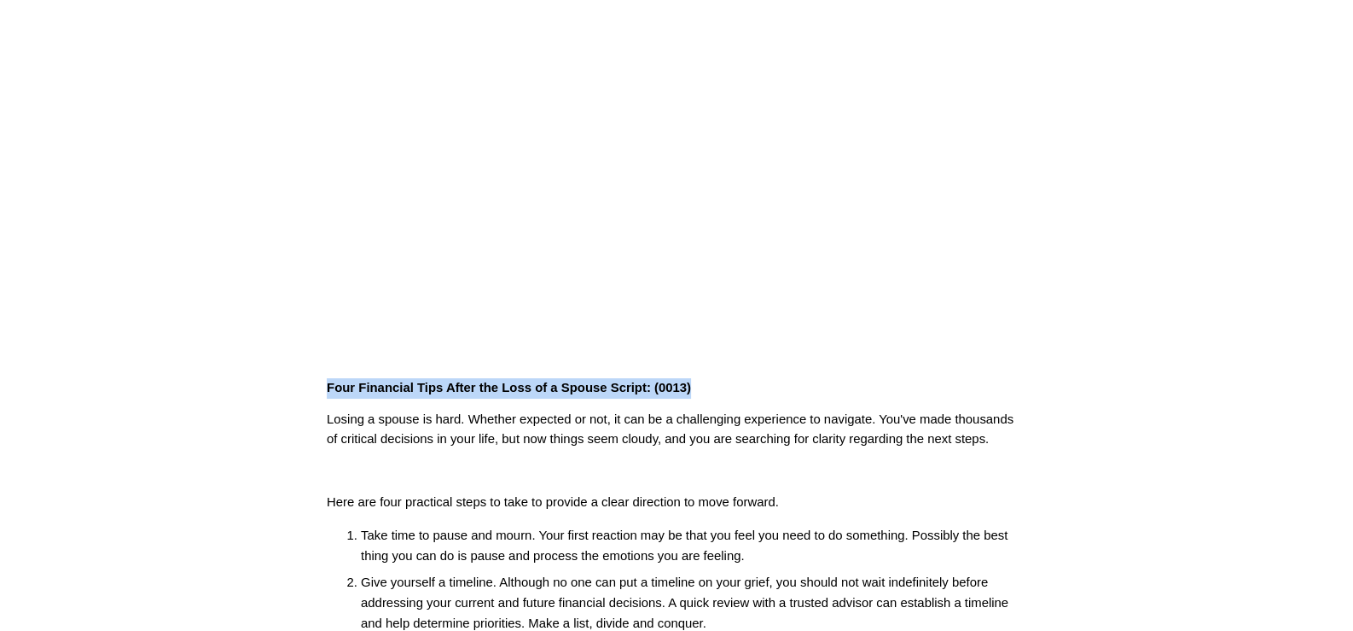
drag, startPoint x: 323, startPoint y: 392, endPoint x: 709, endPoint y: 388, distance: 386.6
click at [709, 388] on div "Four Financial Tips After the Loss of a Spouse Script: (0013) Losing a spouse i…" at bounding box center [676, 606] width 729 height 484
copy strong "Four Financial Tips After the Loss of a Spouse Script: (0013)"
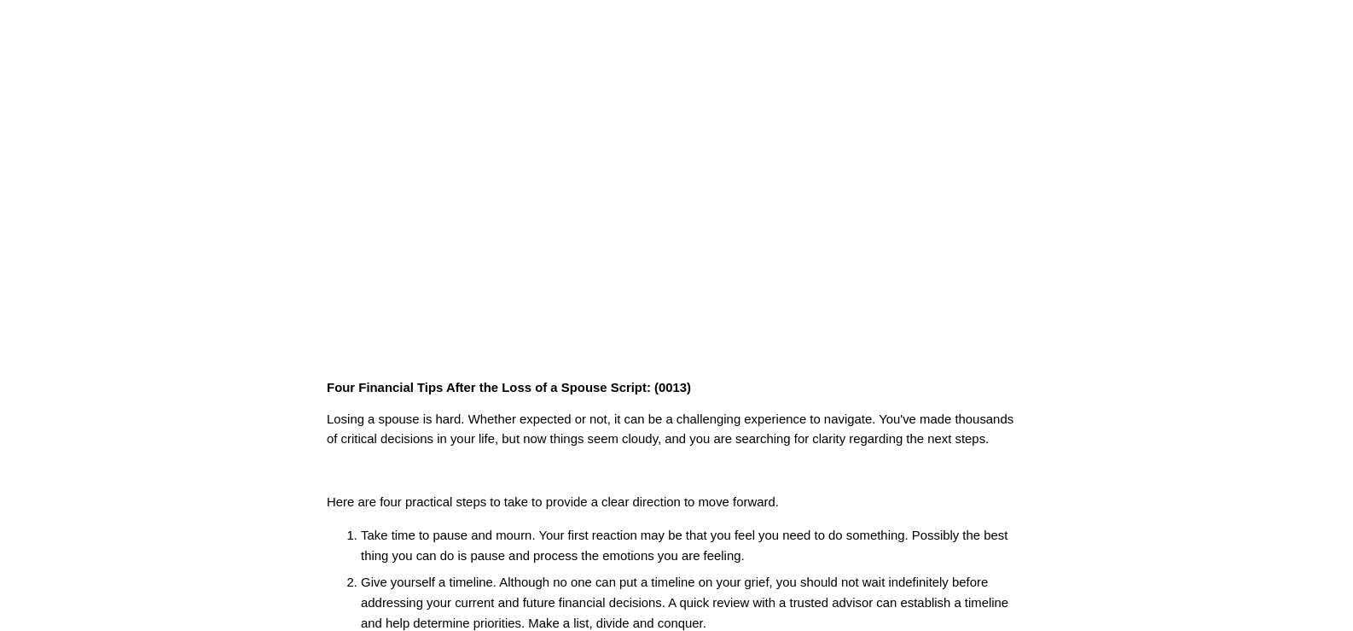
click at [715, 490] on div "Four Financial Tips After the Loss of a Spouse Script: (0013) Losing a spouse i…" at bounding box center [677, 605] width 700 height 455
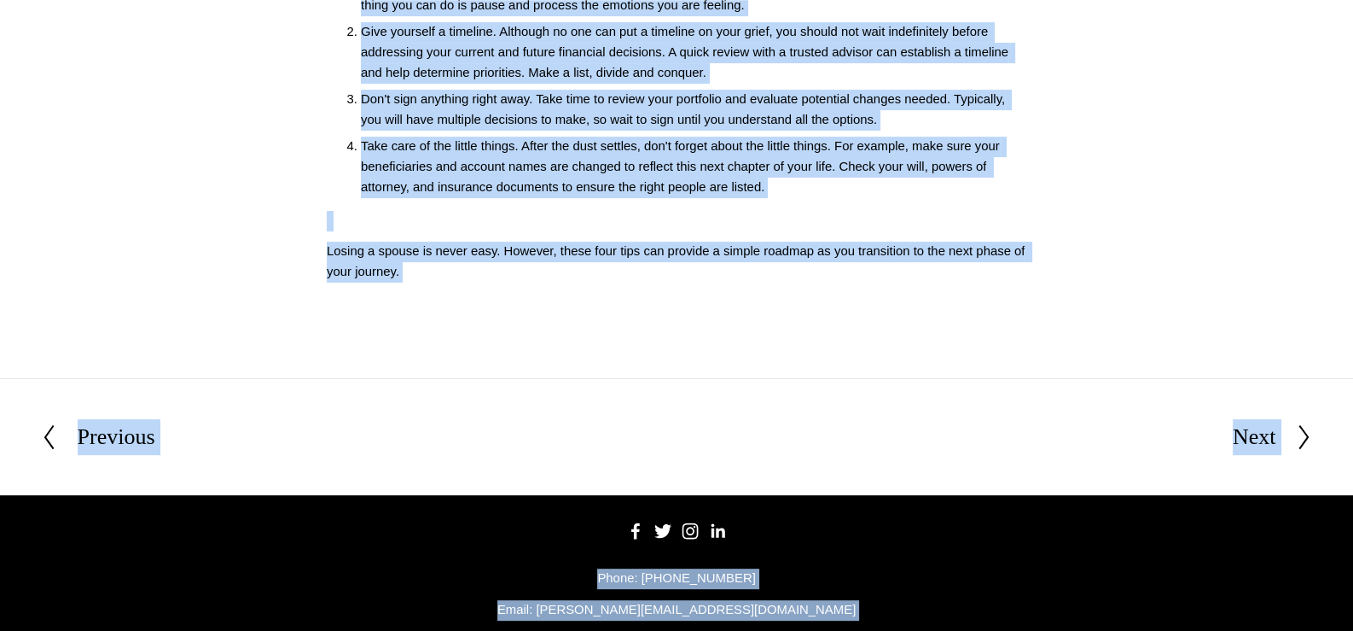
scroll to position [784, 0]
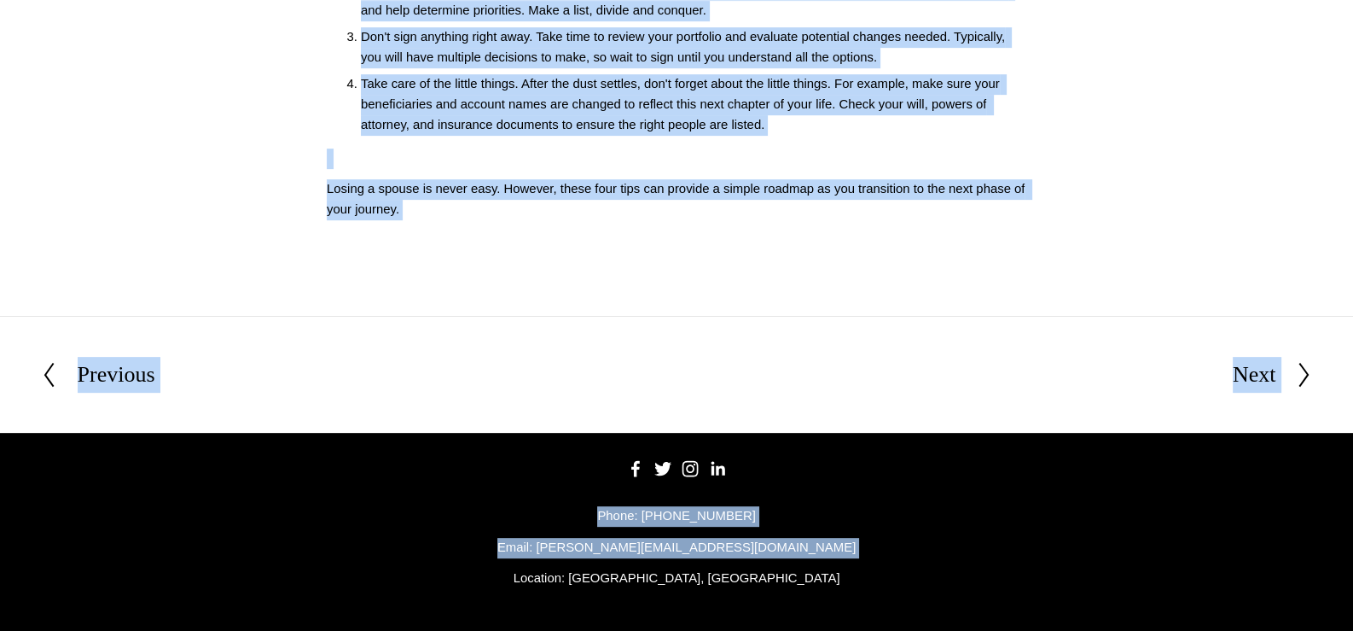
drag, startPoint x: 323, startPoint y: 382, endPoint x: 589, endPoint y: 259, distance: 292.4
copy div "Four Financial Tips After the Loss of a Spouse Script: (0013) Losing a spouse i…"
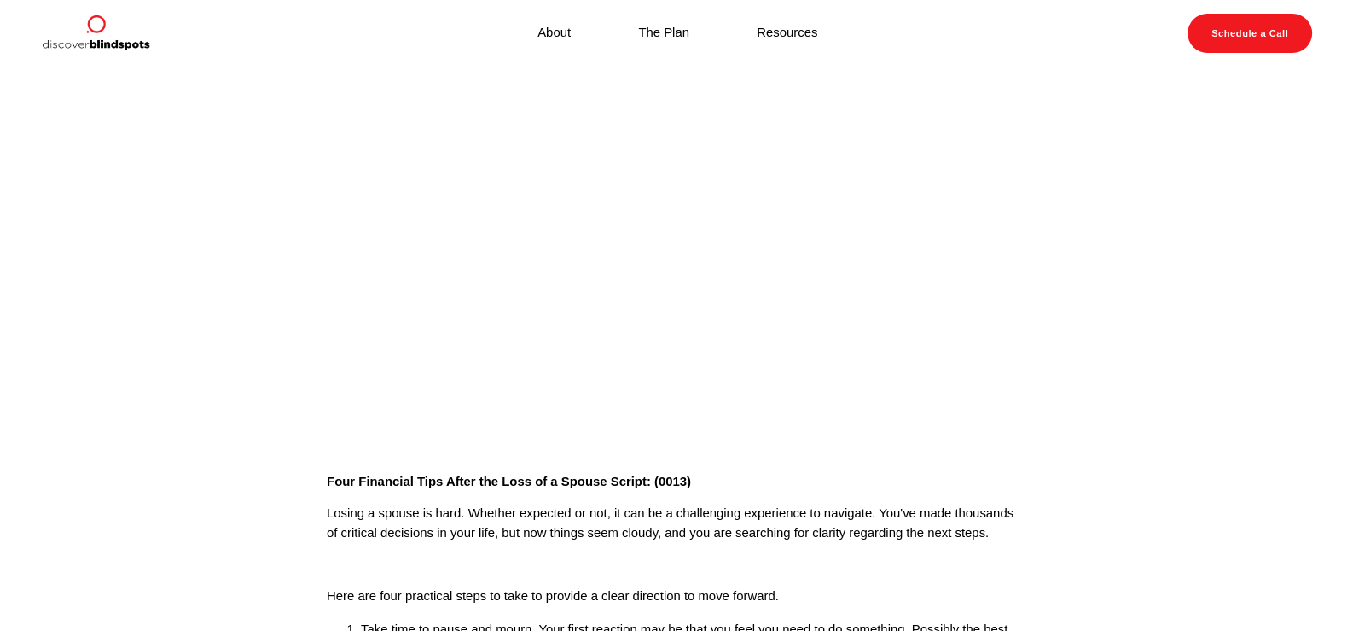
scroll to position [0, 0]
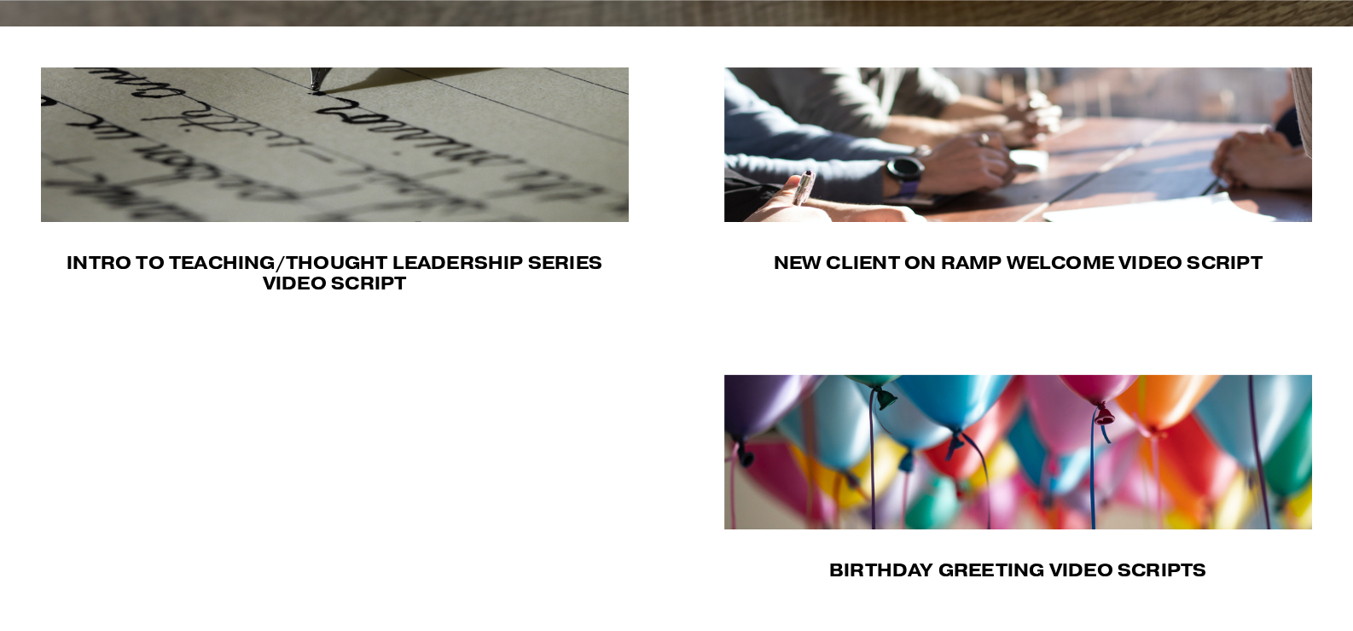
scroll to position [512, 0]
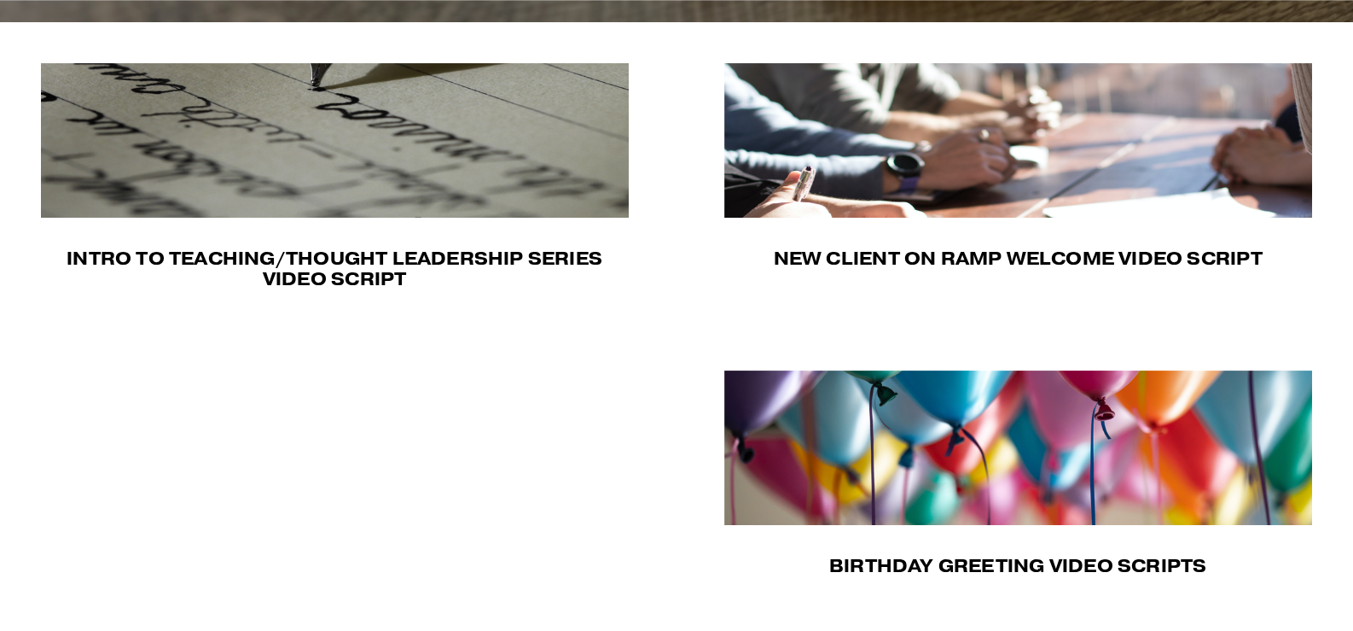
click at [357, 135] on img at bounding box center [335, 140] width 588 height 154
click at [1015, 190] on img at bounding box center [1018, 140] width 588 height 154
click at [956, 493] on img at bounding box center [1018, 447] width 588 height 154
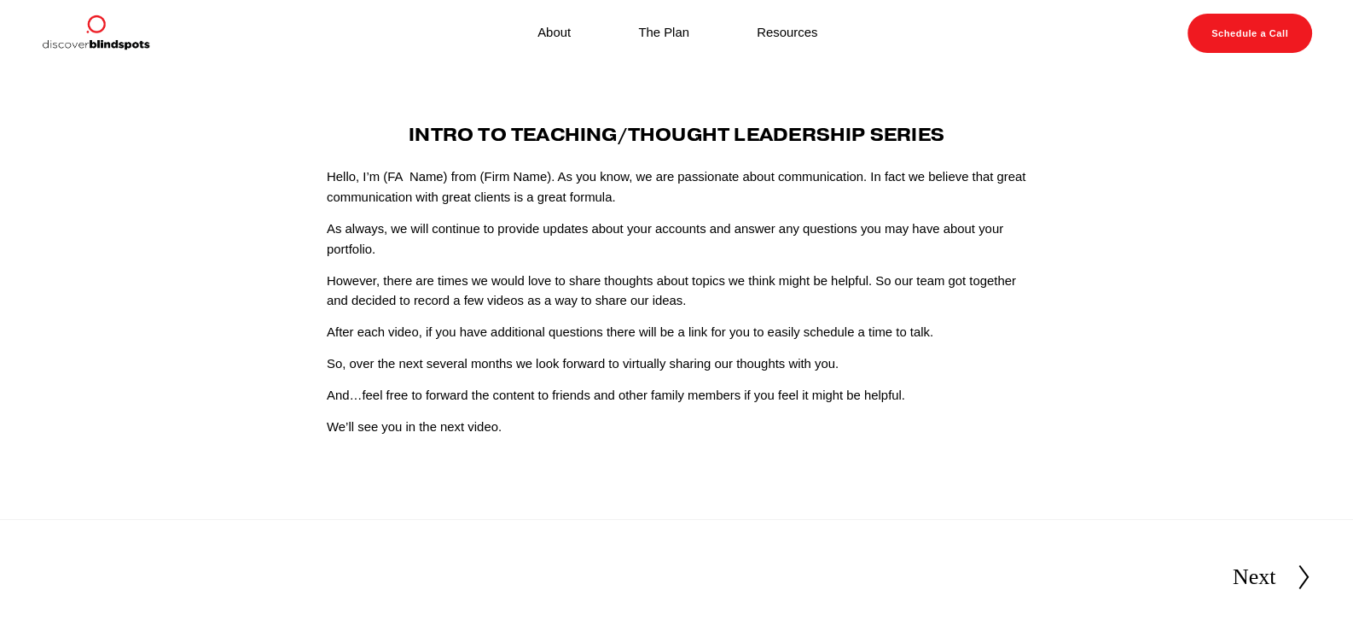
click at [631, 443] on article "Aug 29 Written By Fletcher Riddle Intro To Teaching/Thought Leadership Series H…" at bounding box center [676, 293] width 1353 height 452
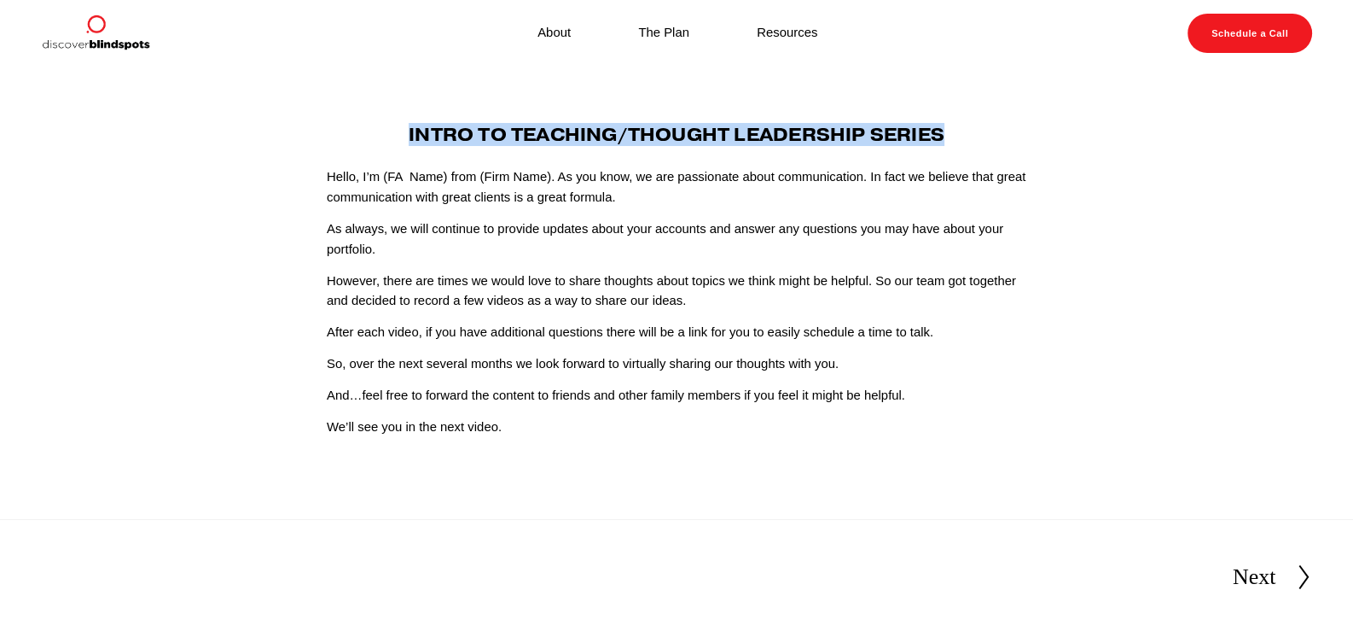
drag, startPoint x: 375, startPoint y: 132, endPoint x: 992, endPoint y: 140, distance: 617.0
click at [992, 140] on h4 "Intro To Teaching/Thought Leadership Series" at bounding box center [677, 135] width 700 height 20
copy strong "Intro To Teaching/Thought Leadership Series"
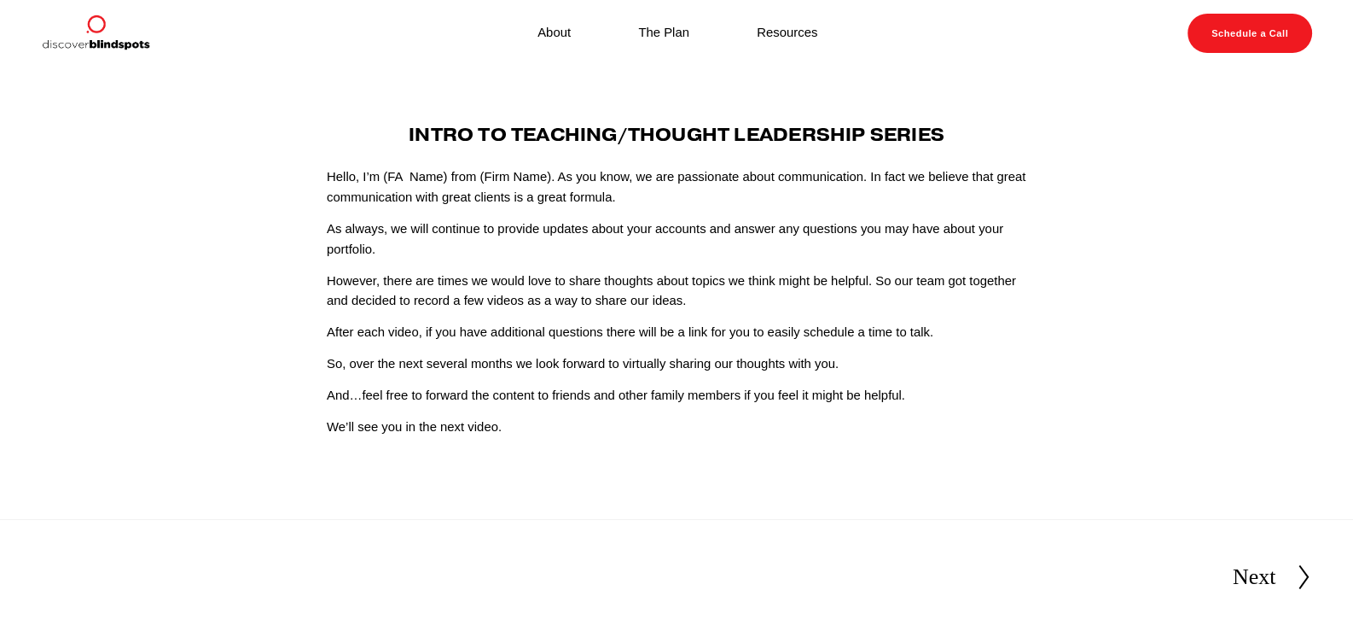
click at [521, 347] on div "Intro To Teaching/Thought Leadership Series Hello, I’m (FA Name) from (Firm Nam…" at bounding box center [677, 281] width 700 height 313
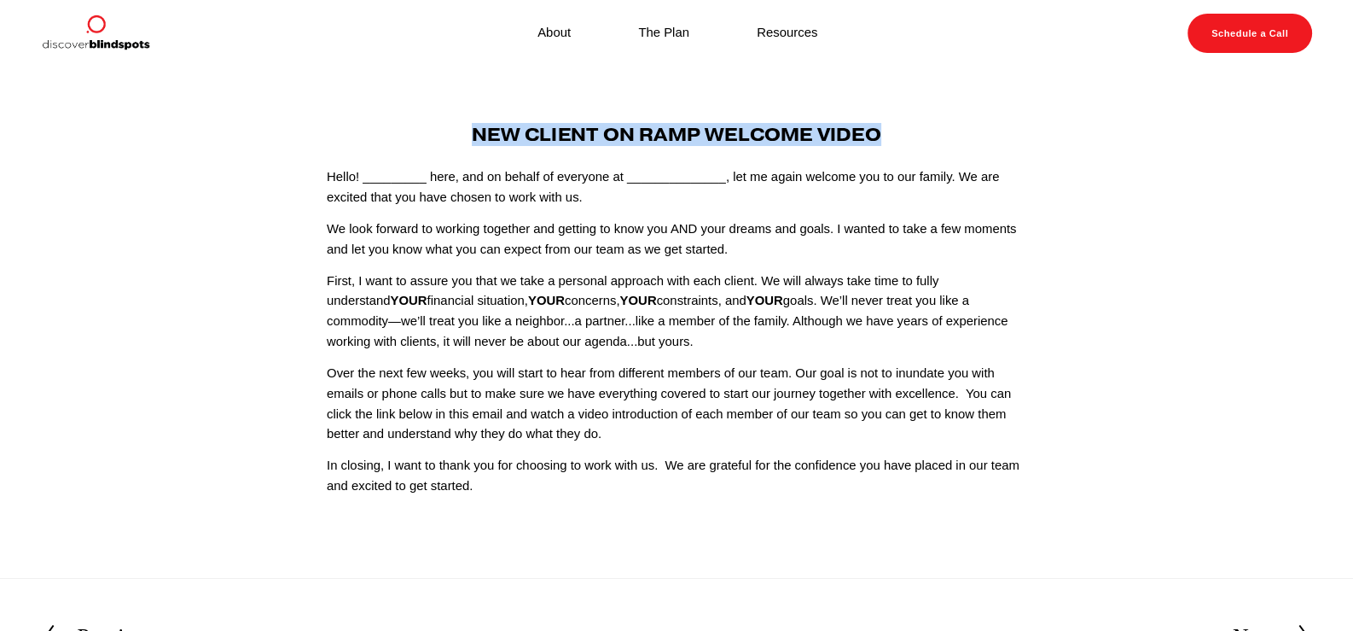
drag, startPoint x: 935, startPoint y: 131, endPoint x: 462, endPoint y: 137, distance: 473.6
click at [462, 137] on h4 "New Client On Ramp Welcome Video" at bounding box center [677, 135] width 700 height 20
copy strong "New Client On Ramp Welcome Video"
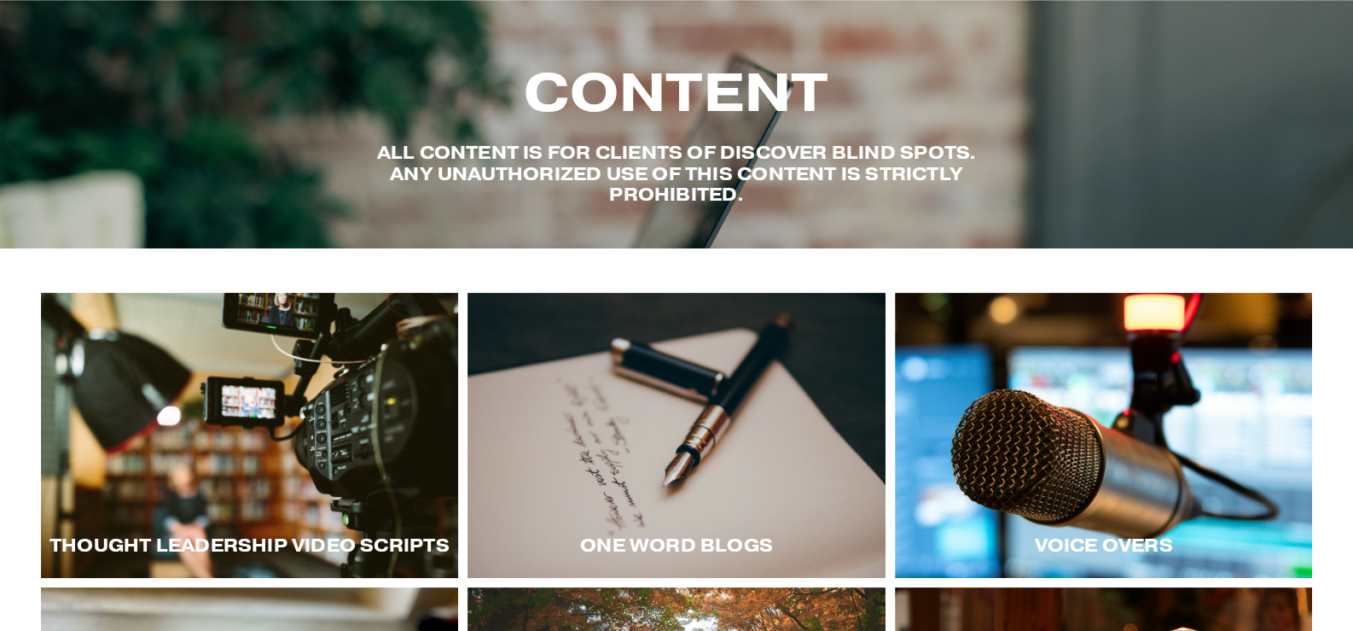
scroll to position [84, 0]
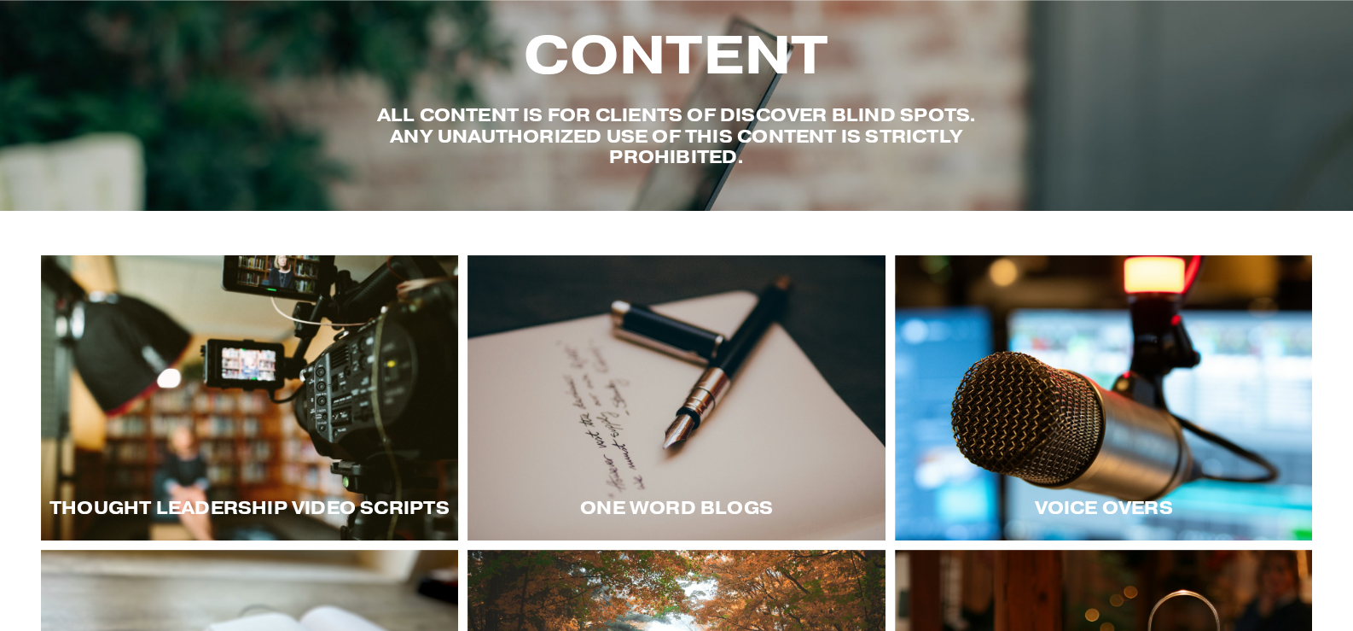
click at [333, 433] on div at bounding box center [250, 397] width 418 height 284
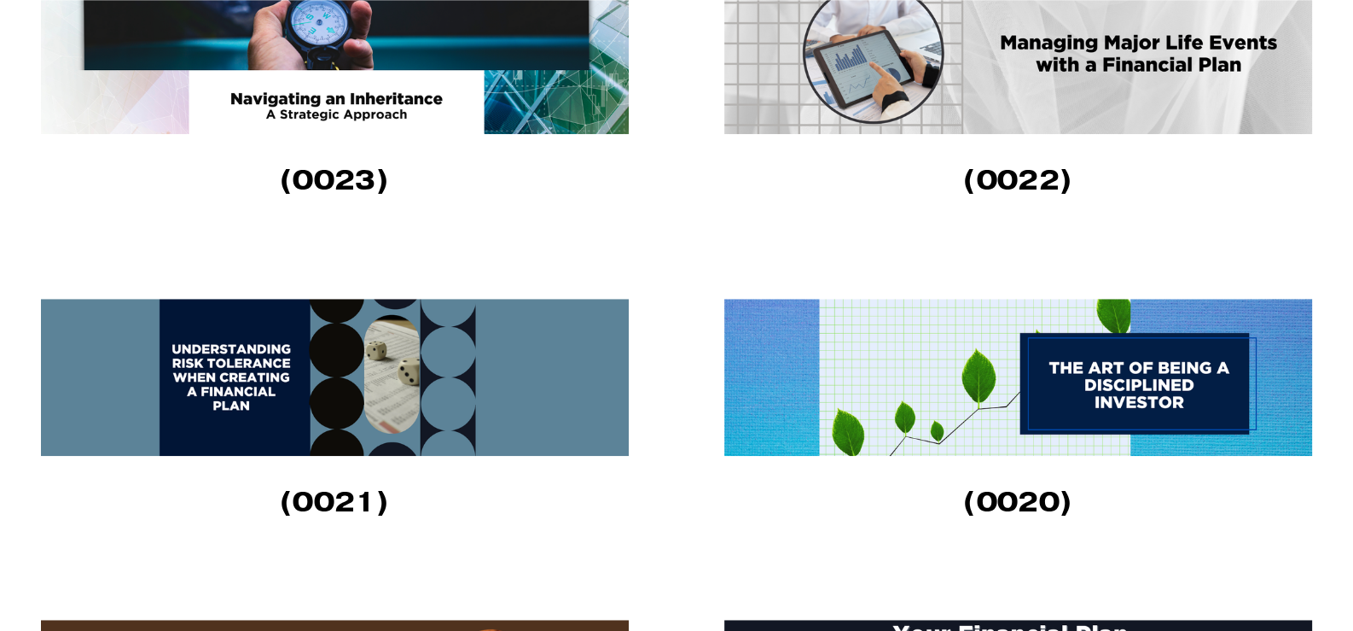
scroll to position [1535, 0]
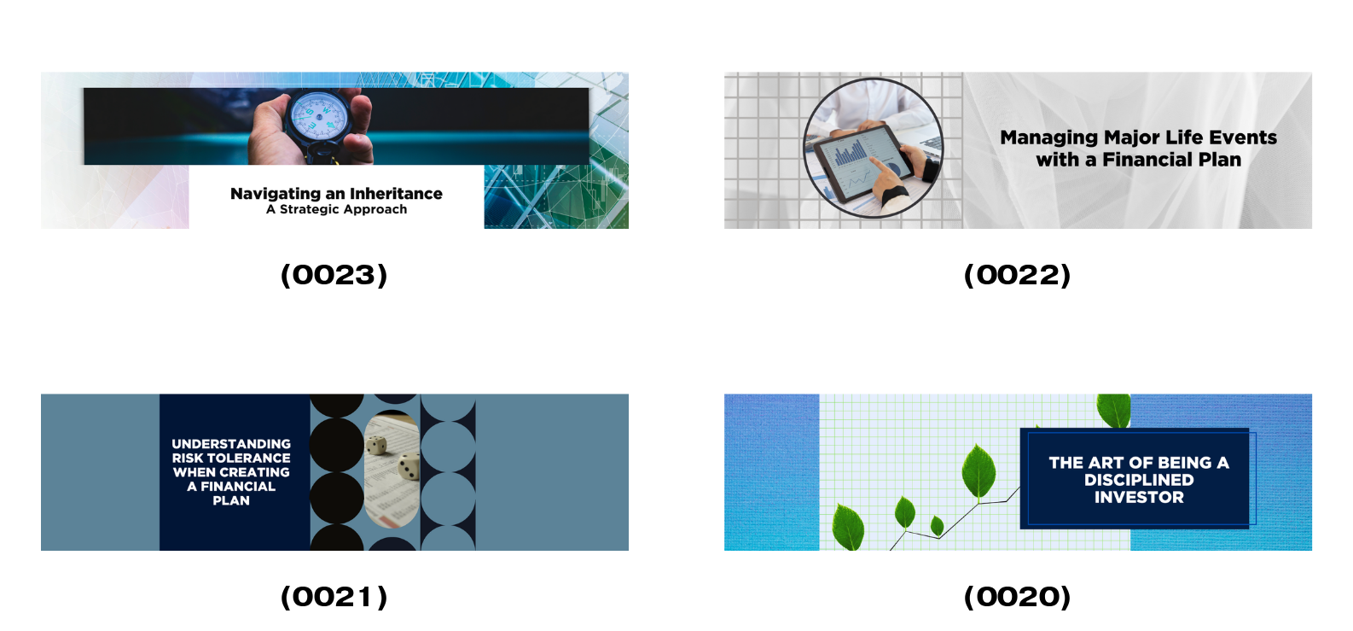
click at [402, 173] on img at bounding box center [336, 150] width 591 height 157
